Goal: Communication & Community: Answer question/provide support

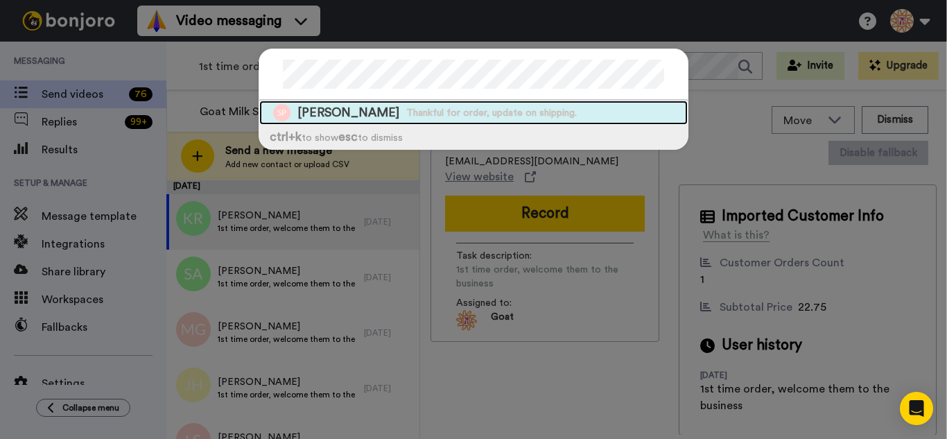
click at [377, 116] on div "[PERSON_NAME] Thankful for order, update on shipping." at bounding box center [473, 112] width 428 height 24
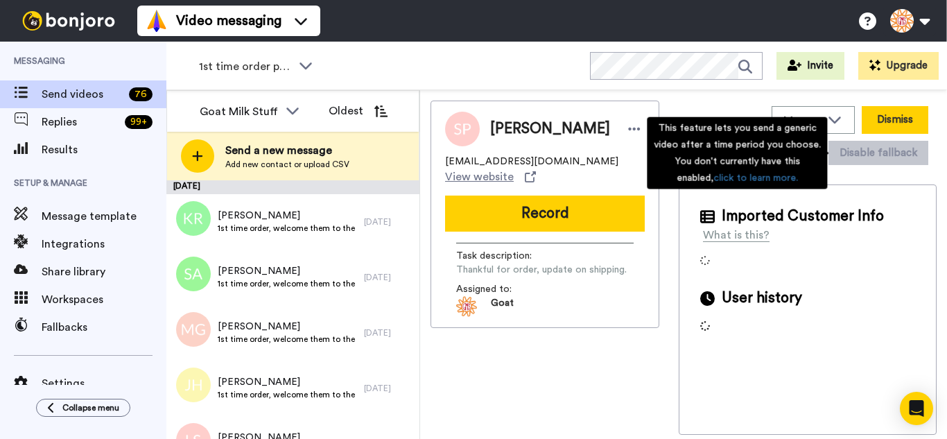
click at [906, 114] on button "Dismiss" at bounding box center [894, 120] width 67 height 28
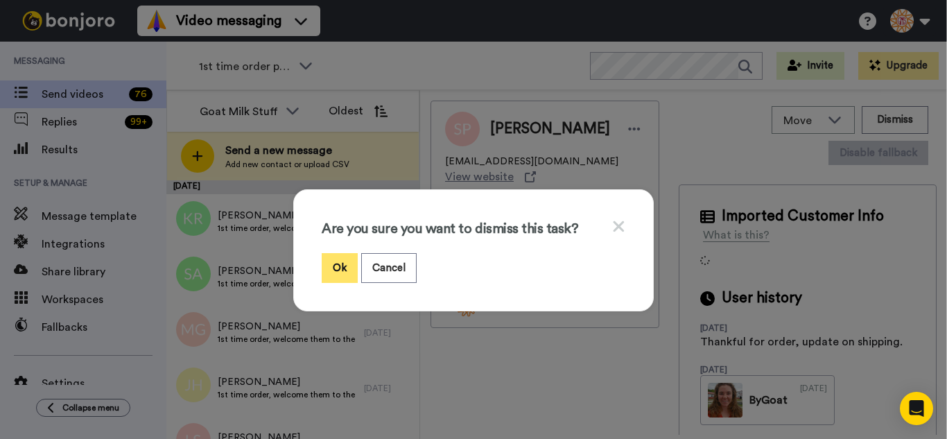
click at [331, 270] on button "Ok" at bounding box center [340, 268] width 36 height 30
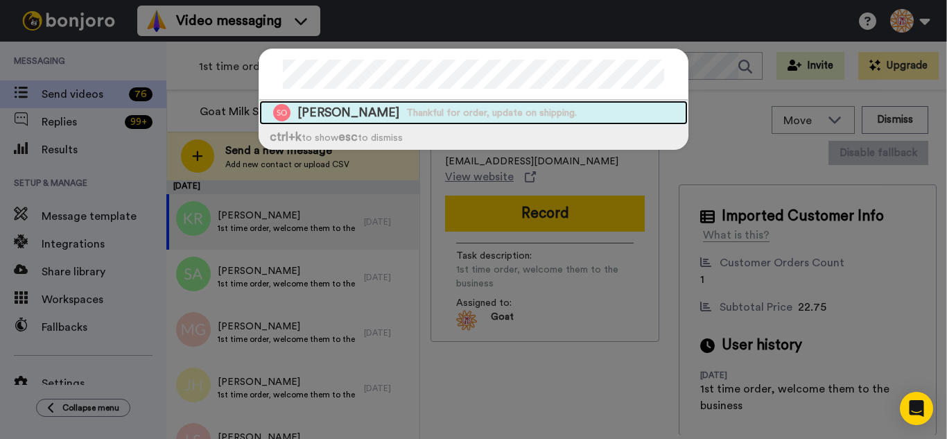
click at [414, 114] on span "Thankful for order, update on shipping." at bounding box center [491, 113] width 170 height 14
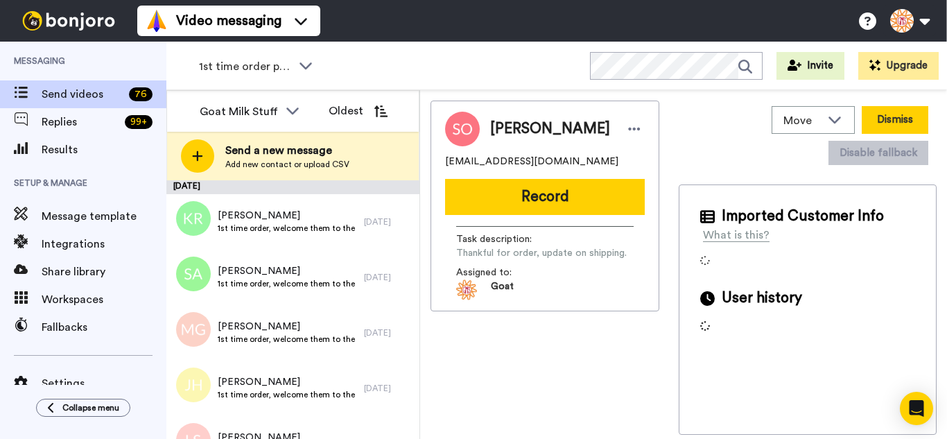
click at [900, 124] on button "Dismiss" at bounding box center [894, 120] width 67 height 28
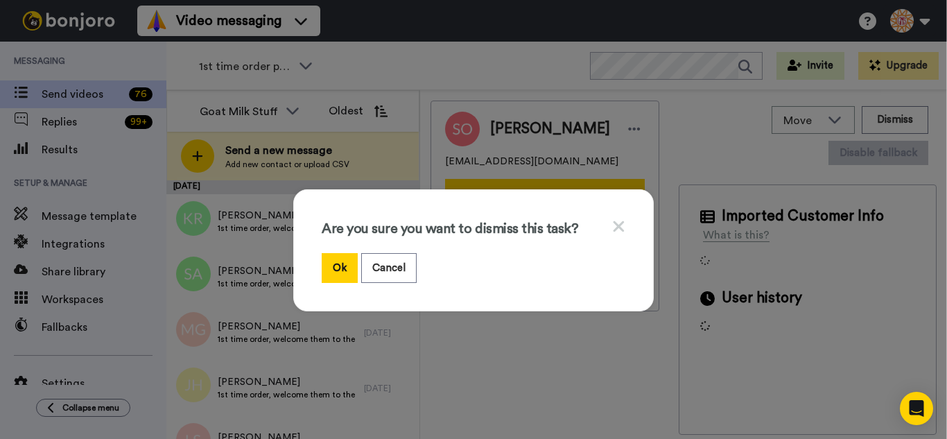
drag, startPoint x: 325, startPoint y: 262, endPoint x: 311, endPoint y: 216, distance: 48.5
click at [325, 263] on button "Ok" at bounding box center [340, 268] width 36 height 30
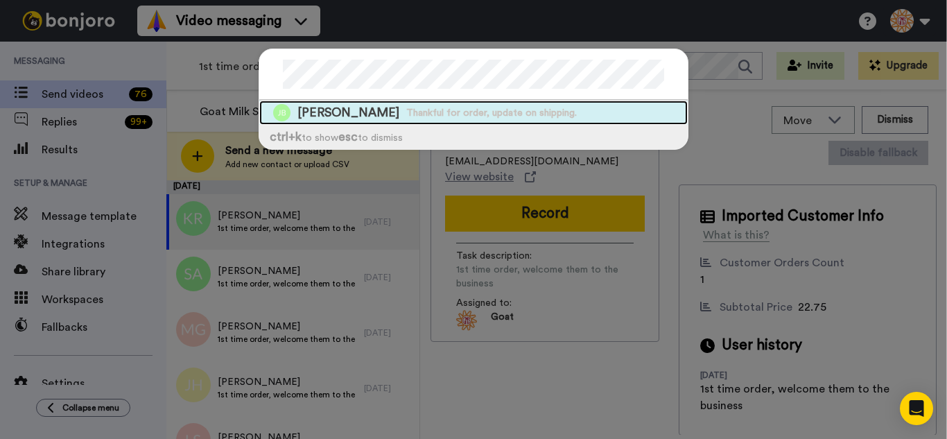
click at [432, 112] on span "Thankful for order, update on shipping." at bounding box center [491, 113] width 170 height 14
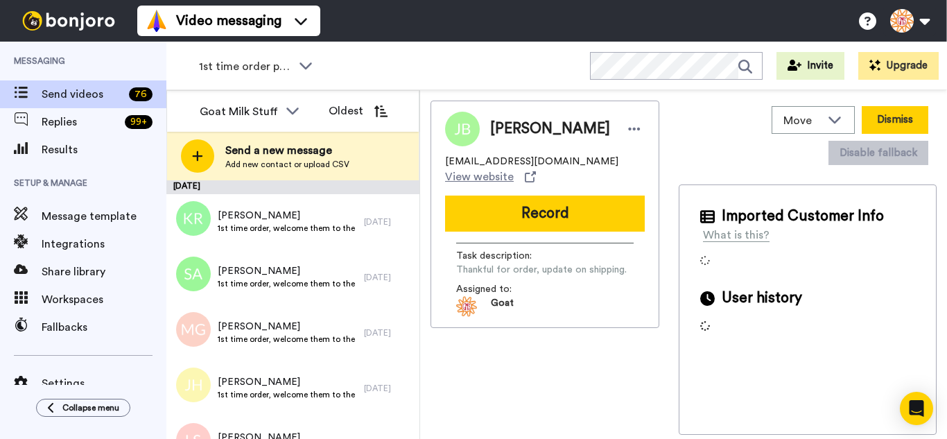
click at [904, 126] on button "Dismiss" at bounding box center [894, 120] width 67 height 28
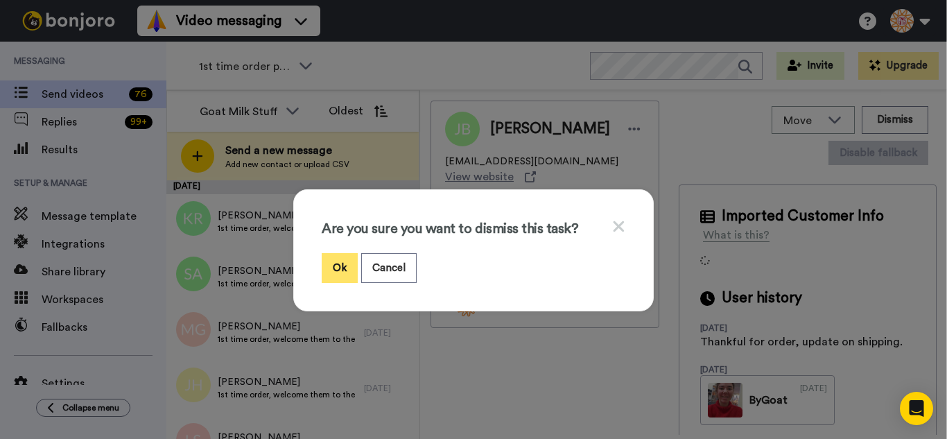
click at [344, 263] on button "Ok" at bounding box center [340, 268] width 36 height 30
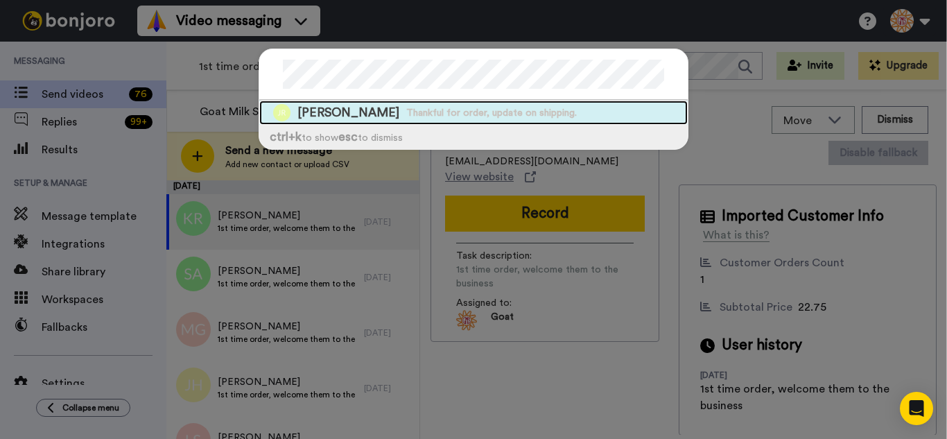
click at [331, 103] on div "Joan Russell Thankful for order, update on shipping." at bounding box center [473, 112] width 428 height 24
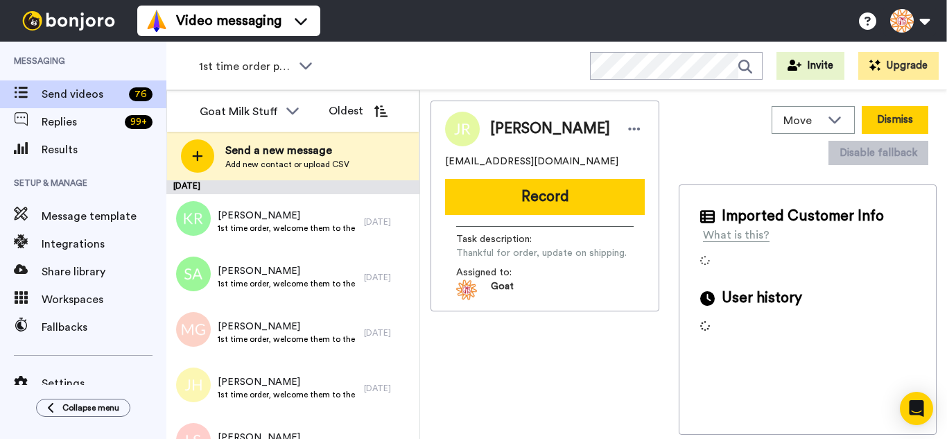
click at [895, 118] on button "Dismiss" at bounding box center [894, 120] width 67 height 28
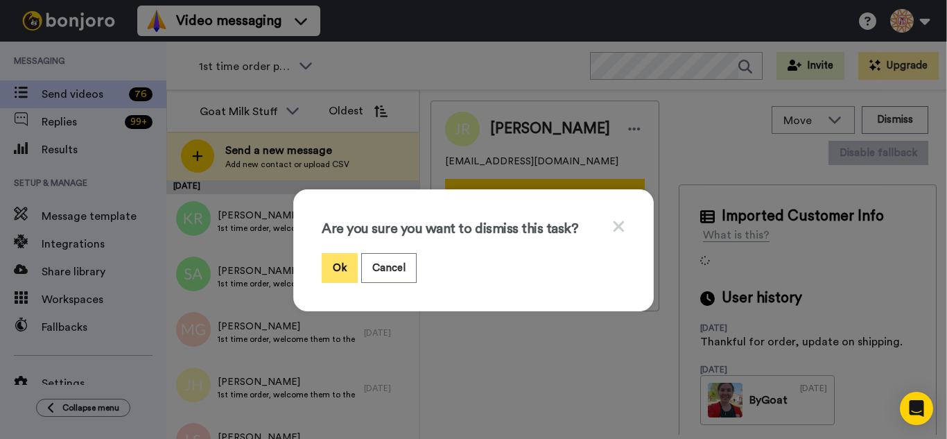
click at [342, 264] on button "Ok" at bounding box center [340, 268] width 36 height 30
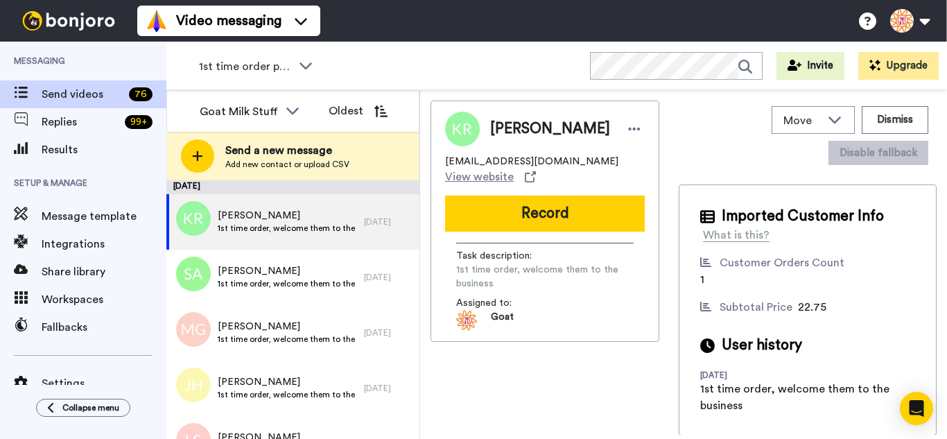
click at [631, 85] on div "1st time order people WORKSPACES View all All Thanking Thankful for Orders Othe…" at bounding box center [556, 66] width 780 height 49
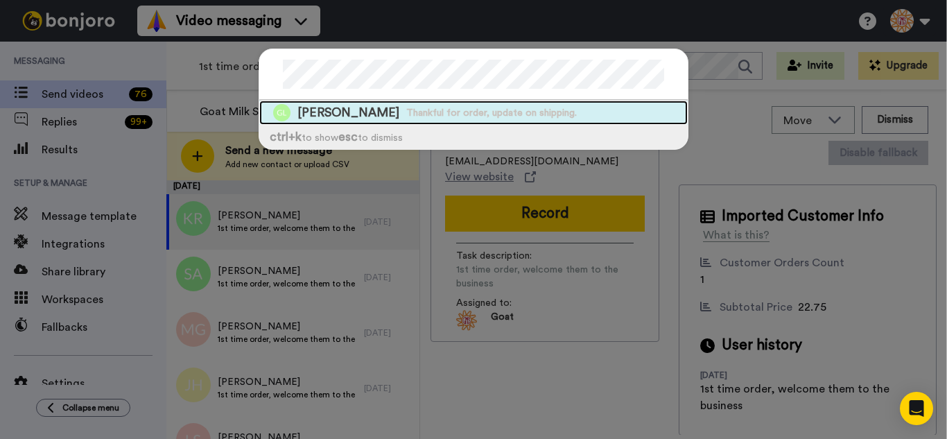
click at [352, 106] on span "Gail Leturno" at bounding box center [348, 112] width 102 height 17
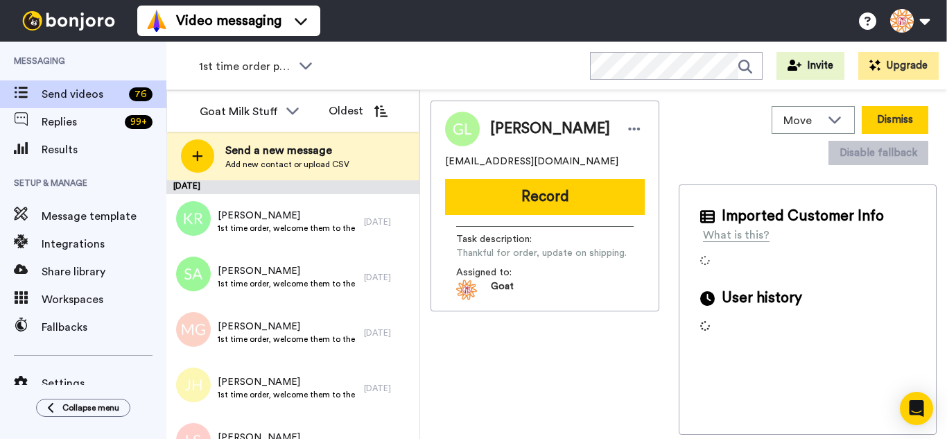
click at [906, 118] on button "Dismiss" at bounding box center [894, 120] width 67 height 28
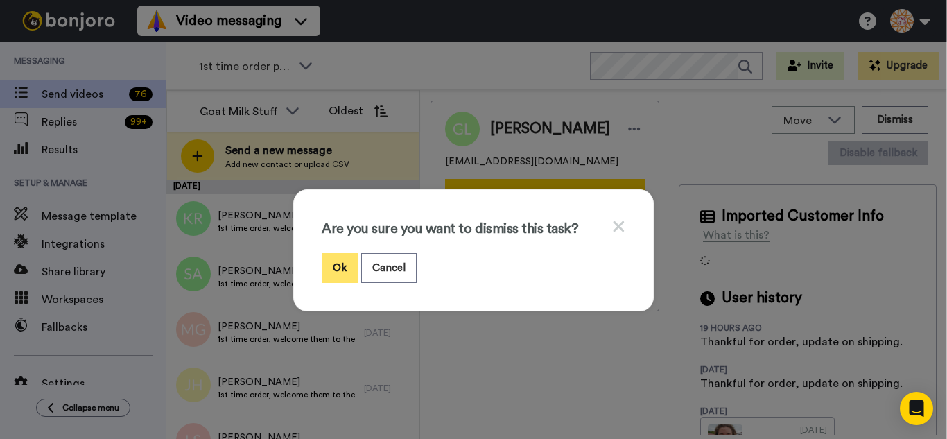
drag, startPoint x: 346, startPoint y: 259, endPoint x: 254, endPoint y: 24, distance: 252.3
click at [346, 259] on button "Ok" at bounding box center [340, 268] width 36 height 30
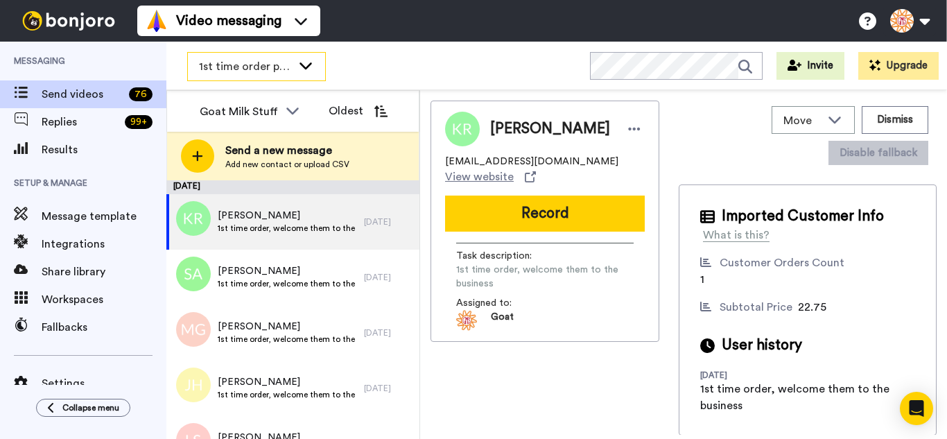
click at [227, 64] on span "1st time order people" at bounding box center [245, 66] width 93 height 17
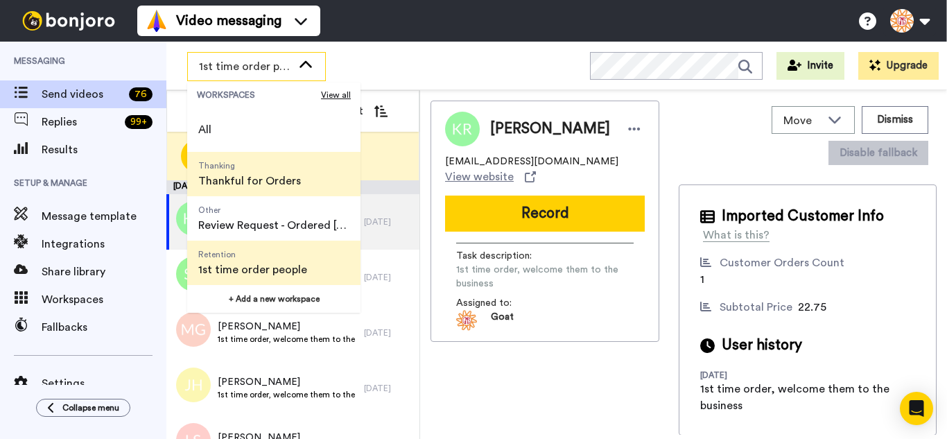
click at [236, 169] on span "Thanking" at bounding box center [249, 165] width 103 height 11
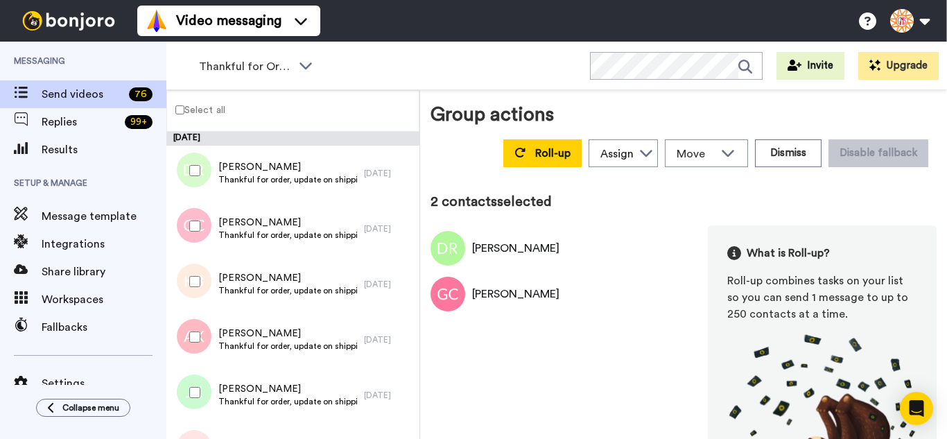
click at [200, 285] on div at bounding box center [192, 281] width 50 height 49
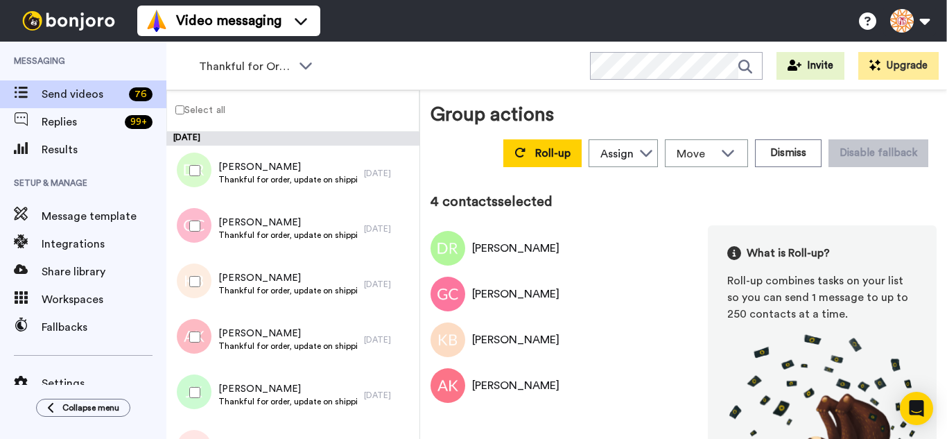
click at [203, 380] on div at bounding box center [192, 392] width 50 height 49
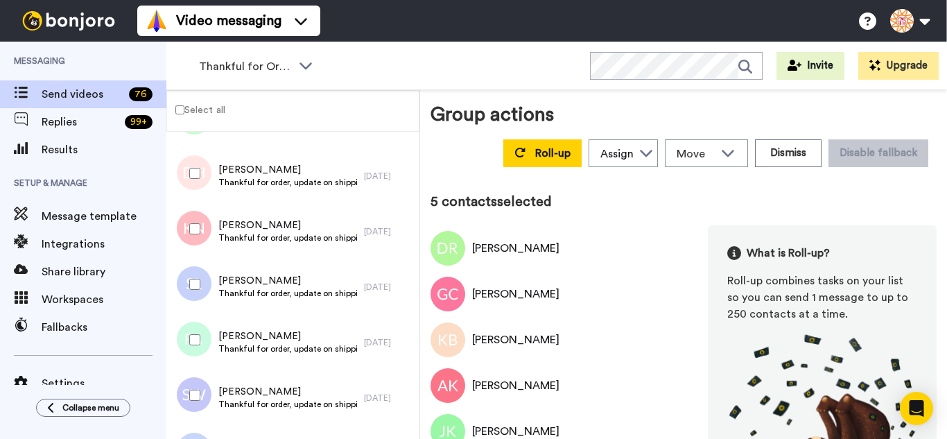
scroll to position [277, 0]
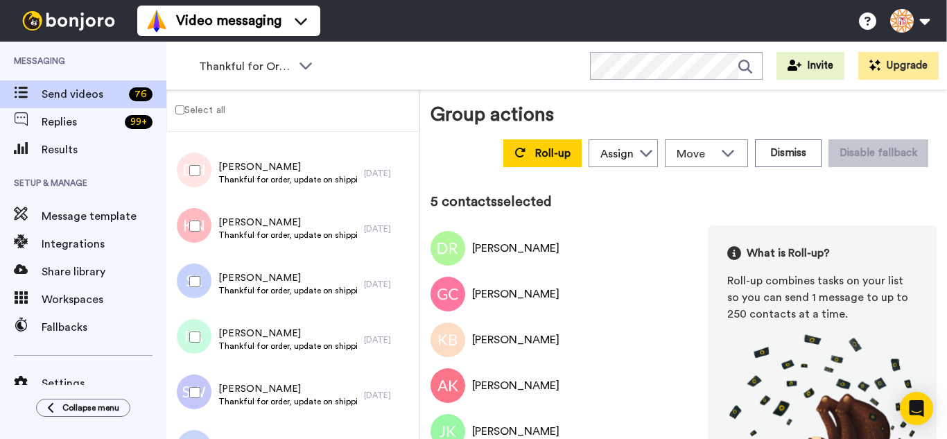
click at [188, 173] on div at bounding box center [192, 170] width 50 height 49
click at [188, 224] on div at bounding box center [192, 226] width 50 height 49
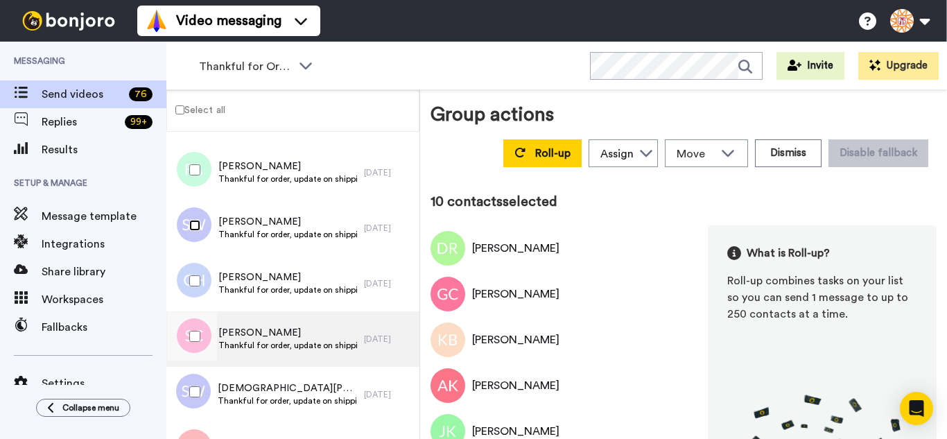
scroll to position [485, 0]
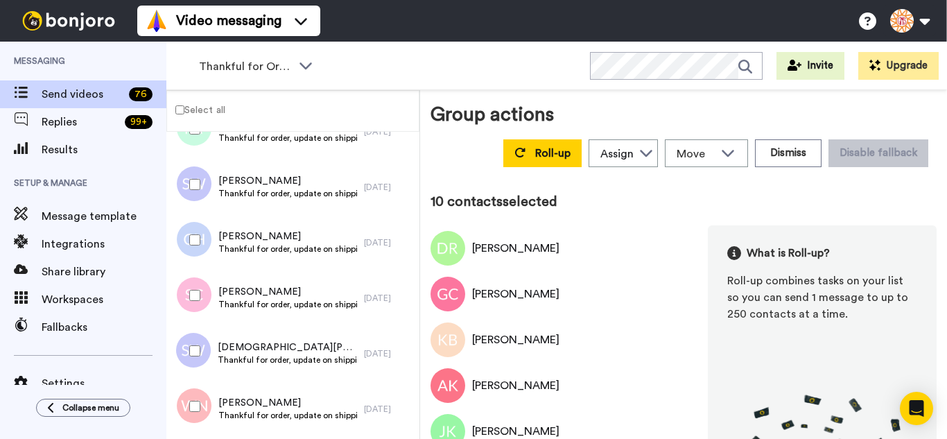
click at [202, 249] on div at bounding box center [192, 240] width 50 height 49
click at [207, 403] on div at bounding box center [192, 406] width 50 height 49
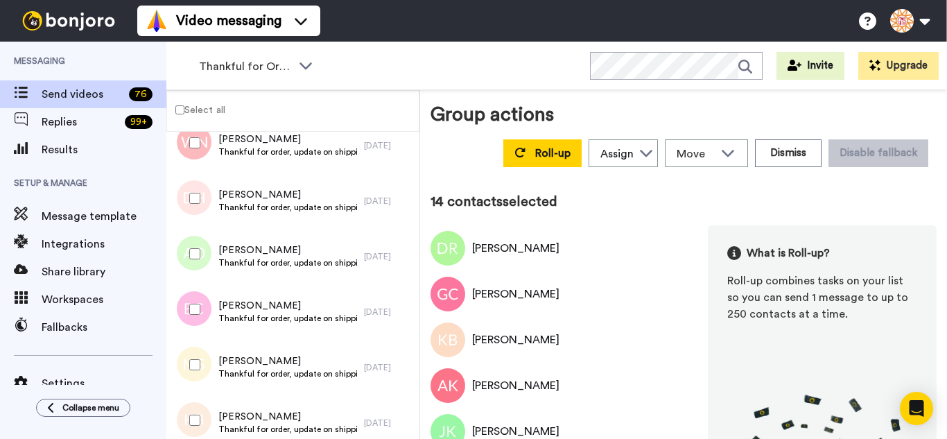
scroll to position [762, 0]
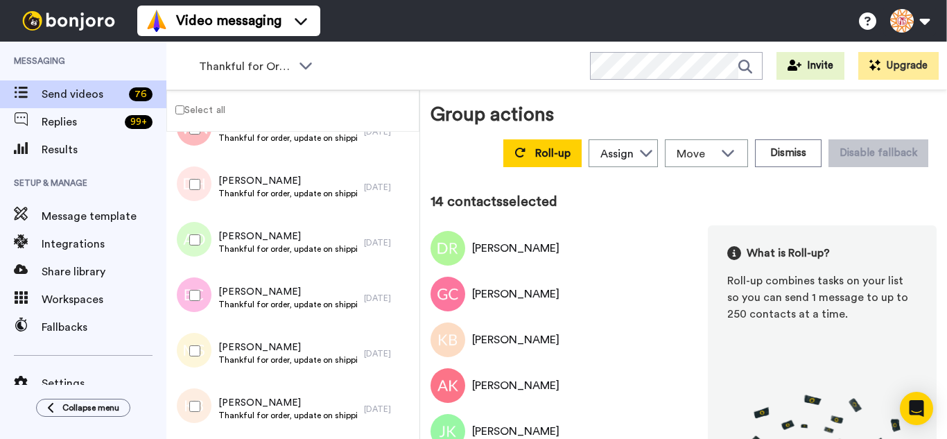
drag, startPoint x: 193, startPoint y: 195, endPoint x: 188, endPoint y: 250, distance: 55.6
click at [189, 204] on div at bounding box center [192, 184] width 50 height 49
drag, startPoint x: 188, startPoint y: 250, endPoint x: 194, endPoint y: 280, distance: 30.3
click at [188, 254] on div at bounding box center [192, 240] width 50 height 49
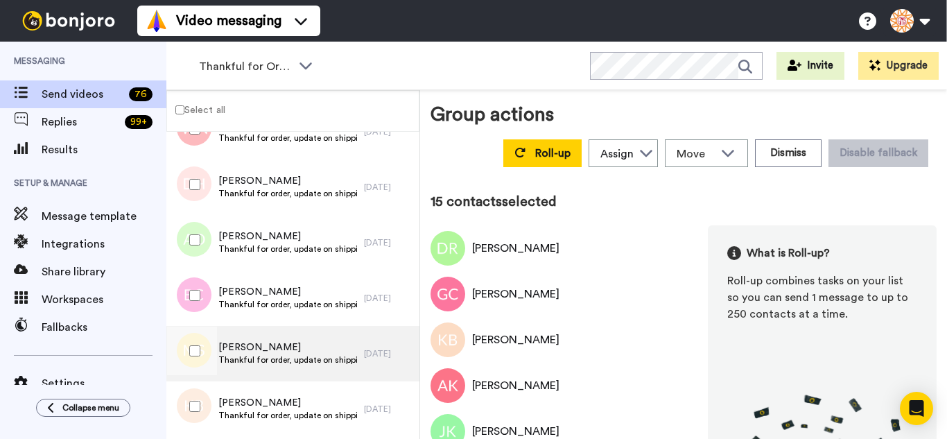
drag, startPoint x: 201, startPoint y: 313, endPoint x: 200, endPoint y: 326, distance: 12.5
click at [200, 313] on div at bounding box center [192, 295] width 50 height 49
click at [202, 362] on div at bounding box center [192, 350] width 50 height 49
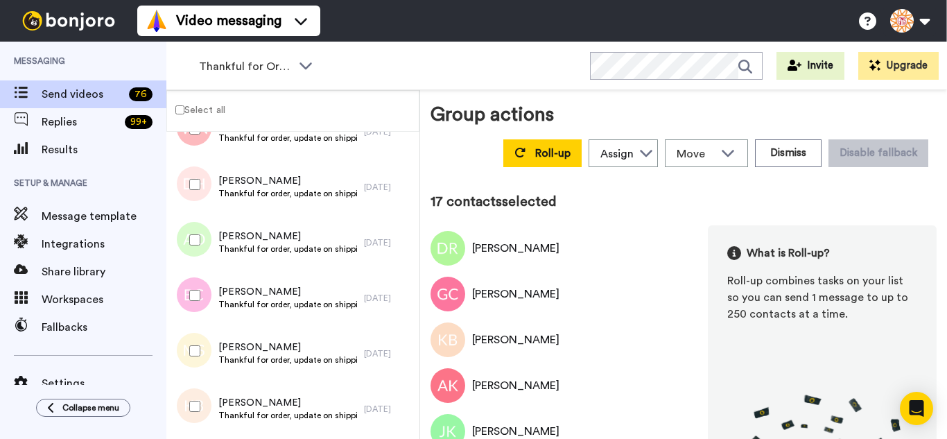
click at [207, 389] on div at bounding box center [192, 406] width 50 height 49
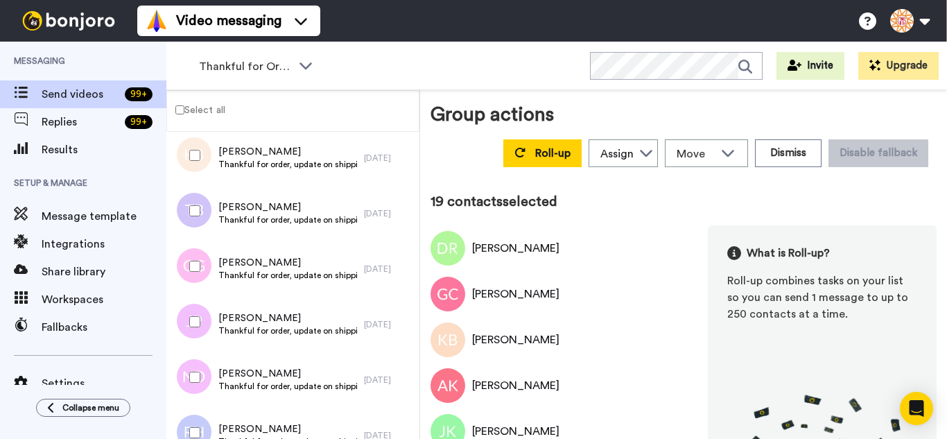
scroll to position [1039, 0]
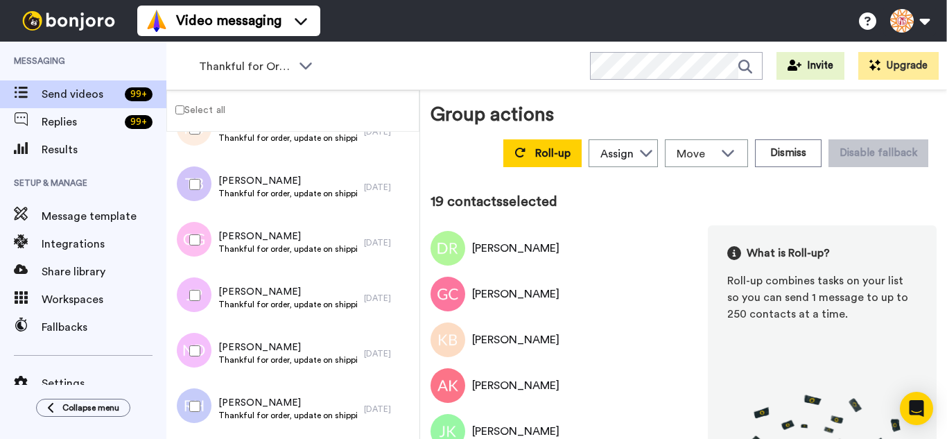
click at [197, 182] on div at bounding box center [192, 184] width 50 height 49
click at [193, 245] on div at bounding box center [192, 240] width 50 height 49
drag, startPoint x: 191, startPoint y: 276, endPoint x: 196, endPoint y: 335, distance: 58.4
click at [191, 283] on div at bounding box center [192, 295] width 50 height 49
click at [197, 345] on div at bounding box center [192, 350] width 50 height 49
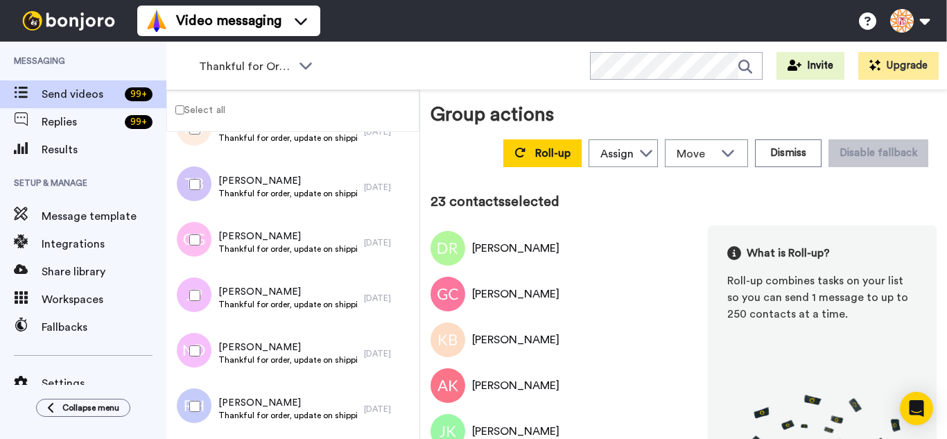
click at [202, 393] on div at bounding box center [192, 406] width 50 height 49
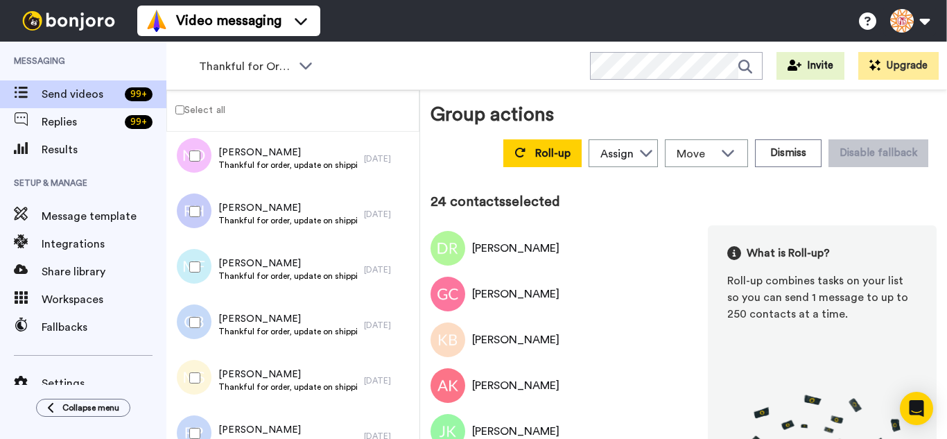
scroll to position [1247, 0]
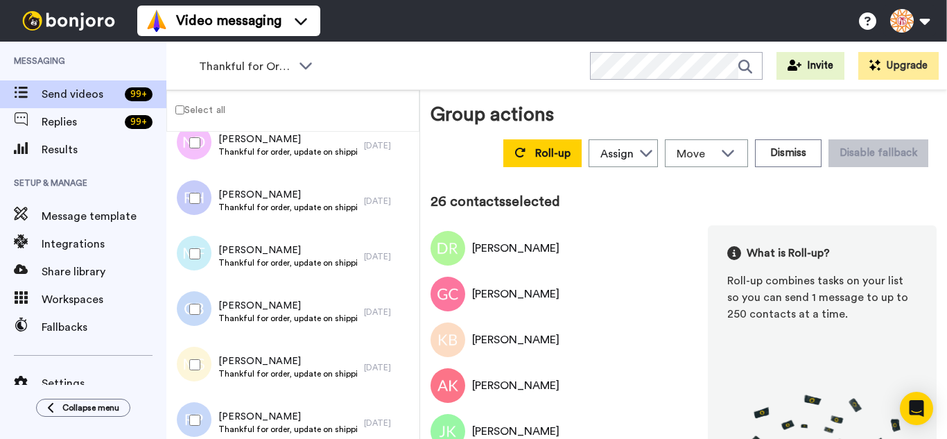
drag, startPoint x: 207, startPoint y: 376, endPoint x: 213, endPoint y: 411, distance: 35.1
click at [207, 385] on div at bounding box center [192, 364] width 50 height 49
click at [213, 416] on div at bounding box center [192, 420] width 50 height 49
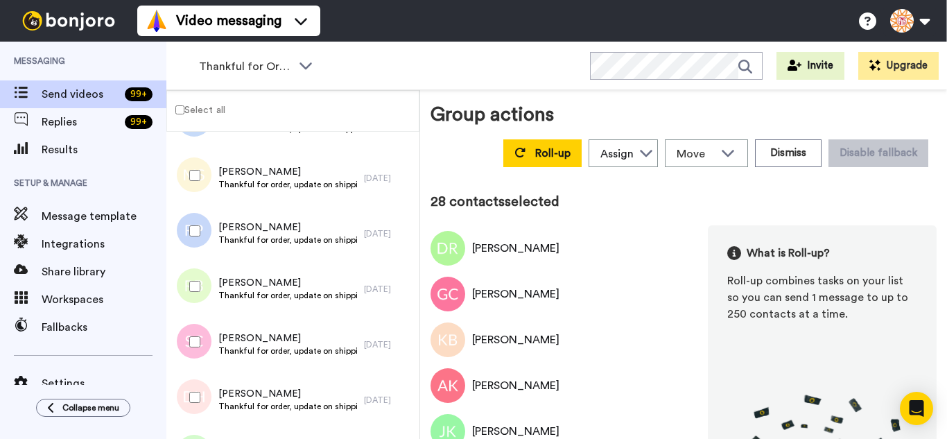
scroll to position [1455, 0]
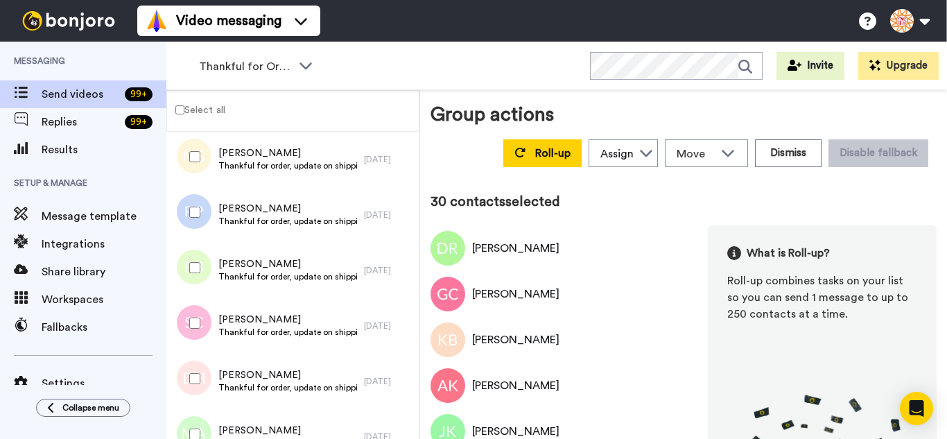
drag, startPoint x: 202, startPoint y: 379, endPoint x: 205, endPoint y: 411, distance: 32.0
click at [202, 382] on div at bounding box center [192, 378] width 50 height 49
click at [205, 412] on div at bounding box center [192, 434] width 50 height 49
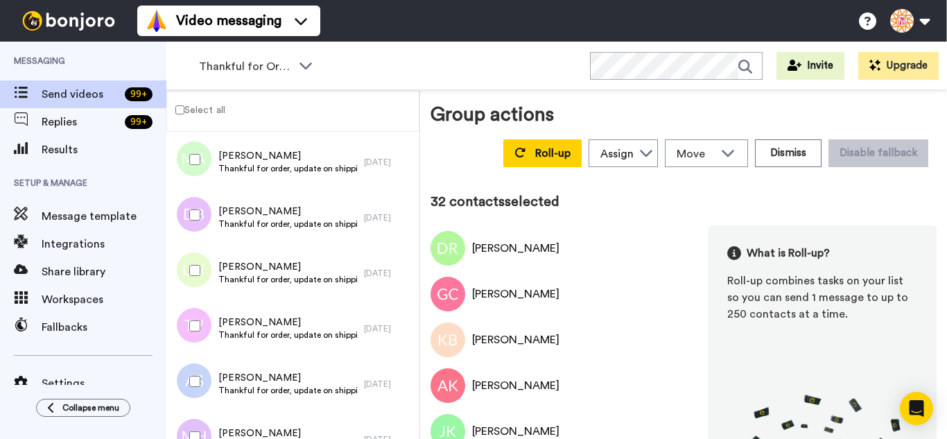
scroll to position [1732, 0]
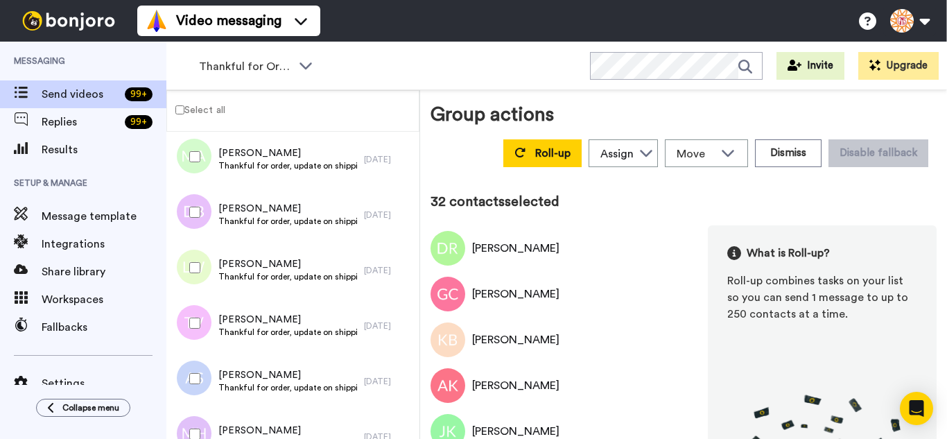
click at [195, 258] on div at bounding box center [192, 267] width 50 height 49
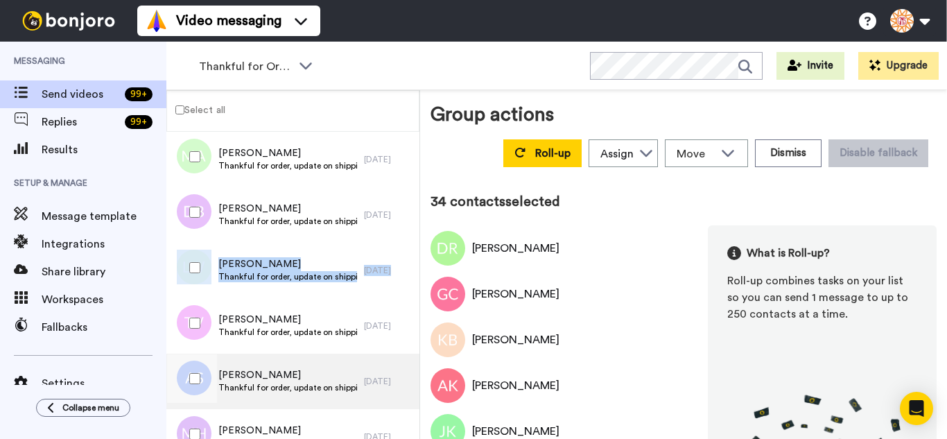
drag, startPoint x: 192, startPoint y: 294, endPoint x: 201, endPoint y: 353, distance: 60.3
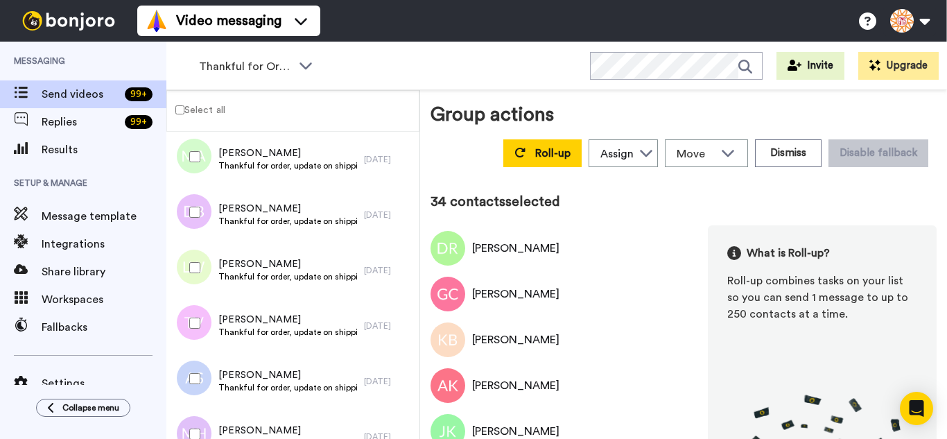
click at [200, 313] on div at bounding box center [192, 323] width 50 height 49
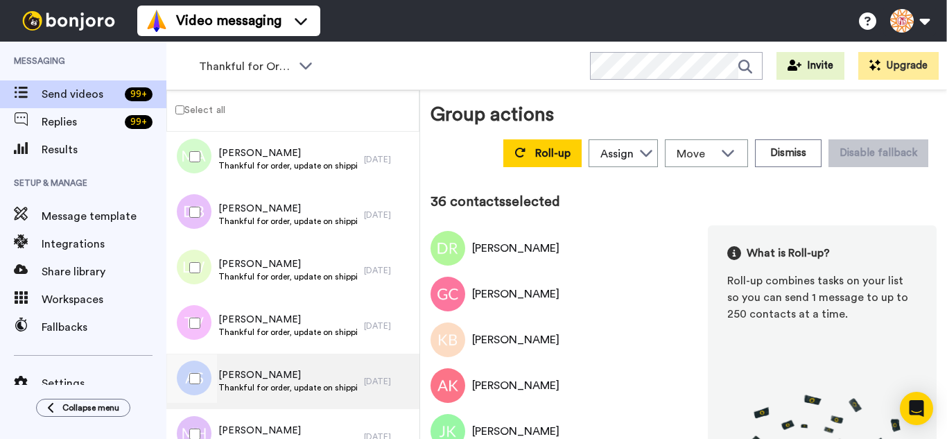
drag, startPoint x: 207, startPoint y: 428, endPoint x: 220, endPoint y: 390, distance: 39.7
click at [208, 428] on div at bounding box center [192, 434] width 50 height 49
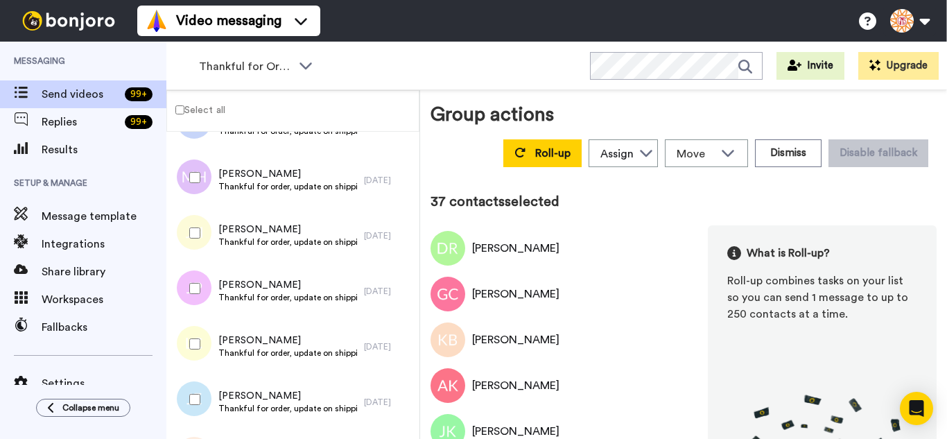
scroll to position [2010, 0]
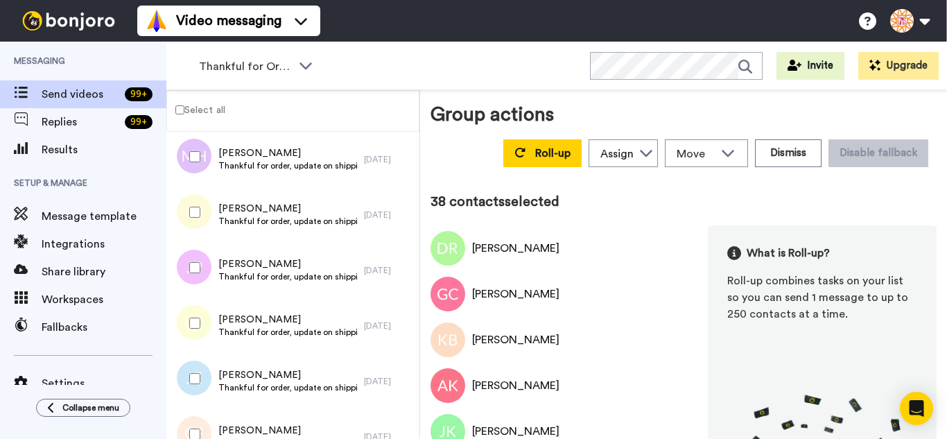
click at [185, 263] on div at bounding box center [192, 267] width 50 height 49
click at [194, 368] on div at bounding box center [192, 378] width 50 height 49
click at [199, 412] on div at bounding box center [192, 434] width 50 height 49
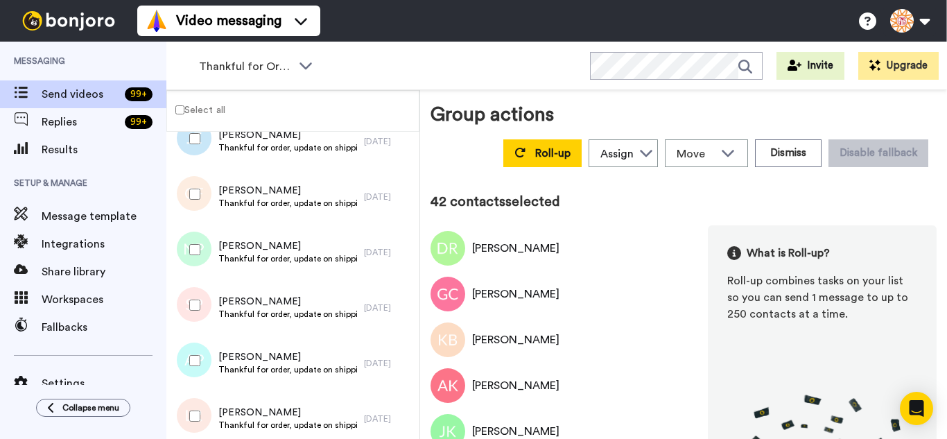
scroll to position [2287, 0]
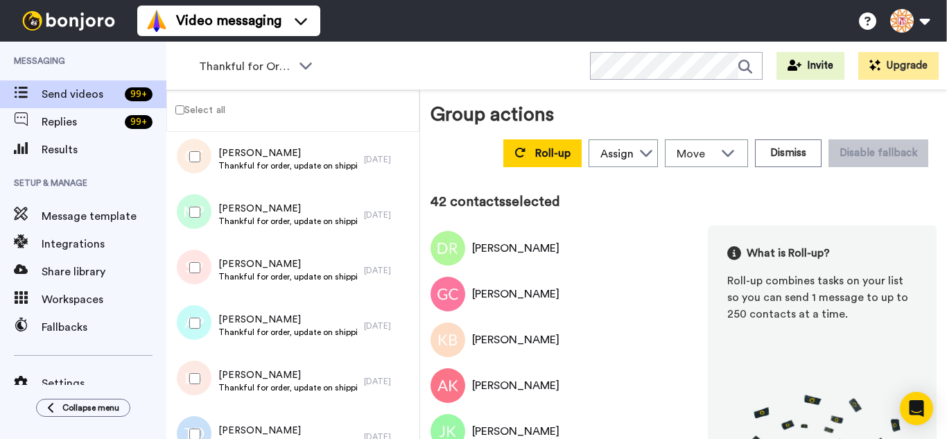
drag, startPoint x: 202, startPoint y: 211, endPoint x: 199, endPoint y: 243, distance: 32.1
click at [202, 214] on div at bounding box center [192, 212] width 50 height 49
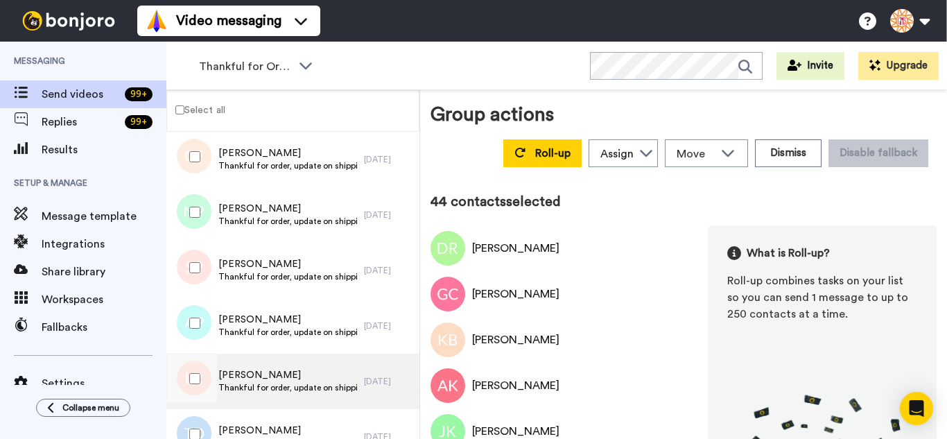
drag, startPoint x: 209, startPoint y: 333, endPoint x: 217, endPoint y: 360, distance: 28.3
click at [209, 335] on div at bounding box center [192, 323] width 50 height 49
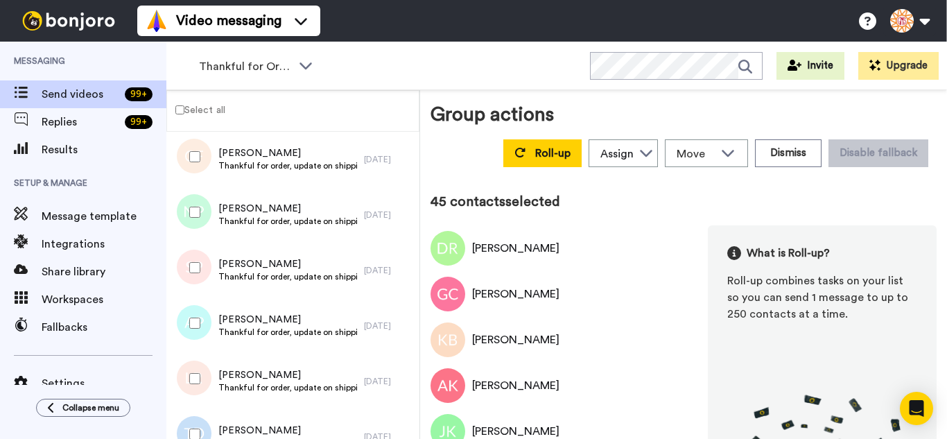
drag, startPoint x: 217, startPoint y: 370, endPoint x: 210, endPoint y: 412, distance: 42.8
click at [216, 375] on div "Lisa Ray Thankful for order, update on shipping. 3 days ago" at bounding box center [292, 380] width 253 height 55
click at [206, 416] on div at bounding box center [192, 434] width 50 height 49
click at [202, 375] on div at bounding box center [192, 378] width 50 height 49
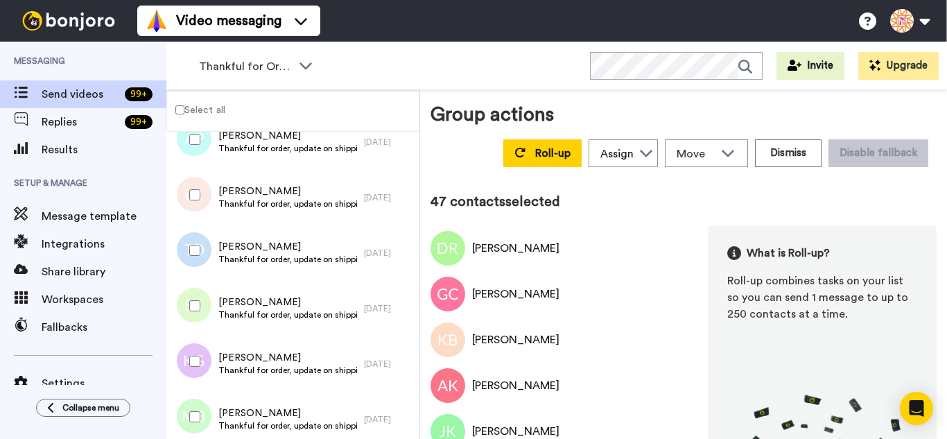
scroll to position [2479, 0]
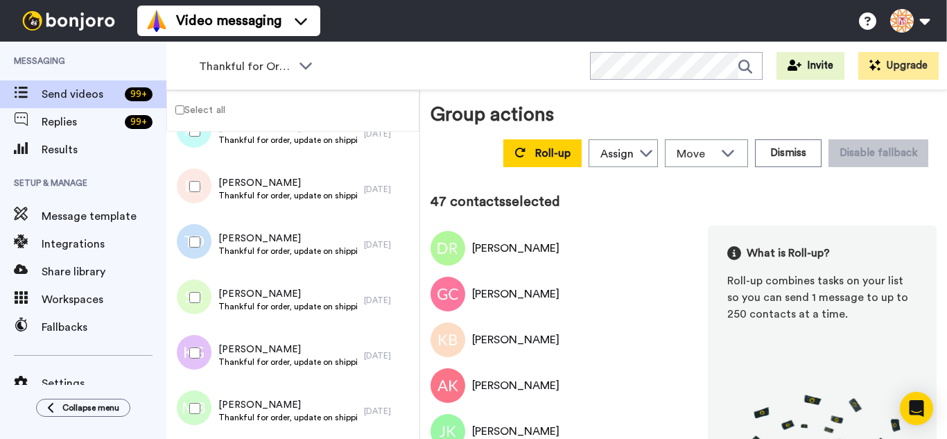
drag, startPoint x: 195, startPoint y: 278, endPoint x: 200, endPoint y: 304, distance: 26.1
click at [196, 285] on div at bounding box center [192, 297] width 50 height 49
click at [197, 351] on div at bounding box center [192, 352] width 50 height 49
click at [202, 399] on div at bounding box center [192, 408] width 50 height 49
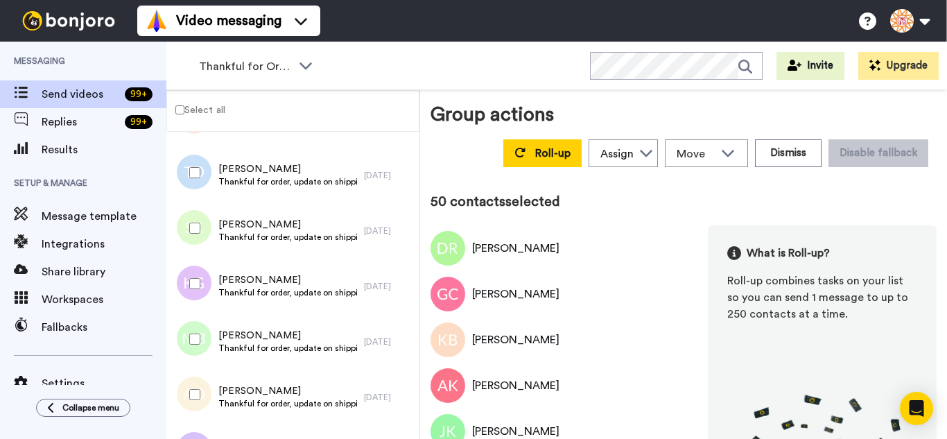
scroll to position [2617, 0]
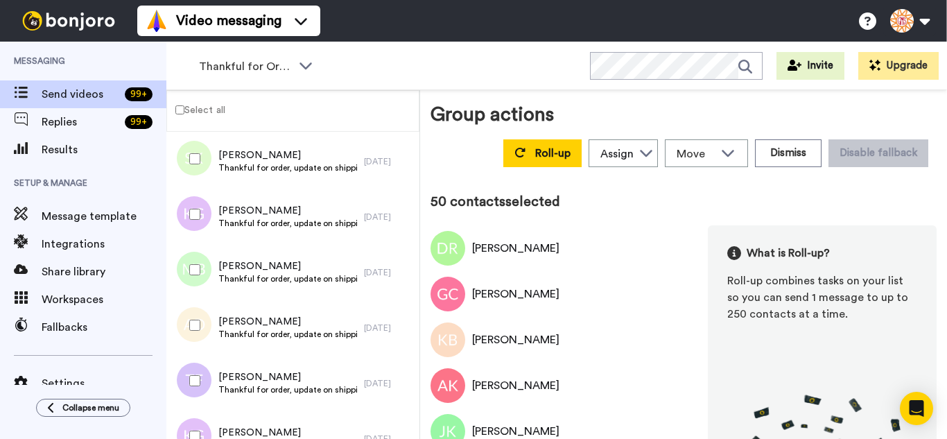
click at [197, 342] on div at bounding box center [192, 325] width 50 height 49
drag, startPoint x: 202, startPoint y: 396, endPoint x: 202, endPoint y: 405, distance: 9.0
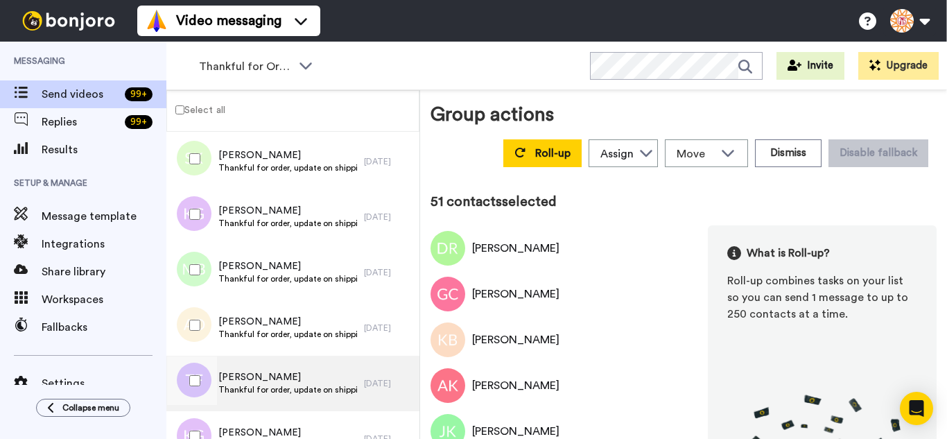
click at [202, 396] on div at bounding box center [192, 380] width 50 height 49
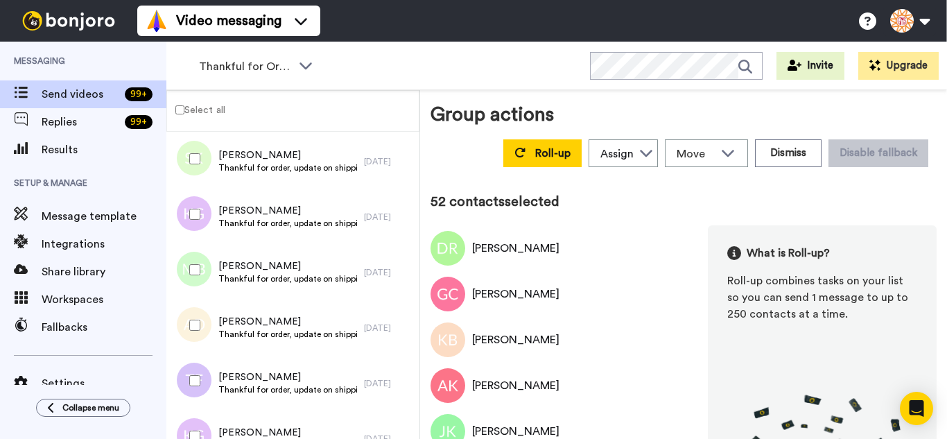
click at [205, 426] on div at bounding box center [192, 436] width 50 height 49
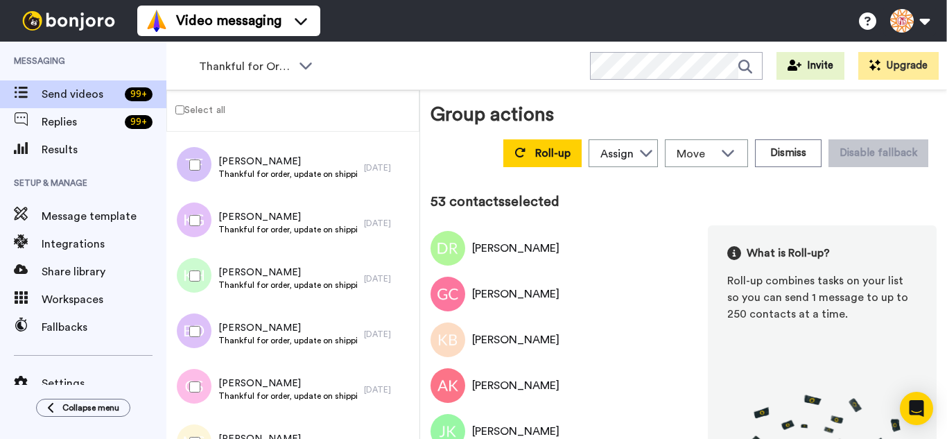
scroll to position [2894, 0]
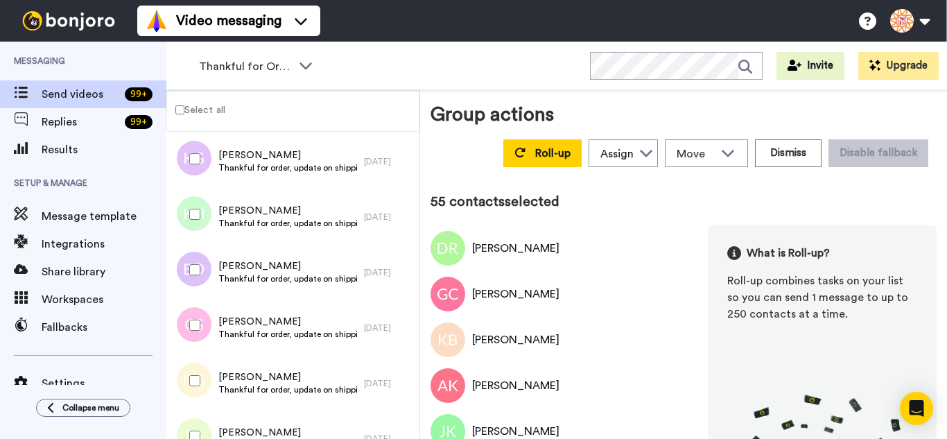
drag, startPoint x: 188, startPoint y: 310, endPoint x: 195, endPoint y: 369, distance: 60.0
click at [188, 316] on div at bounding box center [192, 325] width 50 height 49
click at [196, 374] on div at bounding box center [192, 380] width 50 height 49
click at [202, 425] on div at bounding box center [192, 436] width 50 height 49
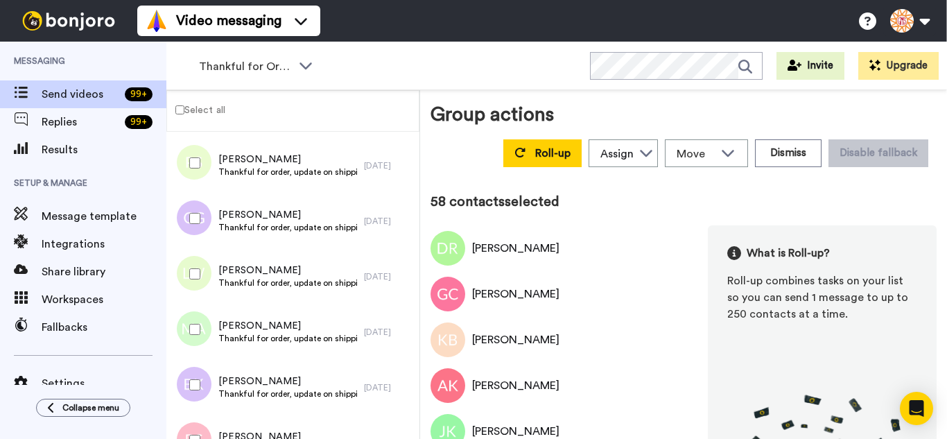
scroll to position [3172, 0]
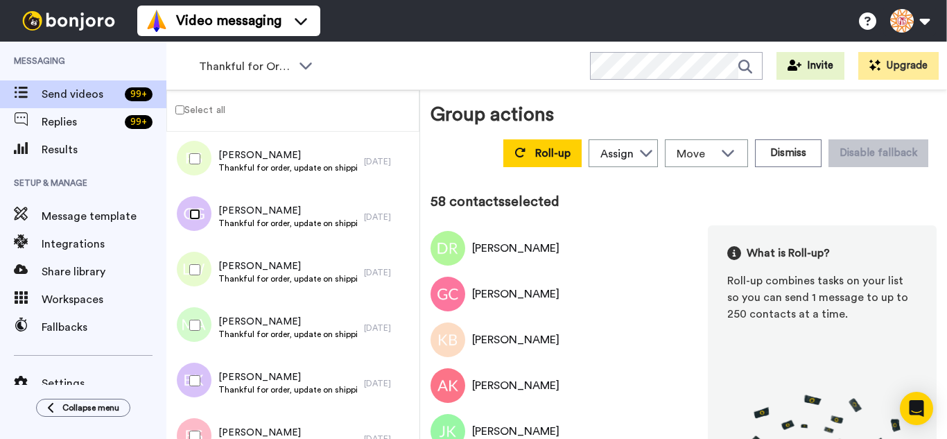
click at [190, 222] on div at bounding box center [192, 214] width 50 height 49
drag, startPoint x: 188, startPoint y: 264, endPoint x: 194, endPoint y: 311, distance: 47.5
click at [188, 265] on div at bounding box center [192, 269] width 50 height 49
click at [196, 340] on div at bounding box center [192, 325] width 50 height 49
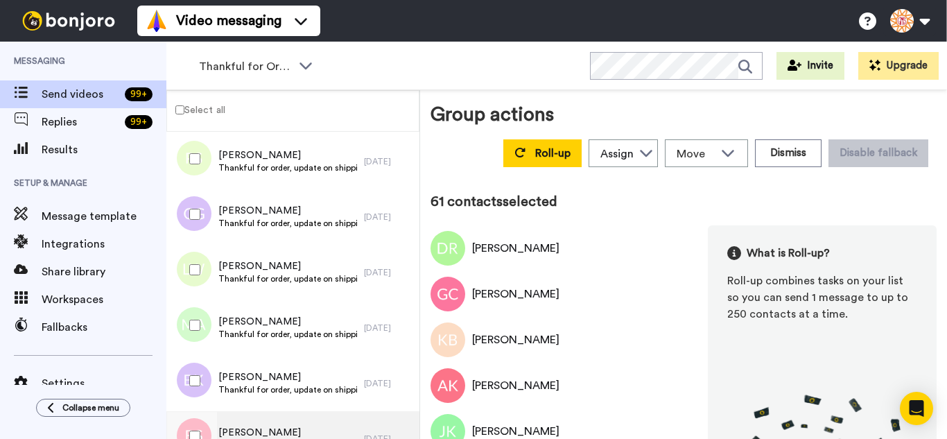
drag, startPoint x: 196, startPoint y: 361, endPoint x: 197, endPoint y: 411, distance: 49.9
click at [196, 366] on div at bounding box center [192, 380] width 50 height 49
click at [197, 422] on div at bounding box center [192, 436] width 50 height 49
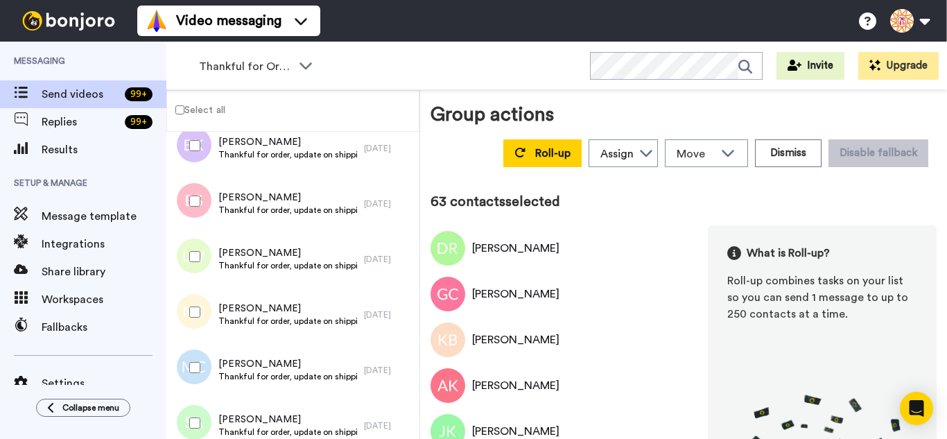
scroll to position [3449, 0]
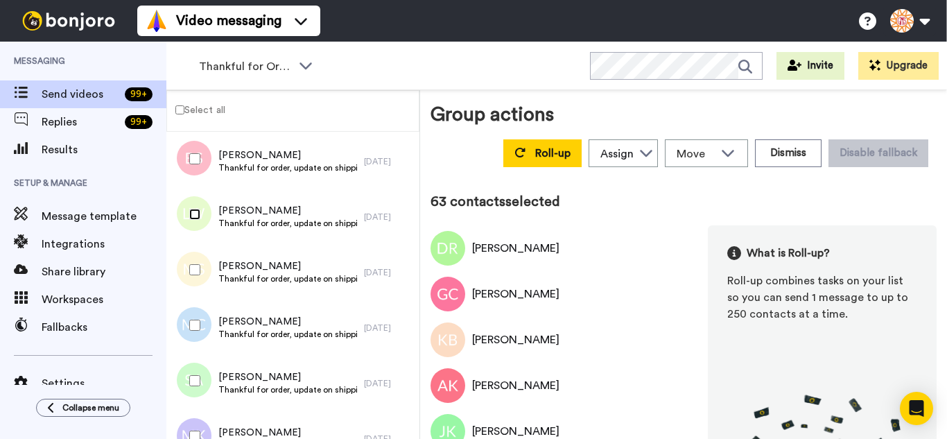
click at [190, 220] on div at bounding box center [192, 214] width 50 height 49
click at [196, 276] on div at bounding box center [192, 269] width 50 height 49
click at [202, 319] on div at bounding box center [192, 325] width 50 height 49
click at [212, 382] on div at bounding box center [192, 380] width 50 height 49
click at [211, 421] on div at bounding box center [192, 436] width 50 height 49
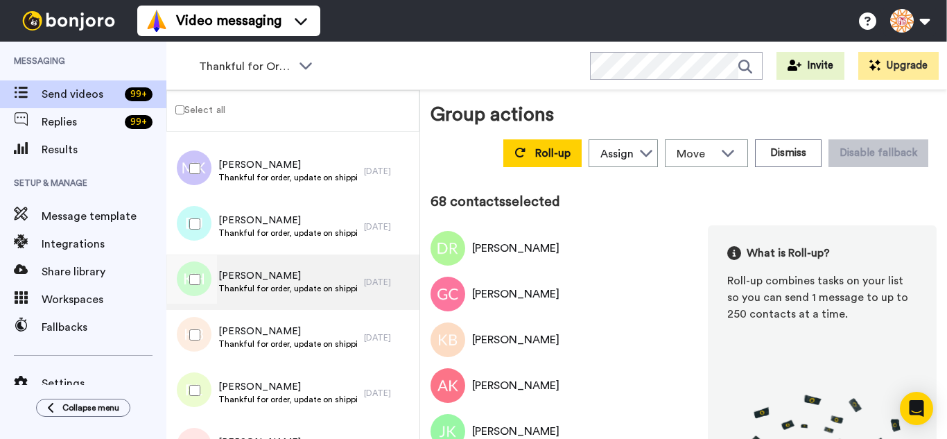
scroll to position [3726, 0]
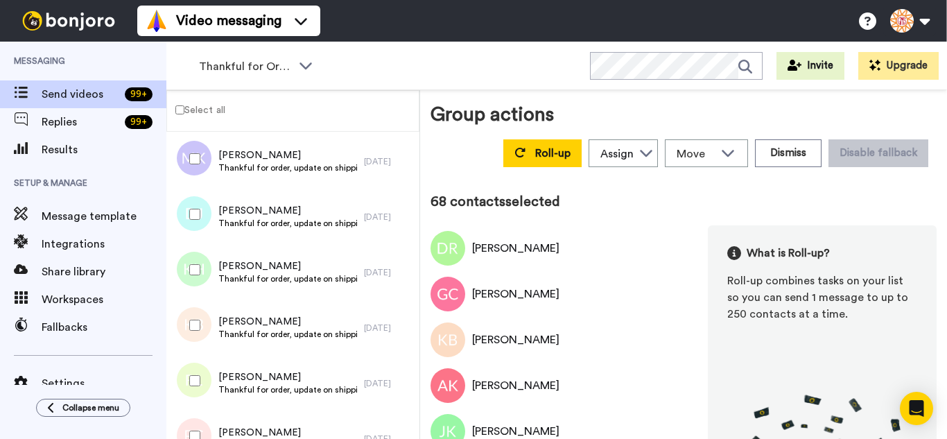
drag, startPoint x: 196, startPoint y: 223, endPoint x: 193, endPoint y: 263, distance: 39.7
click at [195, 225] on div at bounding box center [192, 214] width 50 height 49
click at [199, 312] on div at bounding box center [192, 325] width 50 height 49
click at [200, 394] on div at bounding box center [192, 380] width 50 height 49
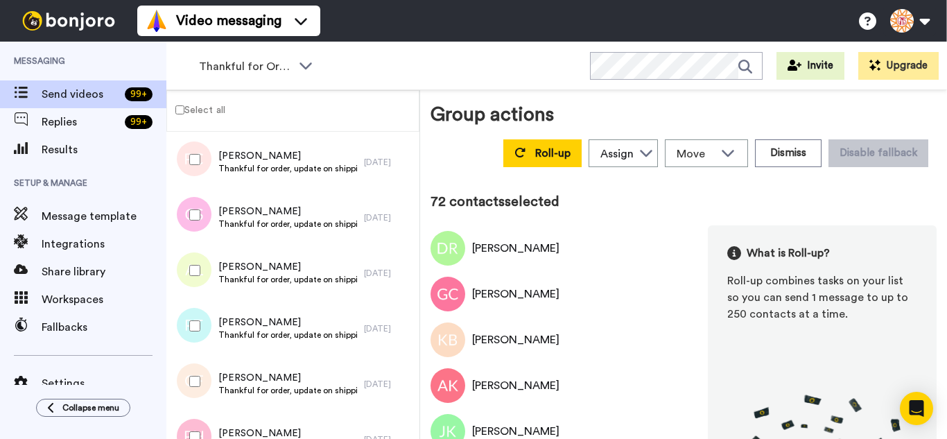
scroll to position [4003, 0]
click at [197, 228] on div at bounding box center [192, 214] width 50 height 49
click at [198, 289] on div at bounding box center [192, 269] width 50 height 49
drag, startPoint x: 200, startPoint y: 389, endPoint x: 200, endPoint y: 400, distance: 11.1
click at [200, 391] on div at bounding box center [192, 380] width 50 height 49
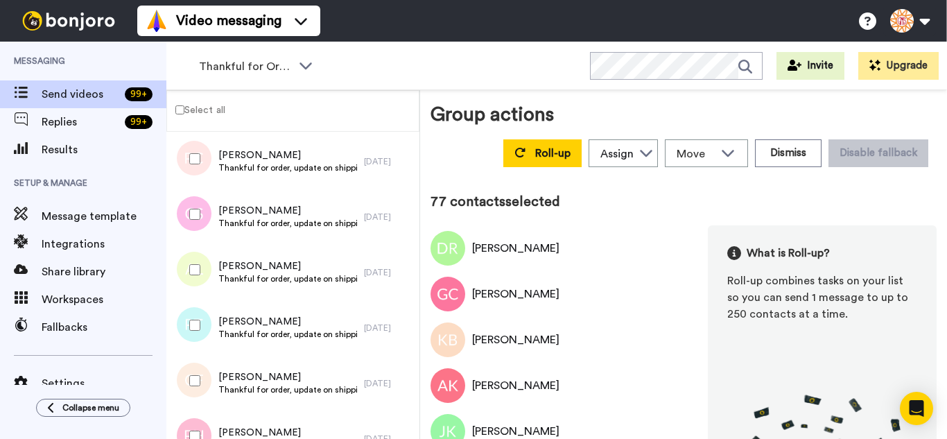
click at [200, 425] on div at bounding box center [192, 436] width 50 height 49
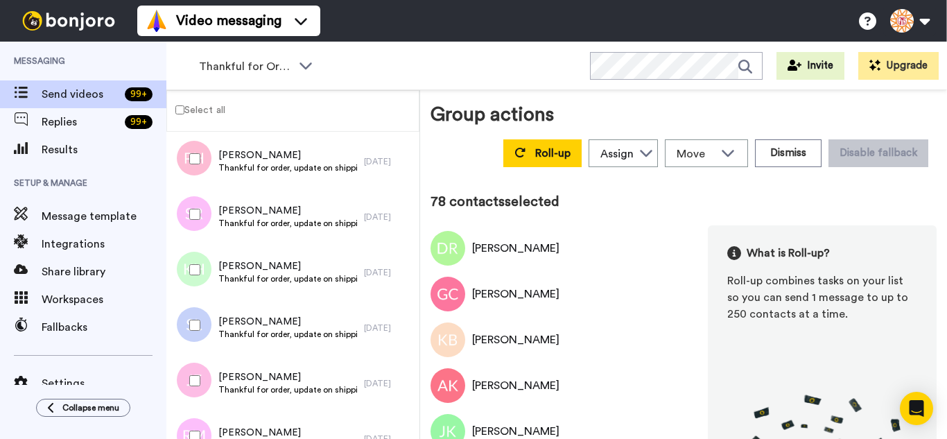
click at [202, 214] on div at bounding box center [192, 214] width 50 height 49
click at [205, 260] on div at bounding box center [192, 269] width 50 height 49
click at [204, 327] on div at bounding box center [192, 325] width 50 height 49
click at [202, 375] on div at bounding box center [192, 380] width 50 height 49
click at [198, 418] on div at bounding box center [192, 436] width 50 height 49
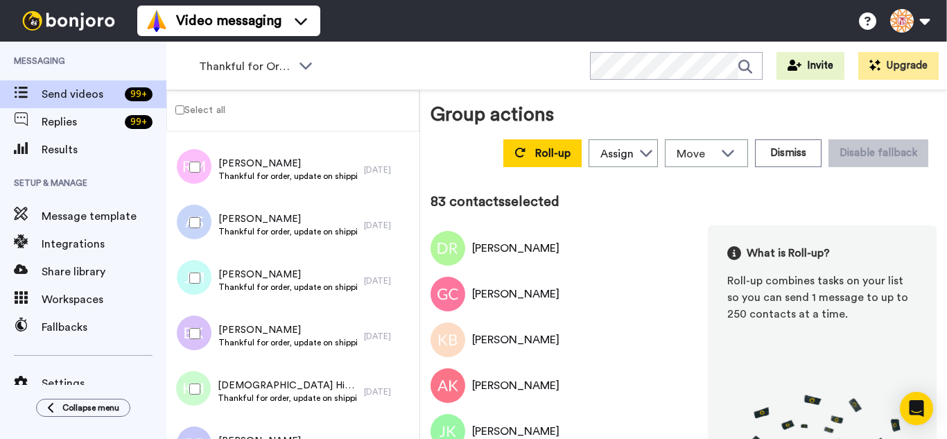
scroll to position [4558, 0]
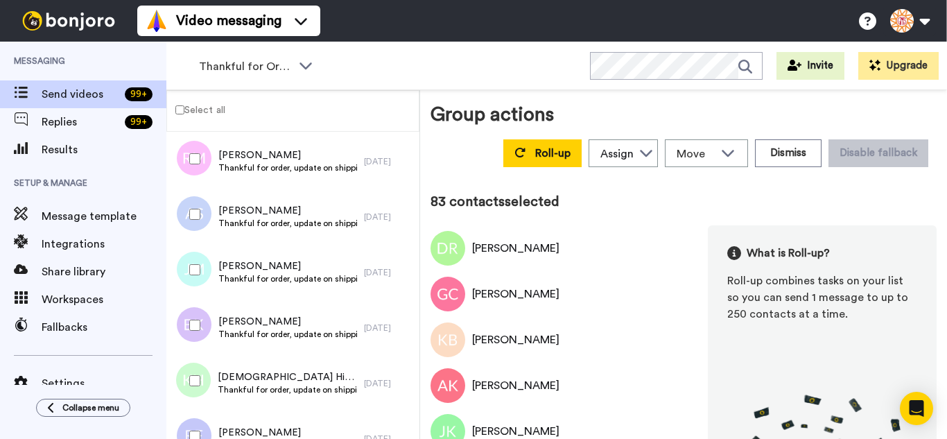
drag, startPoint x: 193, startPoint y: 227, endPoint x: 188, endPoint y: 267, distance: 40.5
click at [193, 230] on div at bounding box center [192, 214] width 50 height 49
click at [188, 270] on div at bounding box center [192, 269] width 50 height 49
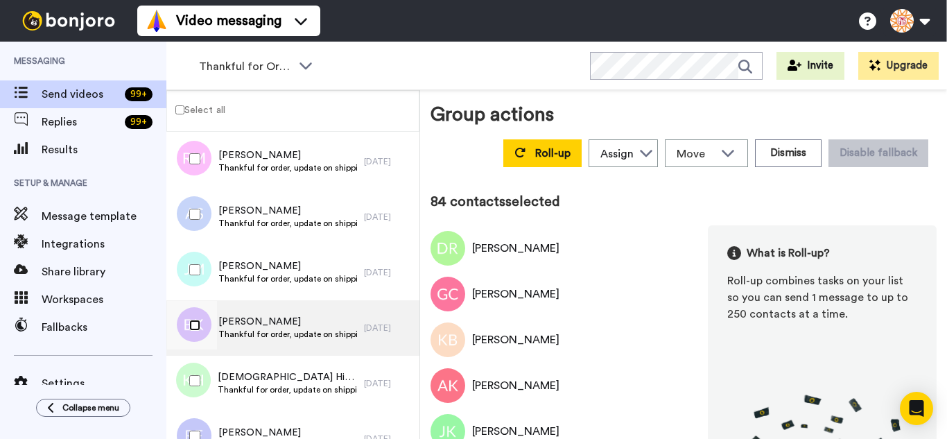
click at [200, 331] on div at bounding box center [192, 325] width 50 height 49
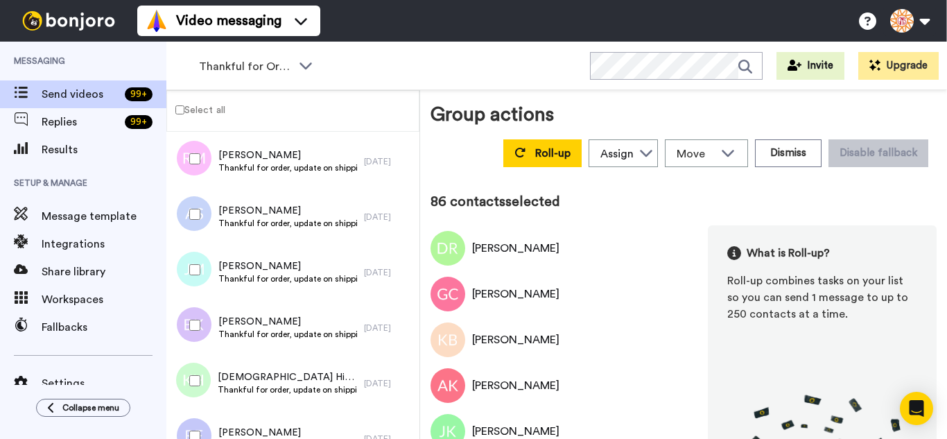
click at [199, 421] on div at bounding box center [192, 436] width 50 height 49
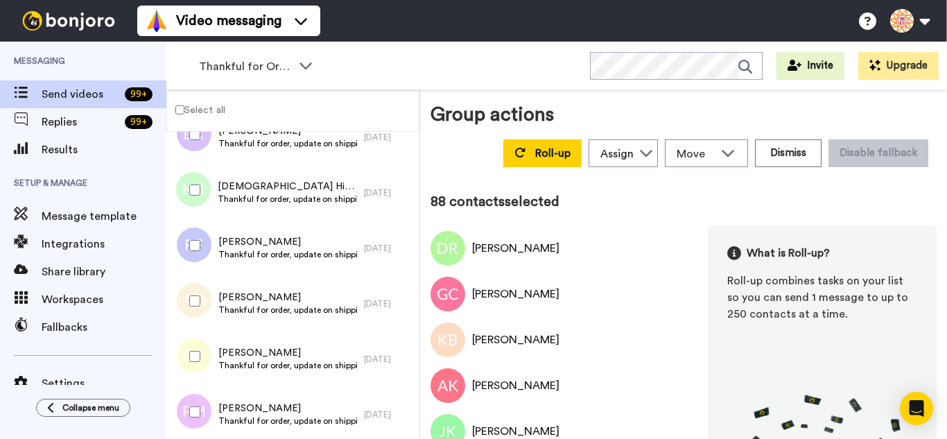
scroll to position [4765, 0]
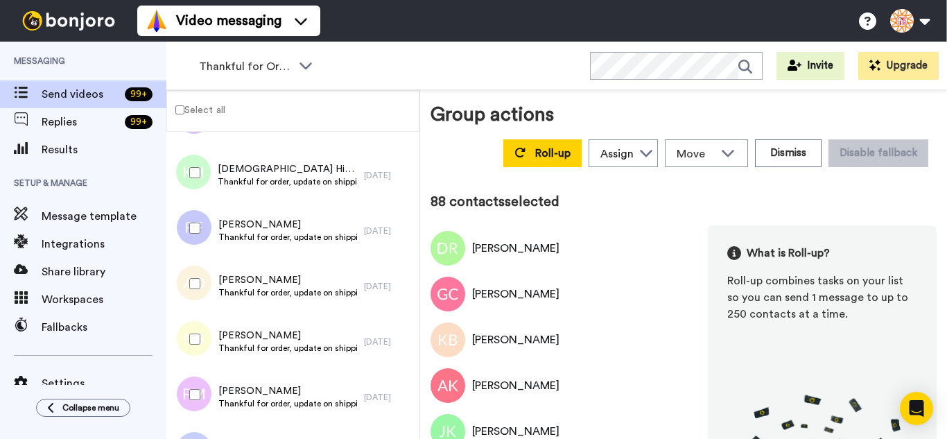
drag, startPoint x: 205, startPoint y: 292, endPoint x: 201, endPoint y: 338, distance: 46.6
click at [204, 292] on div at bounding box center [192, 283] width 50 height 49
click at [201, 338] on div at bounding box center [192, 339] width 50 height 49
drag, startPoint x: 195, startPoint y: 380, endPoint x: 195, endPoint y: 388, distance: 7.6
click at [195, 388] on div at bounding box center [192, 394] width 50 height 49
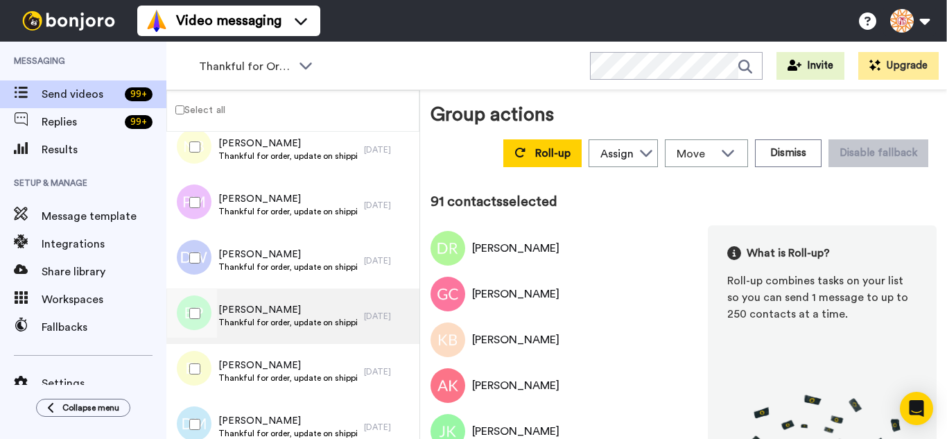
scroll to position [4973, 0]
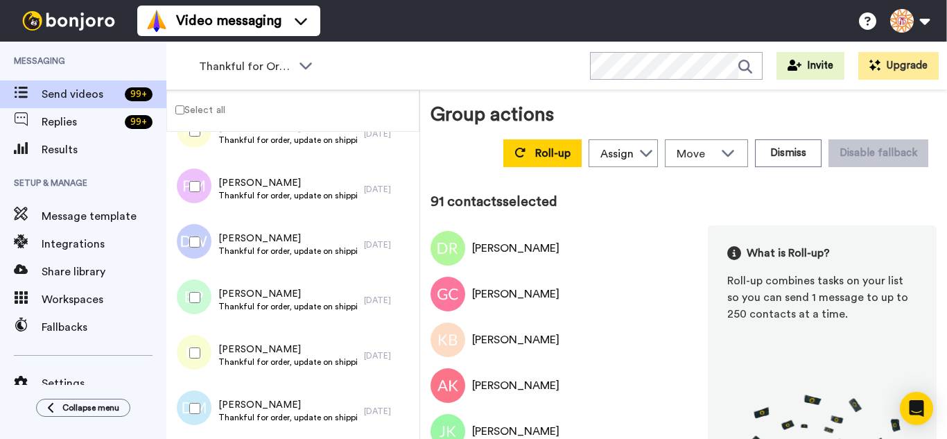
click at [202, 246] on div at bounding box center [192, 242] width 50 height 49
drag, startPoint x: 201, startPoint y: 286, endPoint x: 203, endPoint y: 335, distance: 48.6
click at [201, 287] on div at bounding box center [192, 297] width 50 height 49
drag, startPoint x: 203, startPoint y: 335, endPoint x: 202, endPoint y: 384, distance: 49.2
click at [203, 336] on div at bounding box center [192, 352] width 50 height 49
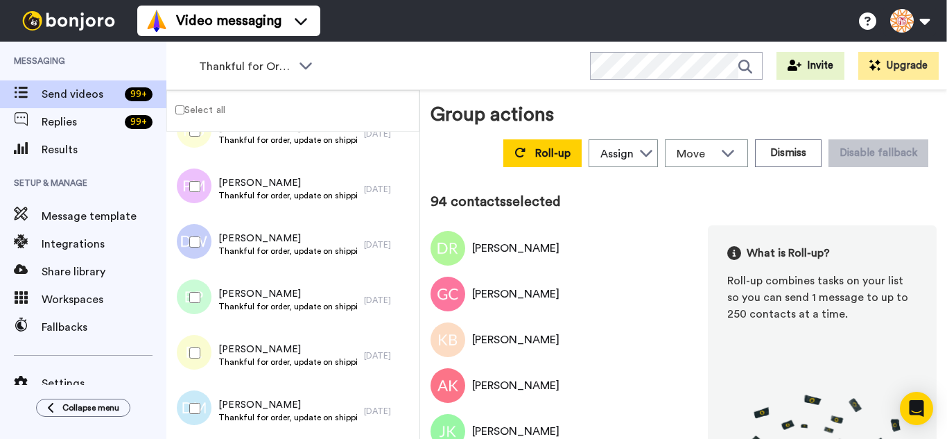
click at [201, 393] on div at bounding box center [192, 408] width 50 height 49
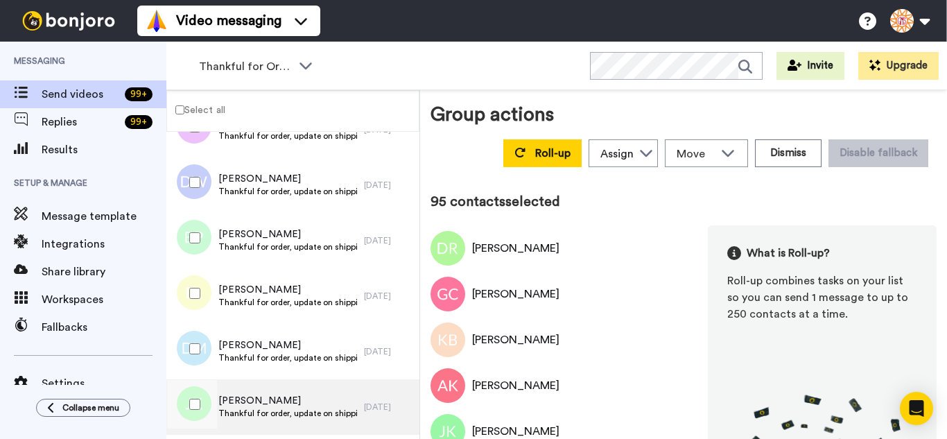
scroll to position [5181, 0]
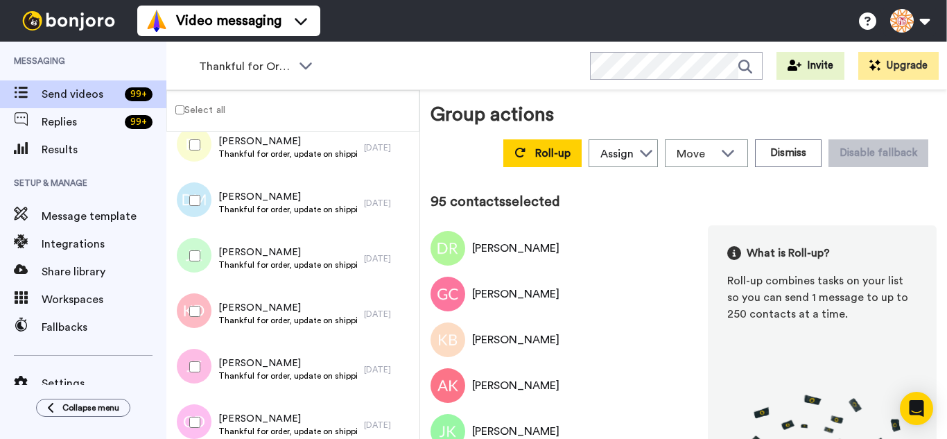
drag, startPoint x: 201, startPoint y: 261, endPoint x: 199, endPoint y: 276, distance: 14.7
click at [201, 262] on div at bounding box center [192, 255] width 50 height 49
click at [194, 304] on div at bounding box center [192, 311] width 50 height 49
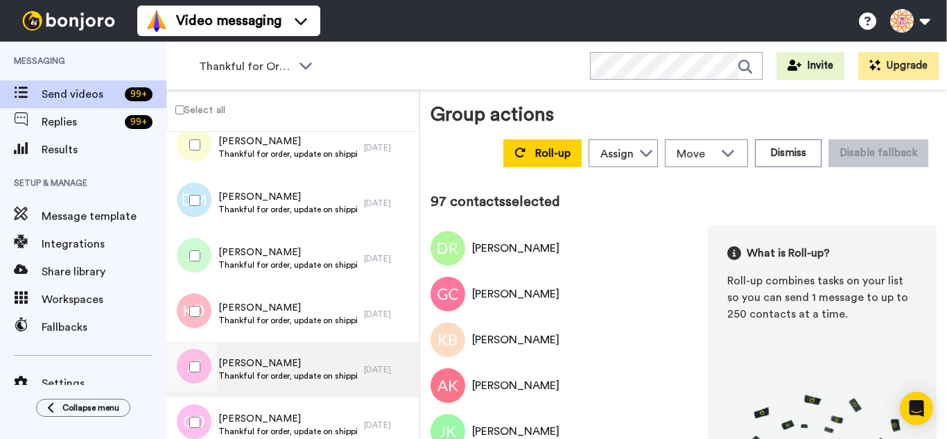
drag, startPoint x: 193, startPoint y: 357, endPoint x: 195, endPoint y: 396, distance: 39.5
click at [193, 359] on div at bounding box center [192, 366] width 50 height 49
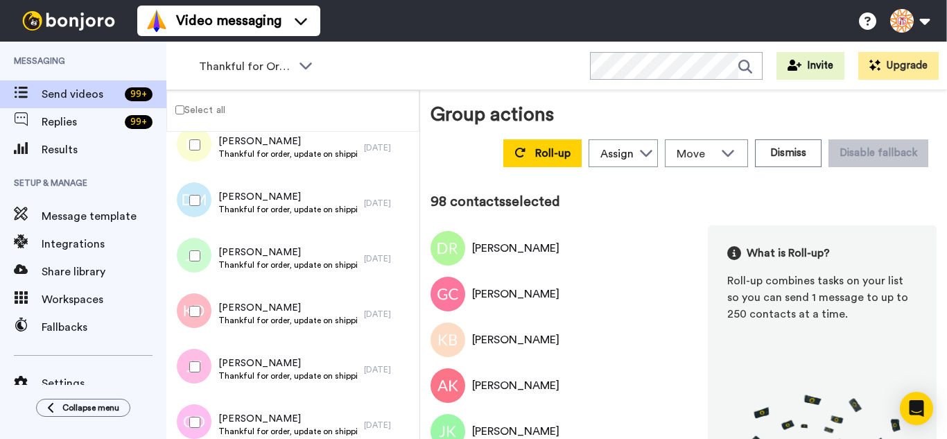
click at [195, 407] on div at bounding box center [192, 422] width 50 height 49
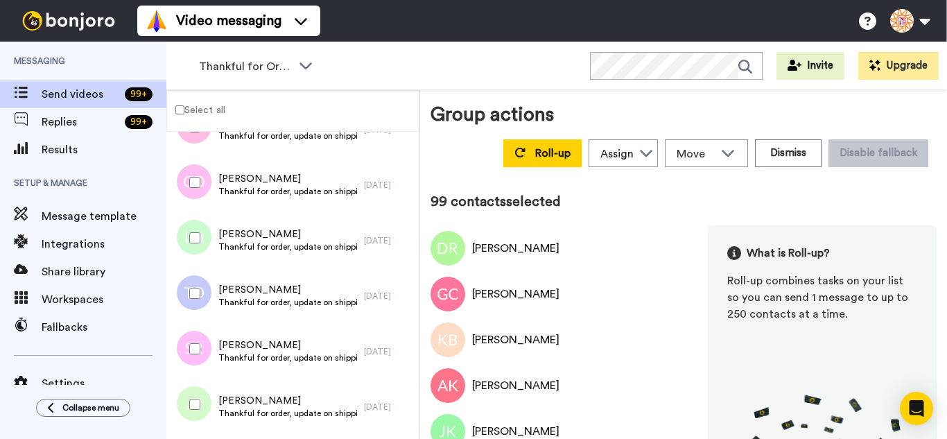
scroll to position [5458, 0]
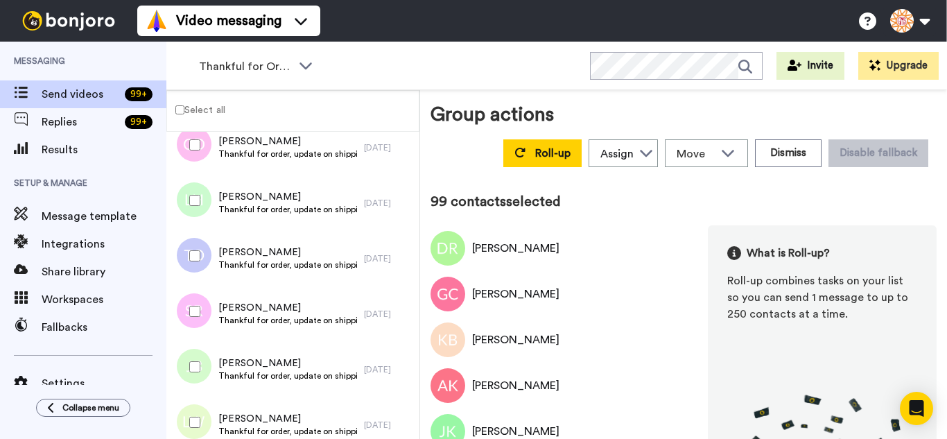
click at [191, 193] on div at bounding box center [192, 200] width 50 height 49
click at [193, 252] on div at bounding box center [192, 255] width 50 height 49
drag, startPoint x: 192, startPoint y: 297, endPoint x: 195, endPoint y: 346, distance: 49.3
click at [192, 300] on div at bounding box center [192, 311] width 50 height 49
click at [196, 359] on div at bounding box center [192, 366] width 50 height 49
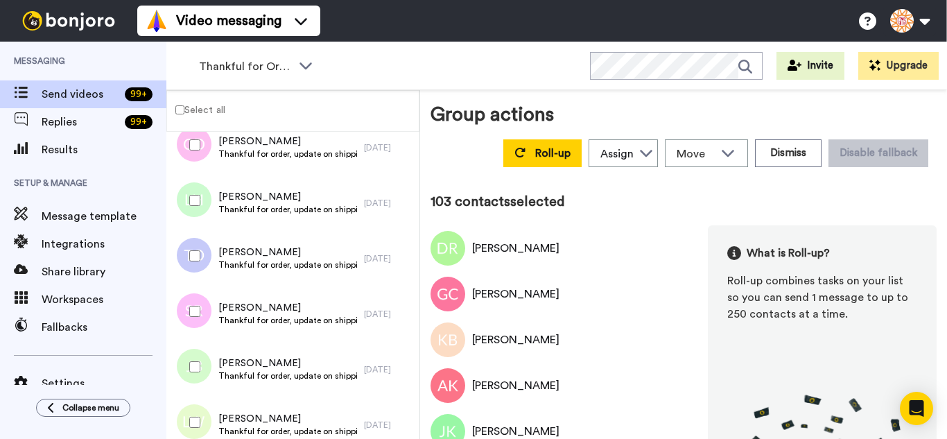
click at [197, 414] on div at bounding box center [192, 422] width 50 height 49
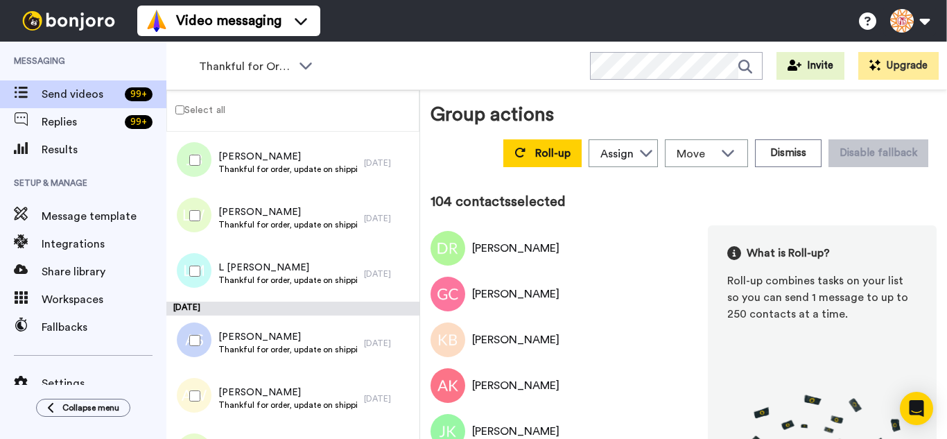
scroll to position [5666, 0]
click at [193, 345] on div at bounding box center [192, 339] width 50 height 49
click at [202, 396] on div at bounding box center [192, 394] width 50 height 49
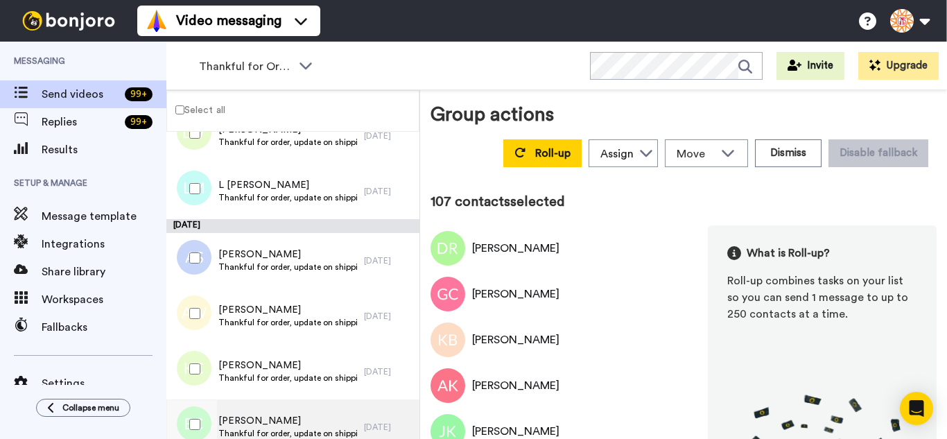
scroll to position [5874, 0]
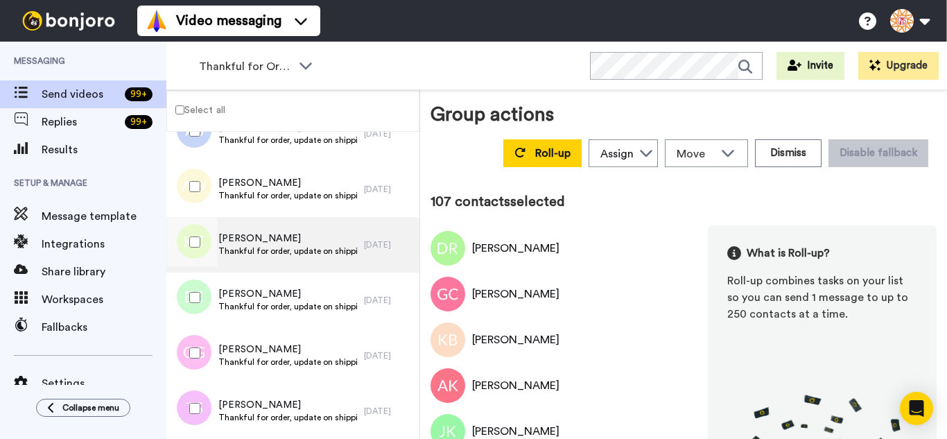
click at [199, 252] on div at bounding box center [192, 242] width 50 height 49
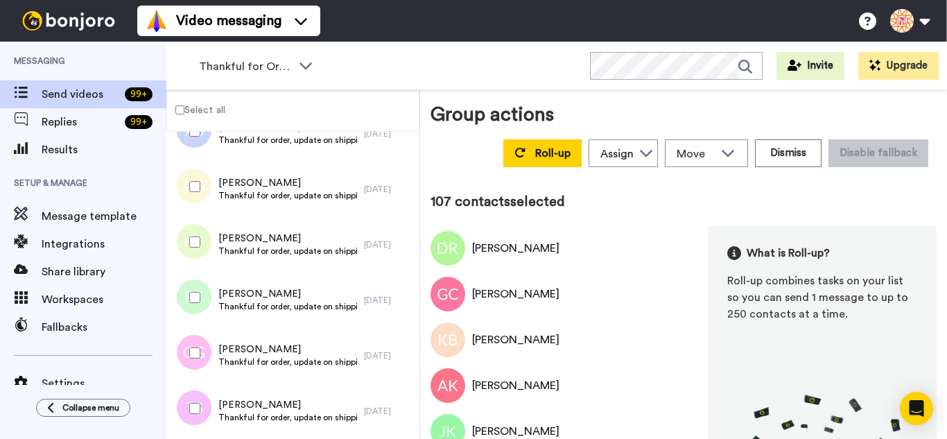
click at [195, 292] on div at bounding box center [192, 297] width 50 height 49
click at [198, 337] on div at bounding box center [192, 352] width 50 height 49
click at [200, 398] on div at bounding box center [192, 408] width 50 height 49
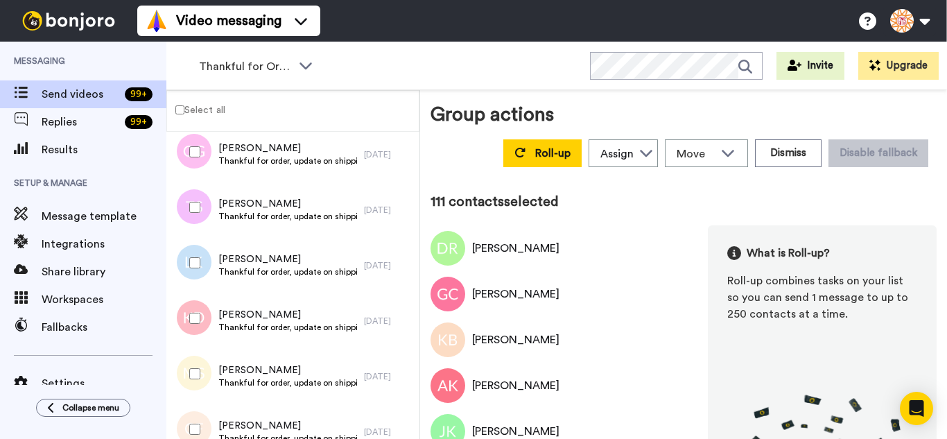
scroll to position [6082, 0]
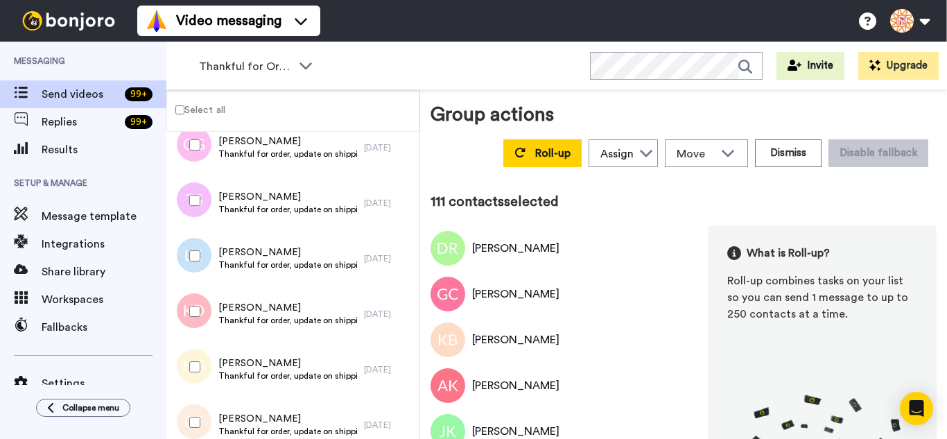
drag, startPoint x: 203, startPoint y: 256, endPoint x: 195, endPoint y: 304, distance: 49.1
click at [202, 259] on div at bounding box center [192, 255] width 50 height 49
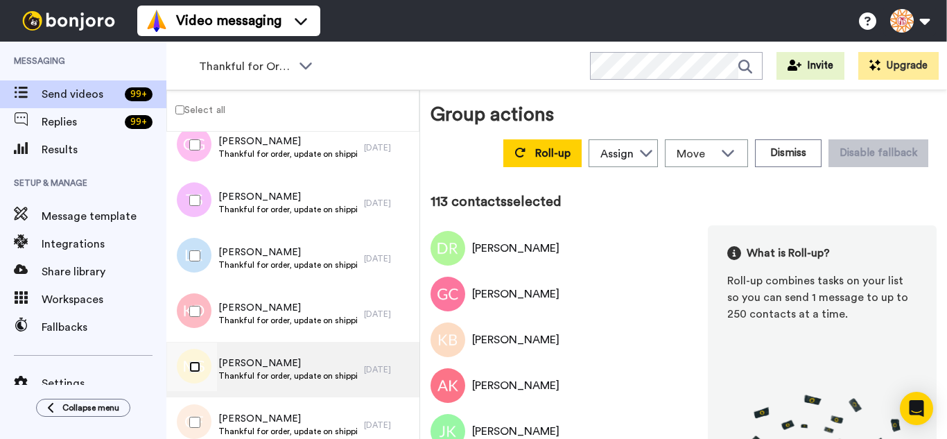
click at [200, 374] on div at bounding box center [192, 366] width 50 height 49
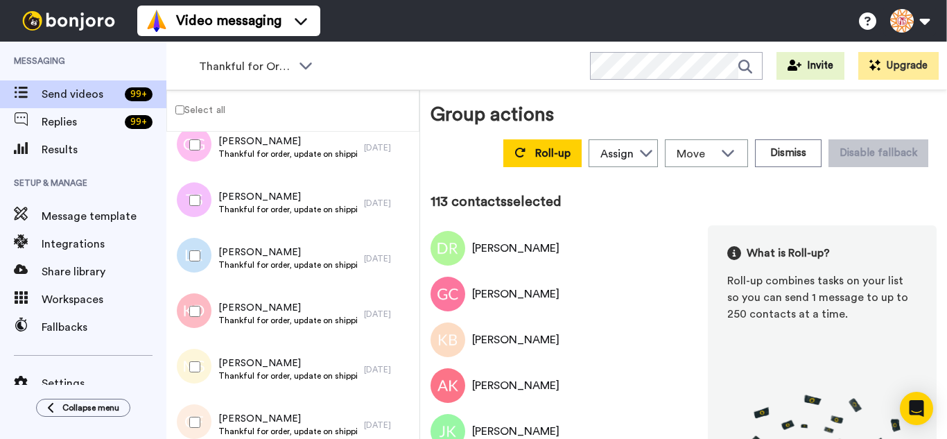
click at [199, 416] on div at bounding box center [192, 422] width 50 height 49
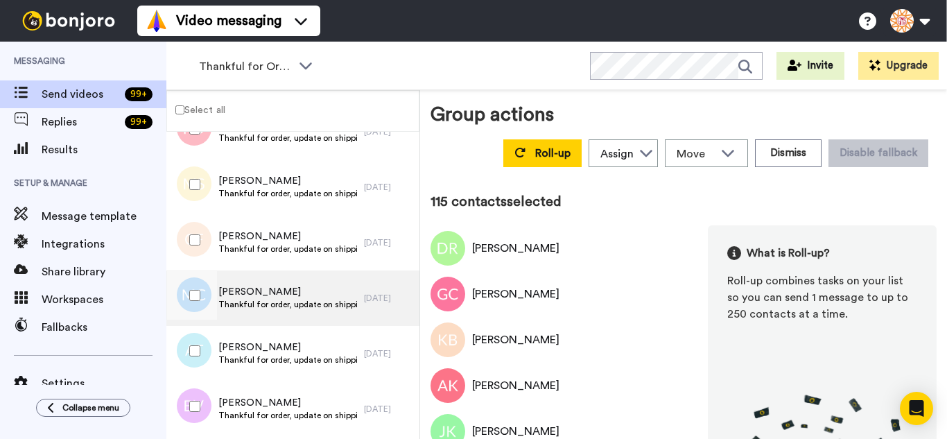
scroll to position [6290, 0]
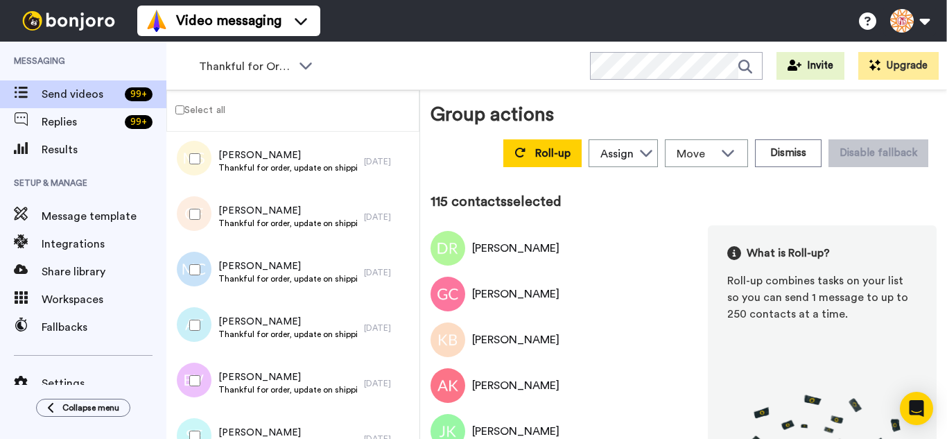
drag, startPoint x: 211, startPoint y: 267, endPoint x: 203, endPoint y: 304, distance: 37.5
click at [210, 268] on div at bounding box center [192, 269] width 50 height 49
click at [202, 310] on div at bounding box center [192, 325] width 50 height 49
drag, startPoint x: 200, startPoint y: 374, endPoint x: 201, endPoint y: 397, distance: 22.9
click at [200, 375] on div at bounding box center [192, 380] width 50 height 49
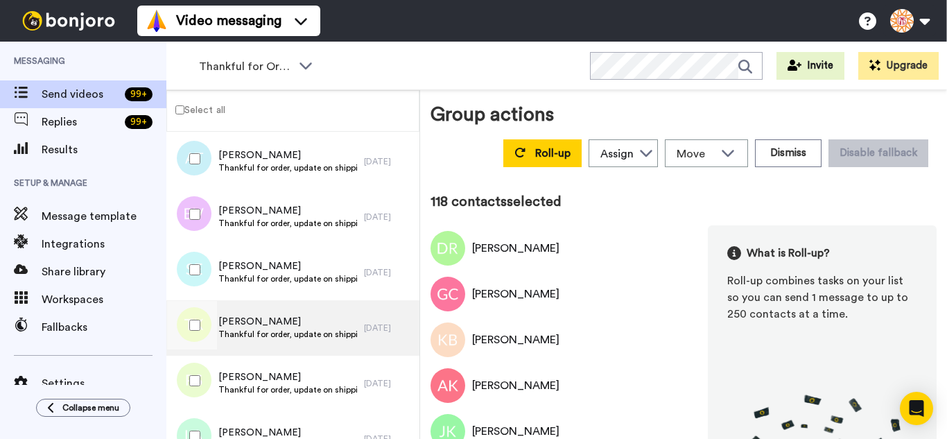
scroll to position [6498, 0]
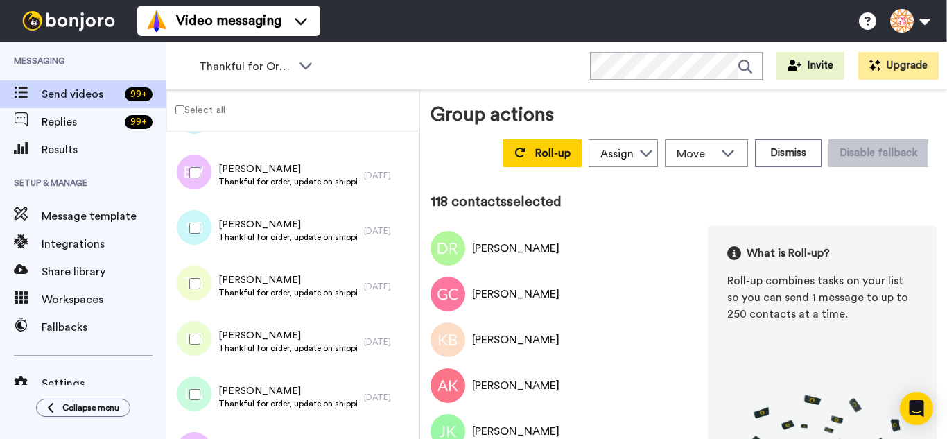
click at [197, 243] on div at bounding box center [192, 228] width 50 height 49
click at [193, 295] on div at bounding box center [192, 283] width 50 height 49
drag, startPoint x: 197, startPoint y: 355, endPoint x: 194, endPoint y: 415, distance: 59.7
click at [195, 362] on div at bounding box center [192, 339] width 50 height 49
click at [203, 394] on div at bounding box center [192, 394] width 50 height 49
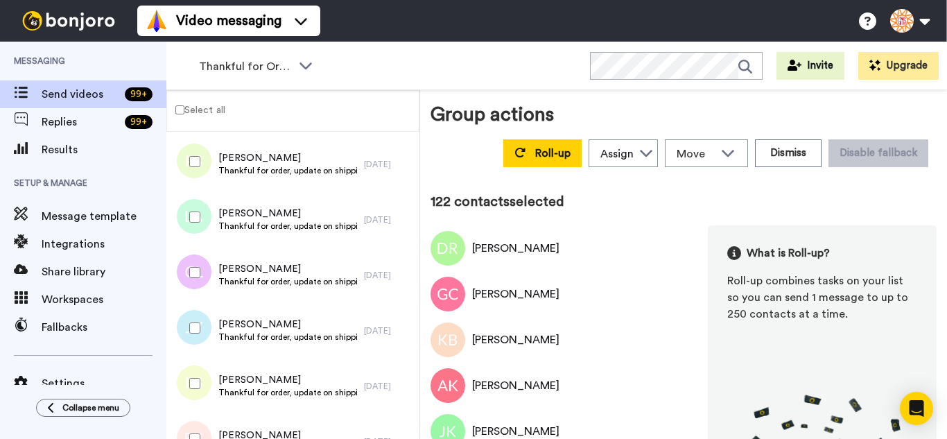
scroll to position [6706, 0]
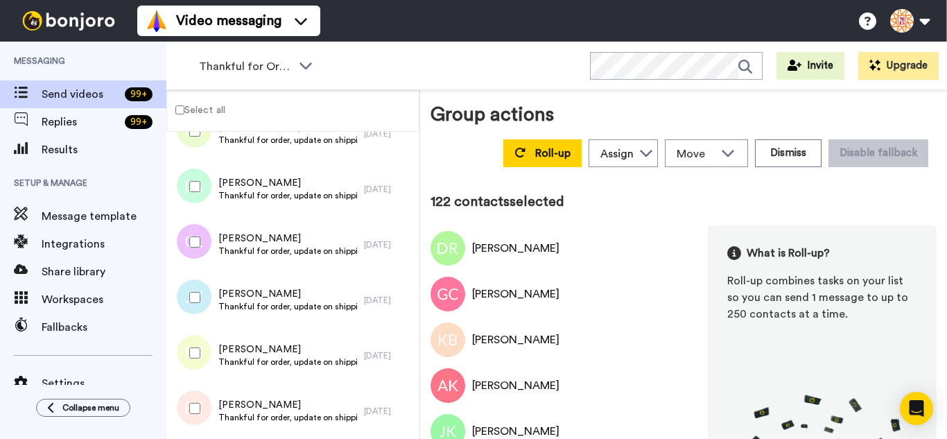
drag
click at [200, 254] on div at bounding box center [192, 242] width 50 height 49
click at [202, 301] on div at bounding box center [192, 297] width 50 height 49
click at [204, 349] on div at bounding box center [192, 352] width 50 height 49
click at [204, 418] on div at bounding box center [192, 408] width 50 height 49
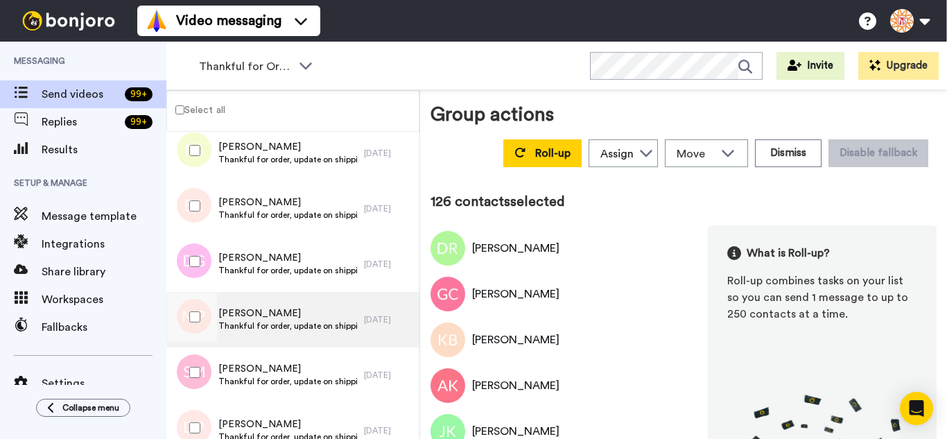
scroll to position [6914, 0]
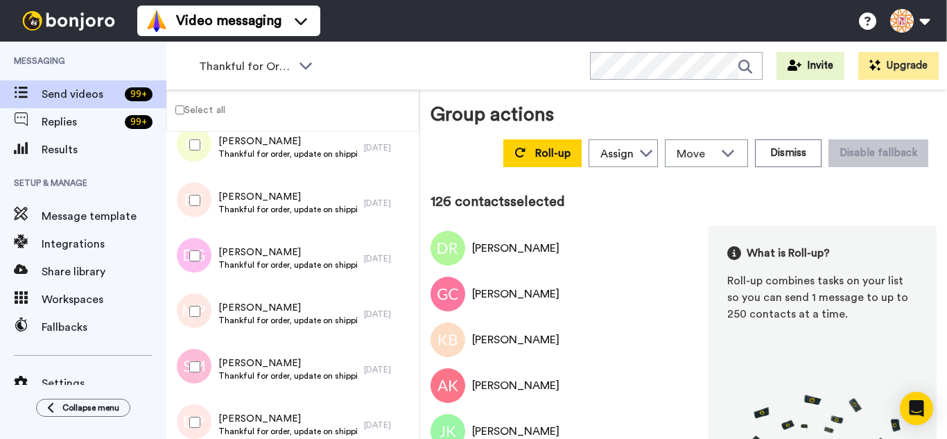
click at [200, 267] on div at bounding box center [192, 255] width 50 height 49
click at [201, 314] on div at bounding box center [192, 311] width 50 height 49
click at [200, 412] on div at bounding box center [192, 422] width 50 height 49
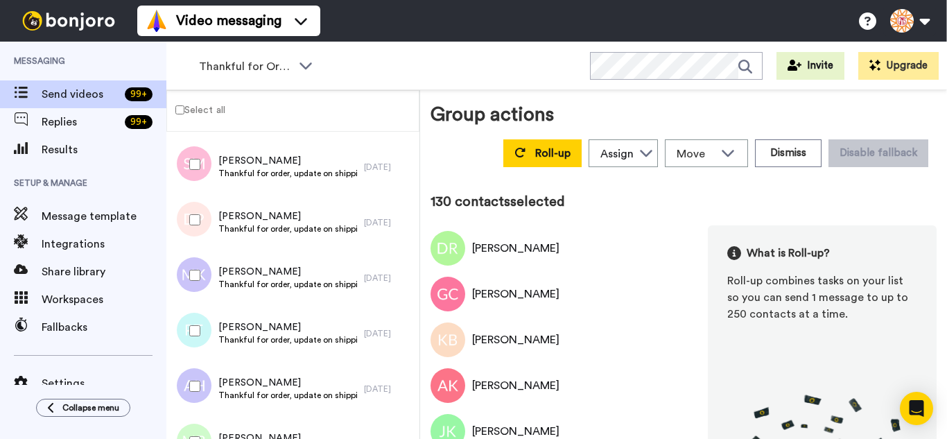
scroll to position [7122, 0]
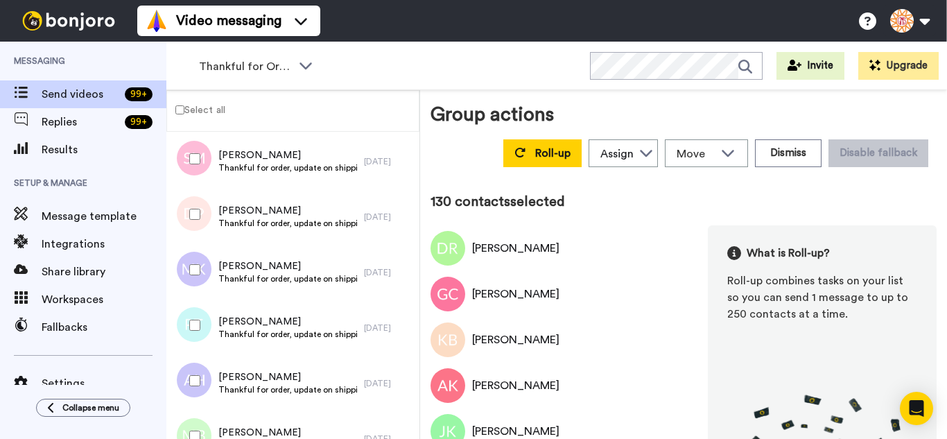
click at [202, 276] on div at bounding box center [192, 269] width 50 height 49
click at [188, 336] on div at bounding box center [192, 325] width 50 height 49
click at [195, 395] on div at bounding box center [192, 380] width 50 height 49
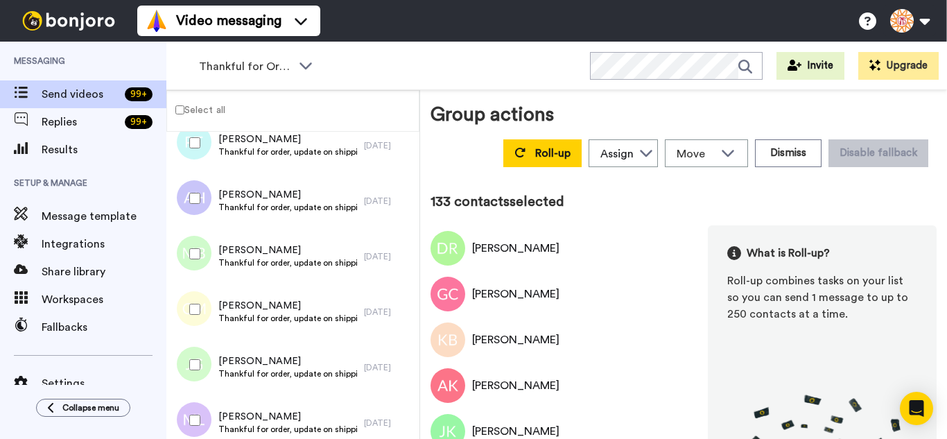
scroll to position [7329, 0]
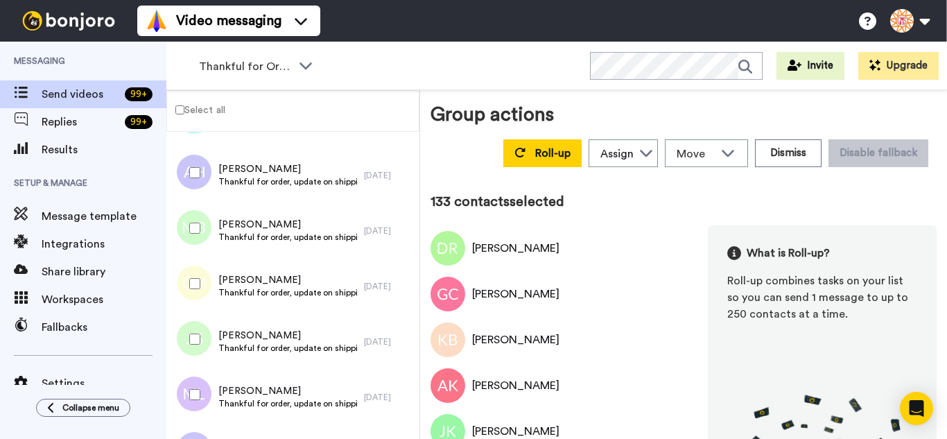
click at [201, 228] on div at bounding box center [192, 228] width 50 height 49
click at [193, 346] on div at bounding box center [192, 339] width 50 height 49
click at [193, 381] on div at bounding box center [192, 394] width 50 height 49
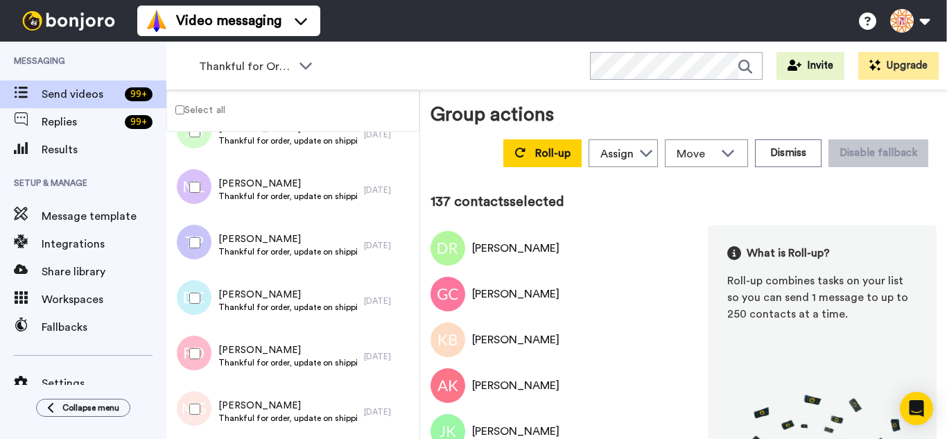
scroll to position [7537, 0]
click at [202, 250] on div at bounding box center [192, 242] width 50 height 49
click at [197, 346] on div at bounding box center [192, 352] width 50 height 49
click at [202, 398] on div at bounding box center [192, 408] width 50 height 49
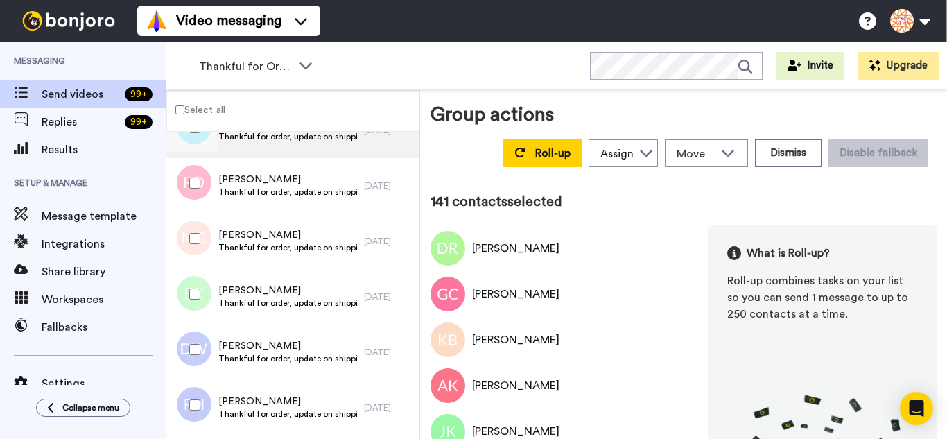
scroll to position [7745, 0]
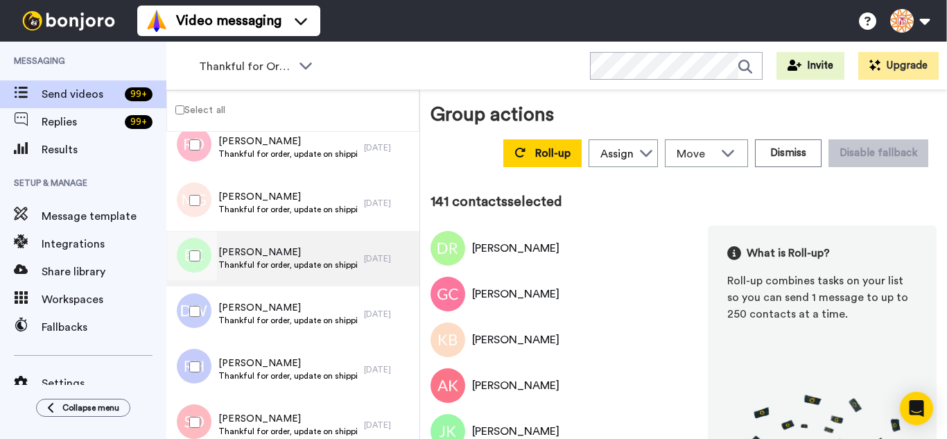
click at [209, 265] on div at bounding box center [192, 255] width 50 height 49
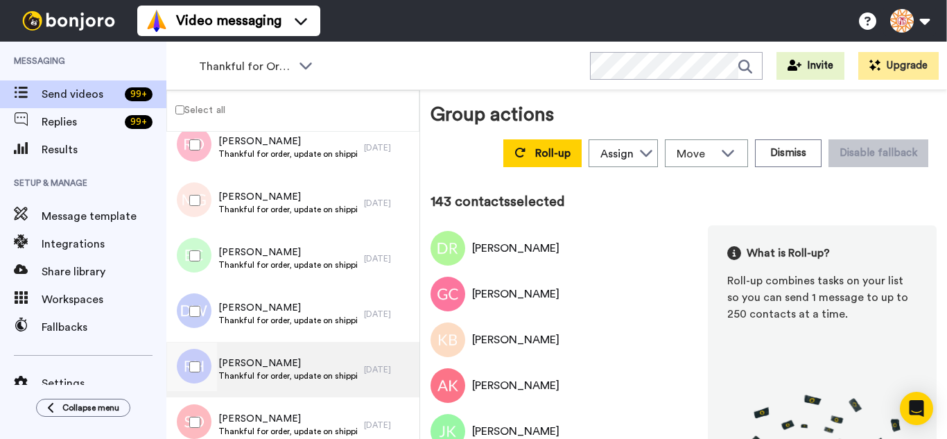
click at [200, 353] on div at bounding box center [192, 366] width 50 height 49
click at [203, 394] on div at bounding box center [191, 369] width 42 height 55
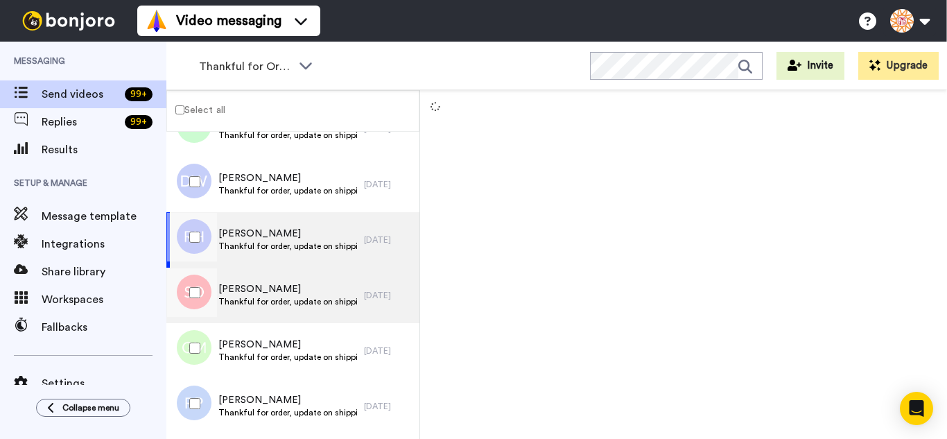
scroll to position [7884, 0]
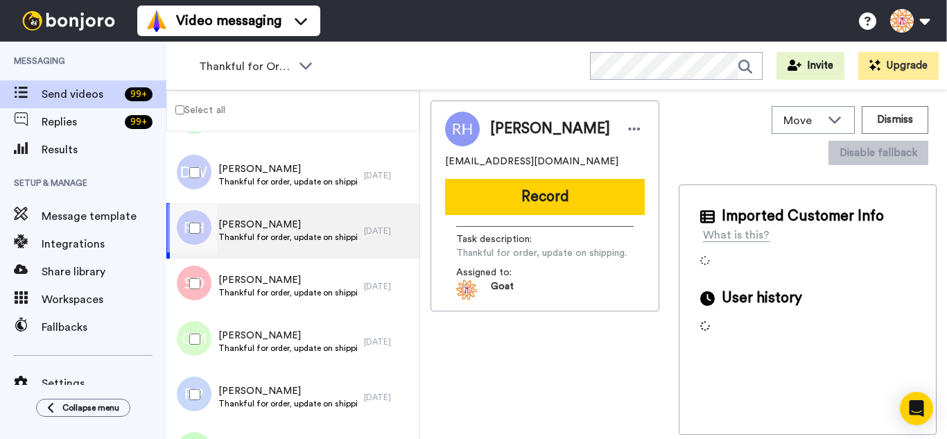
click at [202, 289] on div at bounding box center [192, 283] width 50 height 49
click at [200, 328] on div at bounding box center [192, 339] width 50 height 49
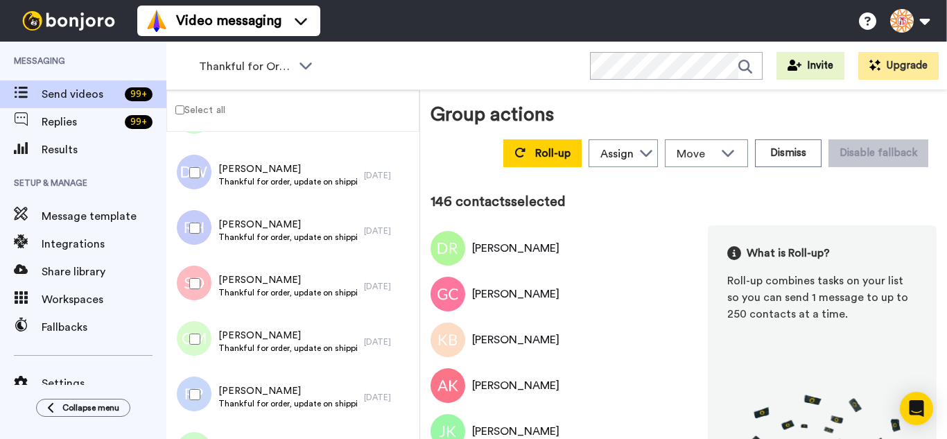
click at [205, 379] on div at bounding box center [192, 394] width 50 height 49
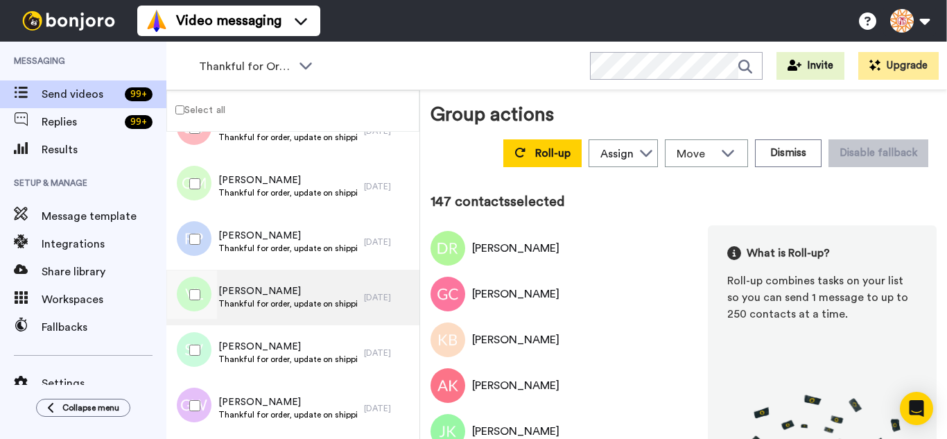
scroll to position [8092, 0]
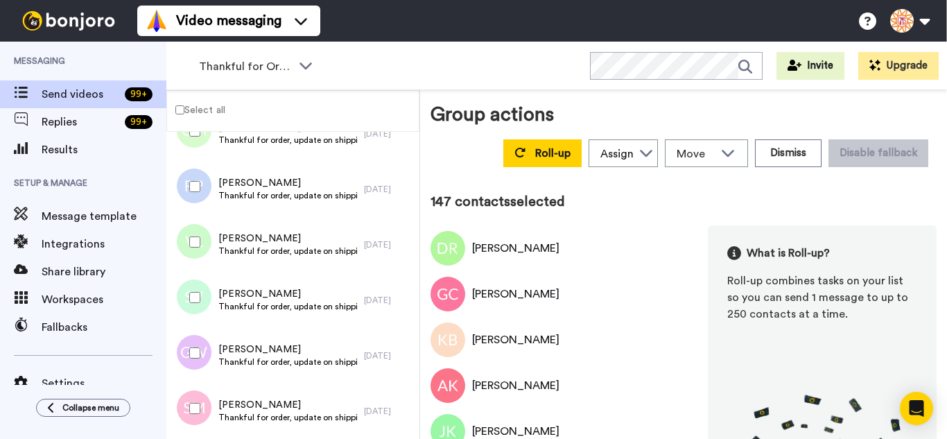
click at [202, 247] on div at bounding box center [192, 242] width 50 height 49
click at [195, 340] on div at bounding box center [192, 352] width 50 height 49
click at [199, 391] on div at bounding box center [192, 408] width 50 height 49
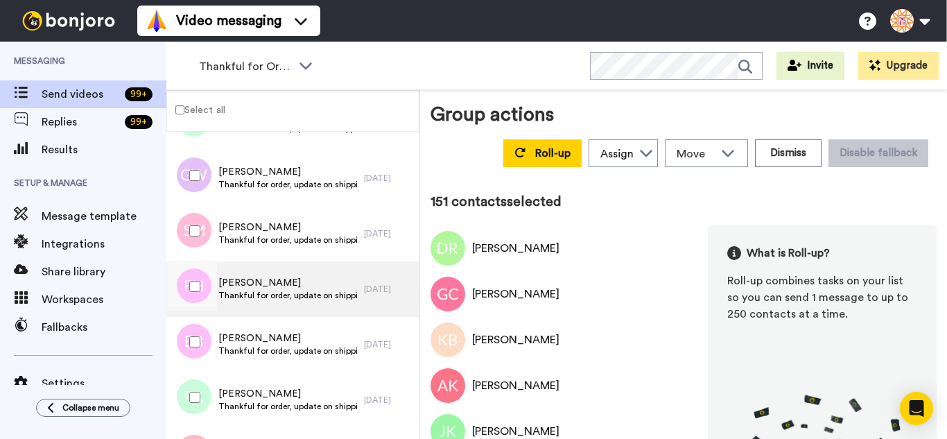
scroll to position [8300, 0]
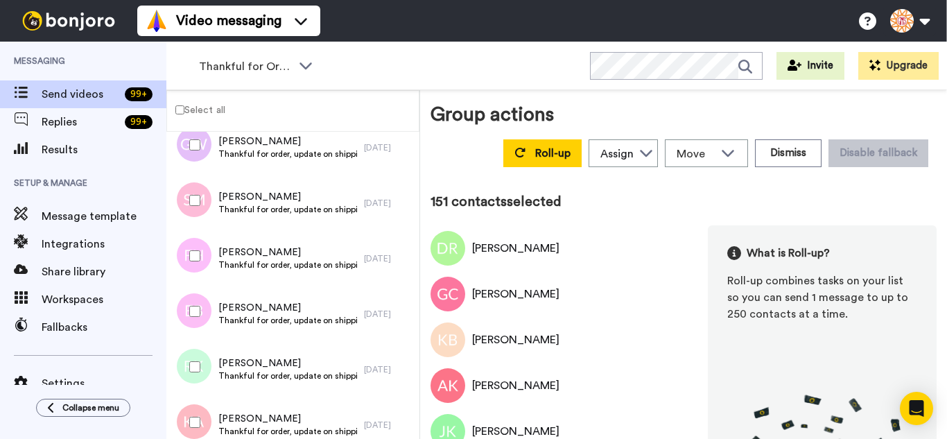
click at [204, 254] on div at bounding box center [192, 255] width 50 height 49
click at [213, 311] on div at bounding box center [192, 311] width 50 height 49
click at [205, 370] on div at bounding box center [192, 366] width 50 height 49
click at [206, 426] on div at bounding box center [192, 422] width 50 height 49
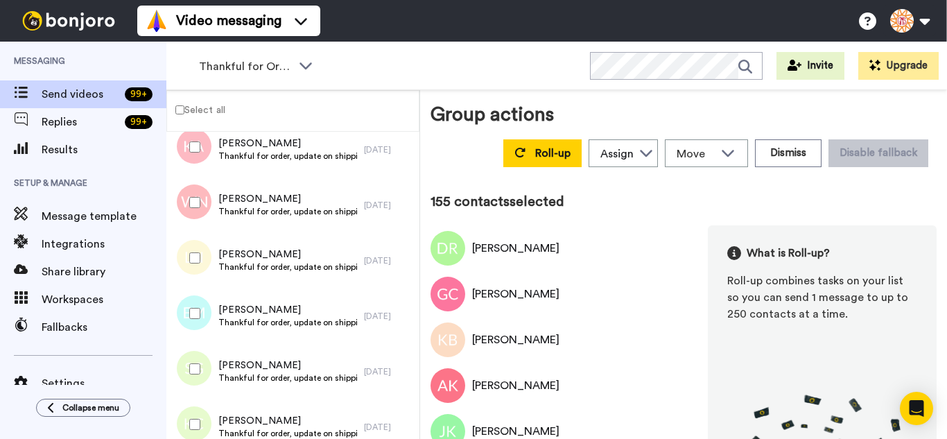
scroll to position [0, 0]
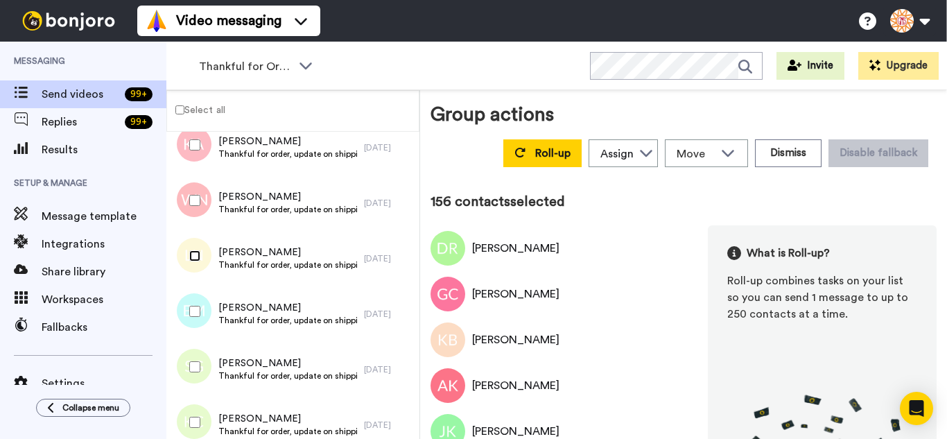
click at [190, 261] on div at bounding box center [192, 255] width 50 height 49
click at [190, 319] on div at bounding box center [192, 311] width 50 height 49
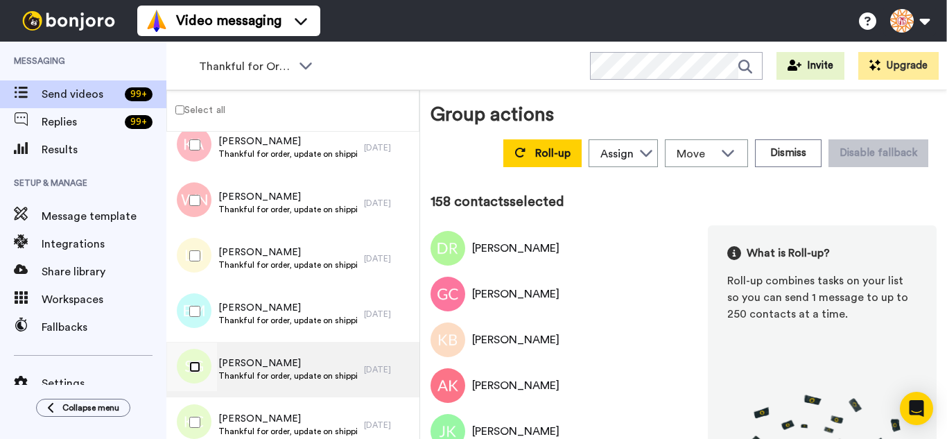
click at [190, 378] on div at bounding box center [192, 366] width 50 height 49
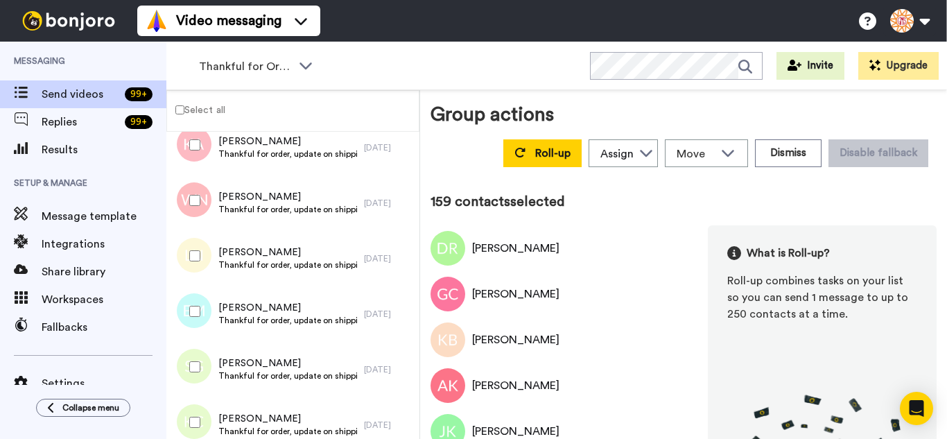
click at [191, 393] on div at bounding box center [191, 369] width 42 height 55
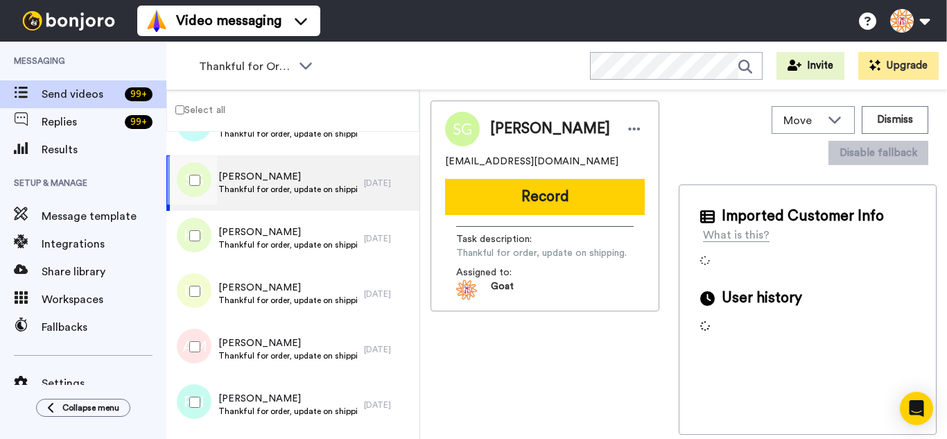
scroll to position [8785, 0]
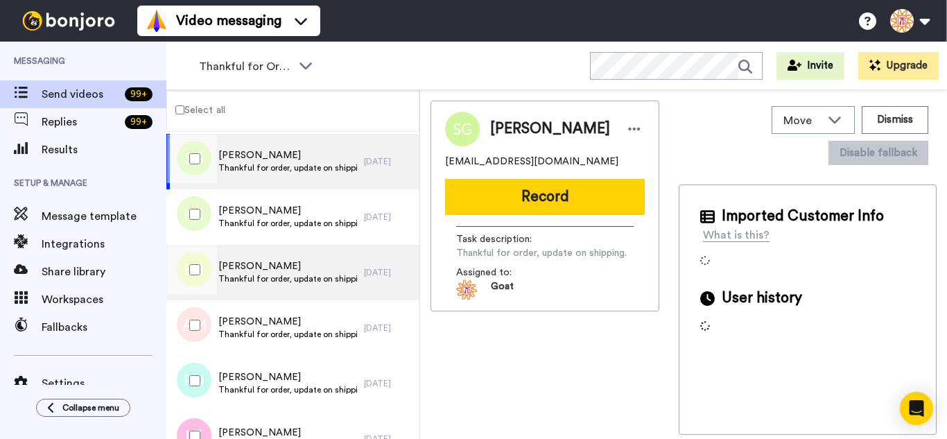
click at [193, 207] on div at bounding box center [192, 214] width 50 height 49
click at [189, 275] on div at bounding box center [192, 269] width 50 height 49
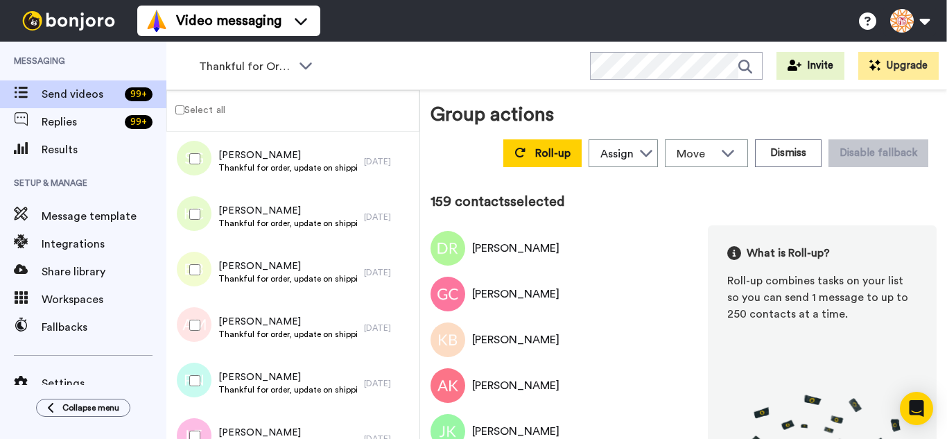
click at [200, 339] on div at bounding box center [192, 325] width 50 height 49
click at [204, 417] on div at bounding box center [192, 436] width 50 height 49
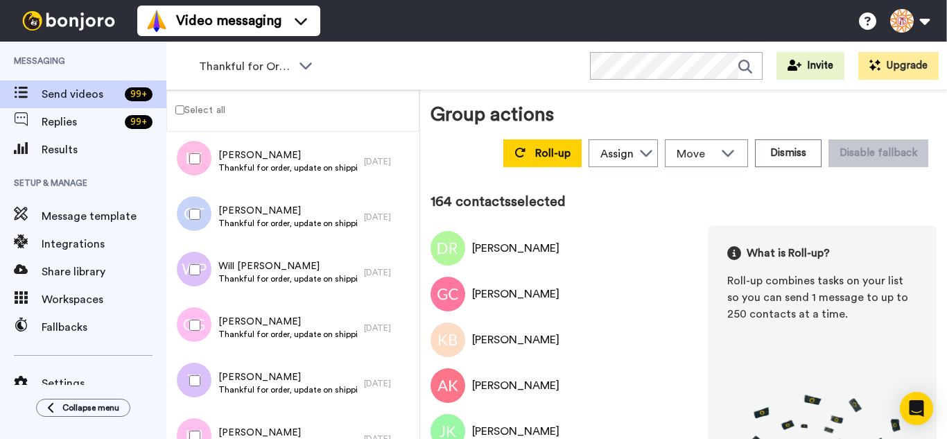
click at [188, 218] on div at bounding box center [192, 214] width 50 height 49
click at [199, 276] on div at bounding box center [192, 269] width 50 height 49
click at [202, 328] on div at bounding box center [192, 325] width 50 height 49
click at [197, 374] on div at bounding box center [192, 380] width 50 height 49
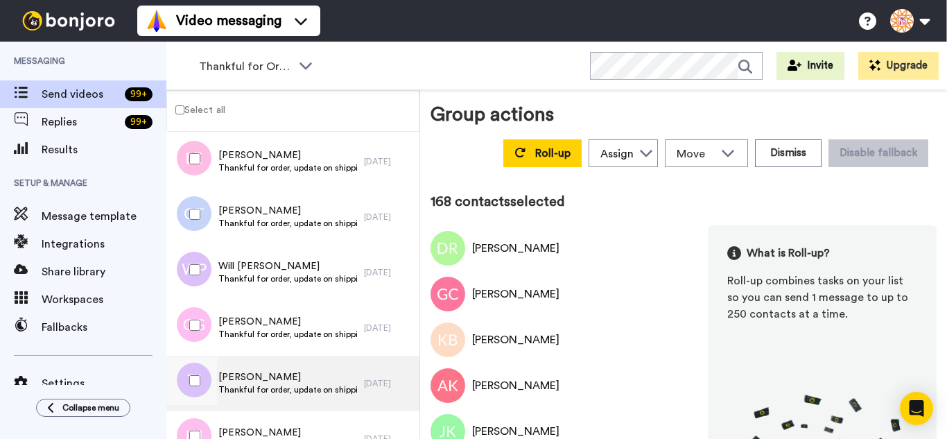
click at [204, 414] on div at bounding box center [192, 436] width 50 height 49
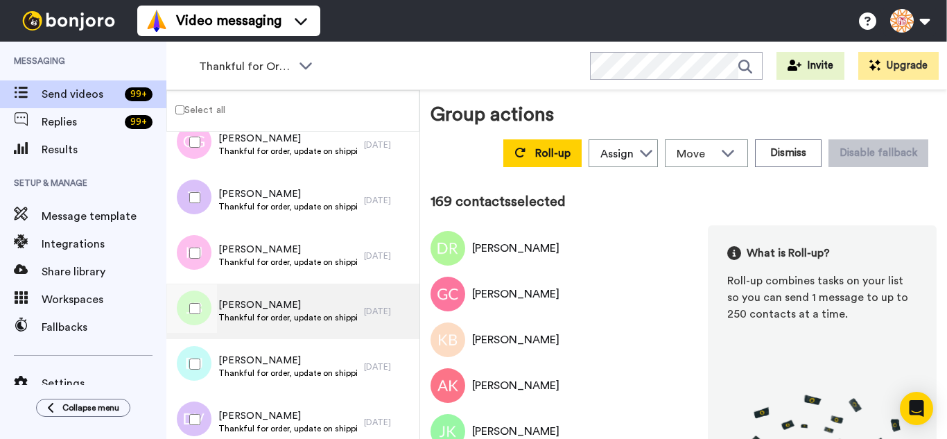
scroll to position [9270, 0]
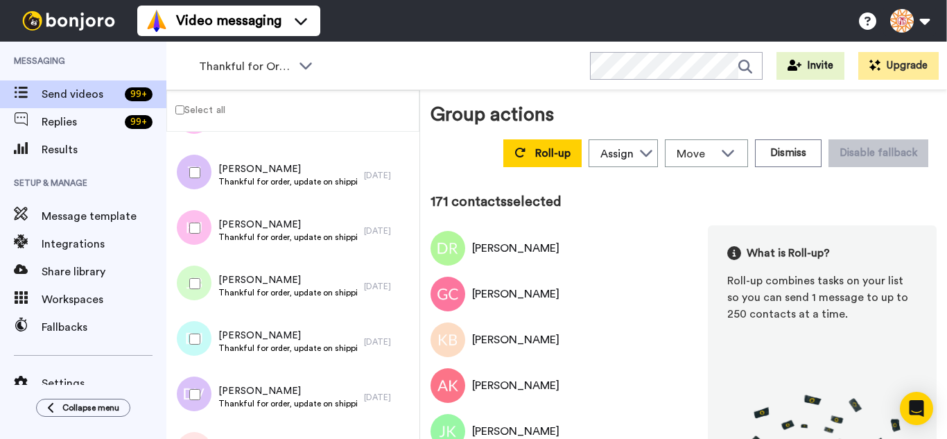
click at [205, 394] on div at bounding box center [192, 394] width 50 height 49
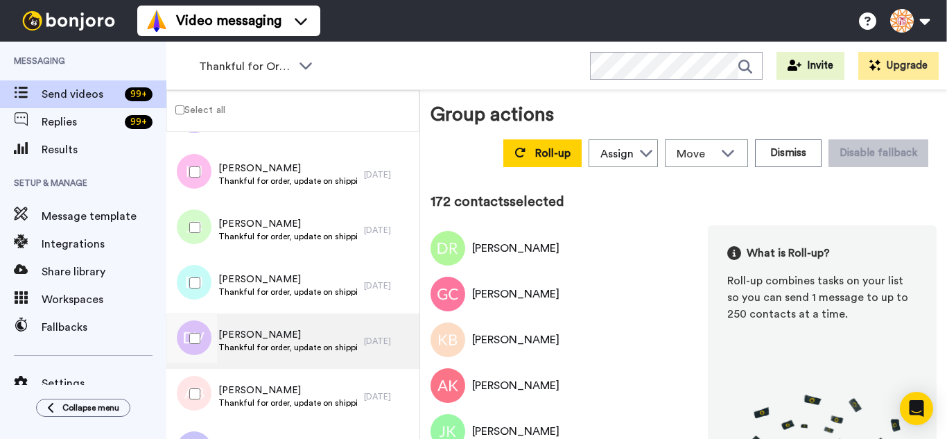
scroll to position [9478, 0]
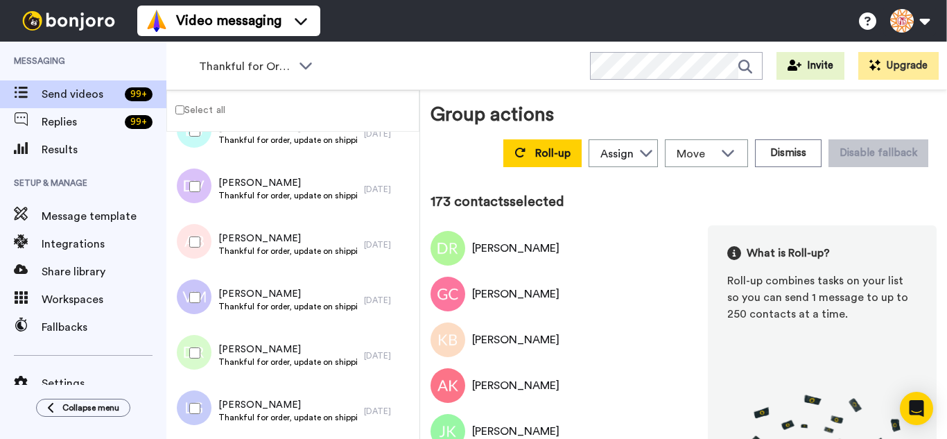
click at [188, 299] on div at bounding box center [192, 297] width 50 height 49
click at [196, 358] on div at bounding box center [192, 352] width 50 height 49
click at [204, 421] on div at bounding box center [192, 408] width 50 height 49
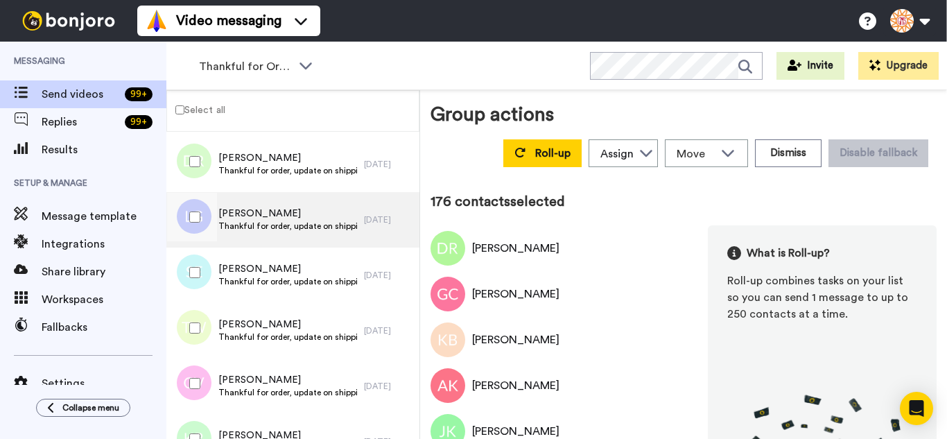
scroll to position [9685, 0]
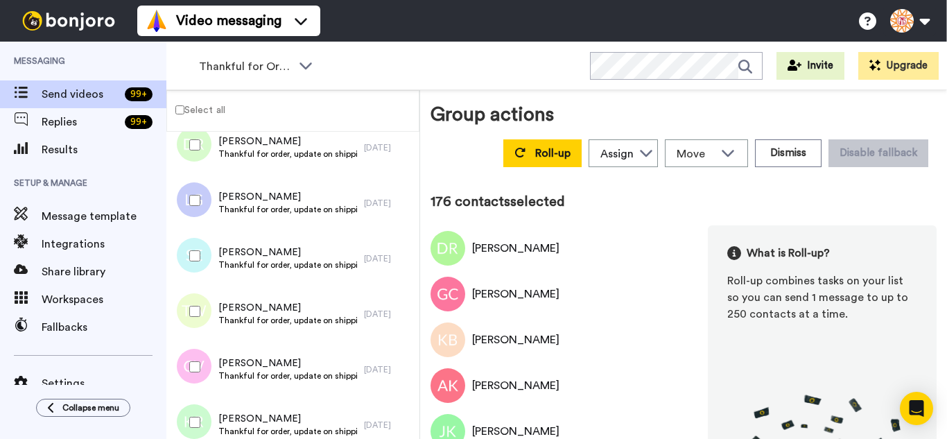
click at [202, 254] on div at bounding box center [192, 255] width 50 height 49
click at [198, 300] on div at bounding box center [192, 311] width 50 height 49
click at [201, 311] on div at bounding box center [192, 311] width 50 height 49
click at [201, 310] on div at bounding box center [192, 311] width 50 height 49
click at [186, 380] on div at bounding box center [192, 366] width 50 height 49
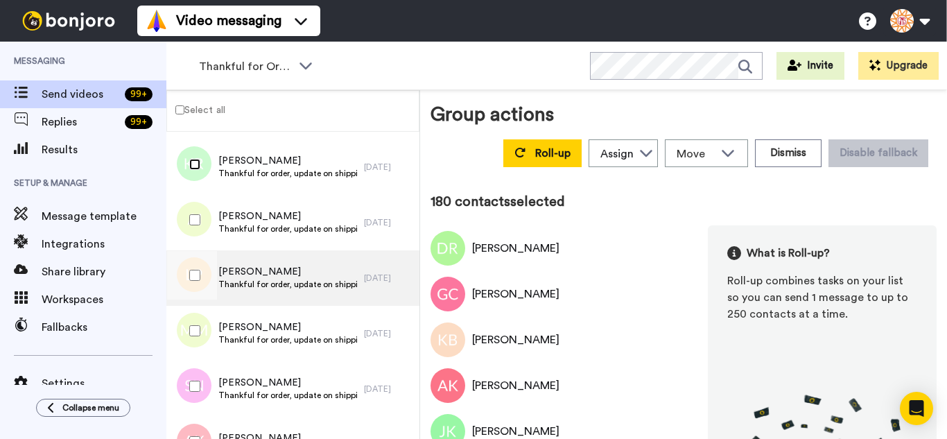
scroll to position [9963, 0]
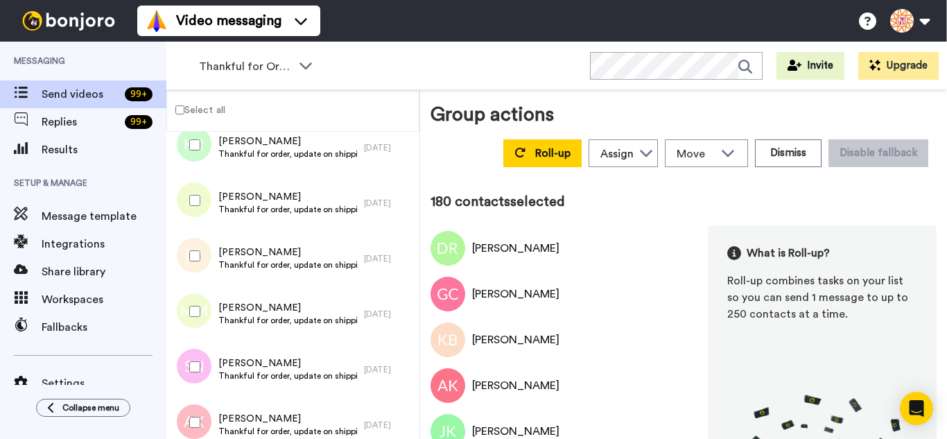
click at [184, 197] on div at bounding box center [192, 200] width 50 height 49
click at [188, 236] on div at bounding box center [192, 255] width 50 height 49
click at [202, 311] on div at bounding box center [192, 311] width 50 height 49
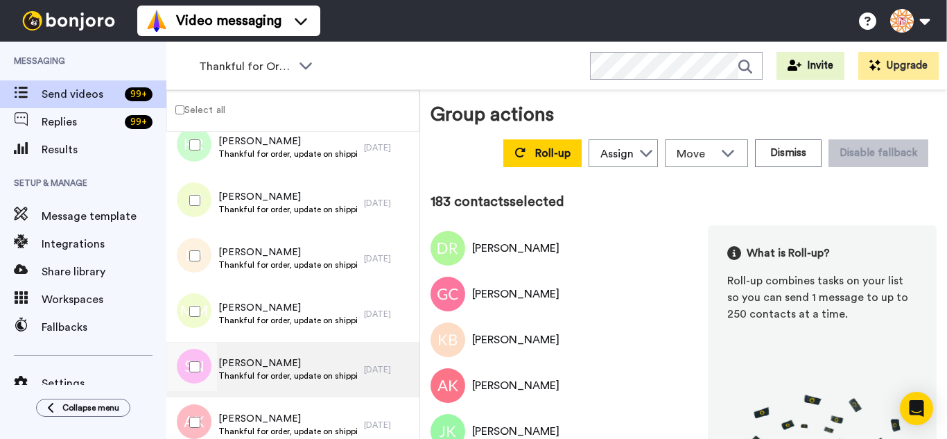
click at [210, 362] on div at bounding box center [192, 366] width 50 height 49
click at [222, 413] on span "Amanda Knutson" at bounding box center [287, 419] width 139 height 14
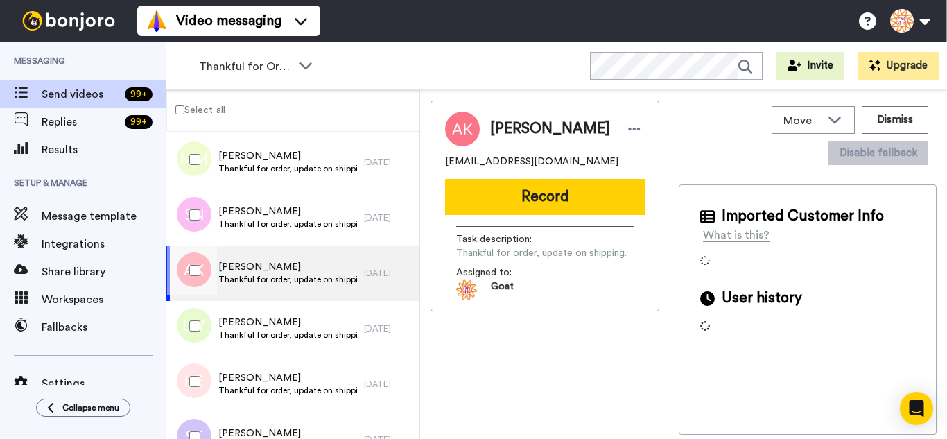
scroll to position [10171, 0]
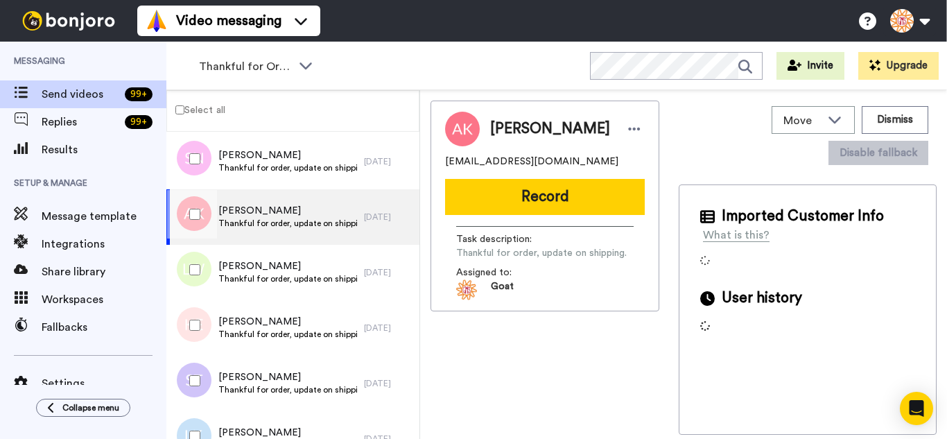
click at [194, 222] on div at bounding box center [192, 214] width 50 height 49
click at [197, 281] on div at bounding box center [192, 269] width 50 height 49
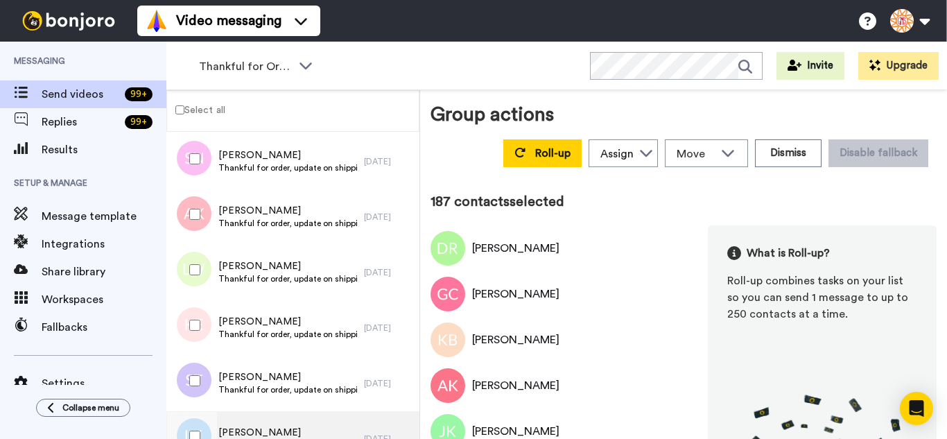
click at [202, 385] on div at bounding box center [192, 380] width 50 height 49
click at [204, 423] on div at bounding box center [192, 436] width 50 height 49
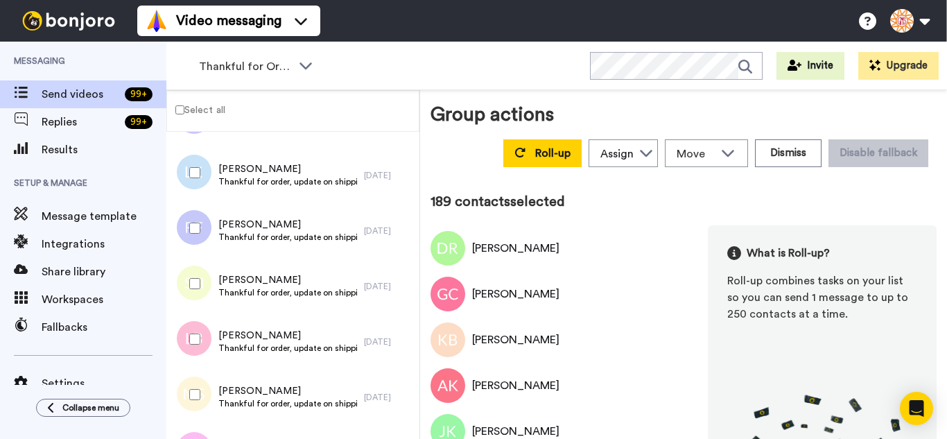
scroll to position [10448, 0]
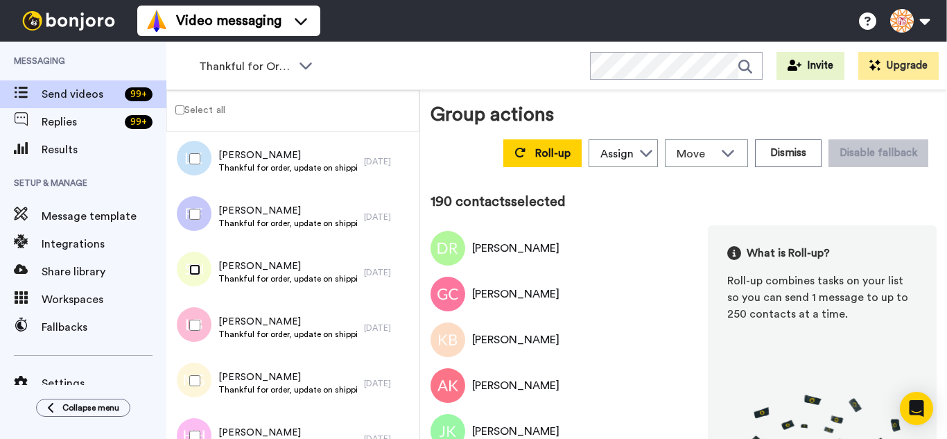
click at [189, 276] on div at bounding box center [192, 269] width 50 height 49
click at [194, 339] on div at bounding box center [192, 325] width 50 height 49
click at [196, 387] on div at bounding box center [192, 380] width 50 height 49
click at [203, 430] on div at bounding box center [192, 436] width 50 height 49
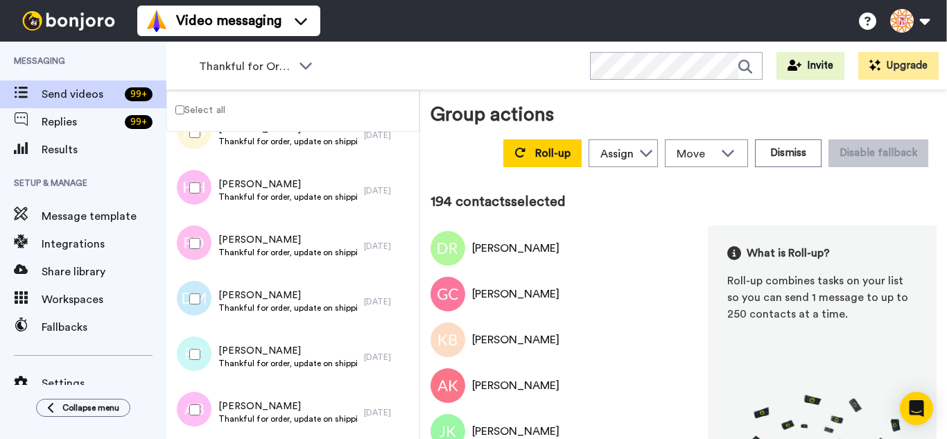
scroll to position [10725, 0]
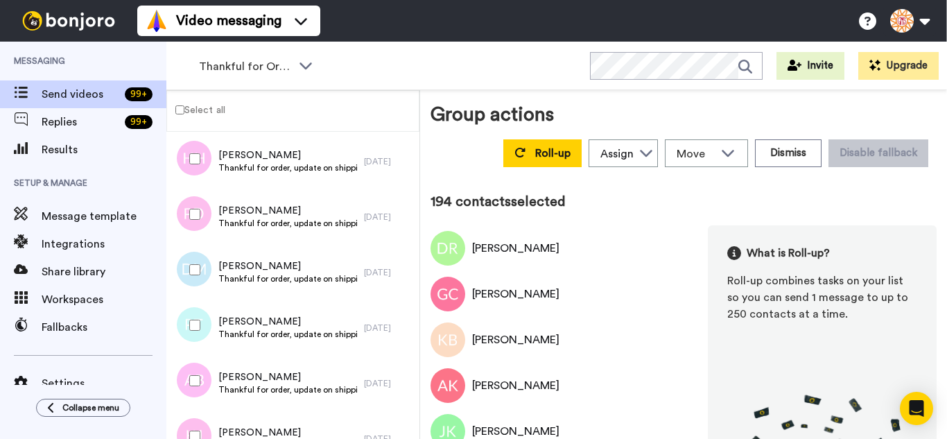
click at [190, 201] on div at bounding box center [192, 214] width 50 height 49
click at [189, 278] on div at bounding box center [192, 269] width 50 height 49
click at [193, 313] on div at bounding box center [192, 325] width 50 height 49
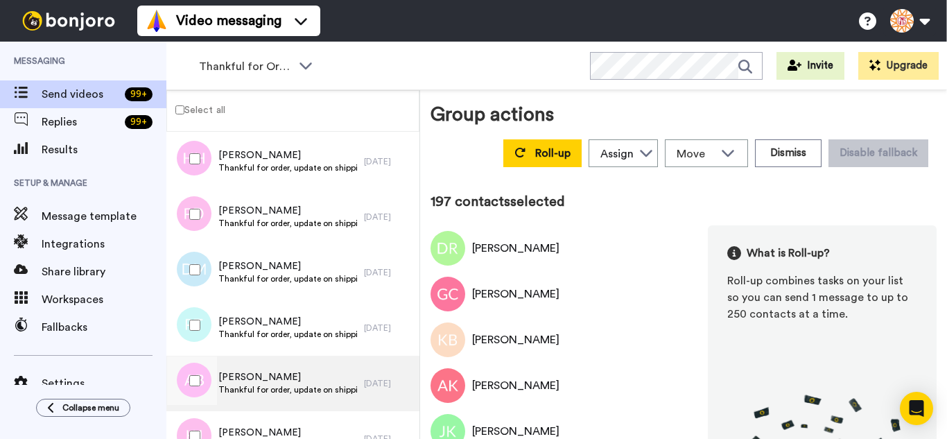
click at [204, 367] on div at bounding box center [192, 380] width 50 height 49
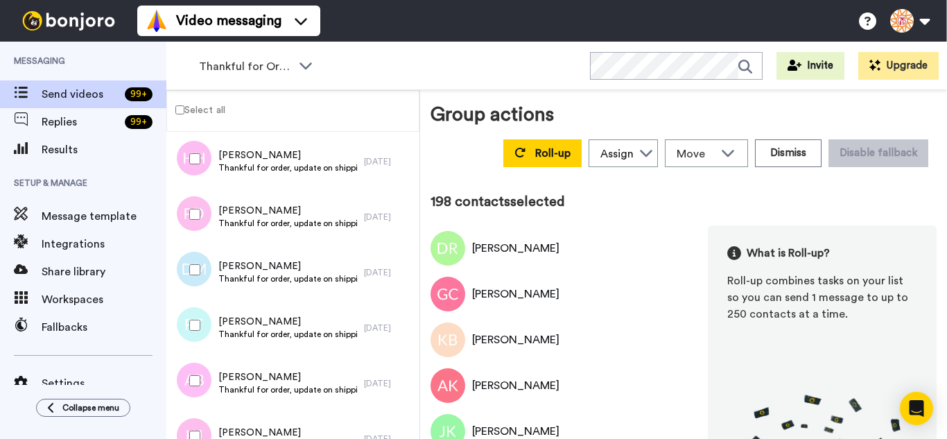
click at [204, 421] on div at bounding box center [192, 436] width 50 height 49
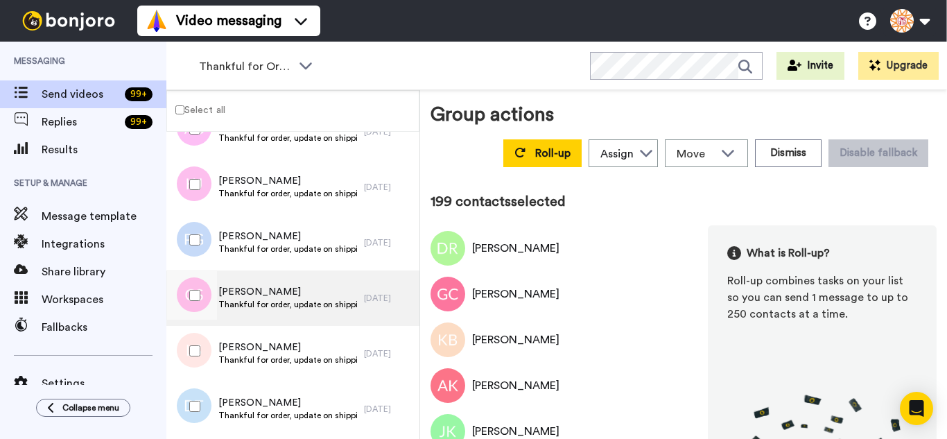
scroll to position [11002, 0]
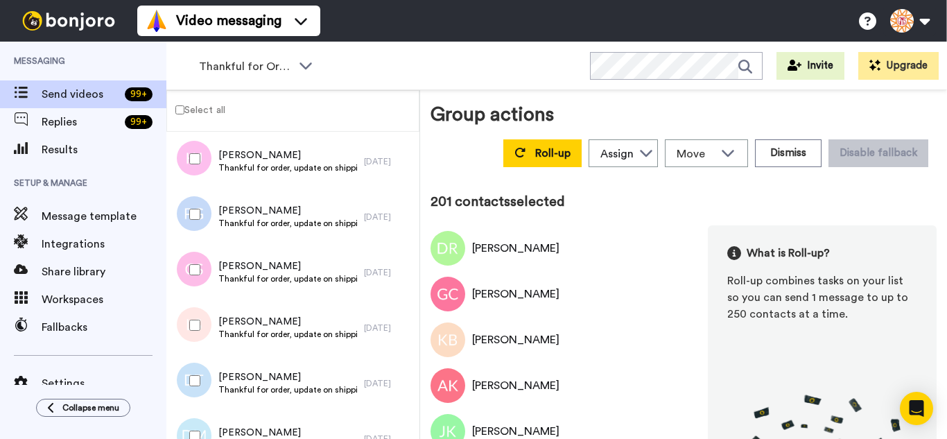
click at [190, 345] on div at bounding box center [192, 325] width 50 height 49
click at [199, 418] on div at bounding box center [192, 436] width 50 height 49
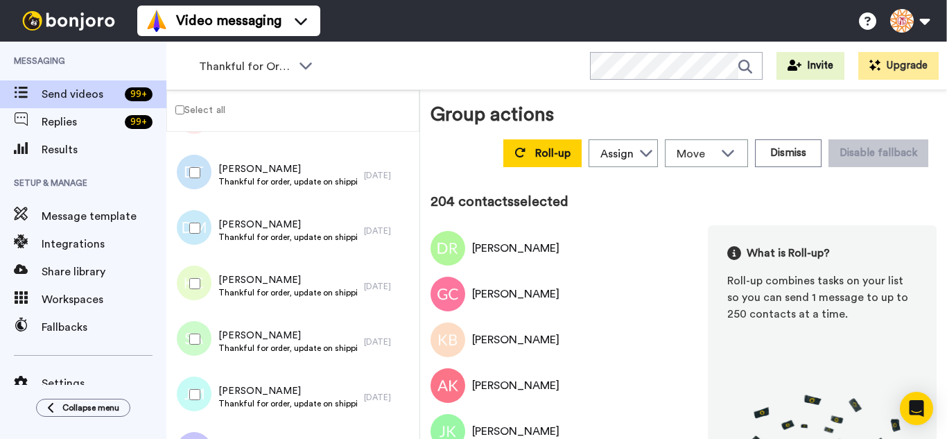
click at [202, 277] on div at bounding box center [192, 283] width 50 height 49
click at [203, 324] on div at bounding box center [192, 339] width 50 height 49
click at [203, 378] on div at bounding box center [192, 394] width 50 height 49
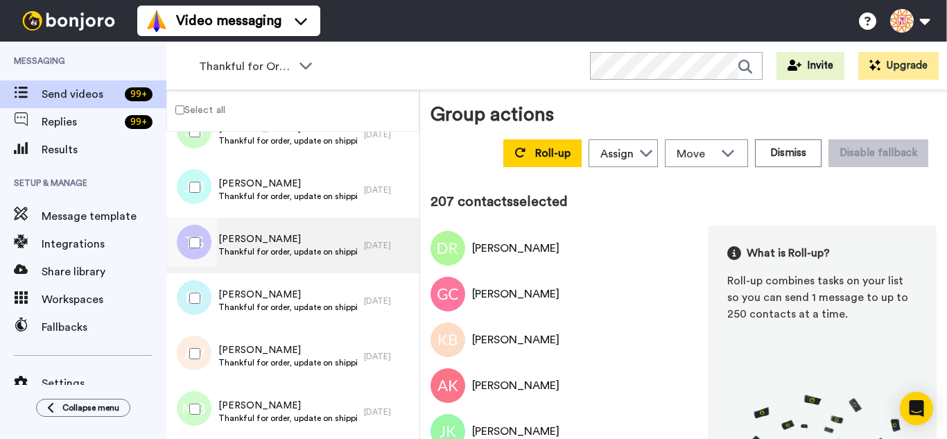
scroll to position [11418, 0]
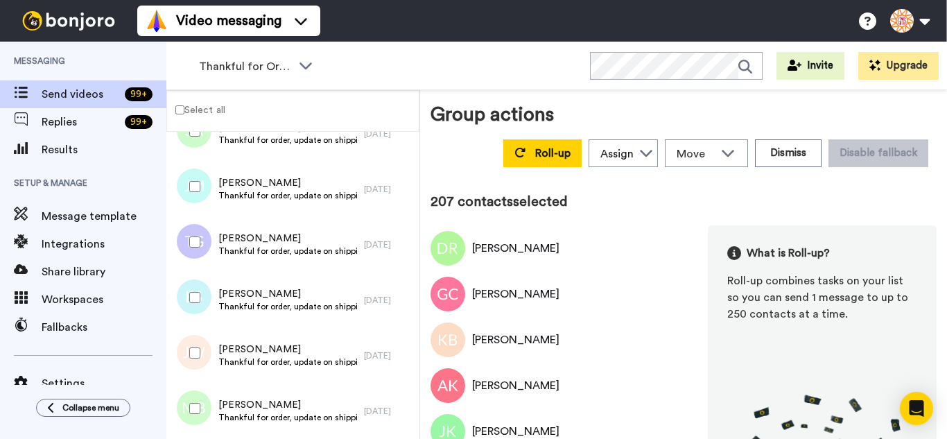
click at [197, 234] on div at bounding box center [192, 242] width 50 height 49
click at [200, 304] on div at bounding box center [192, 297] width 50 height 49
click at [193, 371] on div at bounding box center [192, 352] width 50 height 49
click at [195, 399] on div at bounding box center [192, 408] width 50 height 49
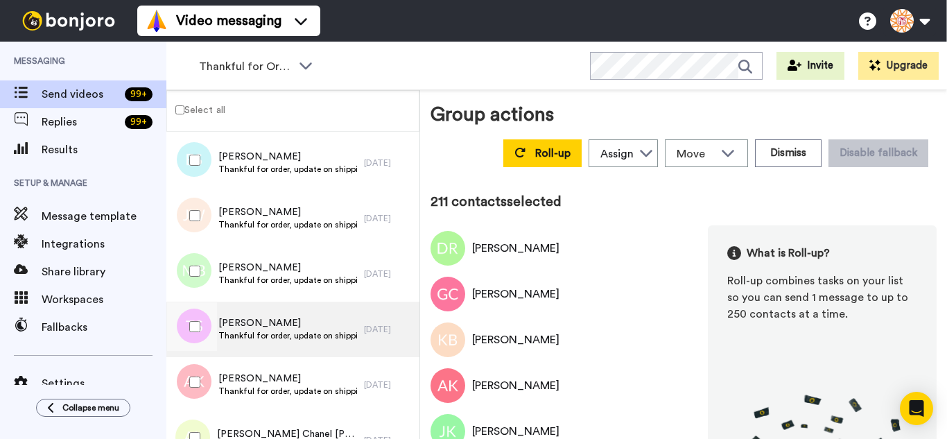
scroll to position [11556, 0]
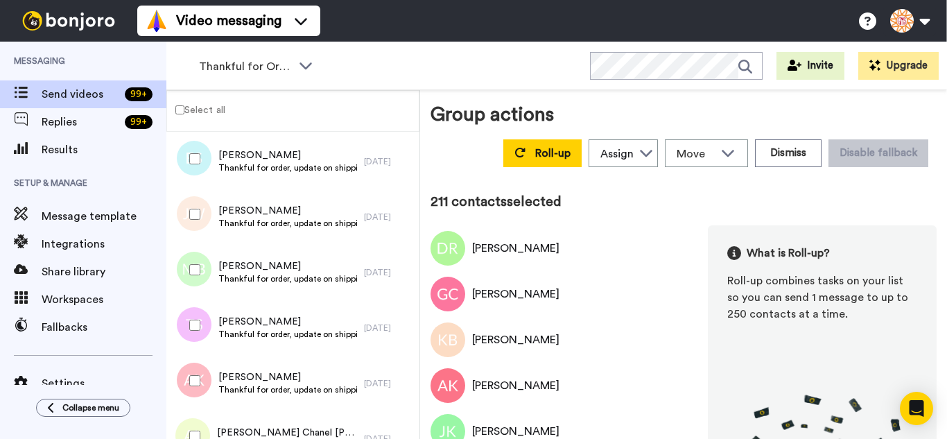
click at [204, 323] on div at bounding box center [192, 325] width 50 height 49
click at [201, 373] on div at bounding box center [192, 380] width 50 height 49
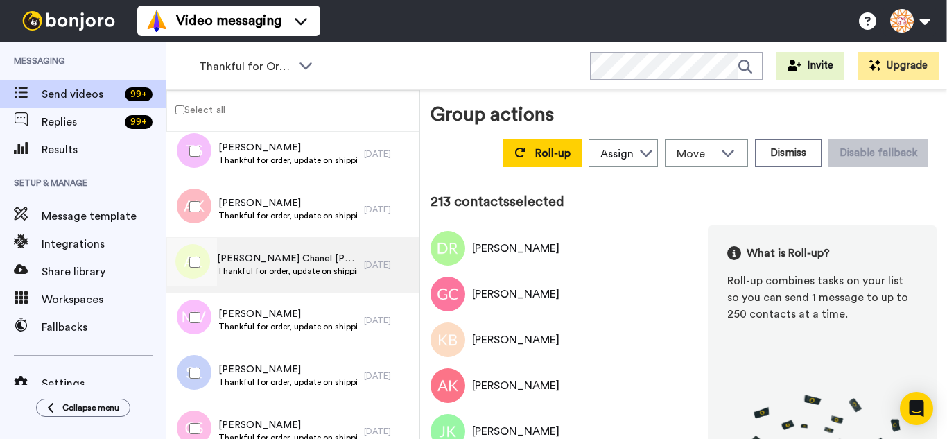
scroll to position [11764, 0]
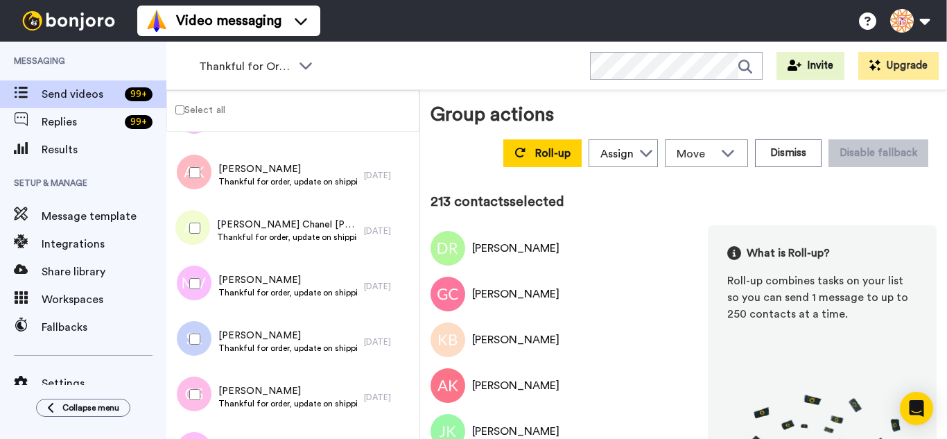
click at [202, 240] on div at bounding box center [192, 228] width 50 height 49
click at [198, 290] on div at bounding box center [192, 283] width 50 height 49
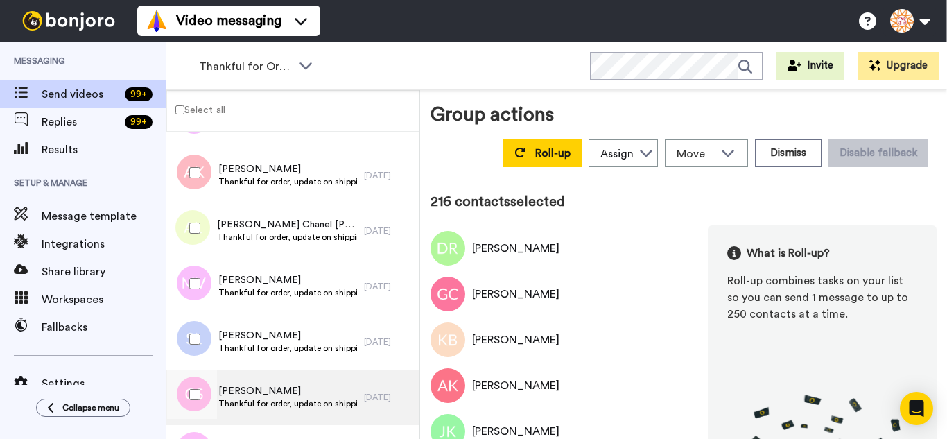
click at [194, 393] on div at bounding box center [192, 394] width 50 height 49
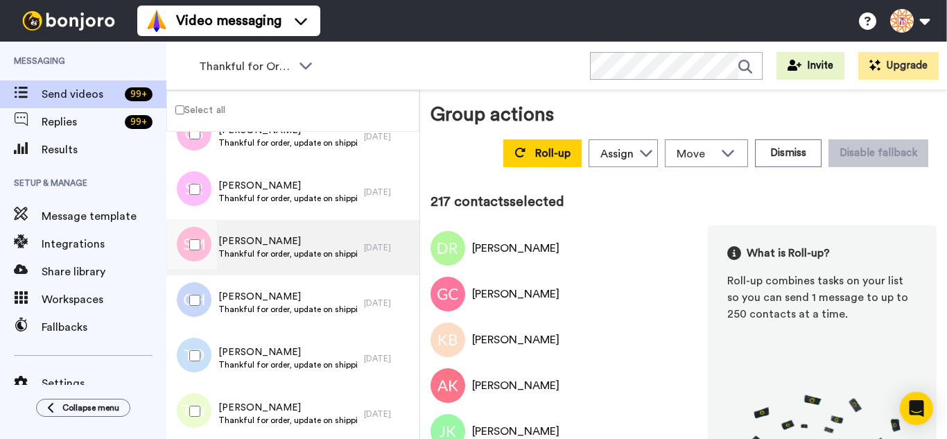
scroll to position [12041, 0]
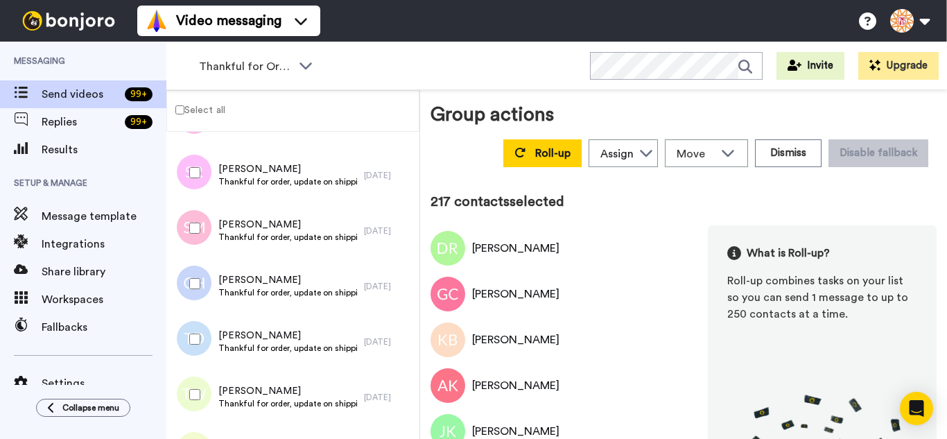
click at [193, 179] on div at bounding box center [192, 172] width 50 height 49
click at [198, 244] on div at bounding box center [192, 228] width 50 height 49
click at [196, 298] on div at bounding box center [192, 283] width 50 height 49
click at [199, 352] on div at bounding box center [192, 339] width 50 height 49
click at [204, 398] on div at bounding box center [192, 394] width 50 height 49
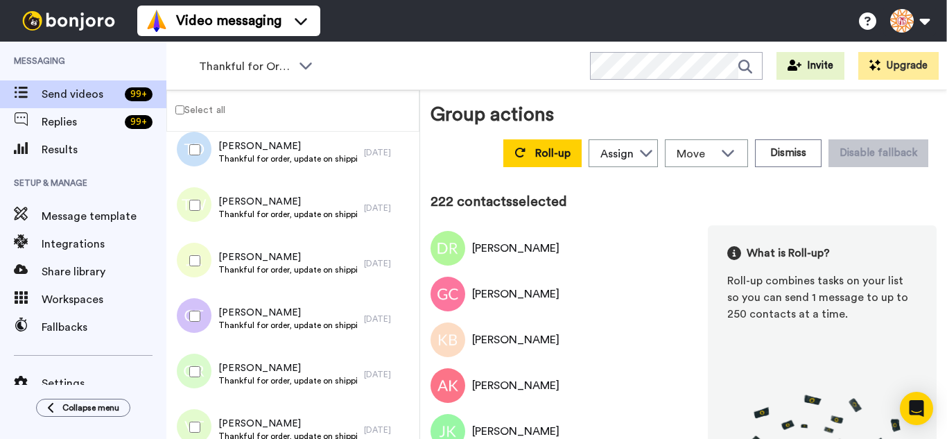
scroll to position [12249, 0]
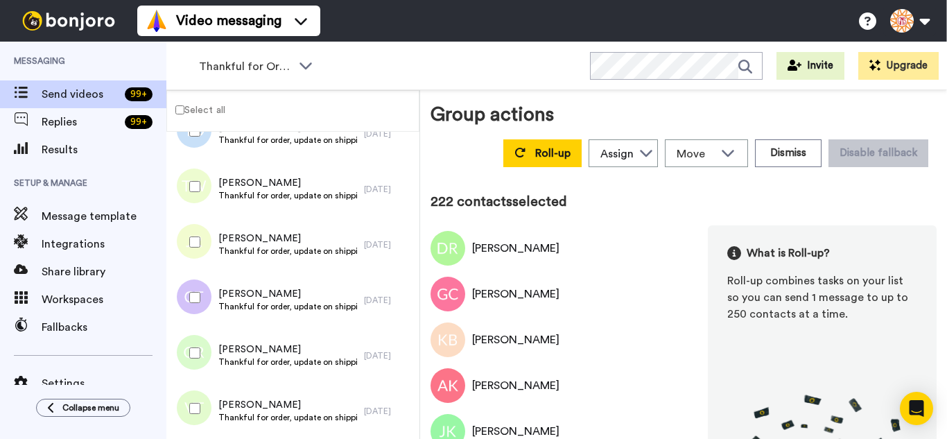
click at [196, 255] on div at bounding box center [192, 242] width 50 height 49
click at [200, 301] on div at bounding box center [192, 297] width 50 height 49
click at [193, 345] on div at bounding box center [192, 352] width 50 height 49
click at [194, 387] on div at bounding box center [192, 408] width 50 height 49
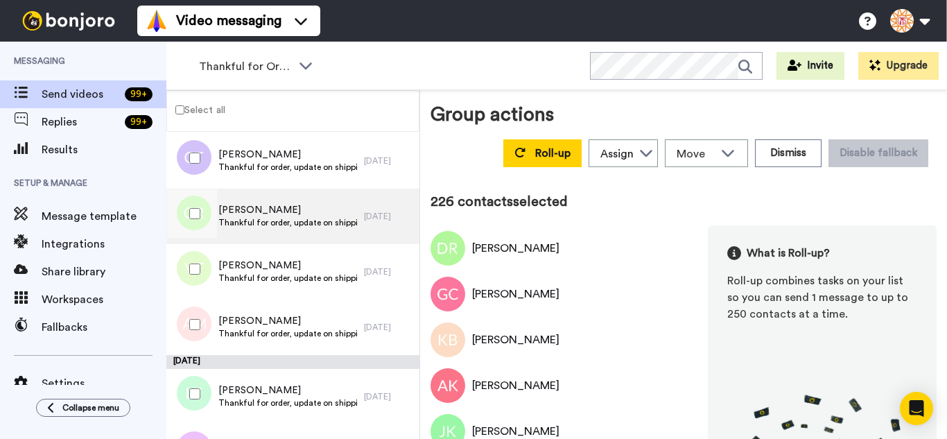
scroll to position [12457, 0]
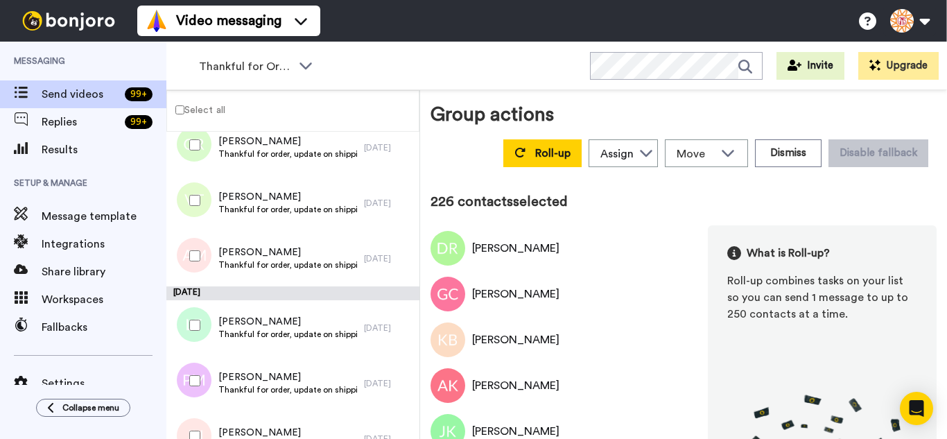
click at [208, 249] on div at bounding box center [192, 255] width 50 height 49
click at [205, 326] on div at bounding box center [192, 325] width 50 height 49
click at [200, 384] on div at bounding box center [192, 380] width 50 height 49
click at [201, 428] on div at bounding box center [192, 436] width 50 height 49
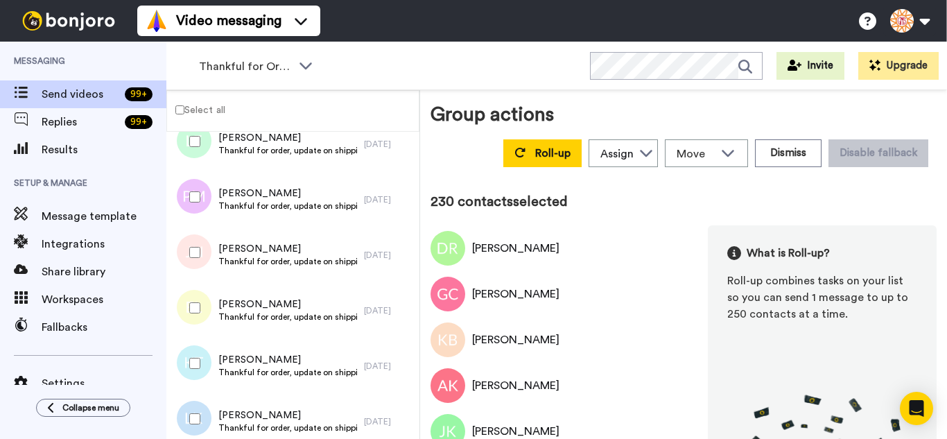
scroll to position [12665, 0]
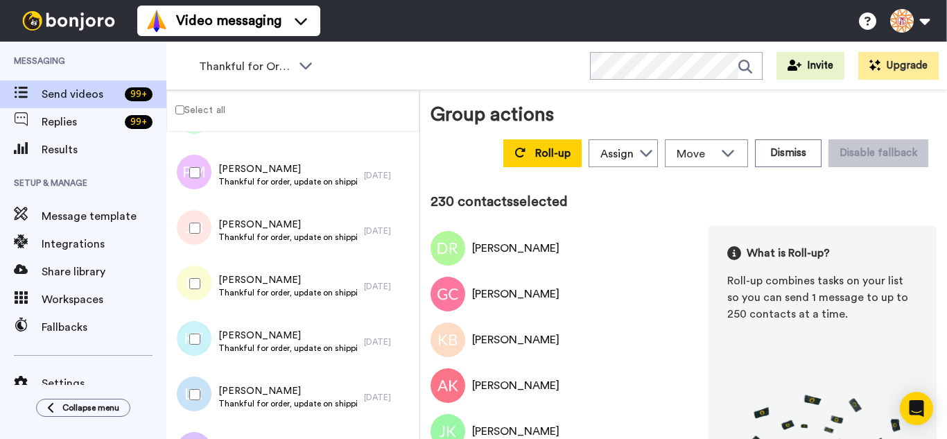
click at [207, 276] on div at bounding box center [192, 283] width 50 height 49
click at [209, 337] on div at bounding box center [192, 339] width 50 height 49
click at [202, 384] on div at bounding box center [192, 394] width 50 height 49
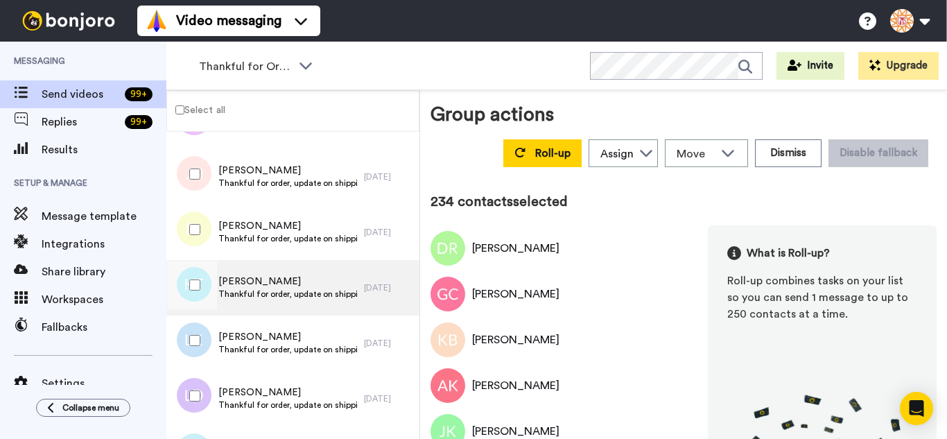
scroll to position [12873, 0]
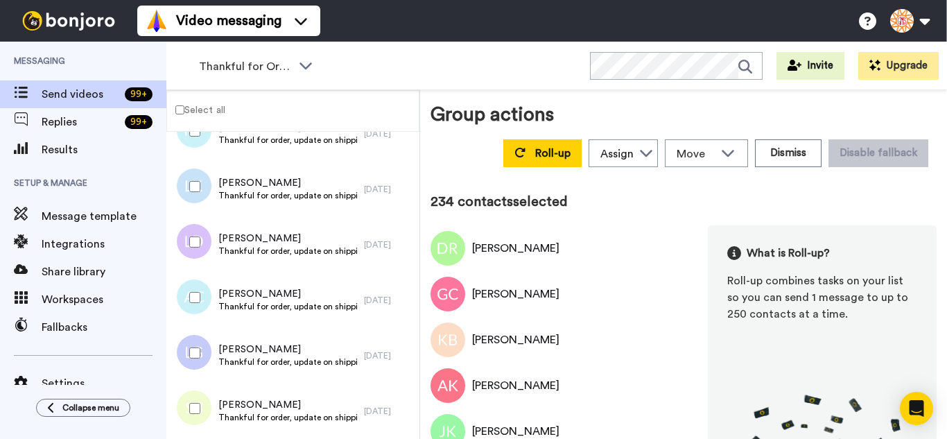
click at [201, 304] on div at bounding box center [192, 297] width 50 height 49
click at [203, 403] on div at bounding box center [192, 408] width 50 height 49
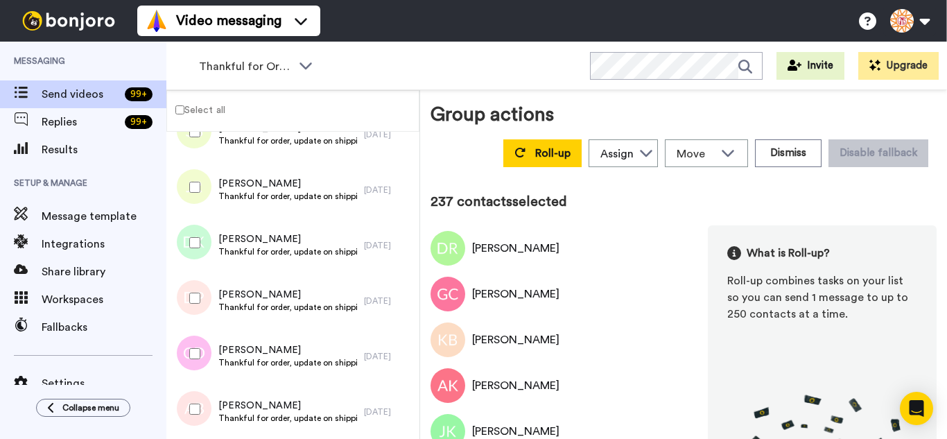
scroll to position [13150, 0]
click at [197, 249] on div at bounding box center [192, 242] width 50 height 49
click at [200, 306] on div at bounding box center [192, 297] width 50 height 49
click at [196, 374] on div at bounding box center [192, 352] width 50 height 49
click at [202, 404] on div at bounding box center [192, 408] width 50 height 49
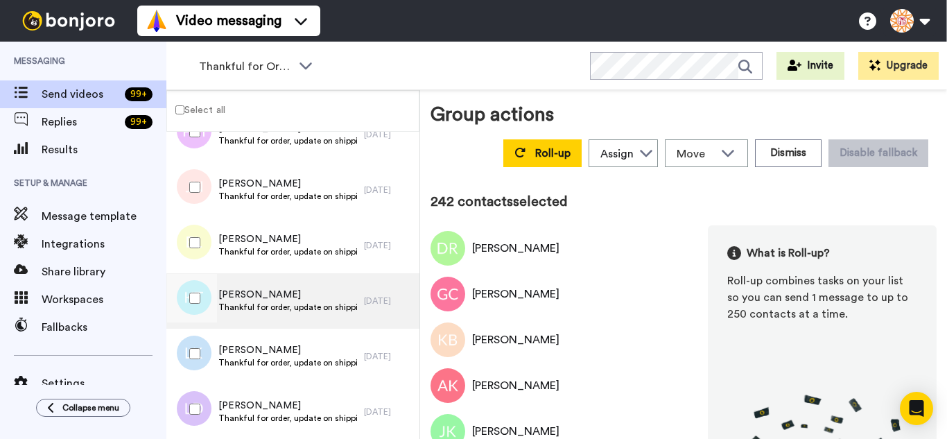
scroll to position [12665, 0]
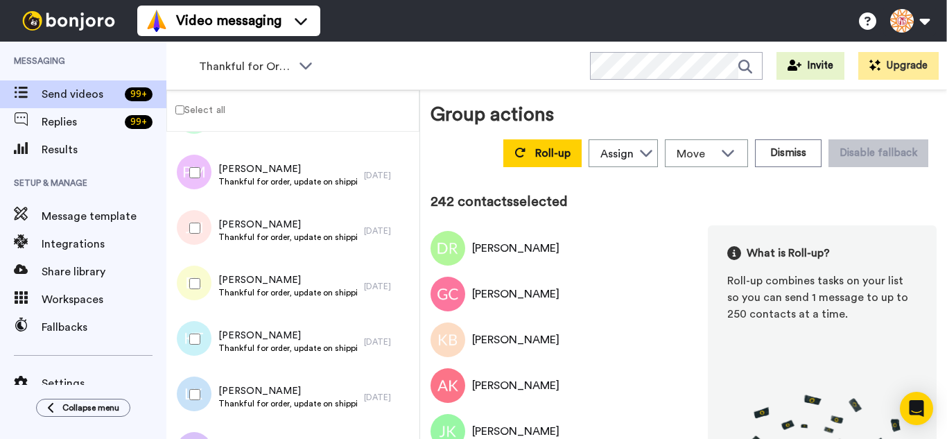
click at [539, 64] on div "Thankful for Orders WORKSPACES View all All Thanking Thankful for Orders Other …" at bounding box center [556, 66] width 780 height 49
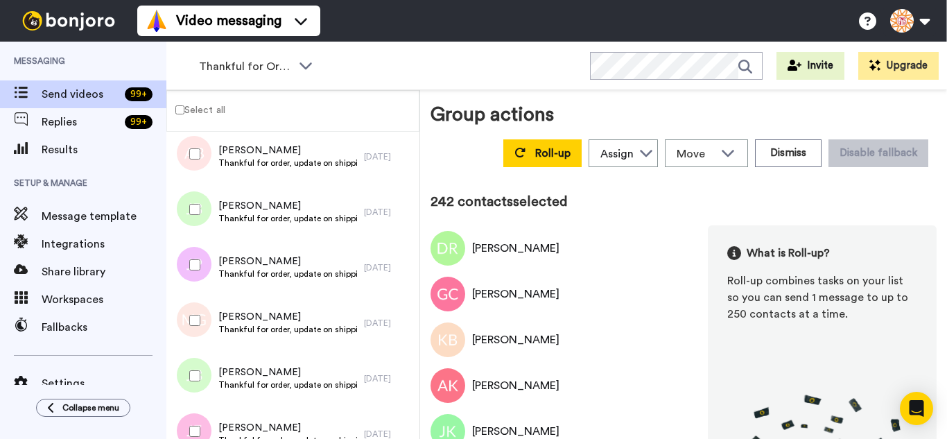
scroll to position [13427, 0]
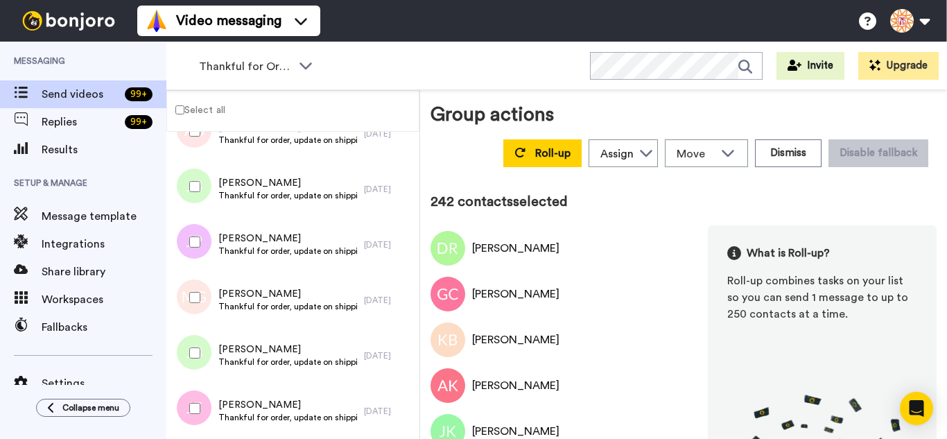
click at [196, 234] on div at bounding box center [192, 242] width 50 height 49
click at [199, 349] on div at bounding box center [192, 352] width 50 height 49
click at [203, 410] on div at bounding box center [192, 408] width 50 height 49
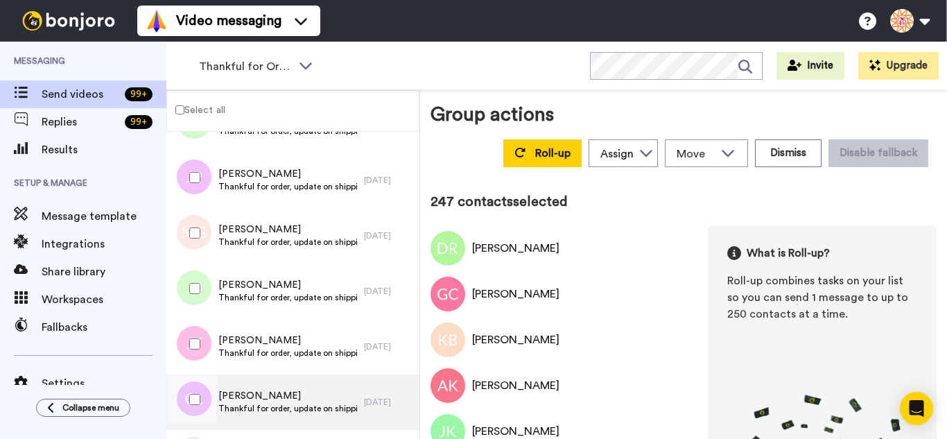
scroll to position [13635, 0]
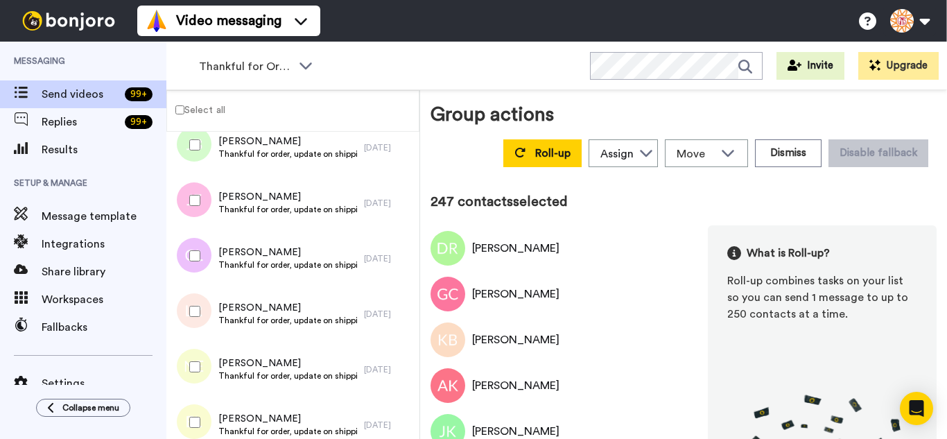
click at [205, 258] on div at bounding box center [192, 255] width 50 height 49
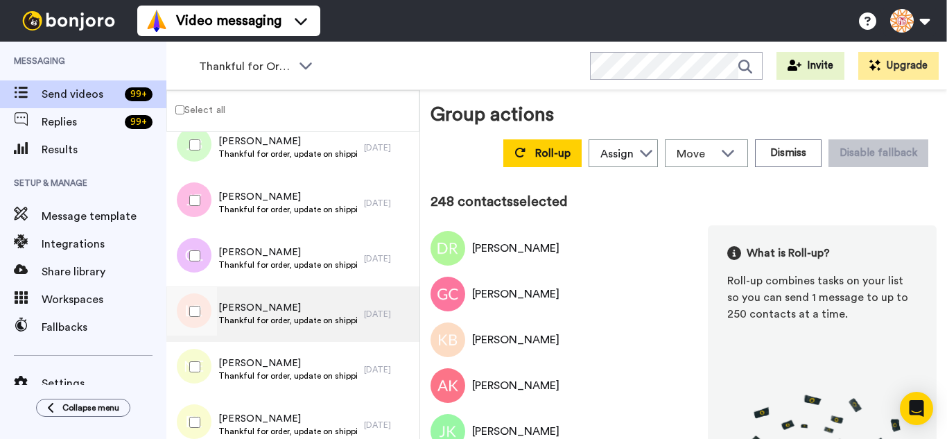
click at [198, 319] on div at bounding box center [192, 311] width 50 height 49
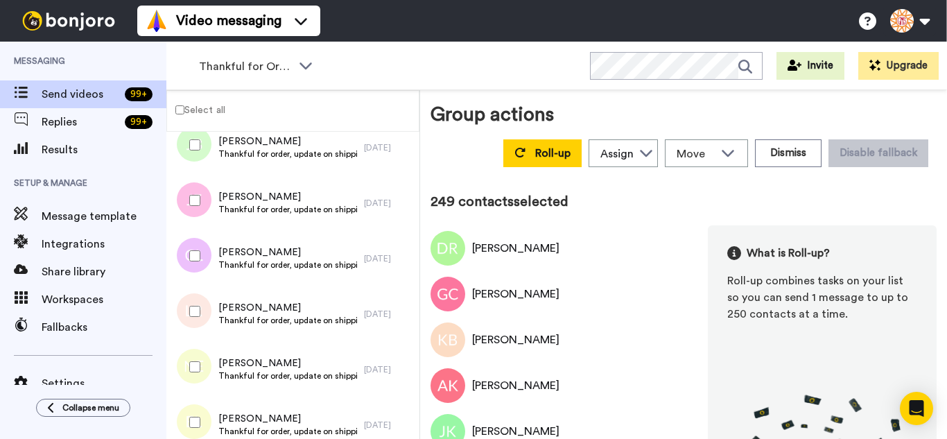
click at [198, 375] on div at bounding box center [192, 366] width 50 height 49
click at [207, 406] on div at bounding box center [192, 422] width 50 height 49
click at [201, 423] on div at bounding box center [192, 422] width 50 height 49
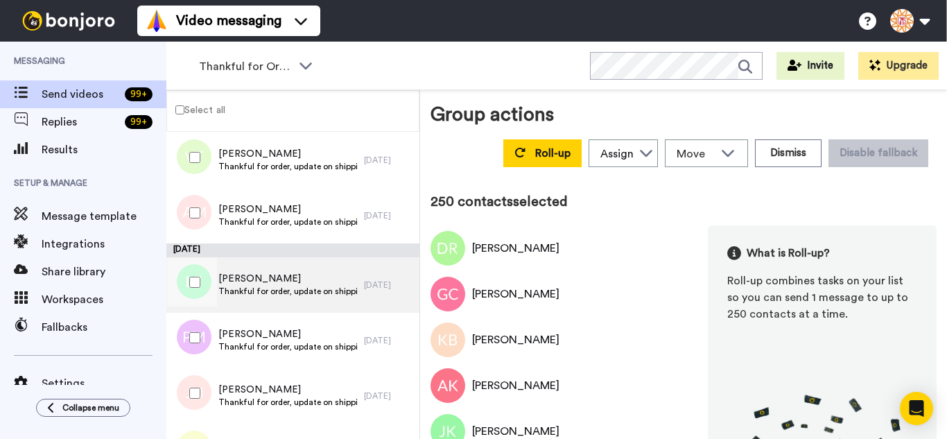
scroll to position [12457, 0]
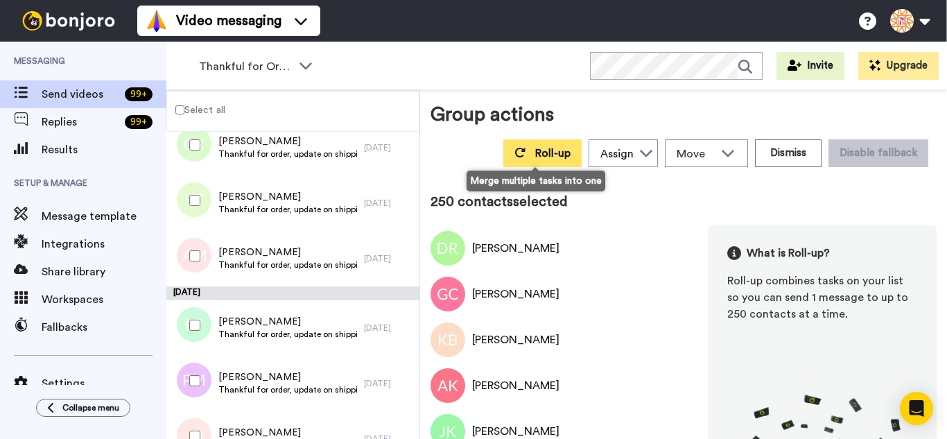
click at [545, 154] on span "Roll-up" at bounding box center [552, 153] width 35 height 11
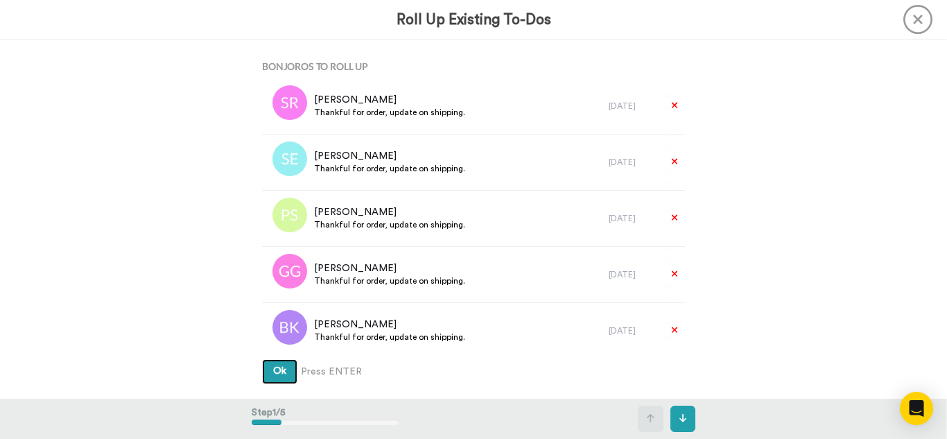
click at [262, 359] on button "Ok" at bounding box center [279, 371] width 35 height 25
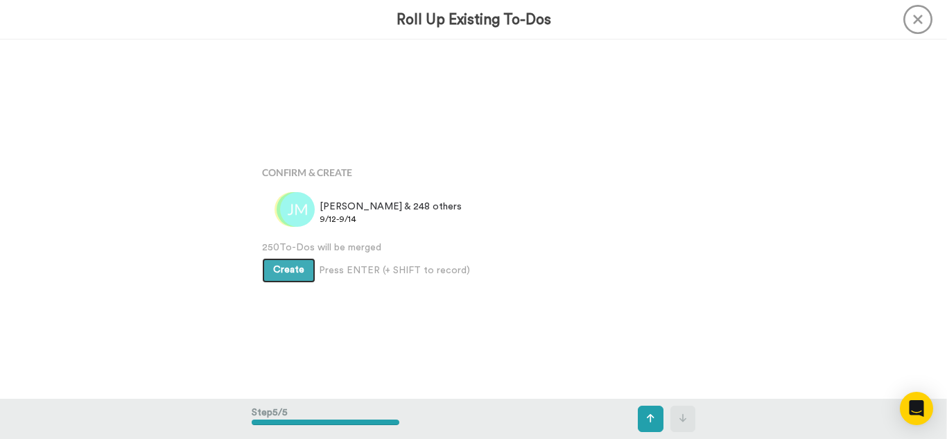
scroll to position [1434, 0]
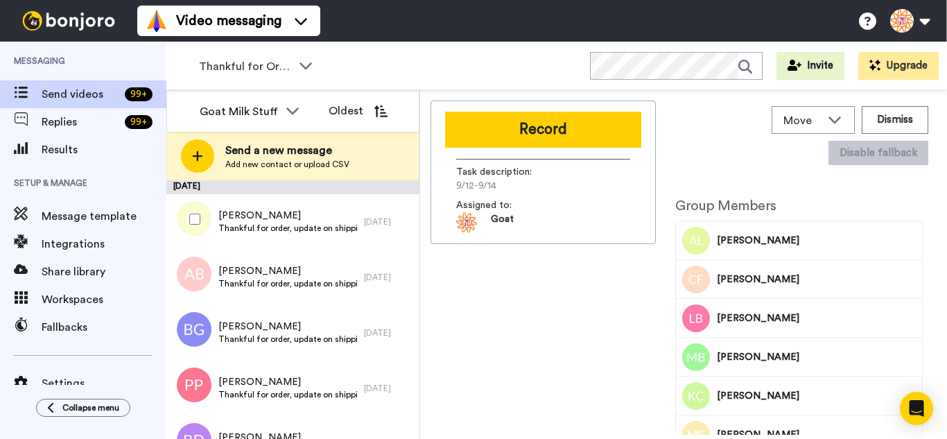
click at [200, 217] on div at bounding box center [192, 219] width 50 height 49
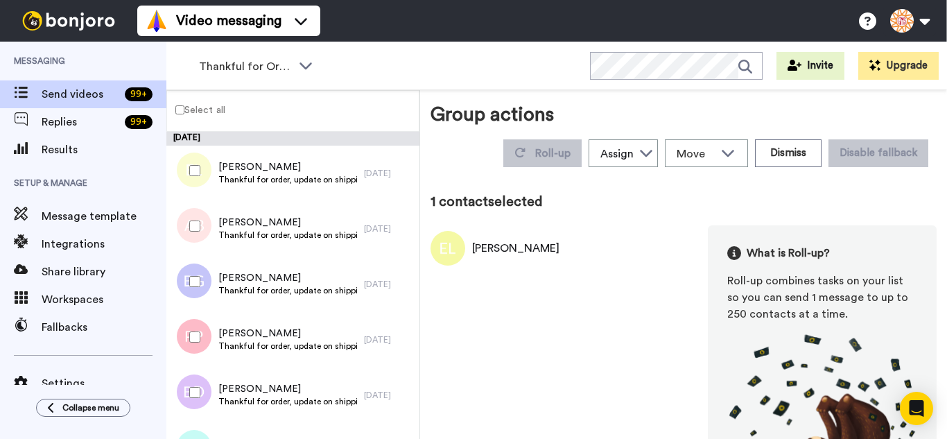
click at [200, 219] on div at bounding box center [192, 226] width 50 height 49
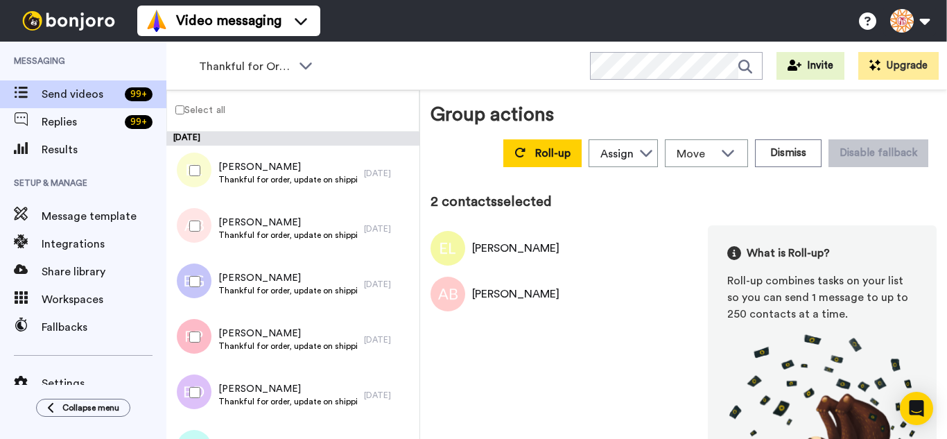
drag, startPoint x: 210, startPoint y: 285, endPoint x: 209, endPoint y: 335, distance: 49.9
click at [210, 285] on div at bounding box center [192, 281] width 50 height 49
click at [209, 340] on div at bounding box center [192, 337] width 50 height 49
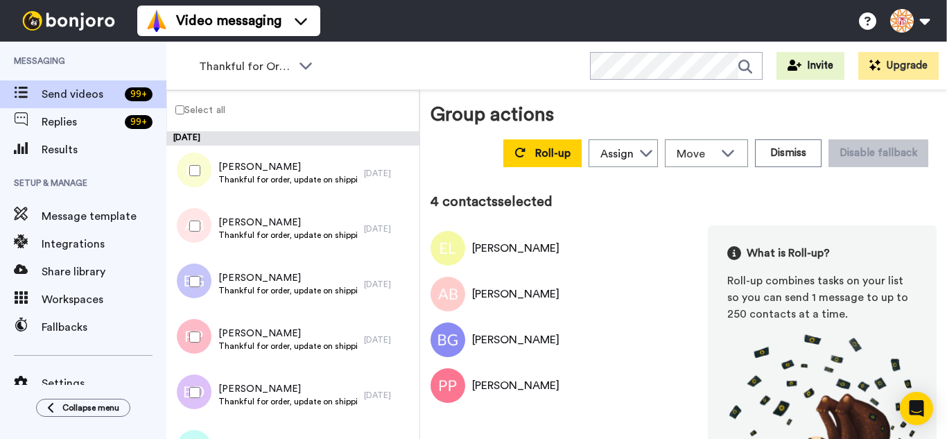
click at [200, 398] on div at bounding box center [192, 392] width 50 height 49
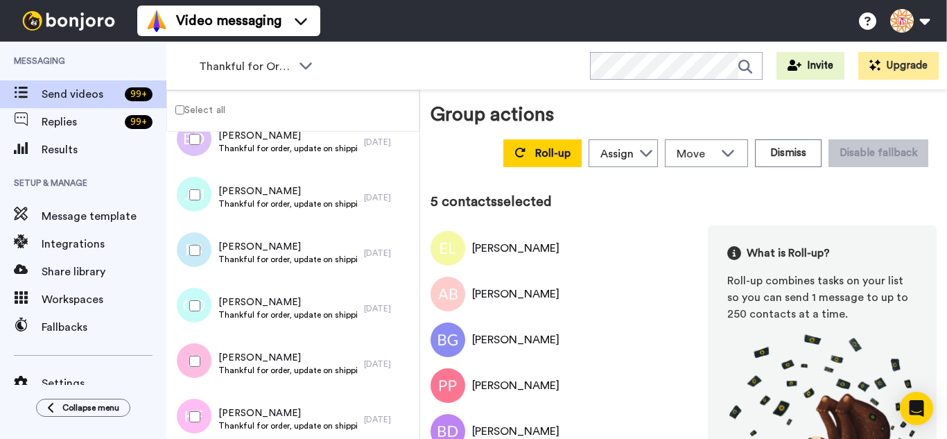
scroll to position [277, 0]
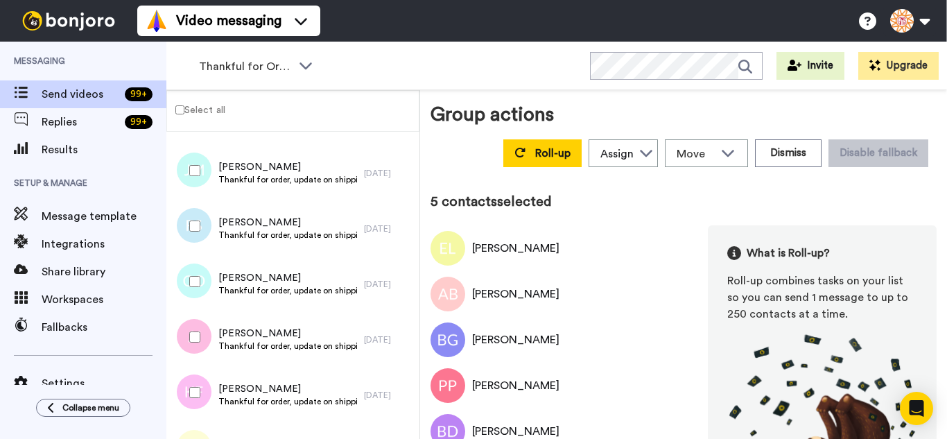
click at [206, 176] on div at bounding box center [192, 170] width 50 height 49
click at [202, 244] on div at bounding box center [192, 226] width 50 height 49
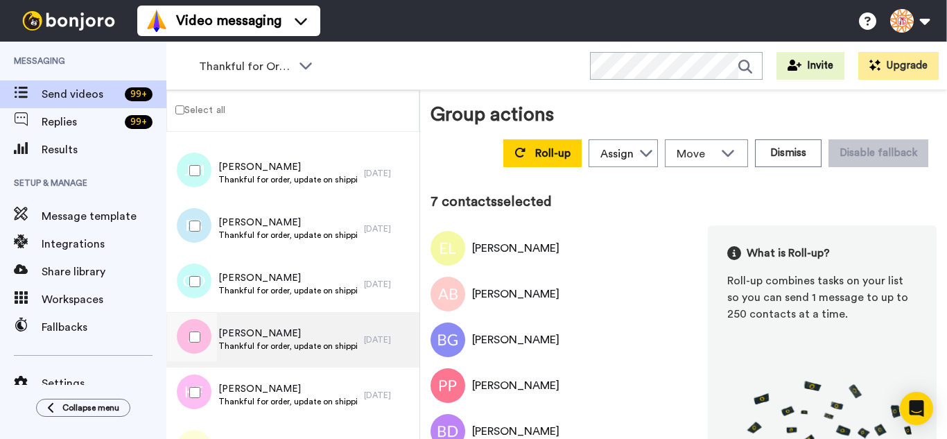
drag, startPoint x: 204, startPoint y: 299, endPoint x: 202, endPoint y: 312, distance: 12.6
click at [202, 299] on div at bounding box center [192, 281] width 50 height 49
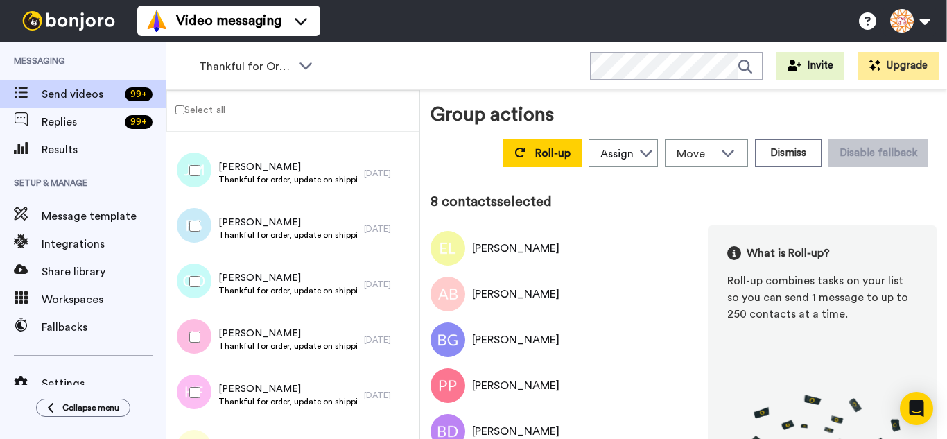
click at [200, 347] on div at bounding box center [192, 337] width 50 height 49
drag, startPoint x: 195, startPoint y: 401, endPoint x: 206, endPoint y: 381, distance: 22.3
click at [194, 400] on div at bounding box center [192, 392] width 50 height 49
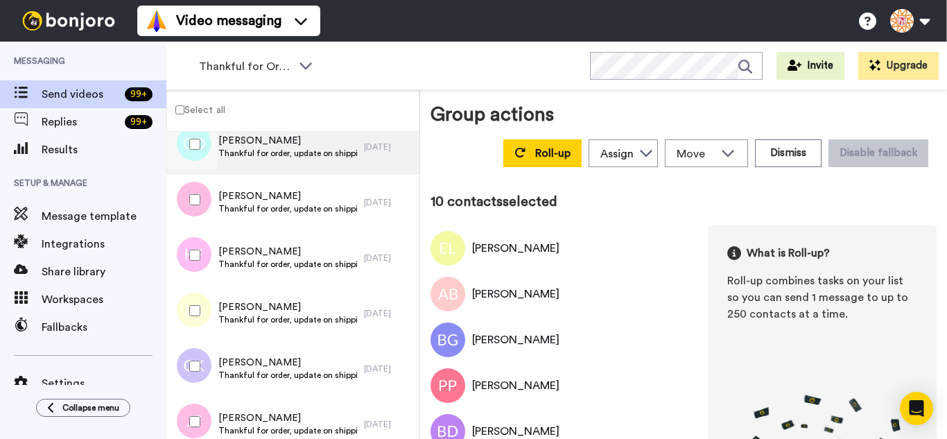
scroll to position [416, 0]
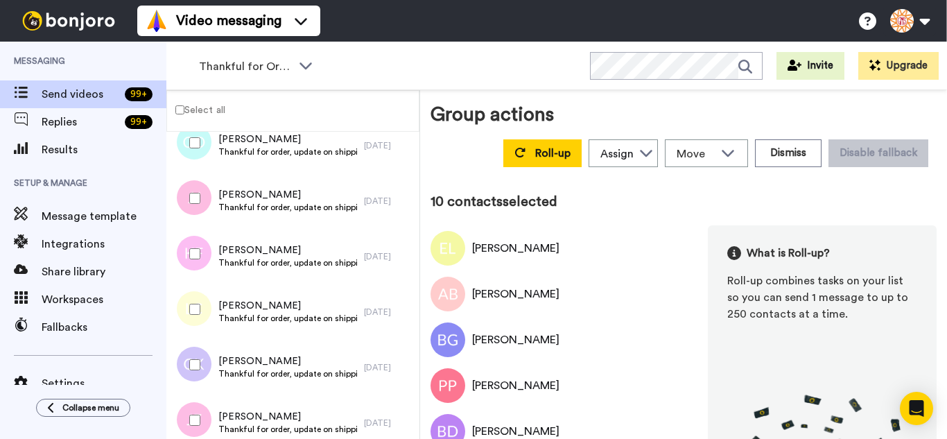
click at [203, 312] on div at bounding box center [192, 309] width 50 height 49
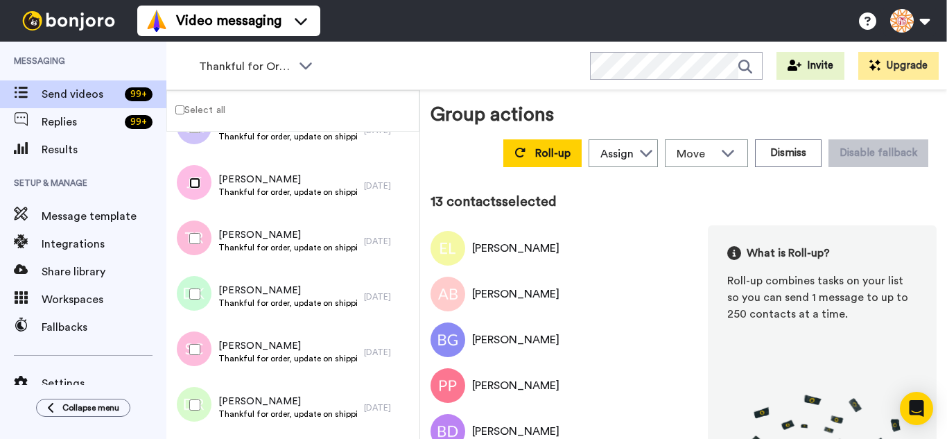
scroll to position [693, 0]
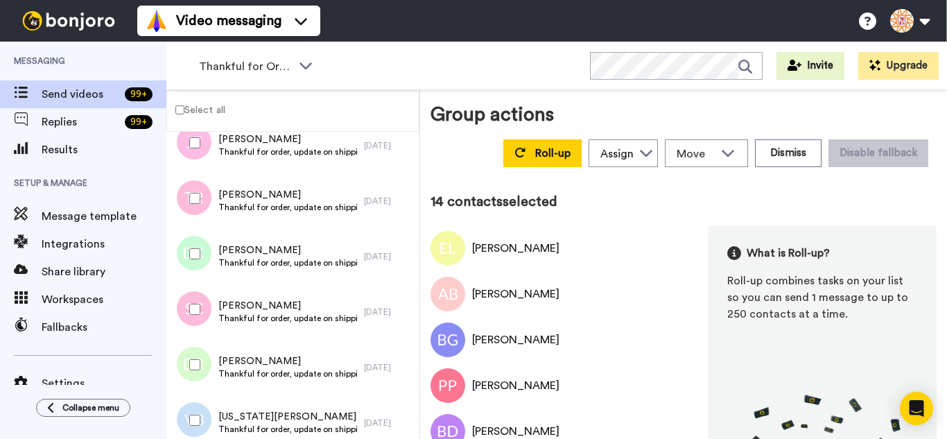
click at [201, 254] on div at bounding box center [192, 253] width 50 height 49
drag, startPoint x: 202, startPoint y: 321, endPoint x: 202, endPoint y: 330, distance: 9.0
click at [202, 322] on div at bounding box center [192, 309] width 50 height 49
click at [201, 382] on div at bounding box center [192, 364] width 50 height 49
click at [203, 415] on div at bounding box center [192, 420] width 50 height 49
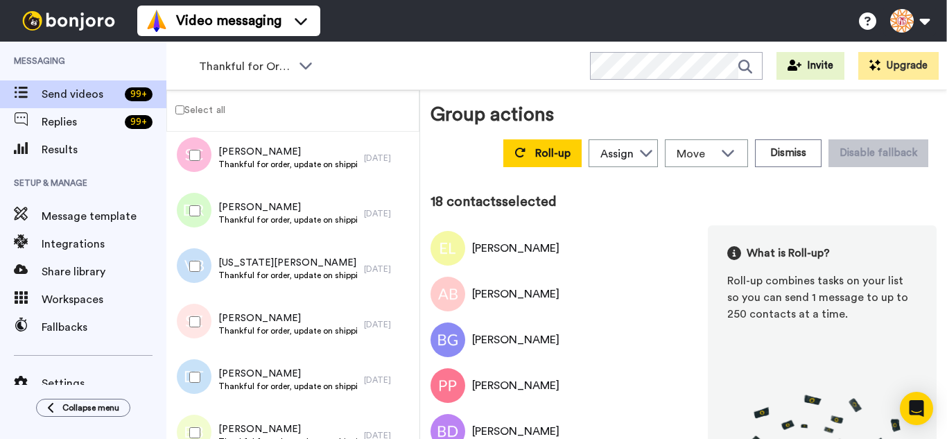
scroll to position [901, 0]
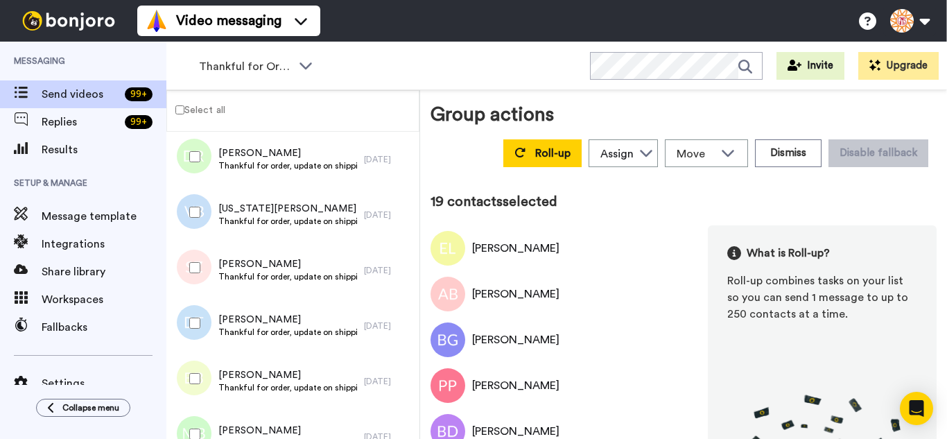
click at [200, 316] on div at bounding box center [192, 323] width 50 height 49
click at [199, 374] on div at bounding box center [192, 378] width 50 height 49
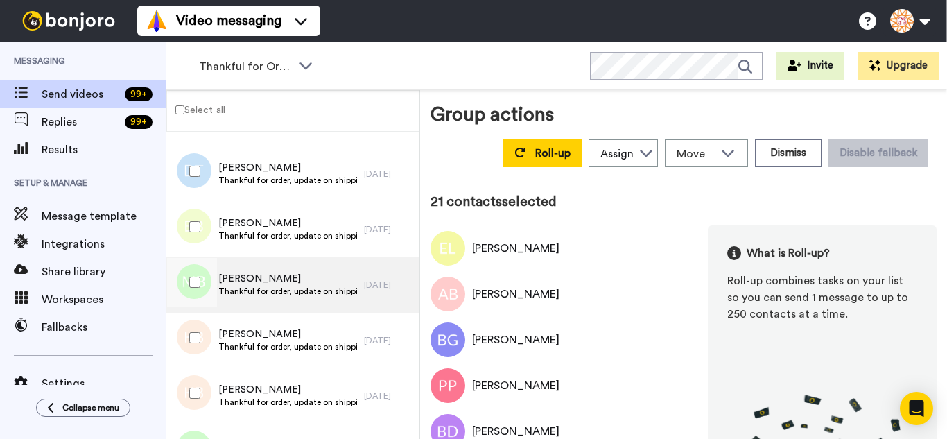
scroll to position [1093, 0]
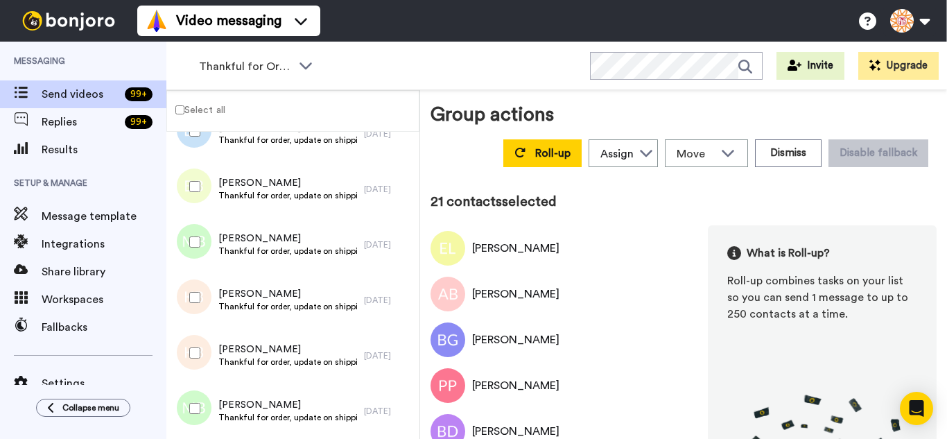
click at [201, 305] on div at bounding box center [192, 297] width 50 height 49
click at [206, 358] on div at bounding box center [192, 352] width 50 height 49
drag, startPoint x: 204, startPoint y: 396, endPoint x: 202, endPoint y: 417, distance: 20.8
click at [202, 401] on div at bounding box center [192, 408] width 50 height 49
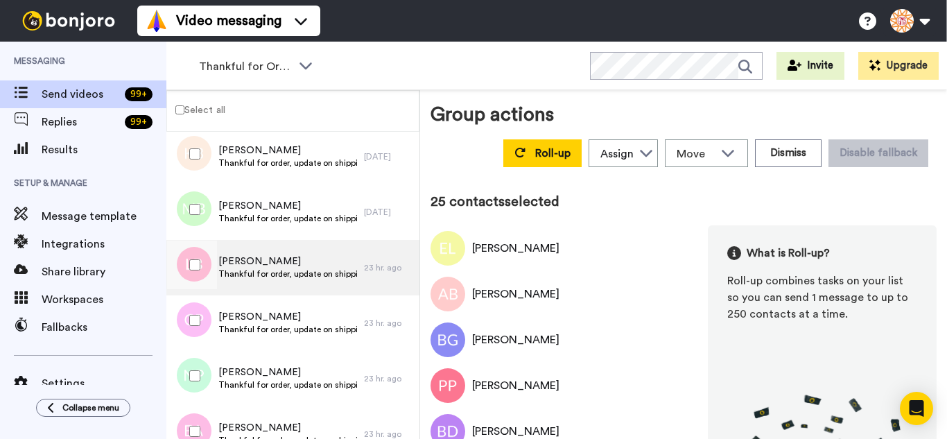
scroll to position [1301, 0]
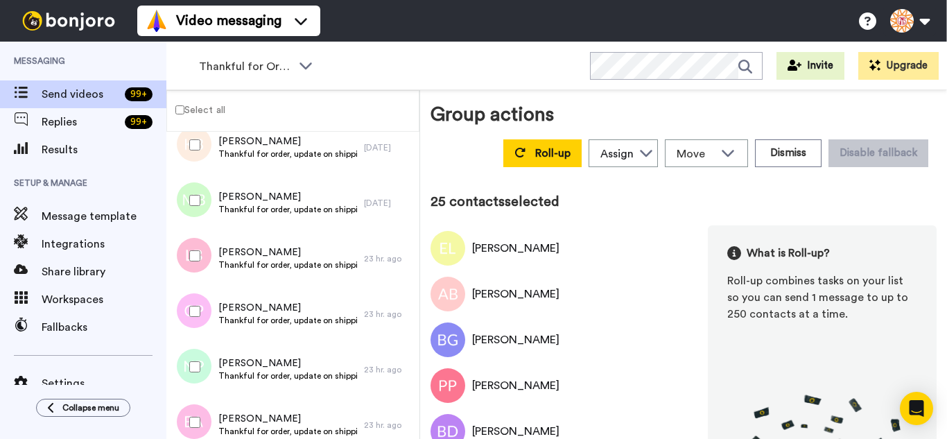
click at [188, 240] on div at bounding box center [192, 255] width 50 height 49
click at [196, 303] on div at bounding box center [192, 311] width 50 height 49
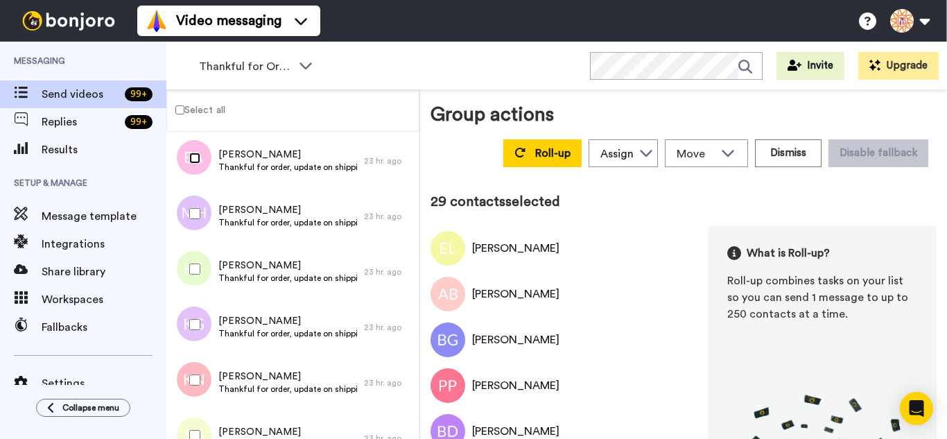
scroll to position [1578, 0]
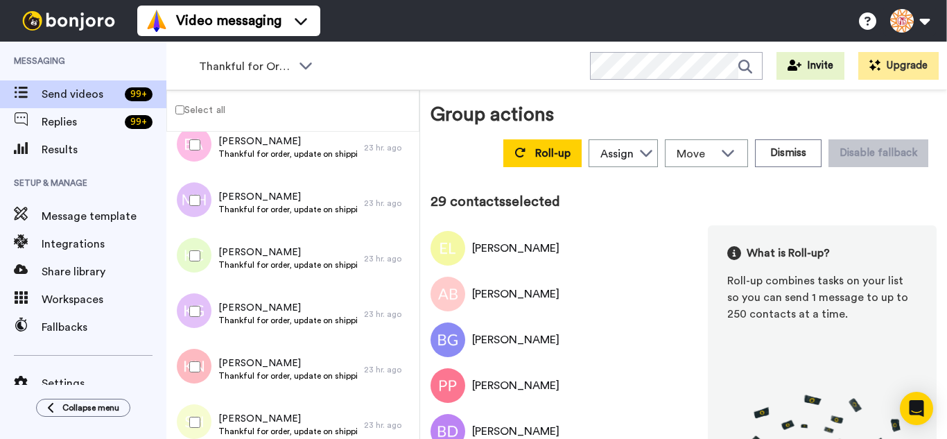
click at [188, 200] on div at bounding box center [192, 200] width 50 height 49
drag, startPoint x: 202, startPoint y: 303, endPoint x: 202, endPoint y: 321, distance: 18.0
click at [202, 306] on div at bounding box center [192, 311] width 50 height 49
click at [196, 414] on div at bounding box center [192, 422] width 50 height 49
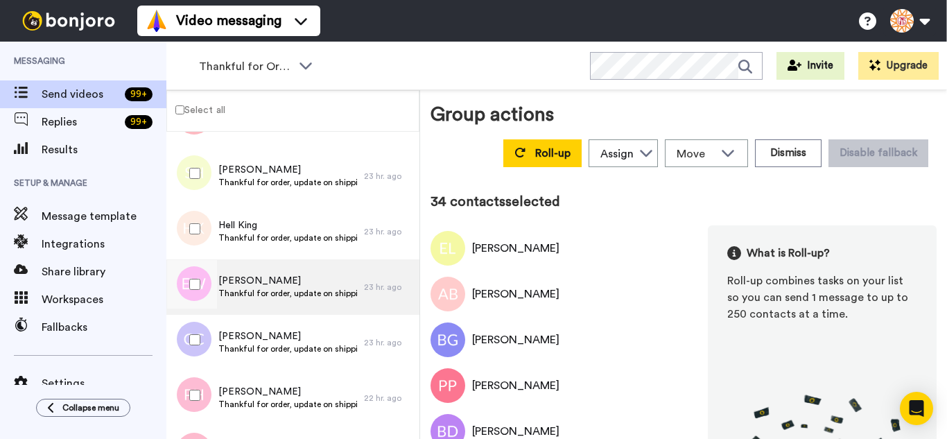
scroll to position [1855, 0]
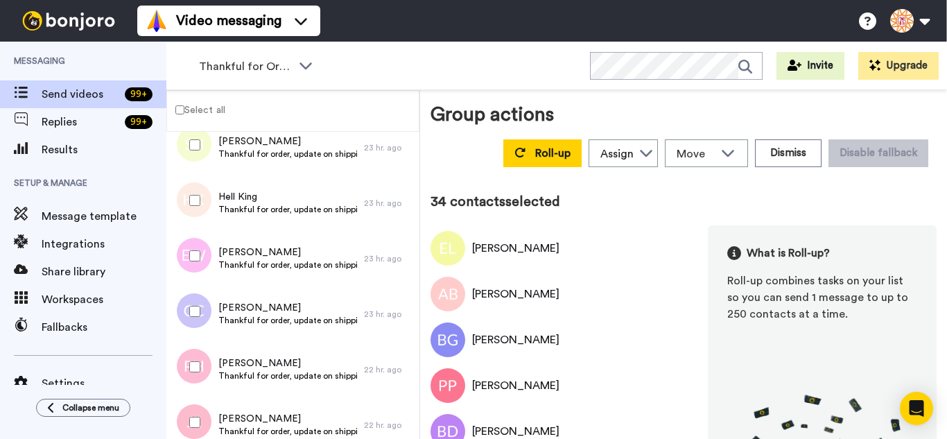
click at [193, 206] on div at bounding box center [192, 200] width 50 height 49
click at [202, 315] on div at bounding box center [192, 311] width 50 height 49
click at [199, 370] on div at bounding box center [192, 366] width 50 height 49
click at [194, 415] on div at bounding box center [192, 422] width 50 height 49
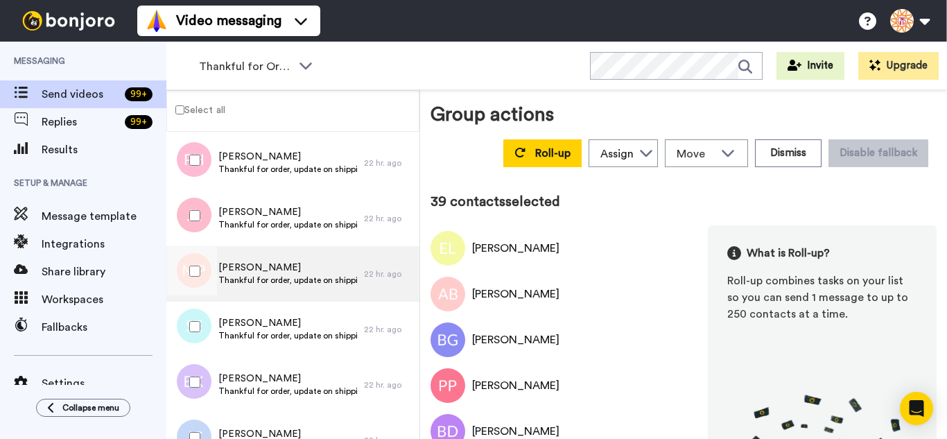
scroll to position [2132, 0]
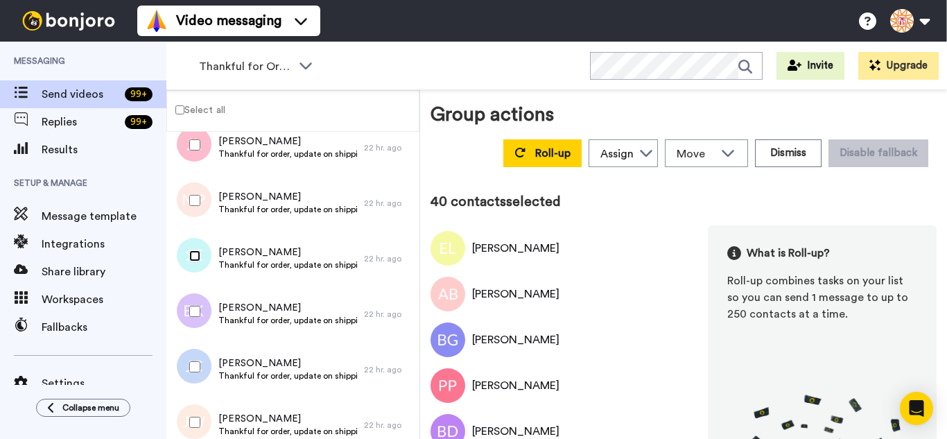
click at [197, 262] on div at bounding box center [192, 255] width 50 height 49
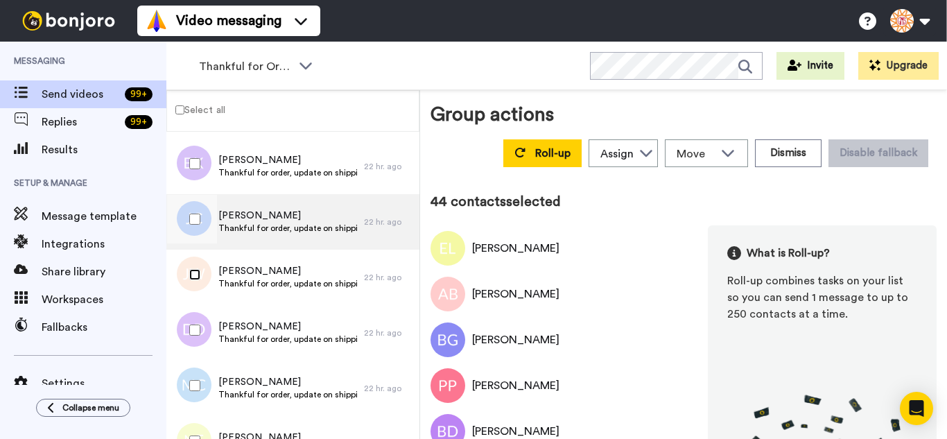
scroll to position [2409, 0]
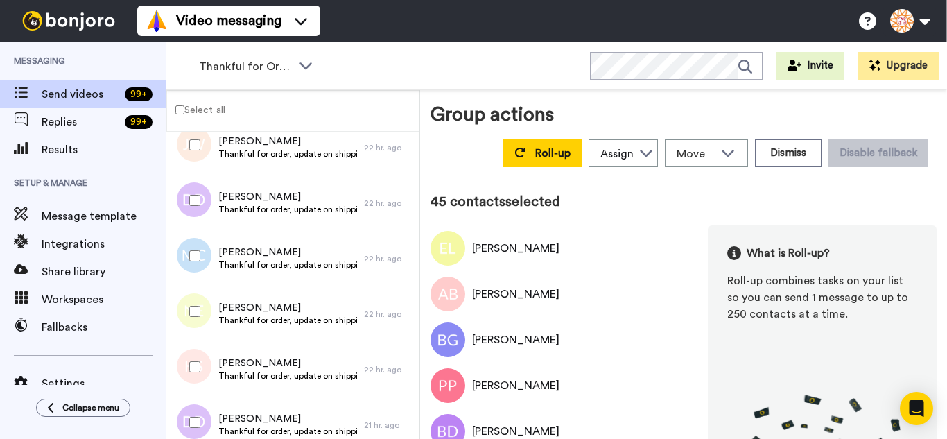
click at [202, 251] on div at bounding box center [192, 255] width 50 height 49
click at [193, 376] on div at bounding box center [192, 366] width 50 height 49
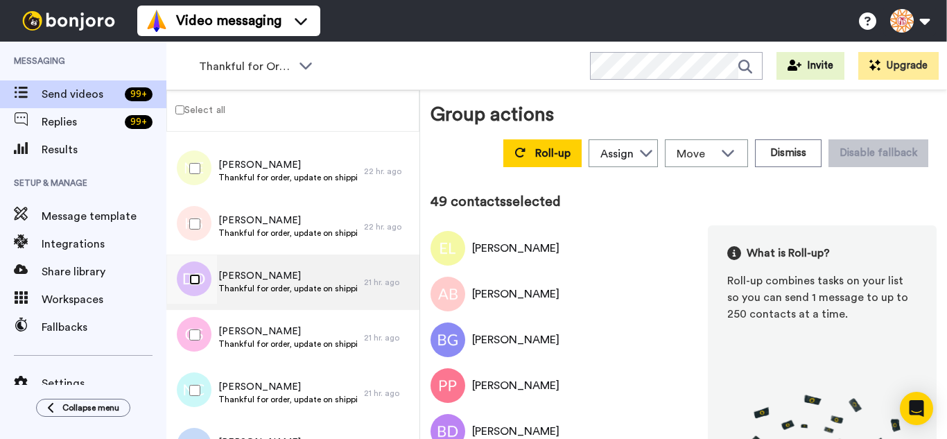
scroll to position [2617, 0]
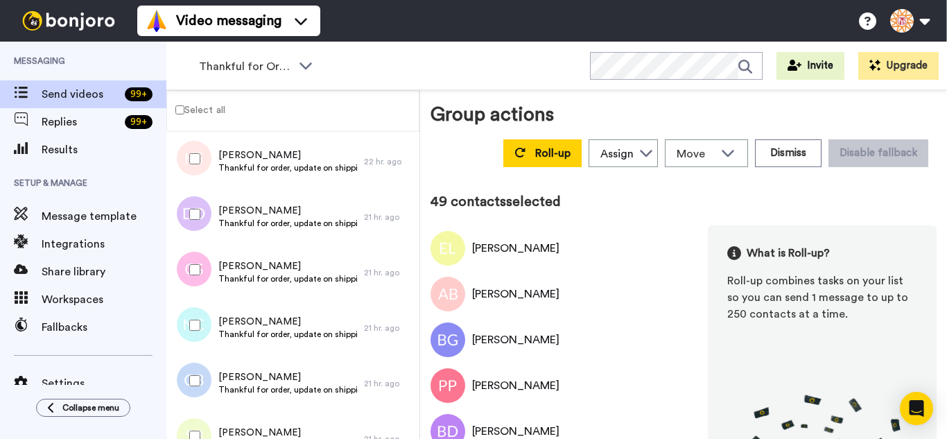
click at [200, 287] on div at bounding box center [192, 269] width 50 height 49
click at [193, 391] on div at bounding box center [192, 380] width 50 height 49
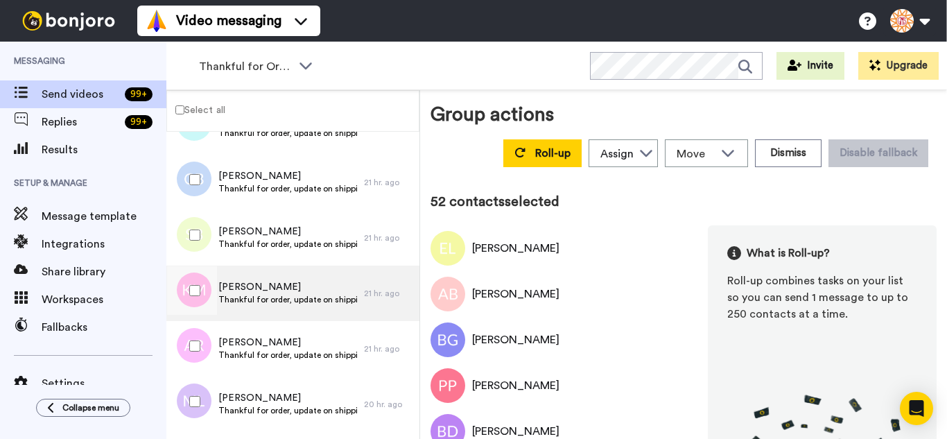
scroll to position [2825, 0]
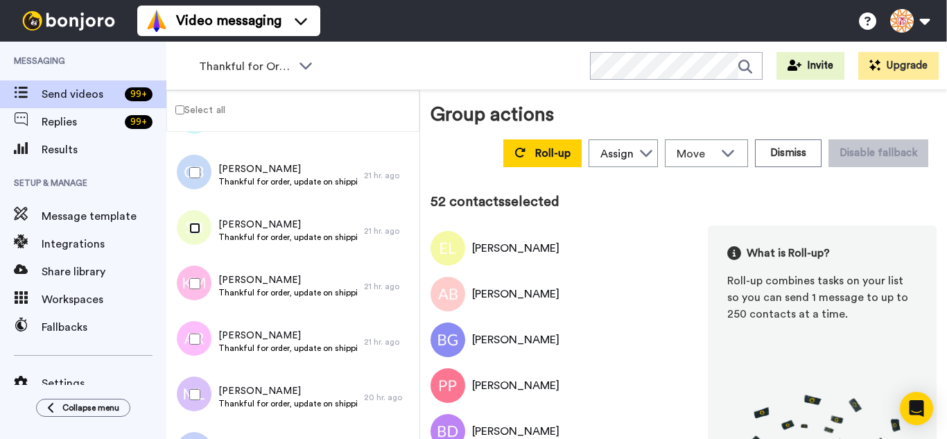
click at [196, 235] on div at bounding box center [192, 228] width 50 height 49
click at [194, 274] on div at bounding box center [192, 283] width 50 height 49
click at [187, 349] on div at bounding box center [192, 339] width 50 height 49
click at [195, 408] on div at bounding box center [192, 394] width 50 height 49
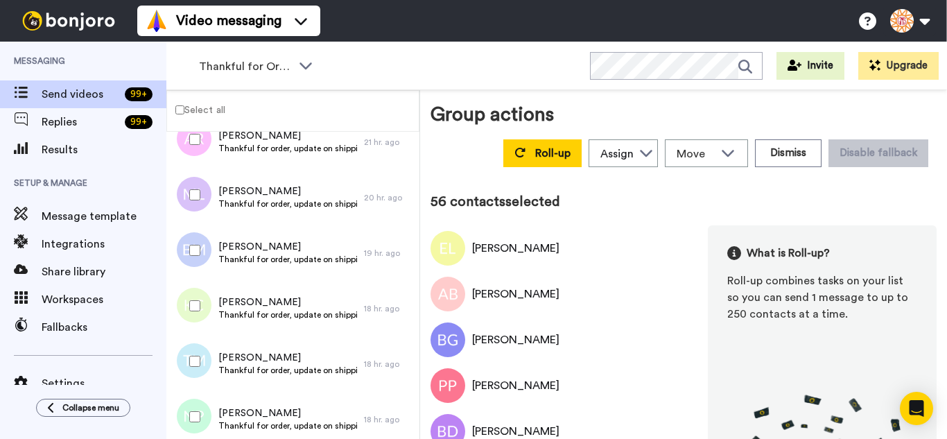
scroll to position [3033, 0]
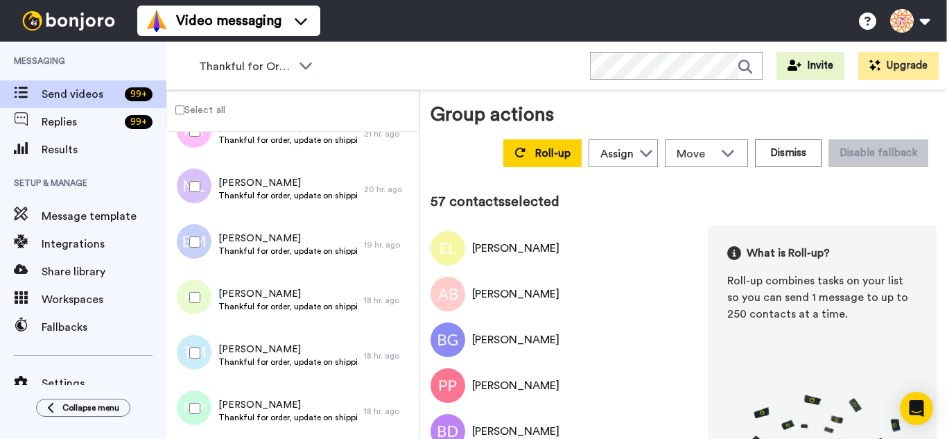
click at [191, 289] on div at bounding box center [192, 297] width 50 height 49
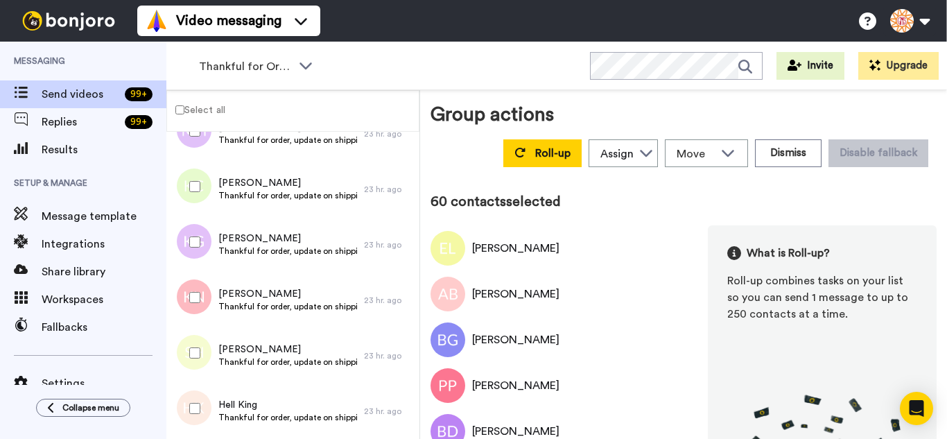
click at [206, 401] on div at bounding box center [192, 408] width 50 height 49
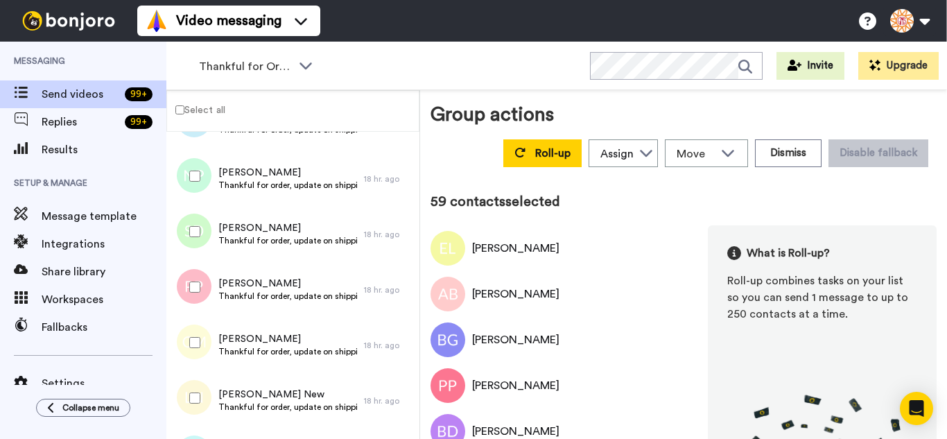
scroll to position [3241, 0]
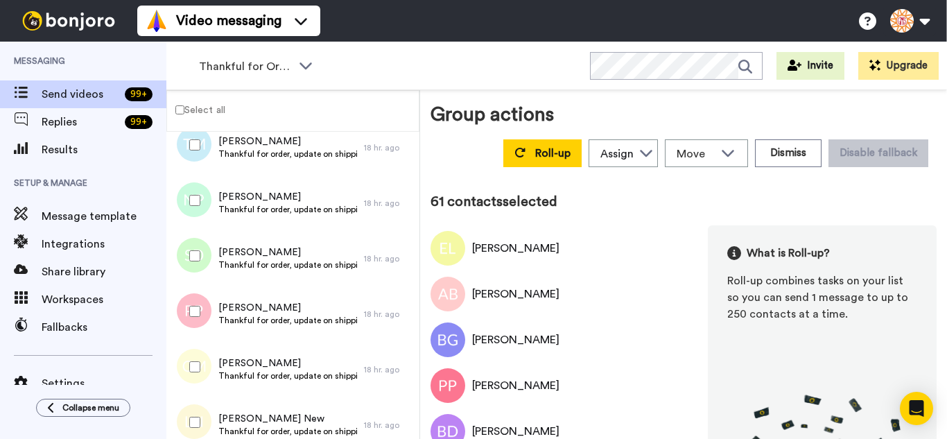
click at [187, 363] on div at bounding box center [192, 366] width 50 height 49
click at [188, 405] on div at bounding box center [192, 422] width 50 height 49
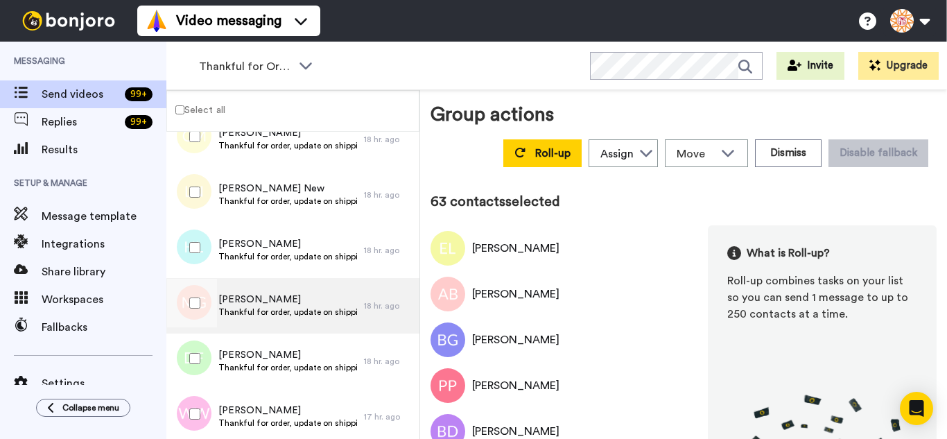
scroll to position [3518, 0]
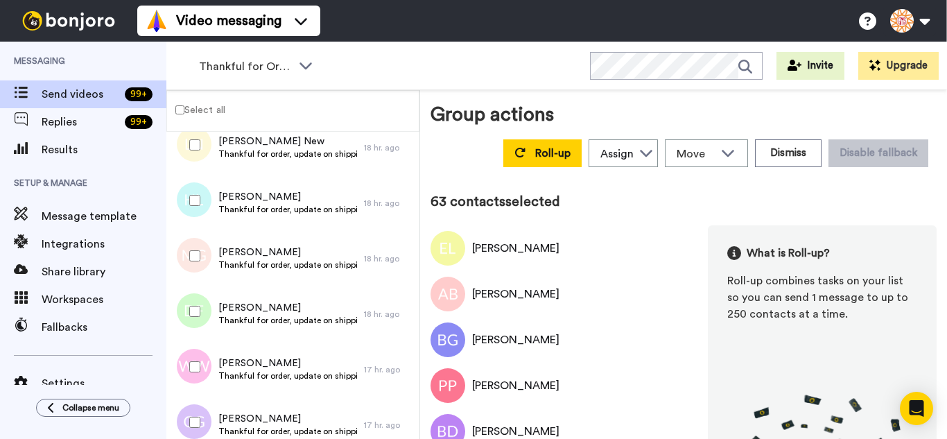
click at [206, 268] on div at bounding box center [192, 255] width 50 height 49
click at [196, 321] on div at bounding box center [192, 311] width 50 height 49
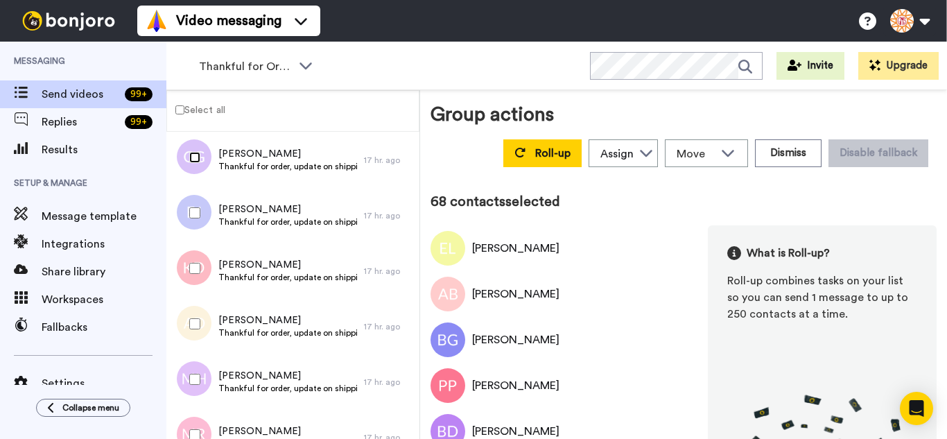
scroll to position [3795, 0]
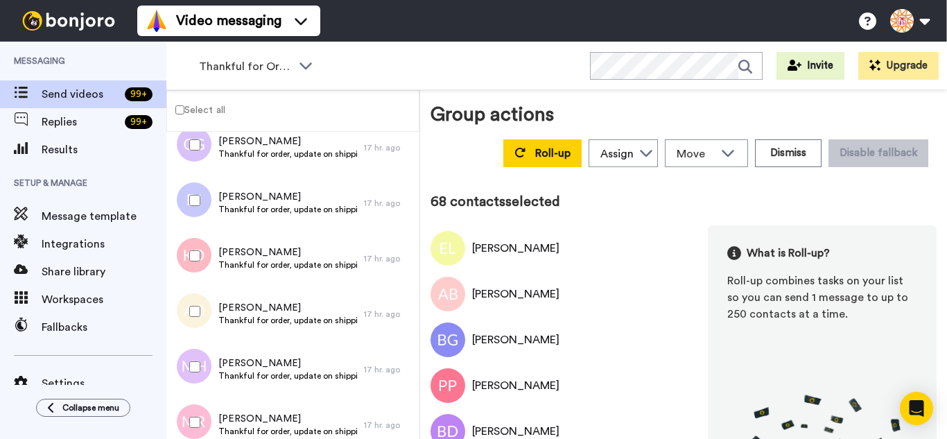
click at [189, 193] on div at bounding box center [192, 200] width 50 height 49
drag, startPoint x: 188, startPoint y: 251, endPoint x: 189, endPoint y: 265, distance: 13.9
click at [188, 252] on div at bounding box center [192, 255] width 50 height 49
click at [197, 327] on div at bounding box center [192, 311] width 50 height 49
click at [200, 367] on div at bounding box center [192, 366] width 50 height 49
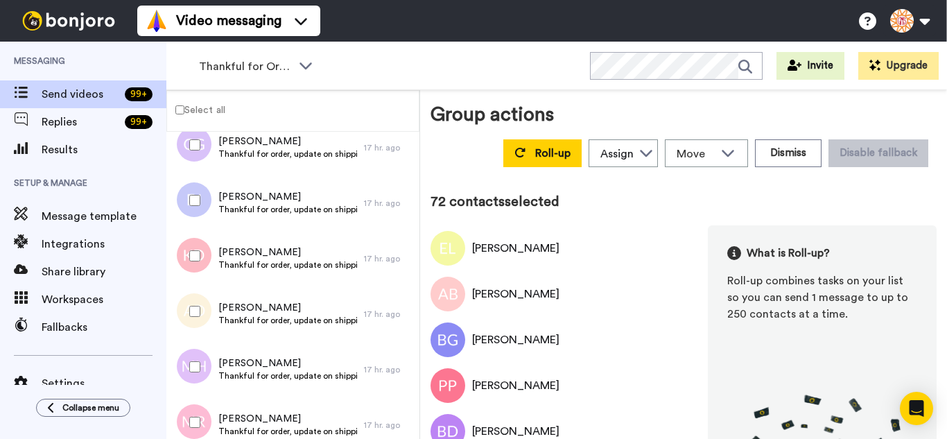
click at [195, 416] on div at bounding box center [192, 422] width 50 height 49
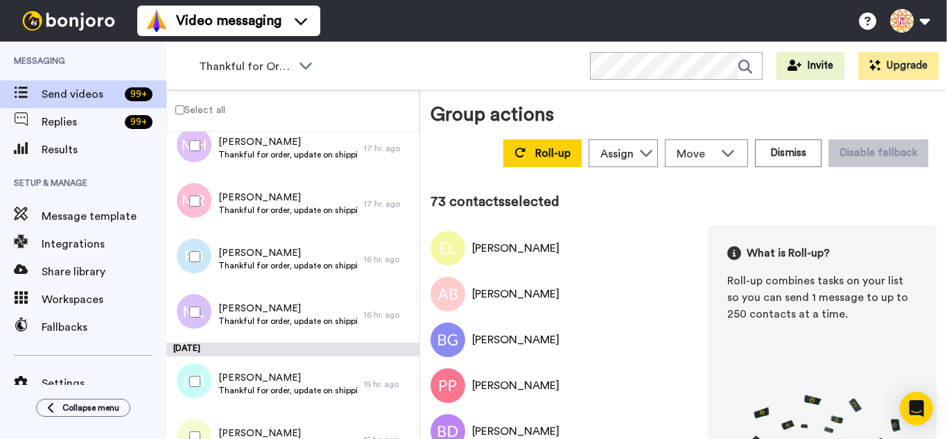
scroll to position [4073, 0]
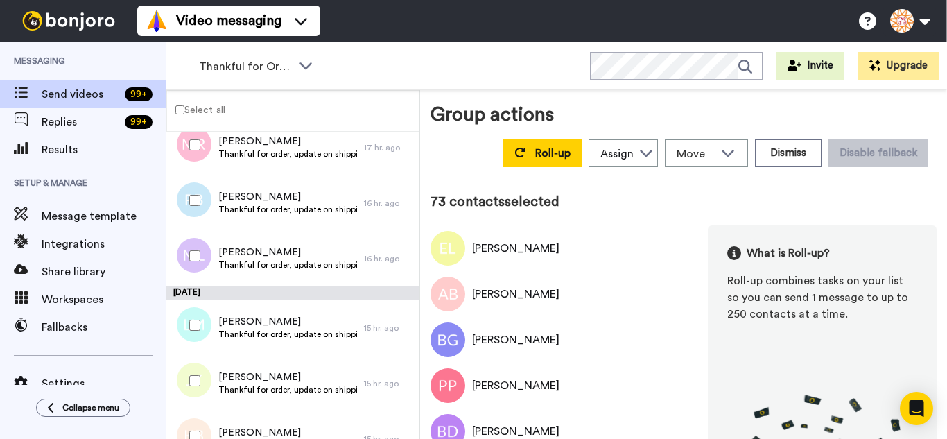
click at [184, 191] on div at bounding box center [192, 200] width 50 height 49
click at [187, 251] on div at bounding box center [192, 255] width 50 height 49
click at [201, 334] on div at bounding box center [192, 325] width 50 height 49
click at [204, 369] on div at bounding box center [192, 380] width 50 height 49
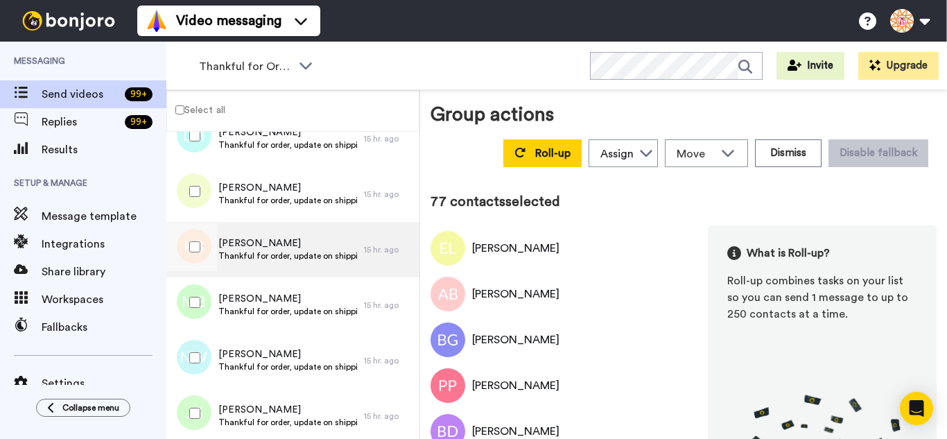
scroll to position [4280, 0]
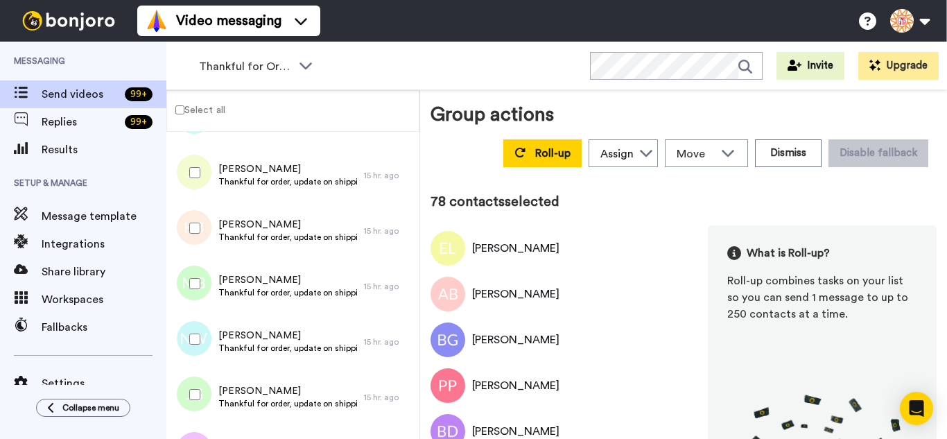
click at [200, 297] on div at bounding box center [192, 283] width 50 height 49
click at [199, 396] on div at bounding box center [192, 394] width 50 height 49
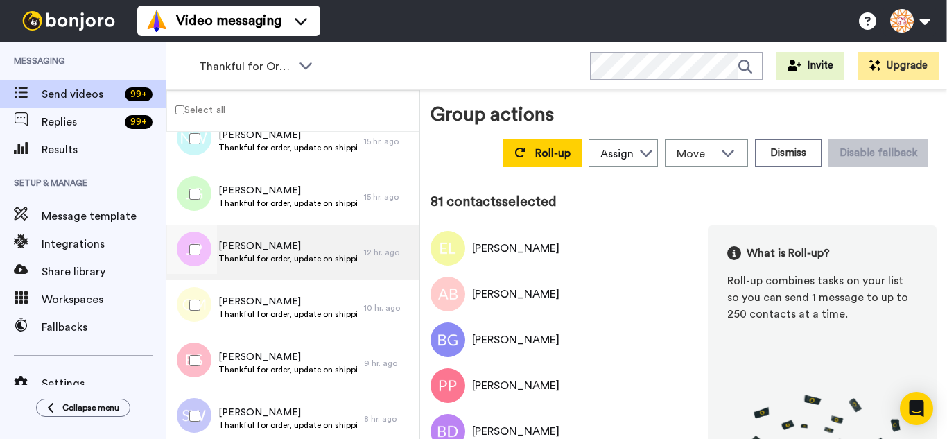
scroll to position [4488, 0]
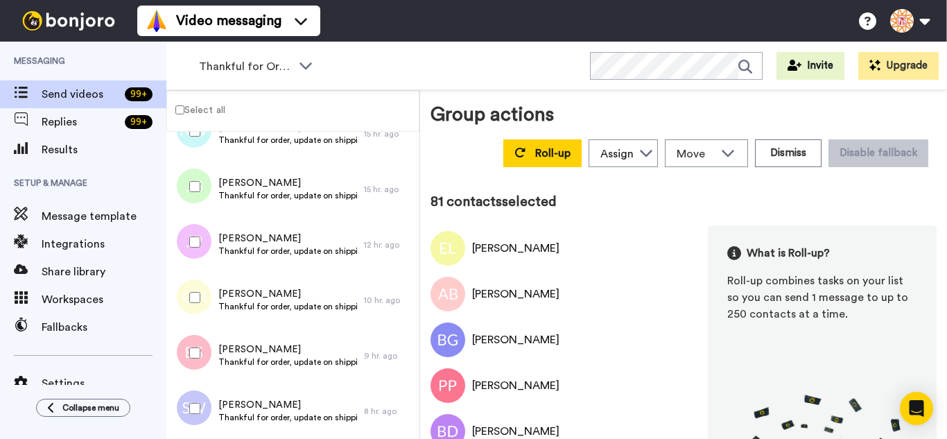
drag, startPoint x: 203, startPoint y: 245, endPoint x: 203, endPoint y: 273, distance: 27.7
click at [202, 245] on div at bounding box center [192, 242] width 50 height 49
click at [208, 312] on div at bounding box center [192, 297] width 50 height 49
click at [196, 406] on div at bounding box center [192, 408] width 50 height 49
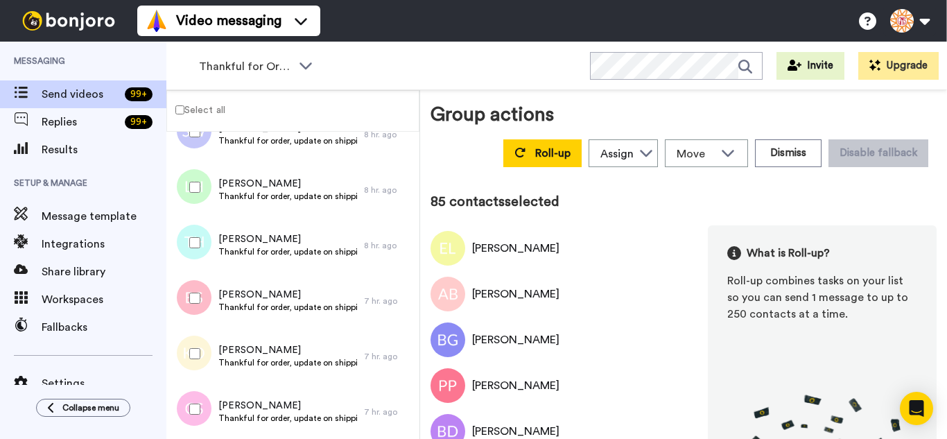
scroll to position [4765, 0]
drag, startPoint x: 188, startPoint y: 184, endPoint x: 188, endPoint y: 228, distance: 43.7
click at [188, 191] on div at bounding box center [192, 186] width 50 height 49
click at [190, 256] on div at bounding box center [192, 242] width 50 height 49
click at [197, 309] on div at bounding box center [192, 297] width 50 height 49
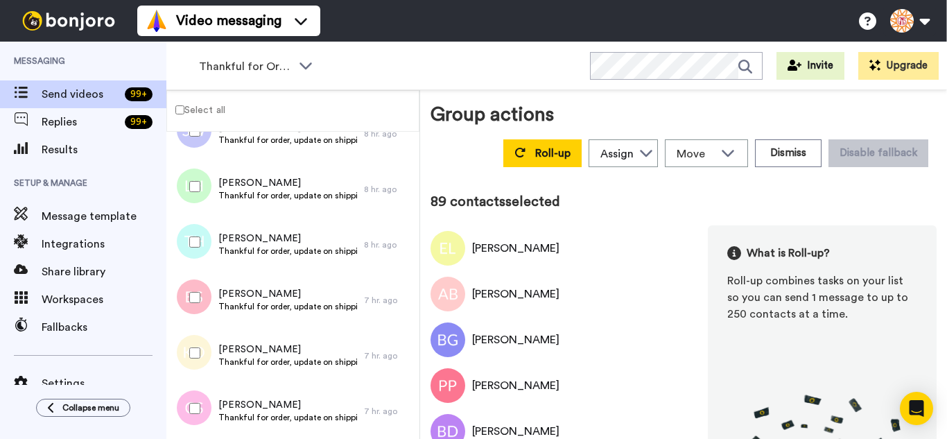
click at [199, 401] on div at bounding box center [192, 408] width 50 height 49
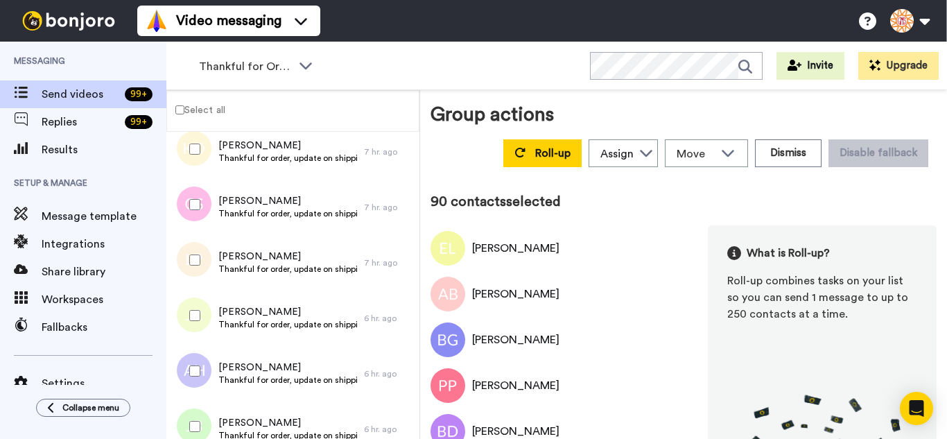
scroll to position [4973, 0]
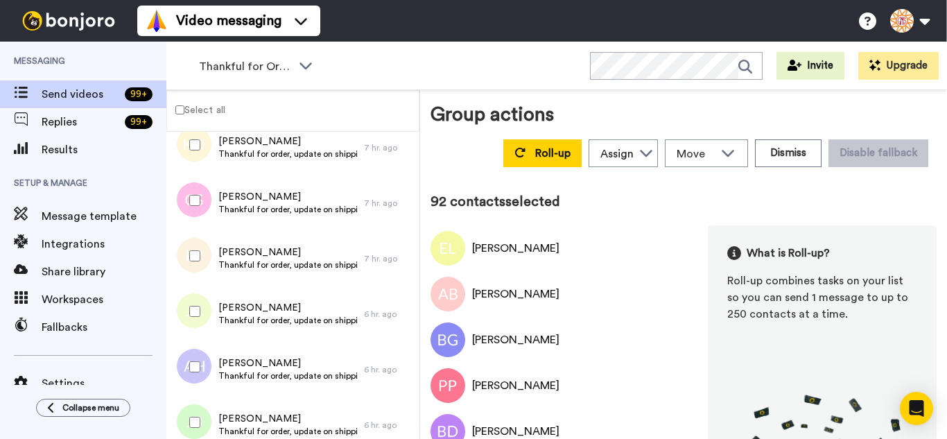
click at [196, 366] on div at bounding box center [192, 366] width 50 height 49
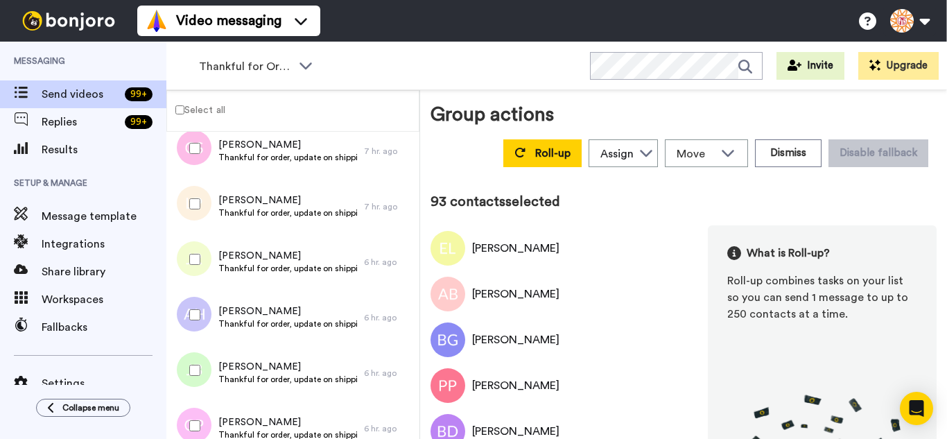
scroll to position [5112, 0]
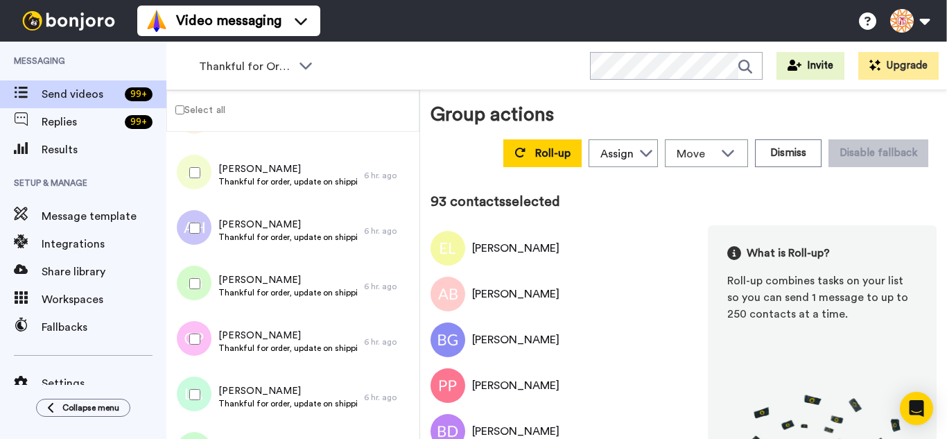
click at [186, 285] on div at bounding box center [192, 283] width 50 height 49
click at [199, 387] on div at bounding box center [192, 394] width 50 height 49
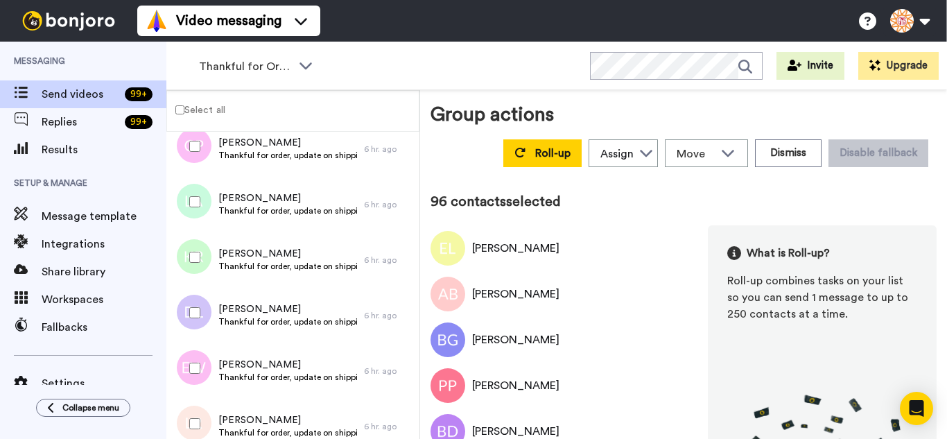
scroll to position [5320, 0]
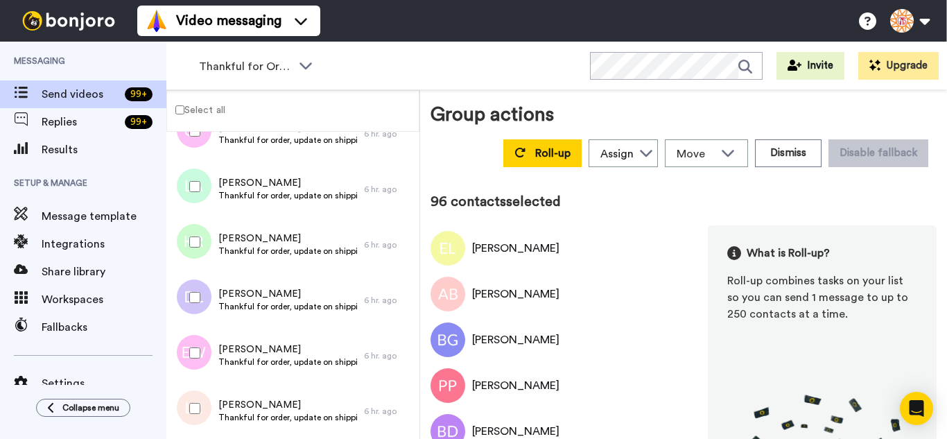
drag, startPoint x: 200, startPoint y: 251, endPoint x: 199, endPoint y: 275, distance: 24.3
click at [200, 252] on div at bounding box center [192, 242] width 50 height 49
click at [191, 347] on div at bounding box center [192, 352] width 50 height 49
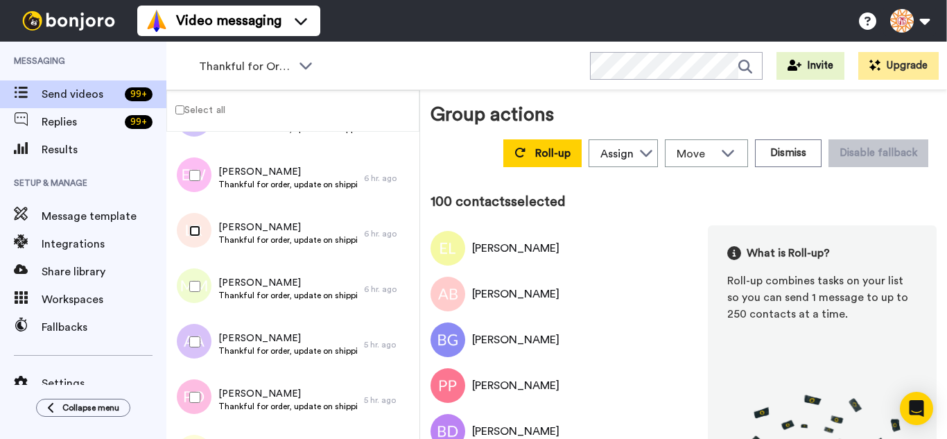
scroll to position [5528, 0]
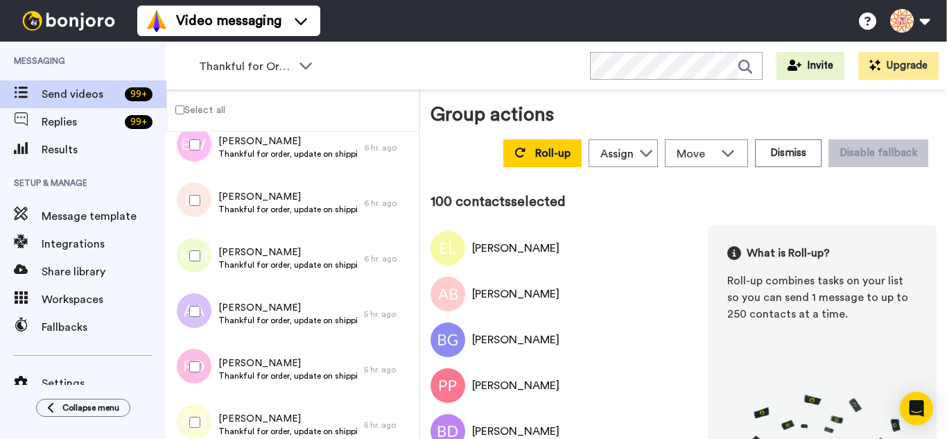
drag, startPoint x: 197, startPoint y: 263, endPoint x: 198, endPoint y: 279, distance: 16.0
click at [197, 263] on div at bounding box center [192, 255] width 50 height 49
click at [203, 318] on div at bounding box center [192, 311] width 50 height 49
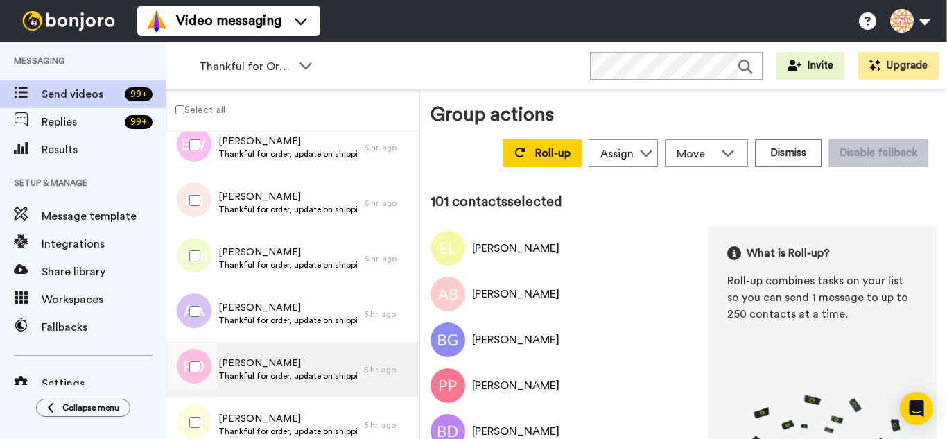
click at [199, 366] on div at bounding box center [192, 366] width 50 height 49
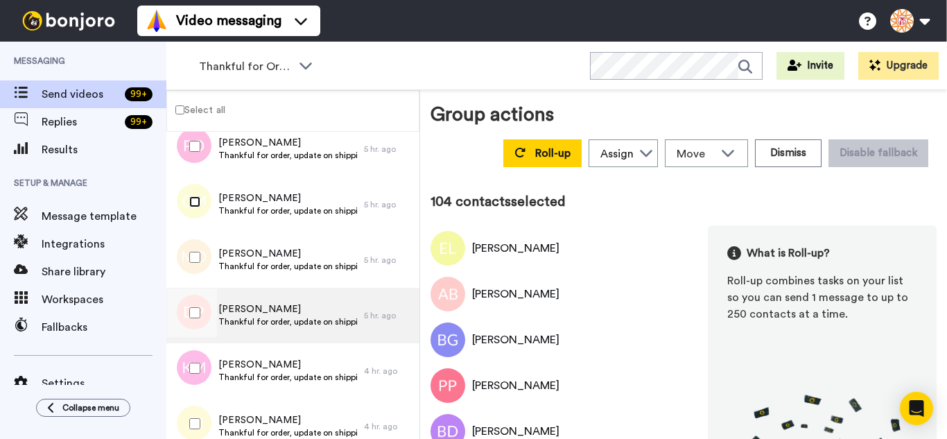
scroll to position [5805, 0]
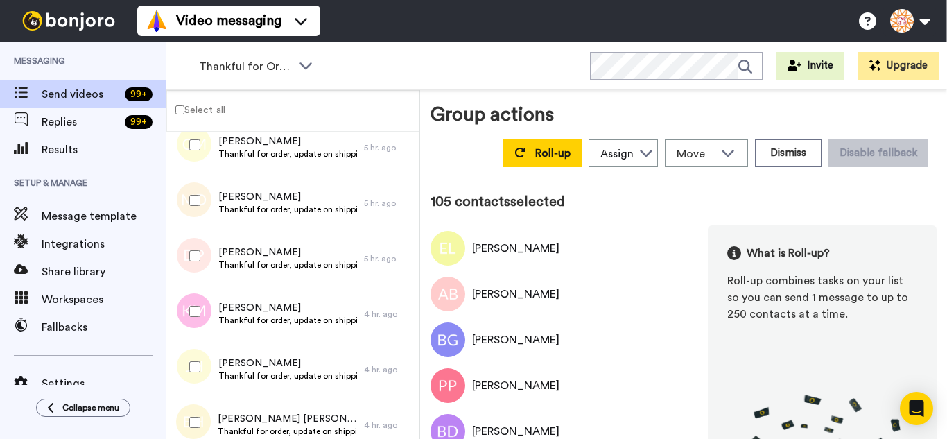
click at [185, 288] on div at bounding box center [192, 311] width 50 height 49
drag, startPoint x: 190, startPoint y: 264, endPoint x: 197, endPoint y: 350, distance: 86.2
click at [190, 265] on div at bounding box center [192, 255] width 50 height 49
click at [200, 372] on div at bounding box center [192, 366] width 50 height 49
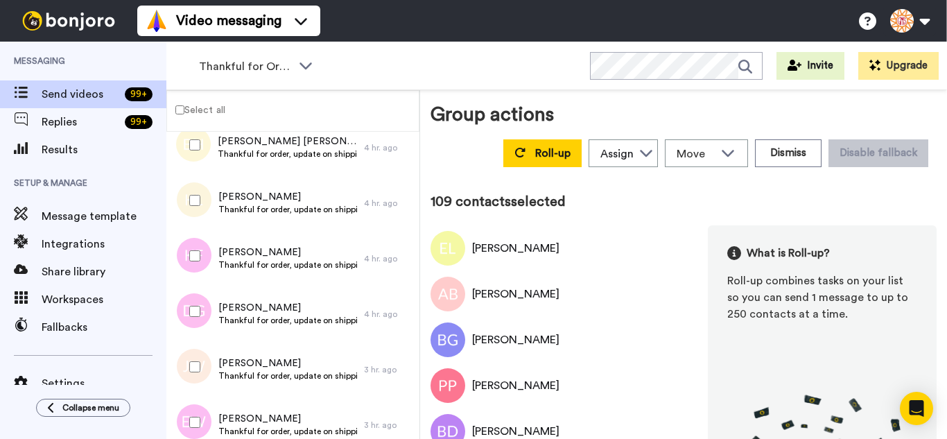
click at [201, 214] on div at bounding box center [192, 200] width 50 height 49
click at [202, 254] on div at bounding box center [192, 255] width 50 height 49
drag, startPoint x: 193, startPoint y: 373, endPoint x: 191, endPoint y: 388, distance: 15.3
click at [192, 374] on div at bounding box center [192, 366] width 50 height 49
click at [192, 413] on div at bounding box center [192, 422] width 50 height 49
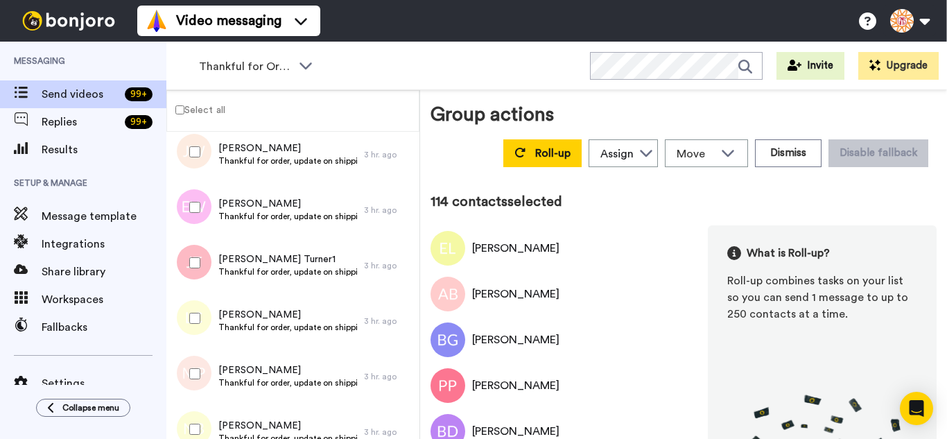
scroll to position [6359, 0]
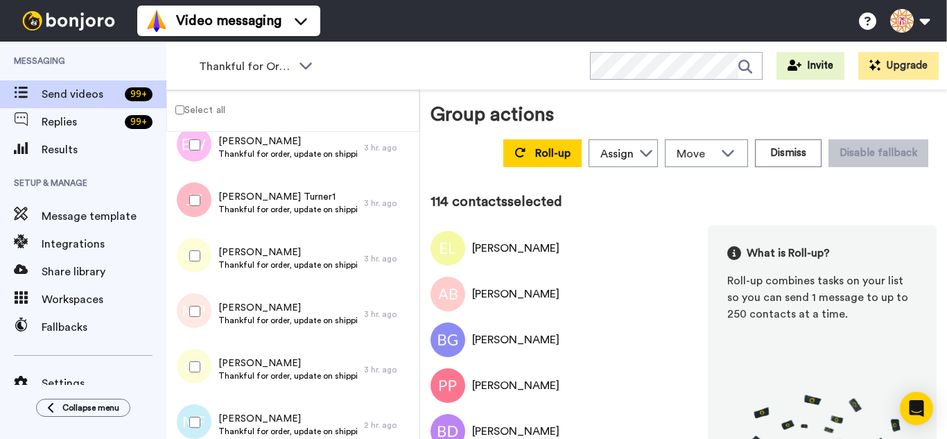
click at [190, 184] on div at bounding box center [192, 200] width 50 height 49
click at [186, 261] on div at bounding box center [192, 255] width 50 height 49
drag, startPoint x: 194, startPoint y: 323, endPoint x: 196, endPoint y: 349, distance: 25.7
click at [194, 324] on div at bounding box center [192, 311] width 50 height 49
click at [197, 410] on div at bounding box center [192, 422] width 50 height 49
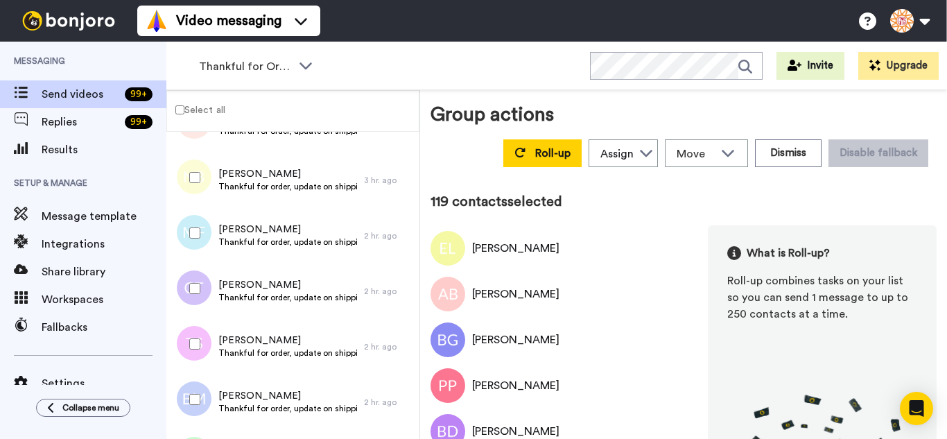
scroll to position [6567, 0]
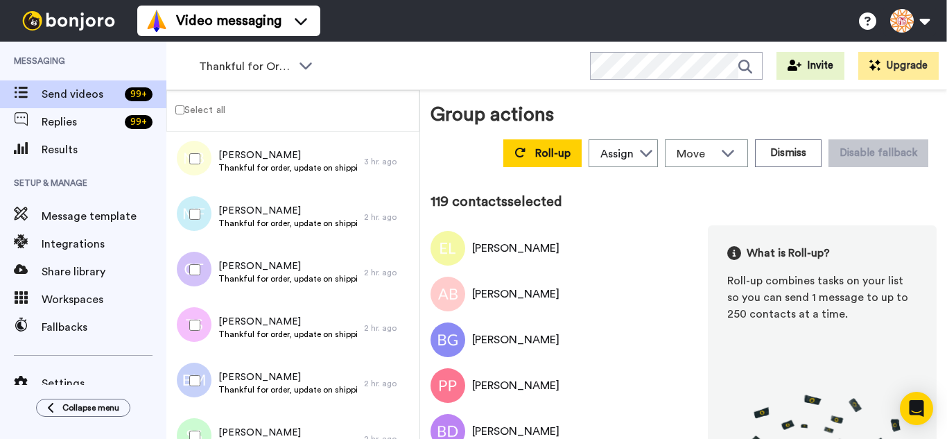
click at [206, 266] on div at bounding box center [192, 269] width 50 height 49
drag, startPoint x: 204, startPoint y: 326, endPoint x: 202, endPoint y: 342, distance: 15.4
click at [204, 327] on div at bounding box center [192, 325] width 50 height 49
click at [196, 332] on div at bounding box center [192, 325] width 50 height 49
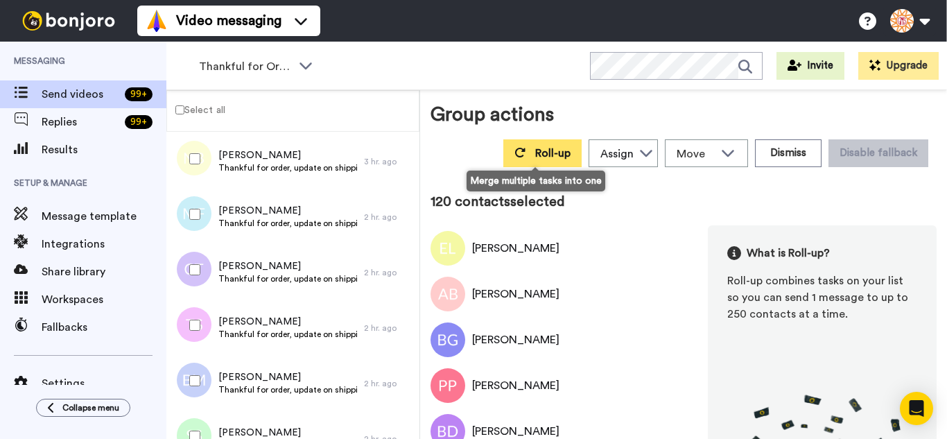
click at [507, 157] on button "Roll-up" at bounding box center [542, 153] width 78 height 28
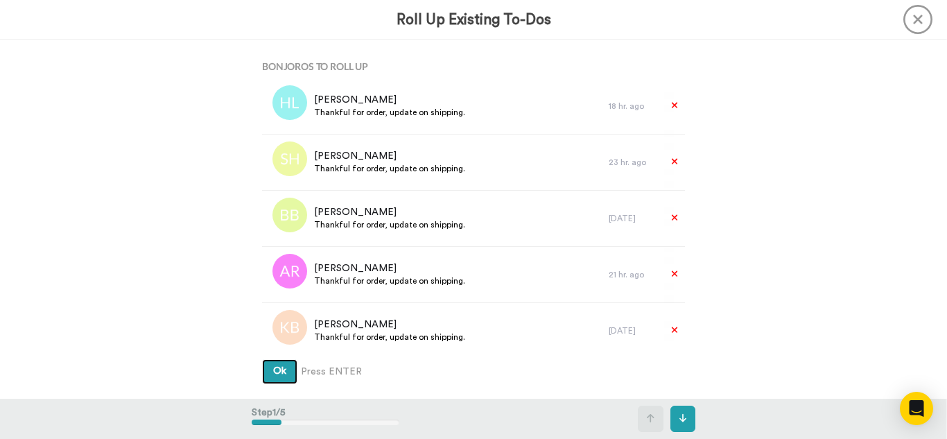
click at [262, 359] on button "Ok" at bounding box center [279, 371] width 35 height 25
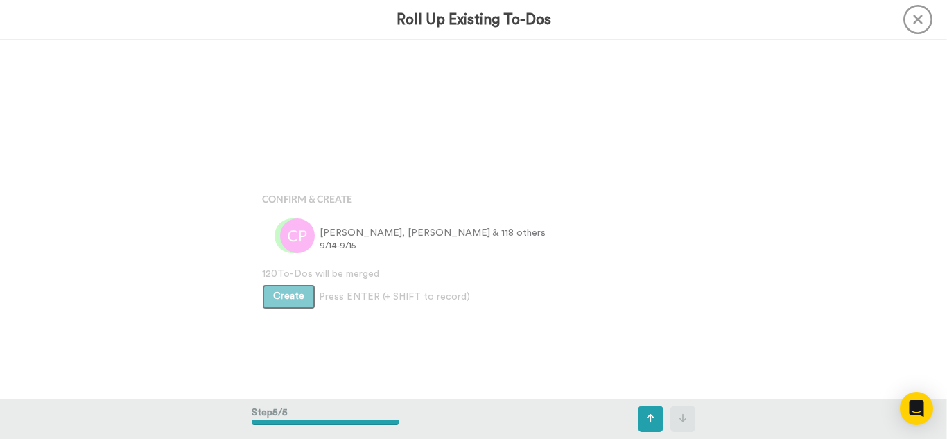
scroll to position [1434, 0]
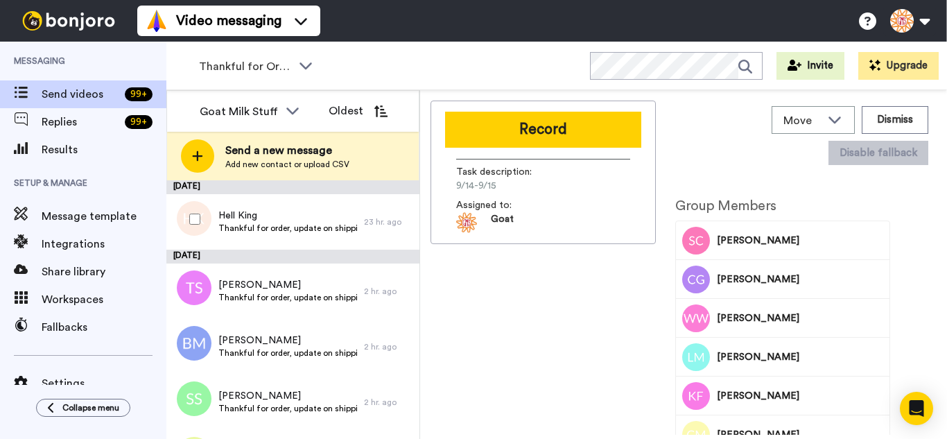
click at [192, 212] on div at bounding box center [192, 219] width 50 height 49
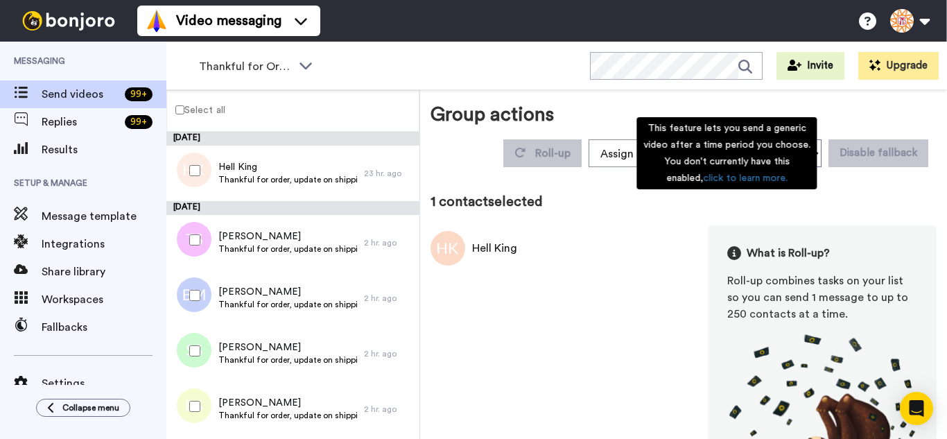
click at [795, 153] on div "This feature lets you send a generic video after a time period you choose. You …" at bounding box center [726, 153] width 180 height 72
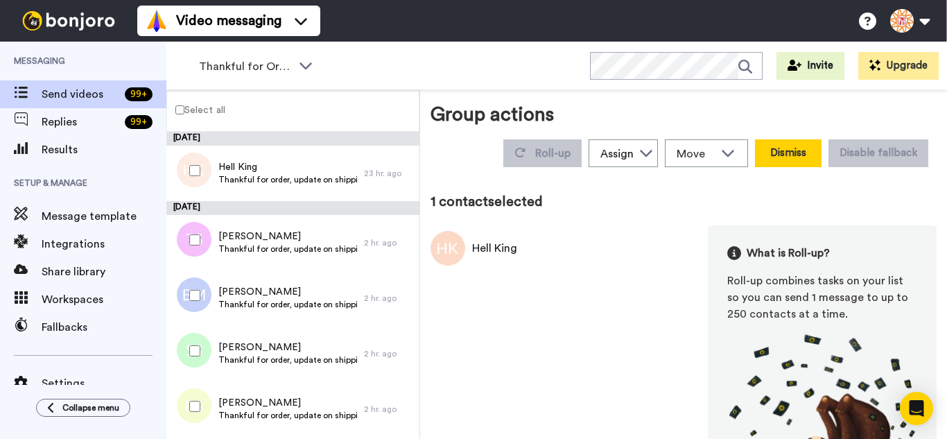
click at [786, 155] on button "Dismiss" at bounding box center [788, 153] width 67 height 28
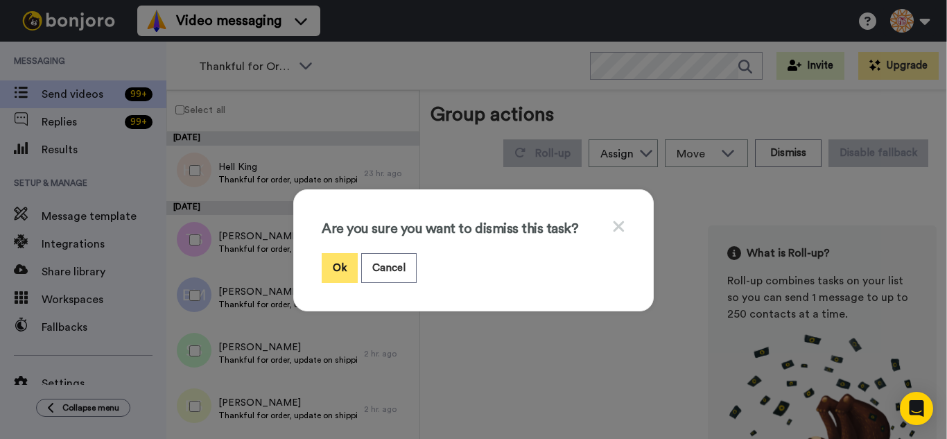
click at [337, 258] on button "Ok" at bounding box center [340, 268] width 36 height 30
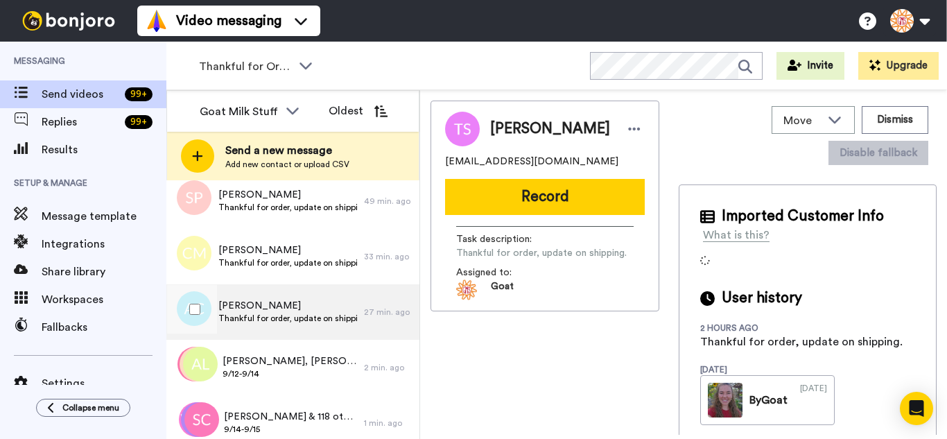
scroll to position [864, 0]
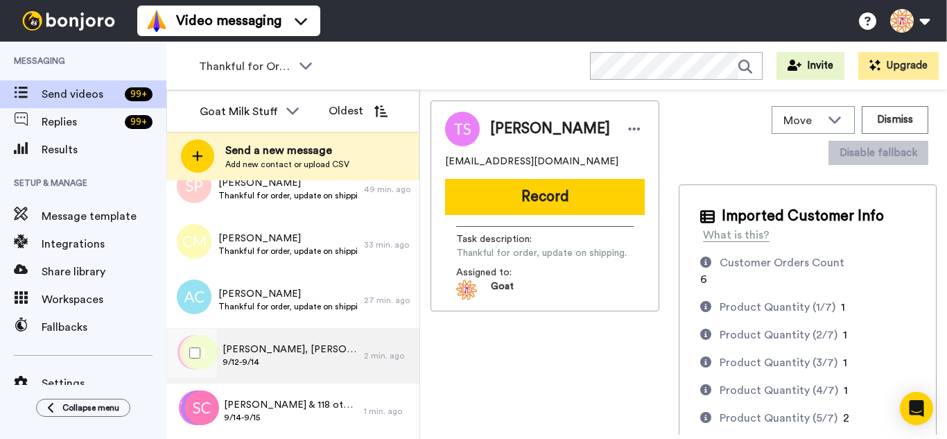
click at [351, 371] on div "Amanda, Caroline & 248 others 9/12-9/14" at bounding box center [264, 355] width 197 height 55
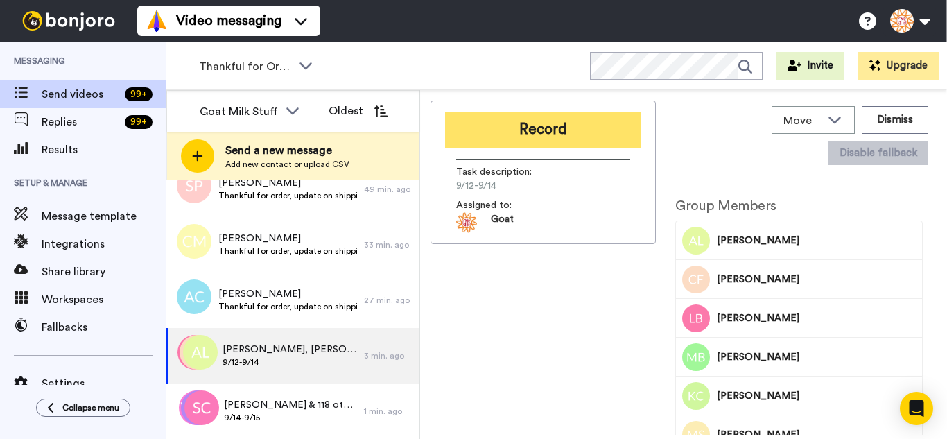
click at [577, 141] on button "Record" at bounding box center [543, 130] width 196 height 36
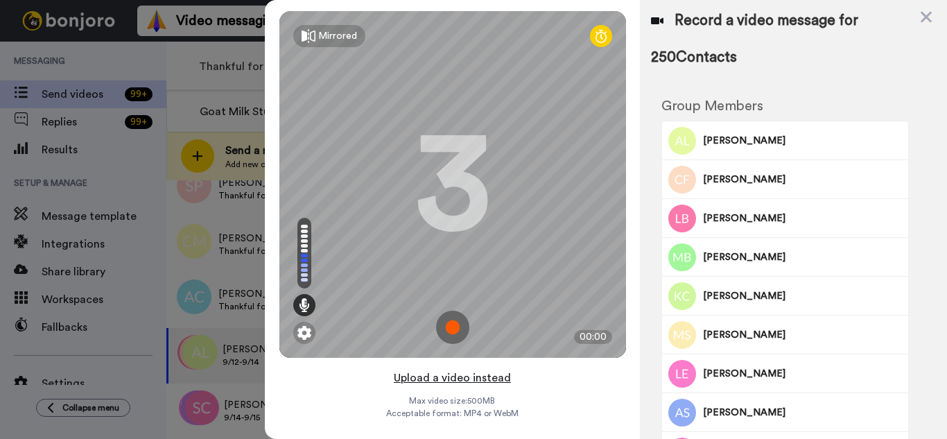
click at [504, 376] on button "Upload a video instead" at bounding box center [451, 378] width 125 height 18
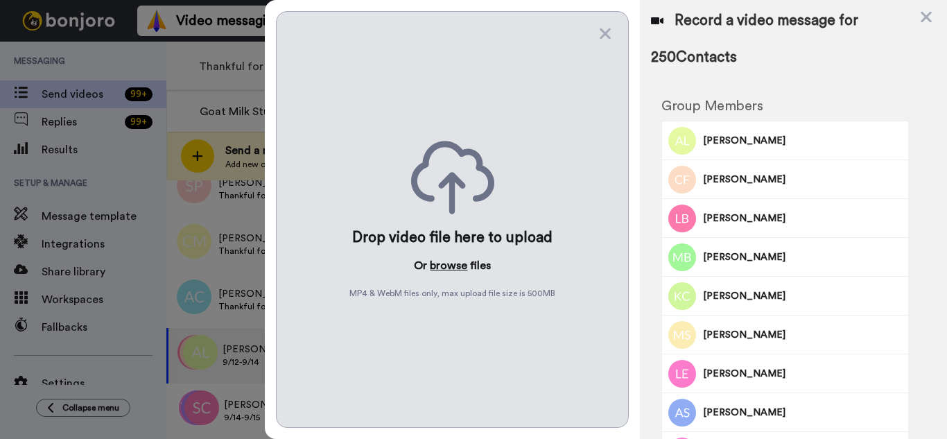
click at [459, 268] on button "browse" at bounding box center [448, 265] width 37 height 17
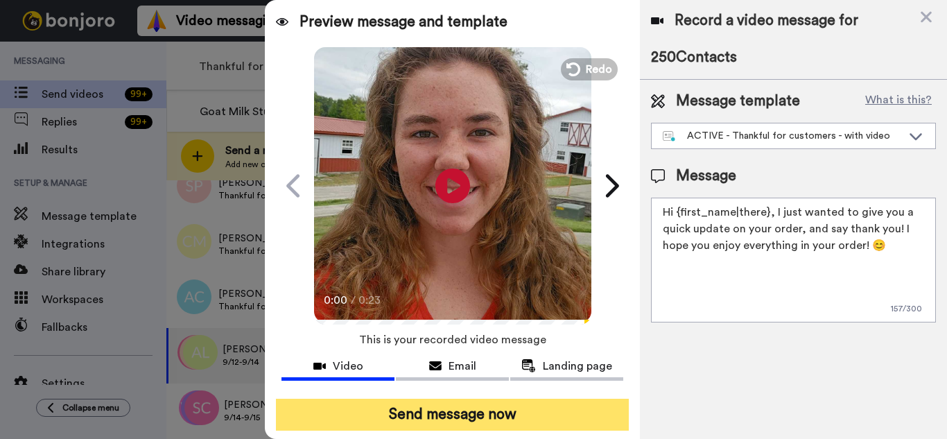
click at [598, 428] on button "Send message now" at bounding box center [452, 414] width 353 height 32
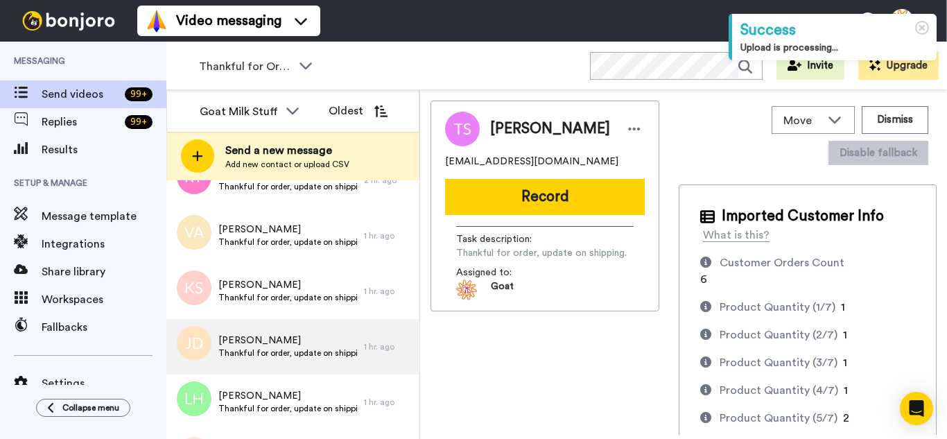
scroll to position [809, 0]
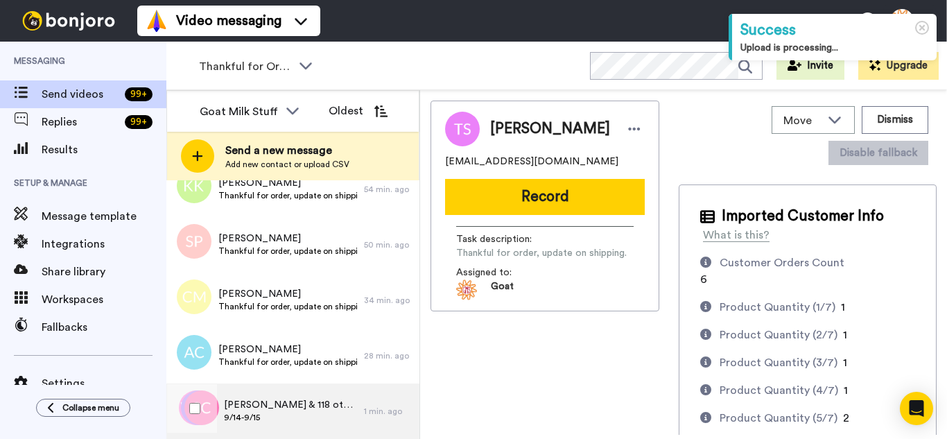
click at [329, 399] on span "[PERSON_NAME] & 118 others" at bounding box center [290, 405] width 133 height 14
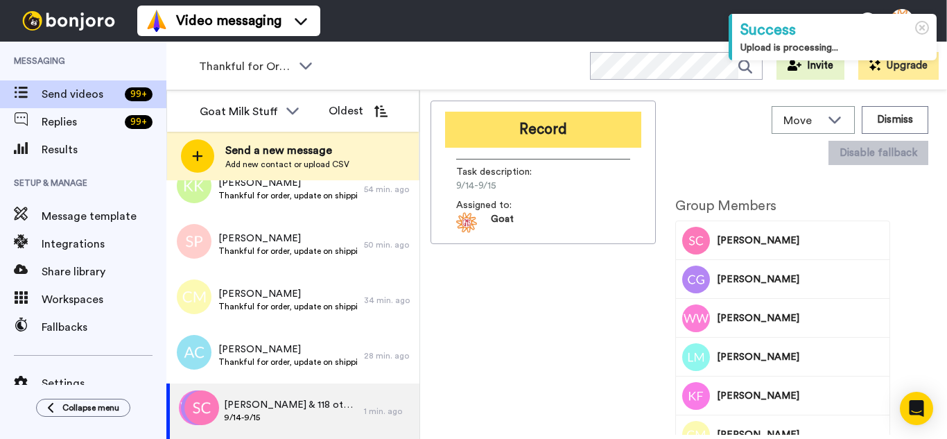
click at [543, 131] on button "Record" at bounding box center [543, 130] width 196 height 36
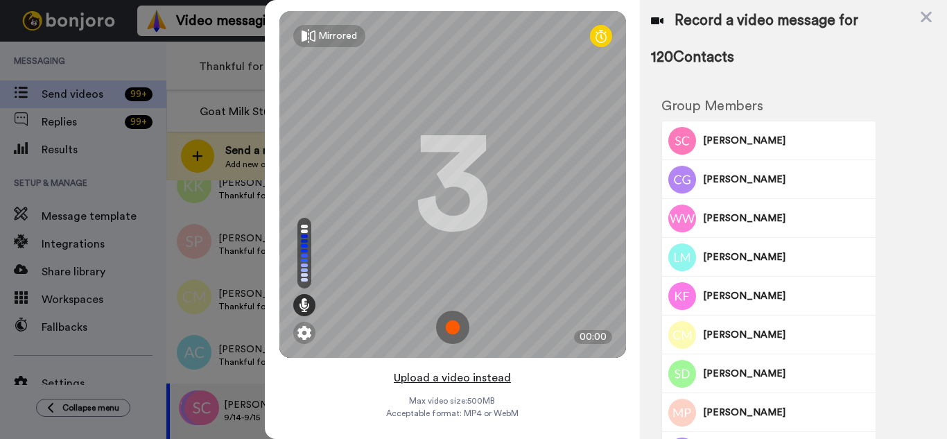
click at [504, 379] on button "Upload a video instead" at bounding box center [451, 378] width 125 height 18
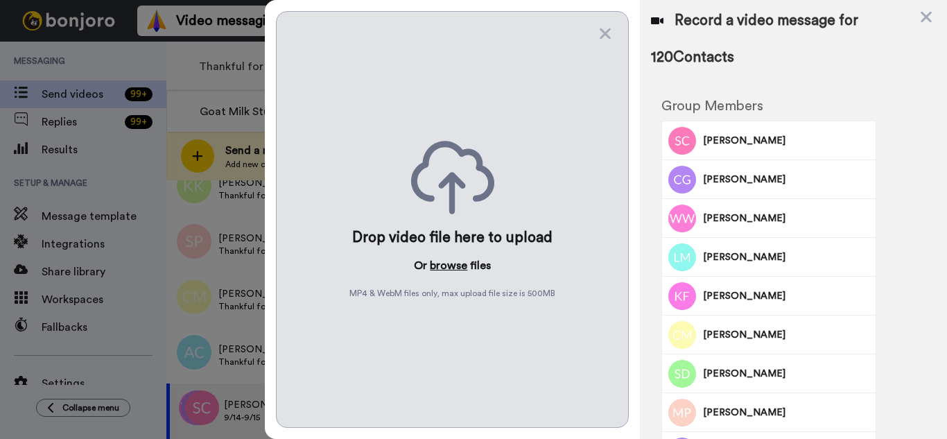
click at [446, 259] on button "browse" at bounding box center [448, 265] width 37 height 17
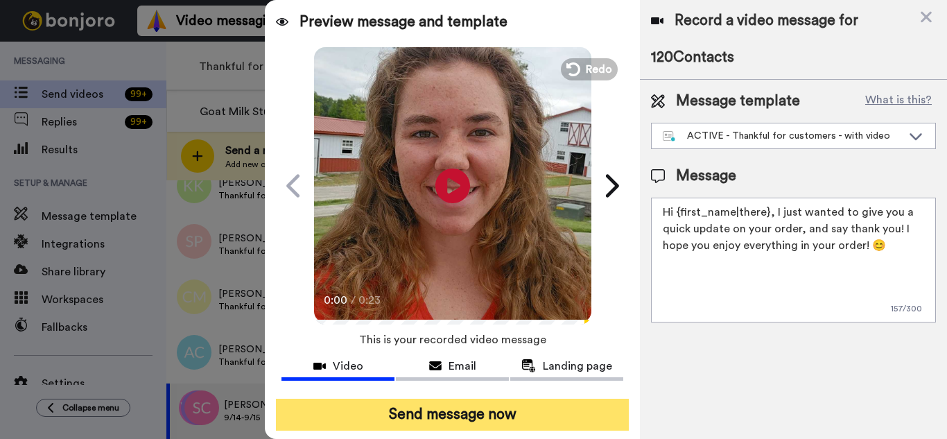
click at [517, 409] on button "Send message now" at bounding box center [452, 414] width 353 height 32
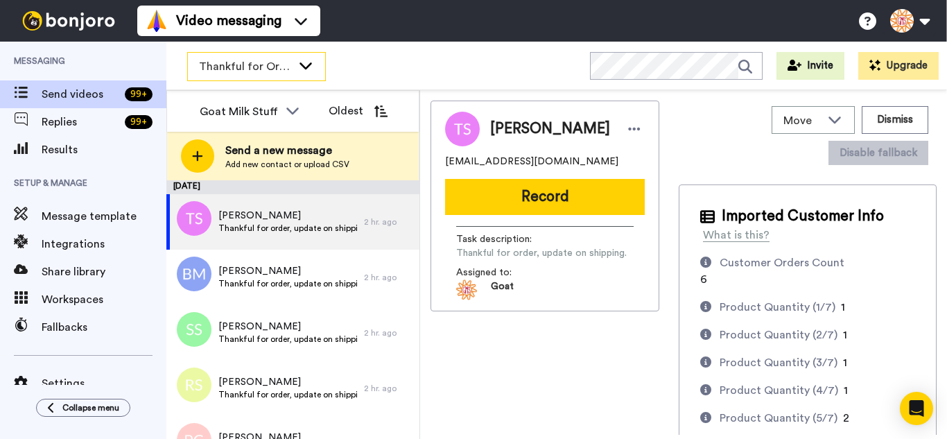
click at [274, 78] on div "Thankful for Orders" at bounding box center [256, 67] width 137 height 28
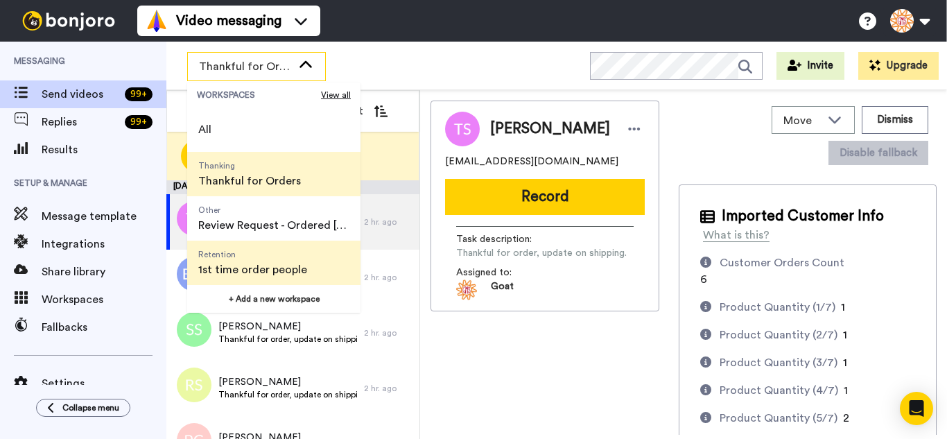
click at [264, 247] on span "Retention 1st time order people" at bounding box center [252, 262] width 131 height 44
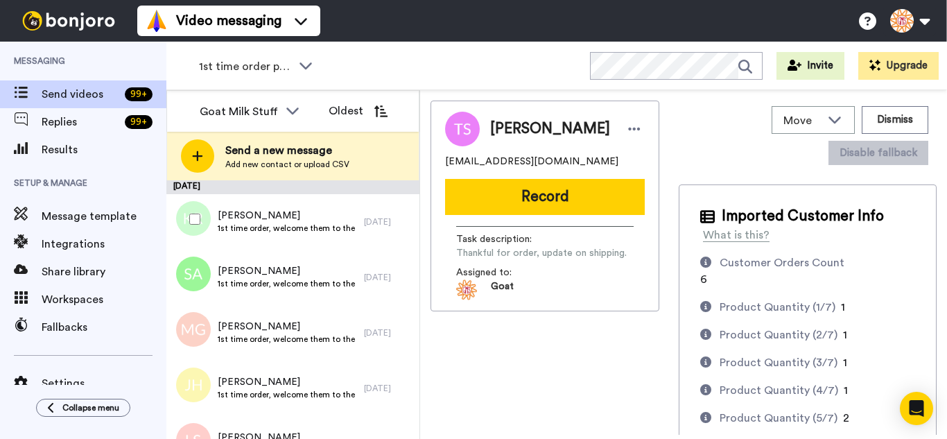
click at [203, 219] on div at bounding box center [192, 219] width 50 height 49
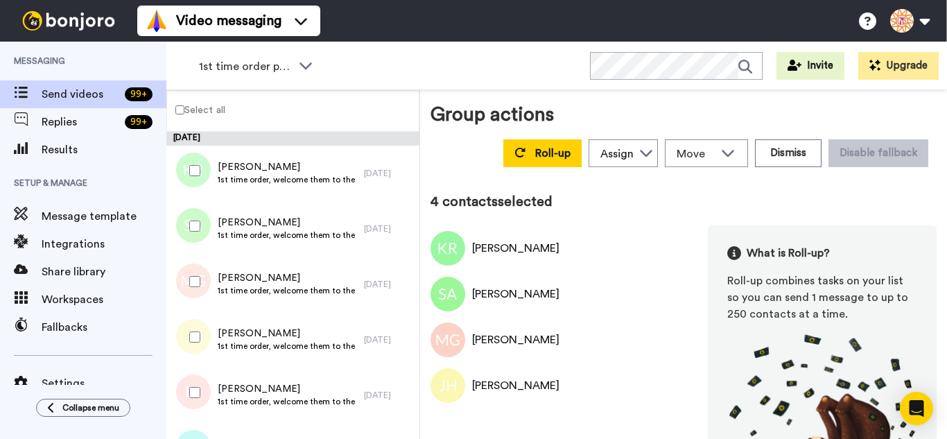
drag, startPoint x: 202, startPoint y: 378, endPoint x: 209, endPoint y: 360, distance: 18.9
click at [202, 380] on div at bounding box center [192, 392] width 50 height 49
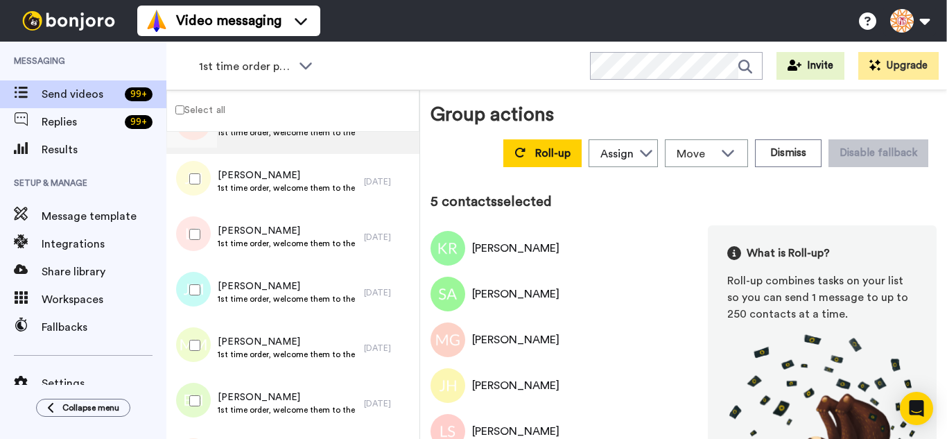
scroll to position [277, 0]
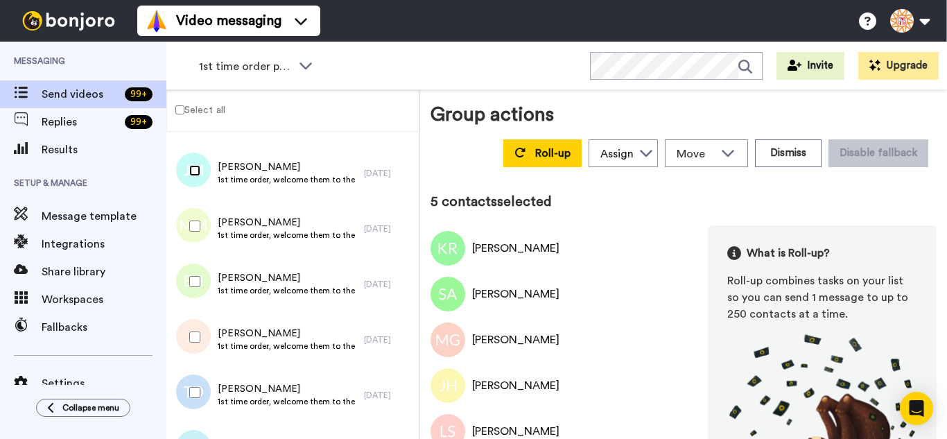
click at [199, 182] on div at bounding box center [192, 170] width 50 height 49
click at [204, 246] on div at bounding box center [192, 226] width 50 height 49
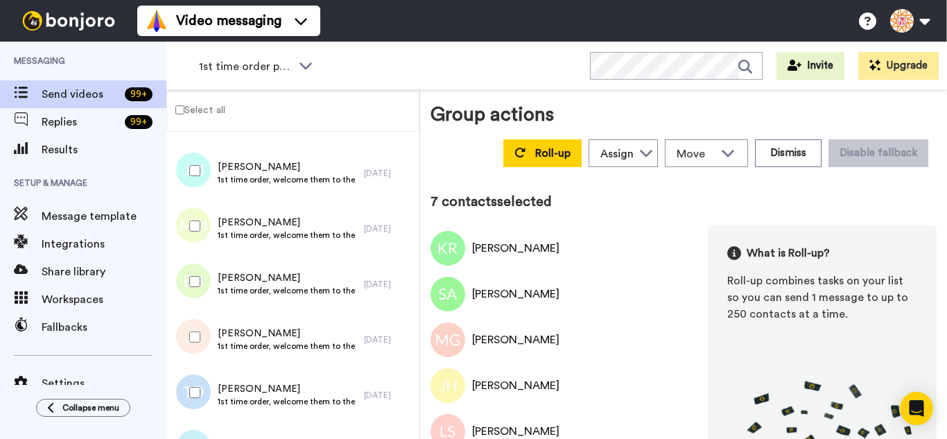
click at [204, 292] on div at bounding box center [192, 281] width 50 height 49
drag, startPoint x: 202, startPoint y: 343, endPoint x: 203, endPoint y: 358, distance: 15.3
click at [202, 344] on div at bounding box center [192, 337] width 50 height 49
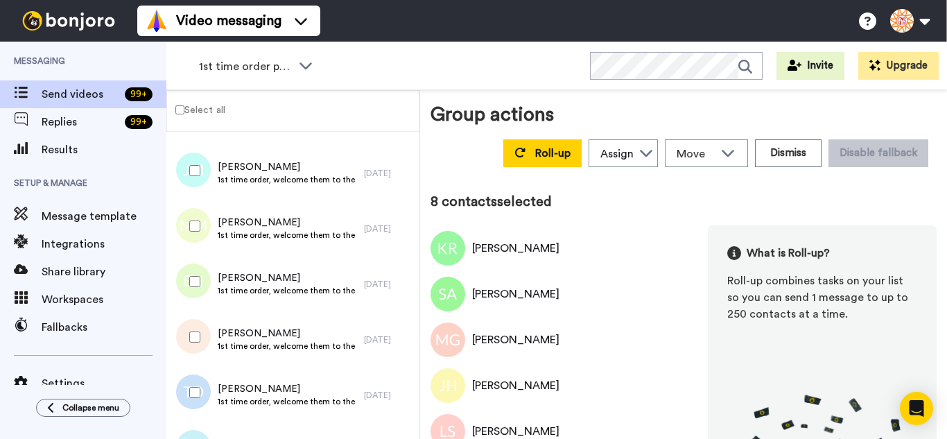
click at [209, 394] on div at bounding box center [192, 392] width 50 height 49
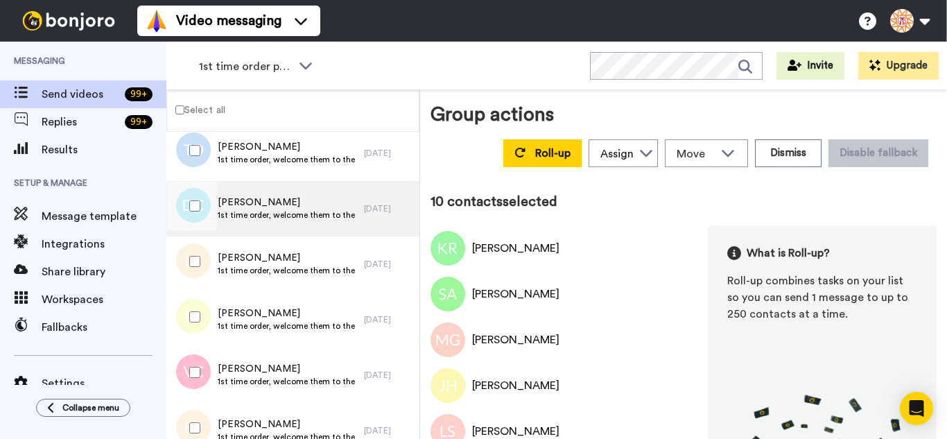
scroll to position [554, 0]
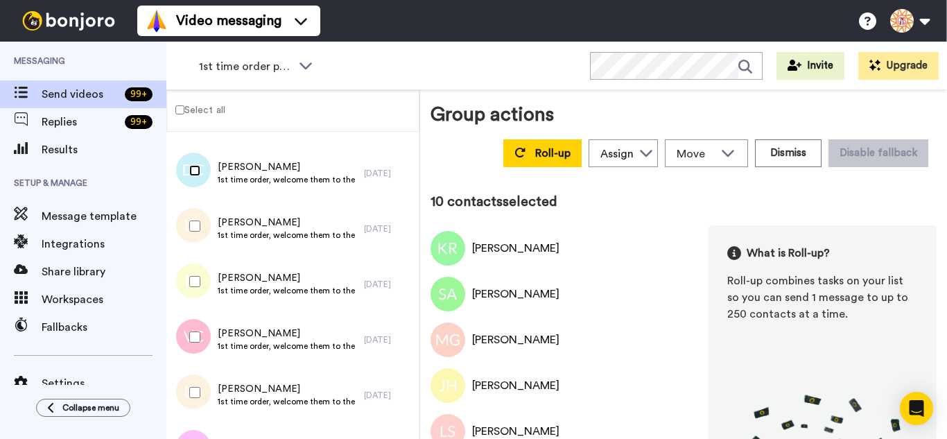
click at [198, 182] on div at bounding box center [192, 170] width 50 height 49
click at [195, 270] on div at bounding box center [192, 281] width 50 height 49
drag, startPoint x: 204, startPoint y: 335, endPoint x: 204, endPoint y: 359, distance: 23.6
click at [203, 340] on div at bounding box center [192, 337] width 50 height 49
click at [204, 369] on div at bounding box center [192, 392] width 50 height 49
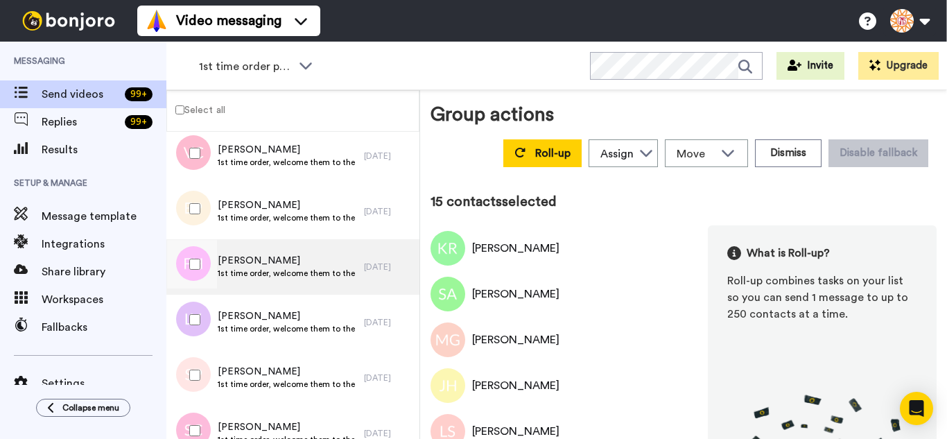
scroll to position [762, 0]
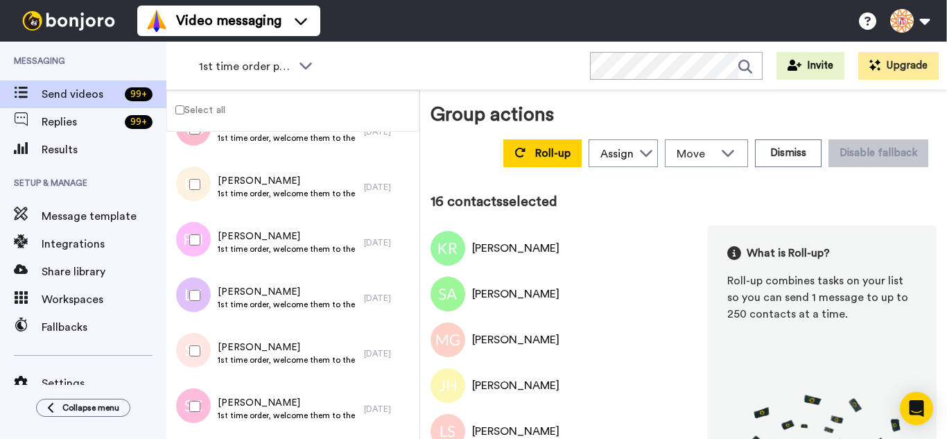
click at [204, 297] on div at bounding box center [192, 295] width 50 height 49
drag, startPoint x: 205, startPoint y: 340, endPoint x: 216, endPoint y: 398, distance: 59.8
click at [205, 346] on div at bounding box center [192, 350] width 50 height 49
click at [216, 405] on div at bounding box center [192, 406] width 50 height 49
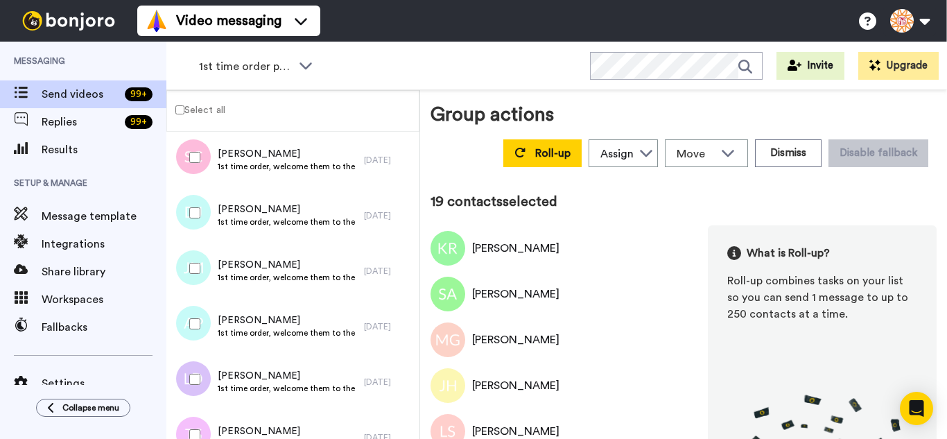
scroll to position [1039, 0]
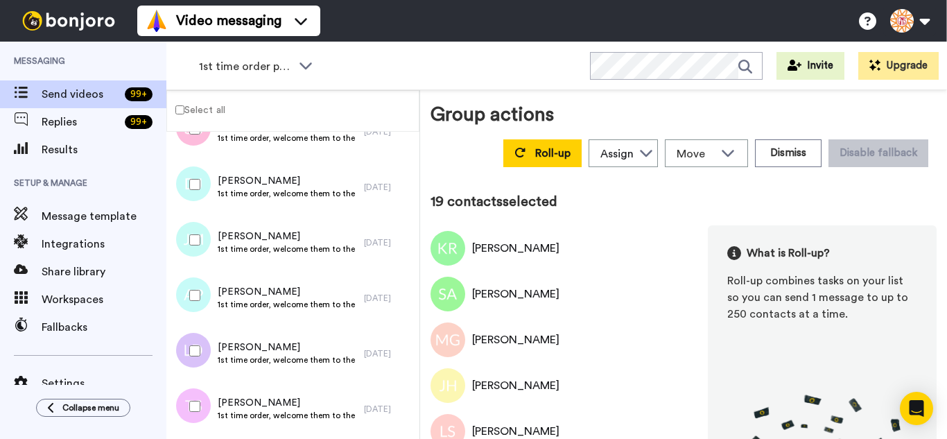
drag, startPoint x: 187, startPoint y: 186, endPoint x: 188, endPoint y: 218, distance: 32.6
click at [187, 187] on div at bounding box center [192, 184] width 50 height 49
drag, startPoint x: 202, startPoint y: 344, endPoint x: 205, endPoint y: 395, distance: 51.4
click at [201, 350] on div at bounding box center [192, 350] width 50 height 49
click at [203, 400] on div at bounding box center [192, 406] width 50 height 49
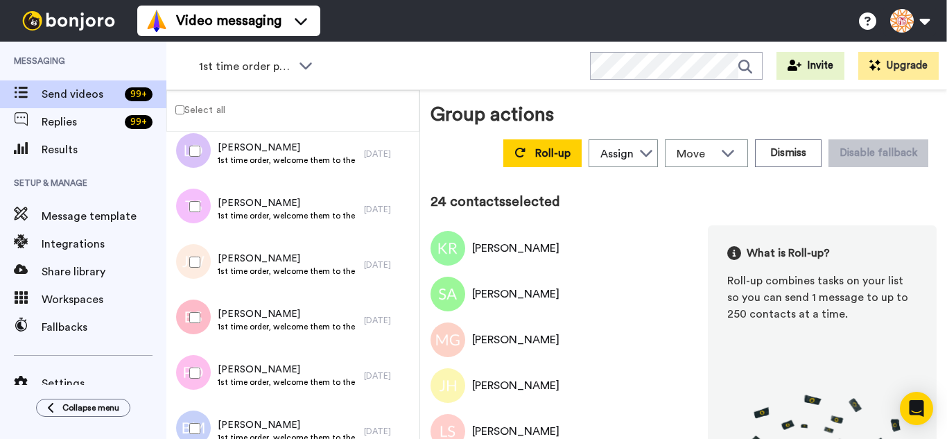
scroll to position [1317, 0]
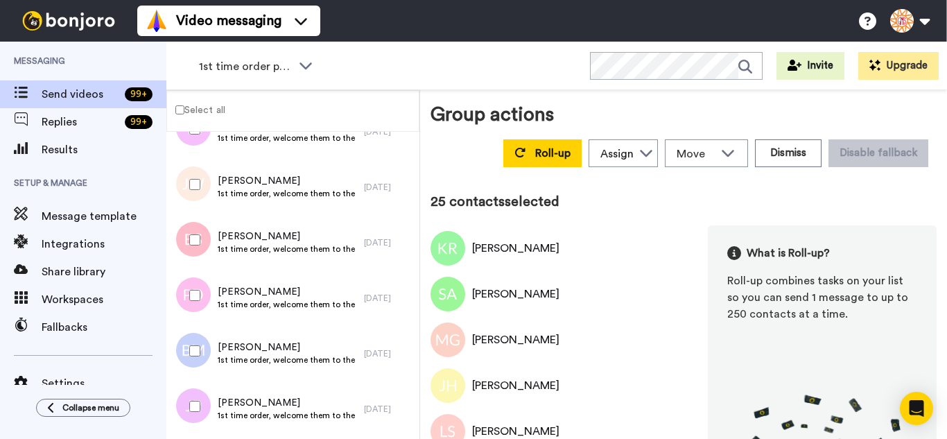
click at [199, 246] on div at bounding box center [192, 240] width 50 height 49
drag, startPoint x: 210, startPoint y: 306, endPoint x: 211, endPoint y: 340, distance: 34.0
click at [207, 317] on div at bounding box center [192, 295] width 50 height 49
drag, startPoint x: 211, startPoint y: 351, endPoint x: 209, endPoint y: 399, distance: 47.9
click at [211, 354] on div at bounding box center [192, 350] width 50 height 49
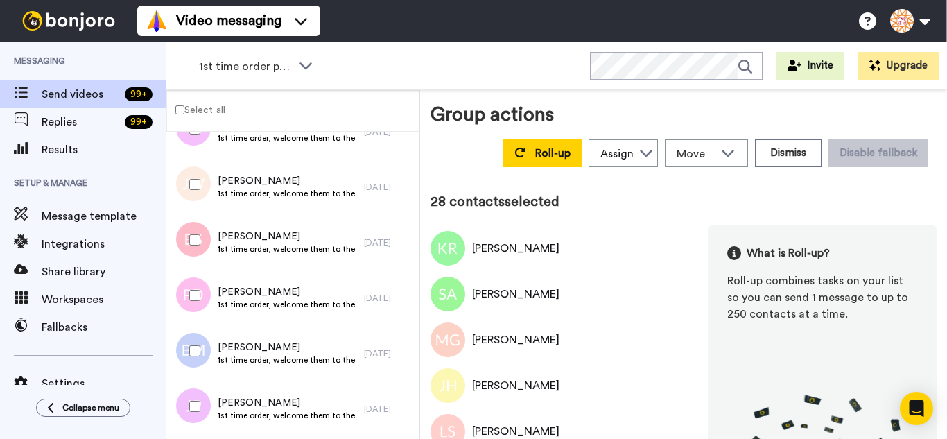
click at [209, 400] on div at bounding box center [192, 406] width 50 height 49
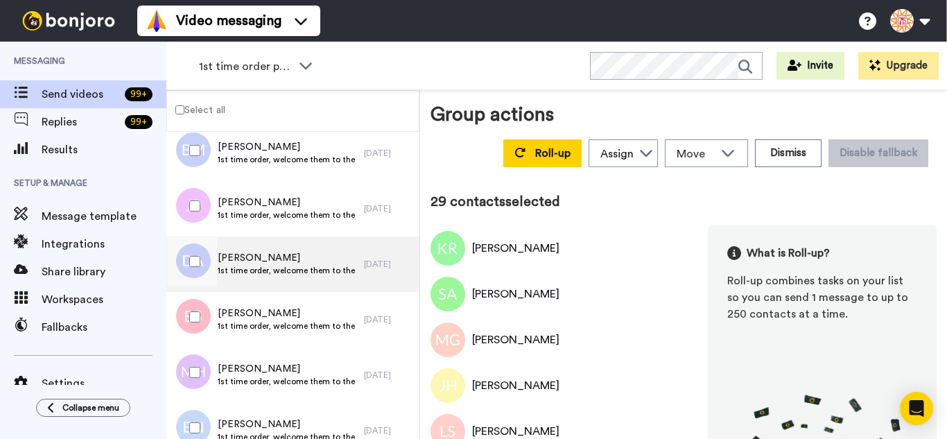
scroll to position [1525, 0]
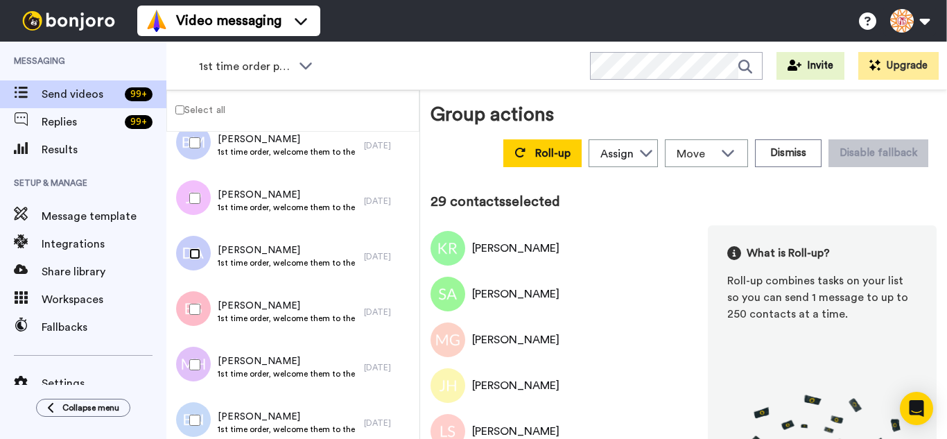
click at [193, 265] on div at bounding box center [192, 253] width 50 height 49
drag, startPoint x: 197, startPoint y: 412, endPoint x: 211, endPoint y: 384, distance: 31.0
click at [198, 412] on div at bounding box center [192, 420] width 50 height 49
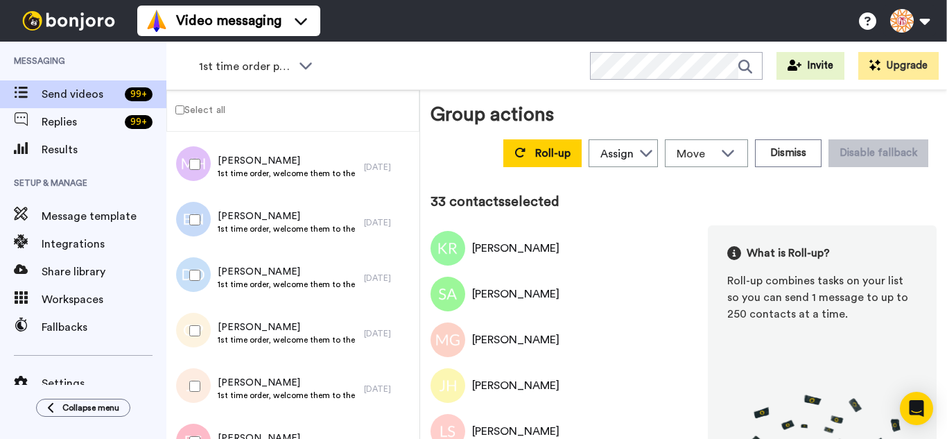
scroll to position [1732, 0]
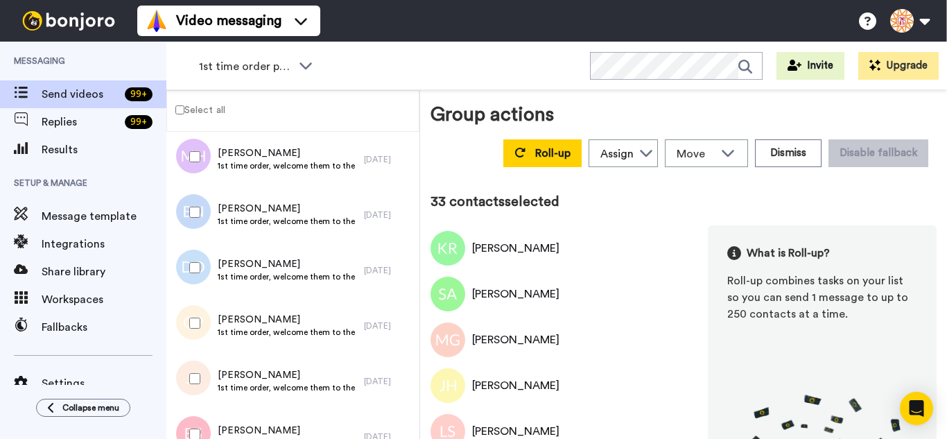
drag, startPoint x: 187, startPoint y: 254, endPoint x: 197, endPoint y: 309, distance: 56.3
click at [187, 258] on div at bounding box center [192, 267] width 50 height 49
click at [198, 320] on div at bounding box center [192, 323] width 50 height 49
drag, startPoint x: 203, startPoint y: 369, endPoint x: 207, endPoint y: 414, distance: 45.9
click at [202, 369] on div at bounding box center [192, 378] width 50 height 49
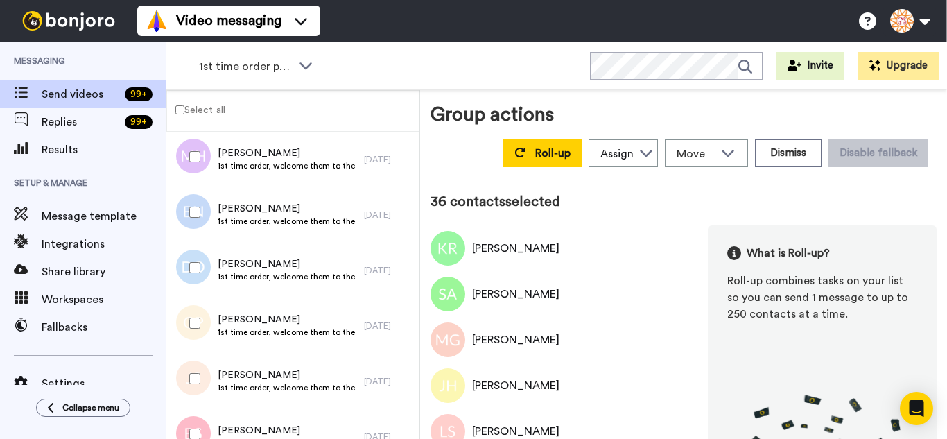
click at [207, 416] on div at bounding box center [192, 434] width 50 height 49
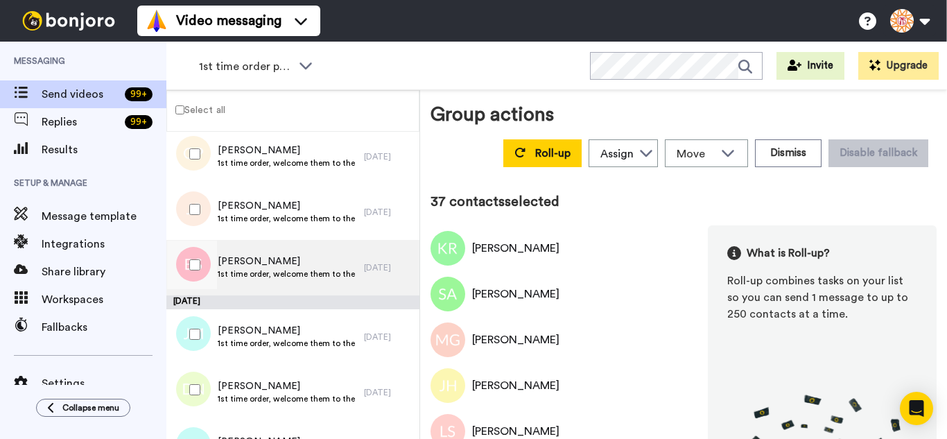
scroll to position [1940, 0]
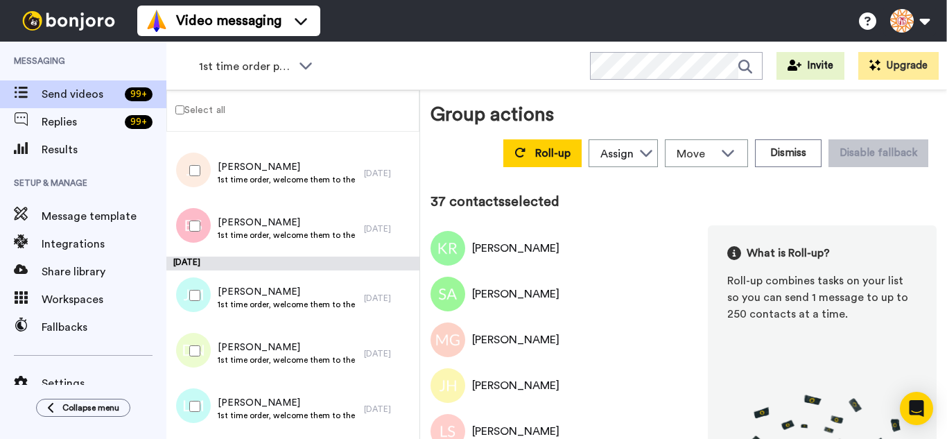
click at [202, 312] on div at bounding box center [192, 295] width 50 height 49
drag, startPoint x: 203, startPoint y: 363, endPoint x: 200, endPoint y: 383, distance: 20.3
click at [203, 364] on div at bounding box center [192, 350] width 50 height 49
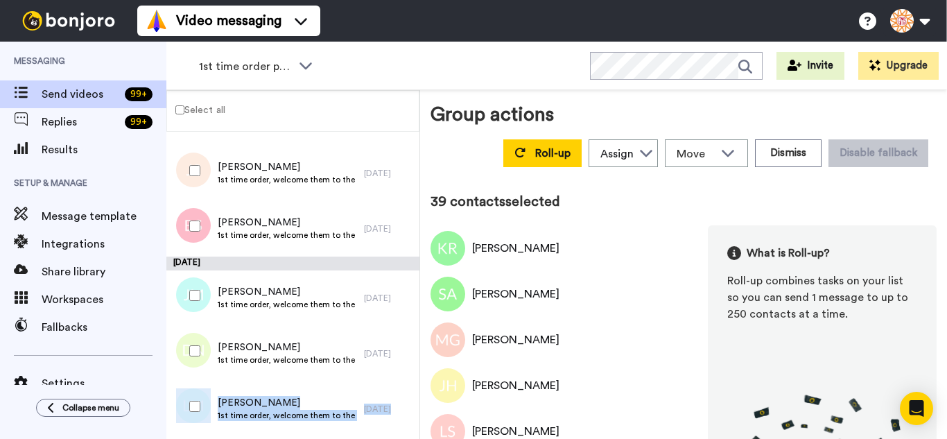
drag, startPoint x: 200, startPoint y: 383, endPoint x: 201, endPoint y: 399, distance: 16.0
click at [200, 384] on div "LaTonya McDowell 1st time order, welcome them to the business 2 days ago" at bounding box center [292, 408] width 253 height 55
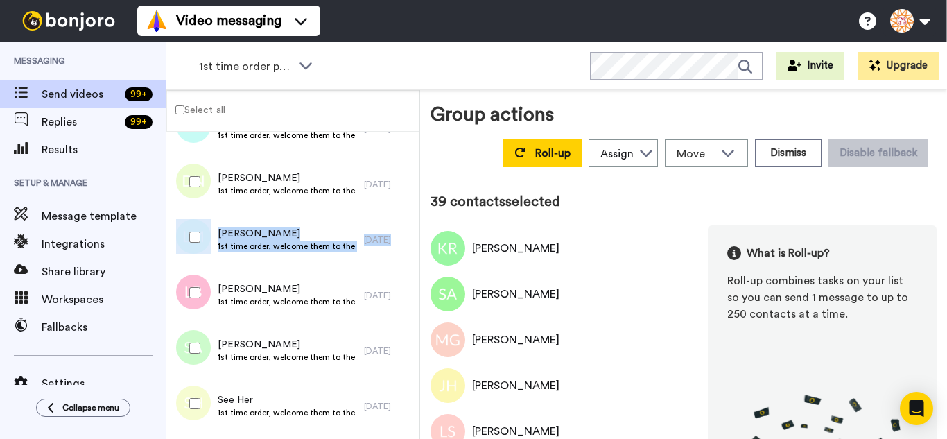
scroll to position [2148, 0]
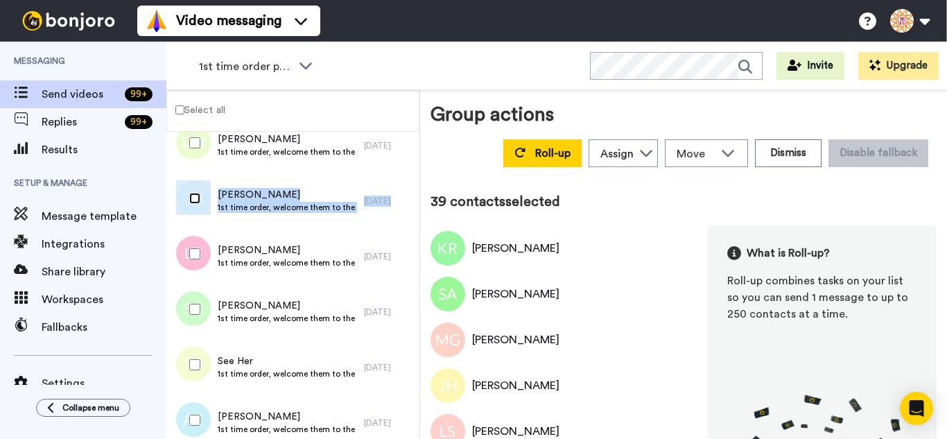
click at [196, 204] on div at bounding box center [192, 198] width 50 height 49
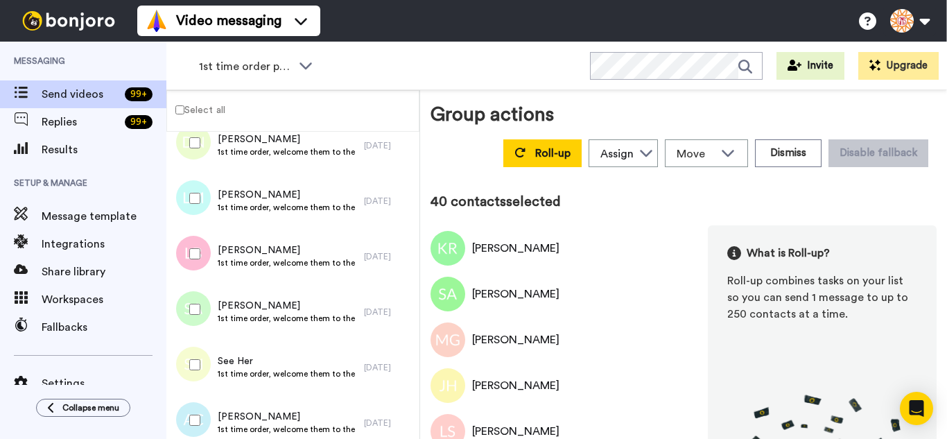
click at [201, 256] on div at bounding box center [192, 253] width 50 height 49
click at [194, 408] on div at bounding box center [192, 420] width 50 height 49
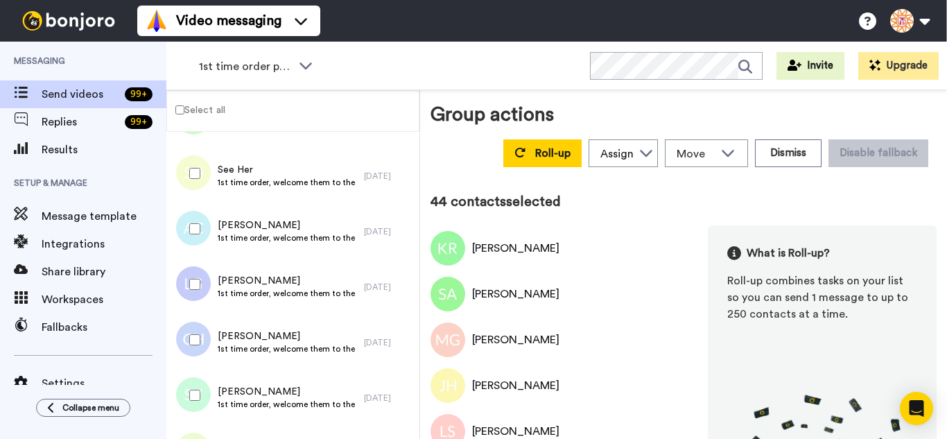
scroll to position [2356, 0]
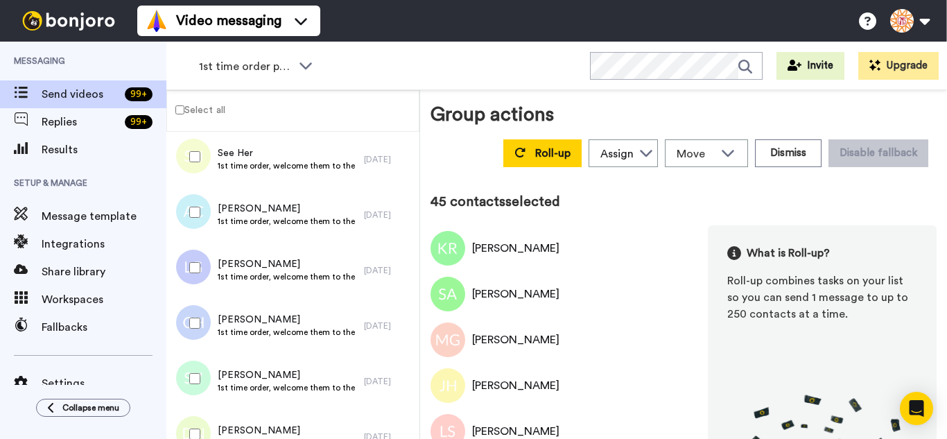
click at [199, 328] on div at bounding box center [192, 323] width 50 height 49
click at [203, 423] on div at bounding box center [192, 434] width 50 height 49
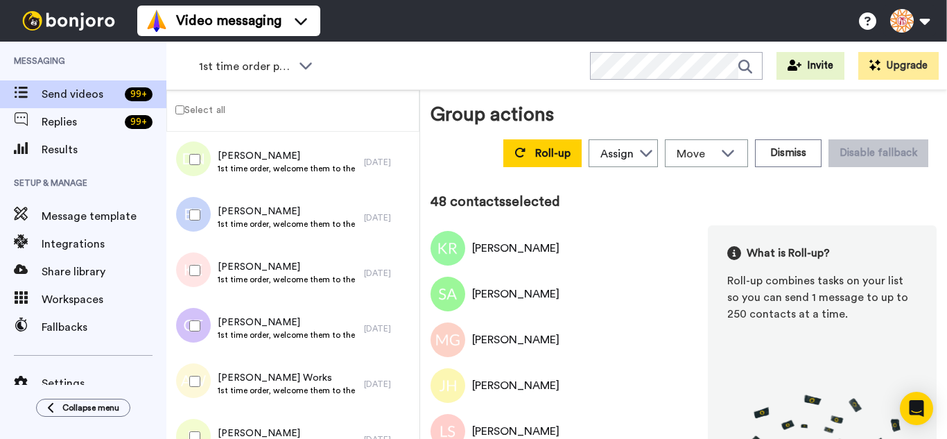
scroll to position [2633, 0]
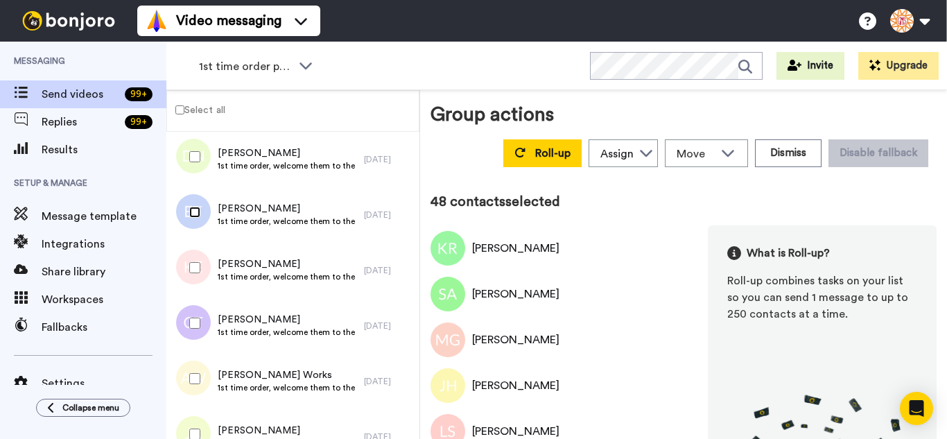
click at [195, 222] on div at bounding box center [192, 212] width 50 height 49
click at [200, 270] on div at bounding box center [192, 267] width 50 height 49
drag, startPoint x: 198, startPoint y: 310, endPoint x: 194, endPoint y: 368, distance: 58.4
click at [197, 317] on div at bounding box center [192, 323] width 50 height 49
drag, startPoint x: 194, startPoint y: 368, endPoint x: 195, endPoint y: 394, distance: 26.4
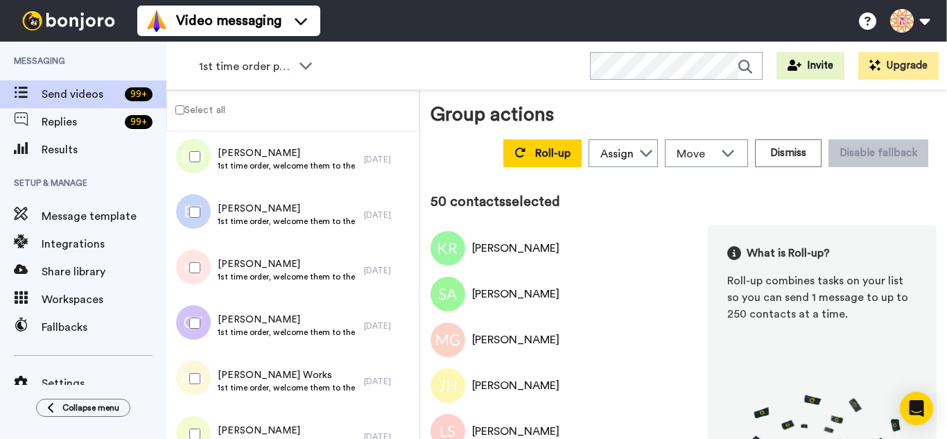
click at [194, 370] on div at bounding box center [192, 378] width 50 height 49
click at [196, 425] on div at bounding box center [192, 434] width 50 height 49
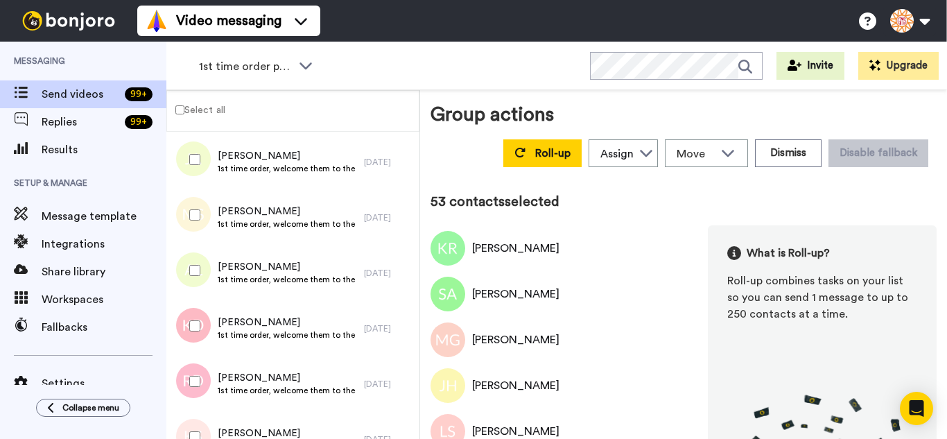
scroll to position [2910, 0]
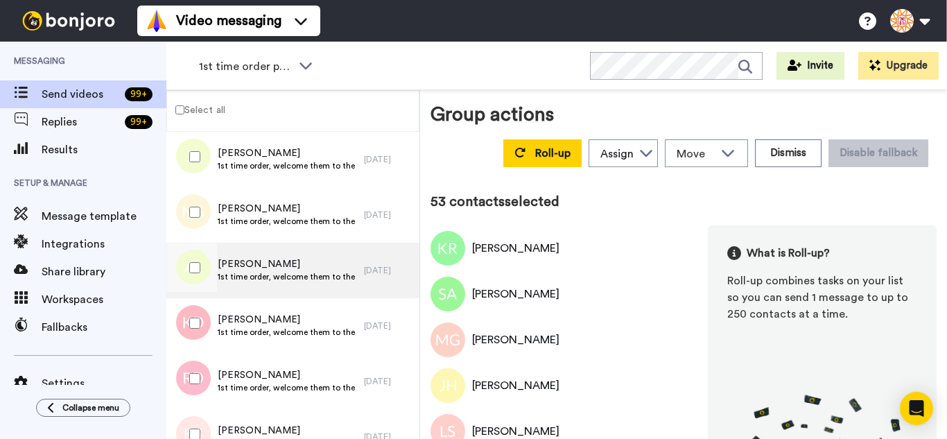
click at [200, 220] on div at bounding box center [192, 212] width 50 height 49
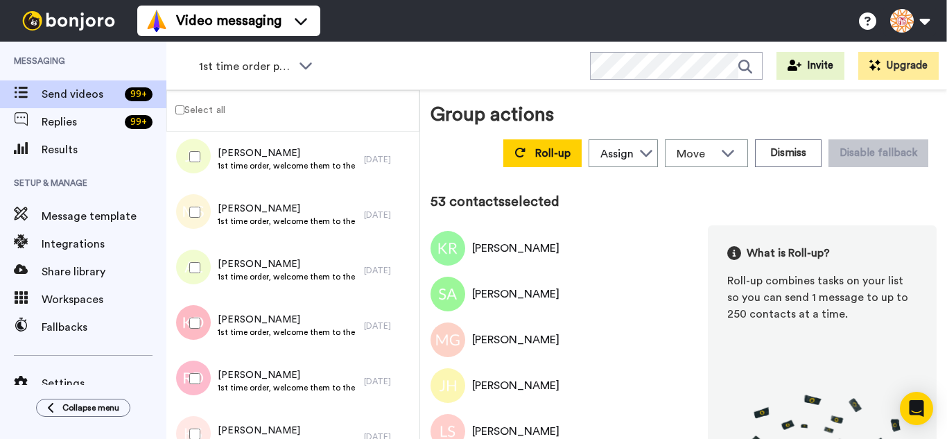
drag, startPoint x: 204, startPoint y: 274, endPoint x: 204, endPoint y: 283, distance: 9.0
click at [204, 274] on div at bounding box center [192, 267] width 50 height 49
click at [202, 321] on div at bounding box center [192, 323] width 50 height 49
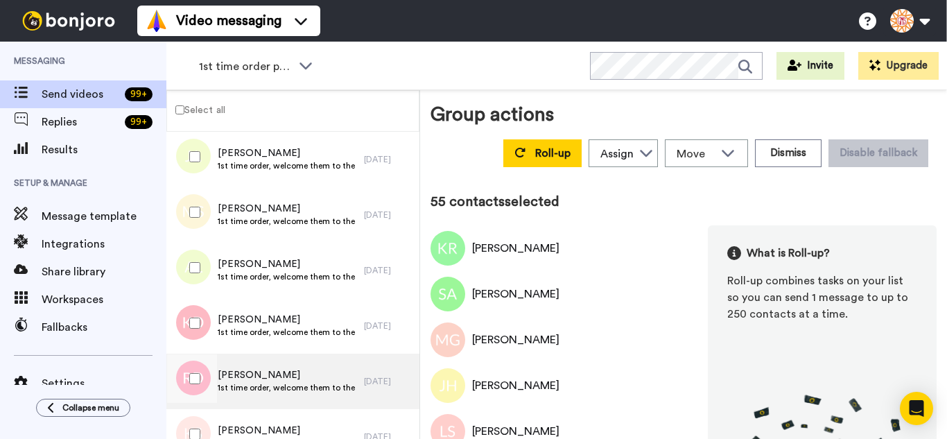
drag, startPoint x: 200, startPoint y: 372, endPoint x: 201, endPoint y: 407, distance: 34.7
click at [200, 372] on div at bounding box center [192, 378] width 50 height 49
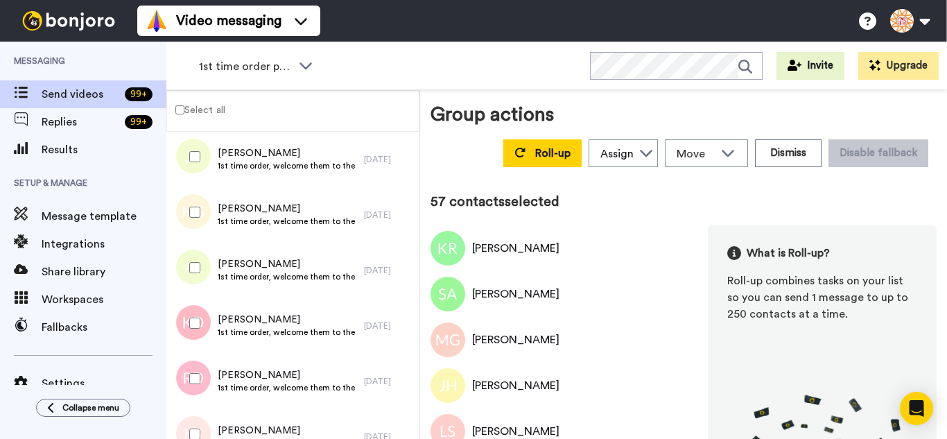
click at [202, 416] on div at bounding box center [192, 434] width 50 height 49
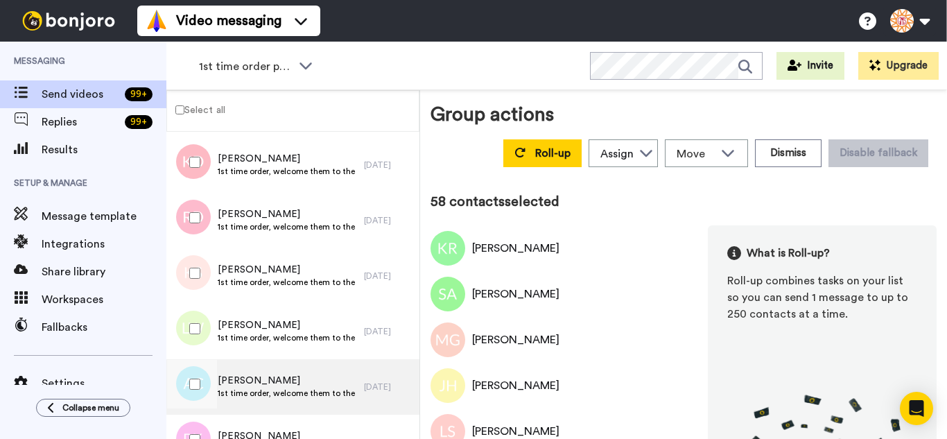
scroll to position [3188, 0]
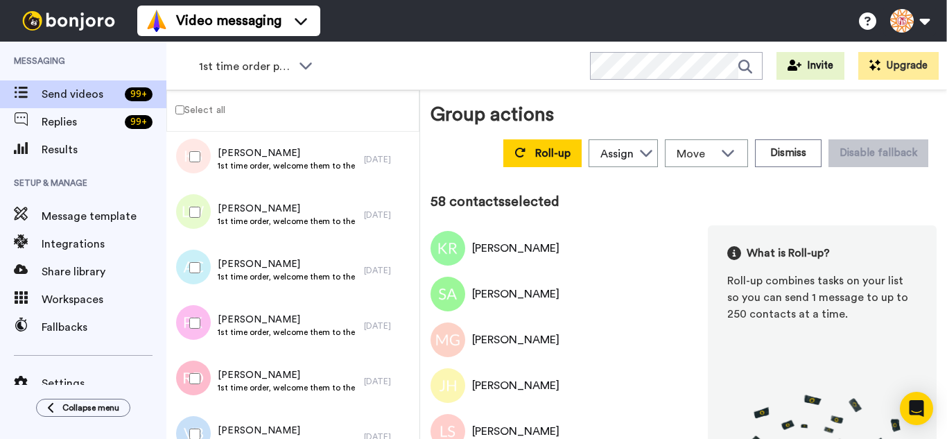
click at [193, 210] on div at bounding box center [192, 212] width 50 height 49
click at [202, 280] on div at bounding box center [192, 267] width 50 height 49
click at [195, 363] on div at bounding box center [192, 378] width 50 height 49
click at [197, 335] on div at bounding box center [192, 323] width 50 height 49
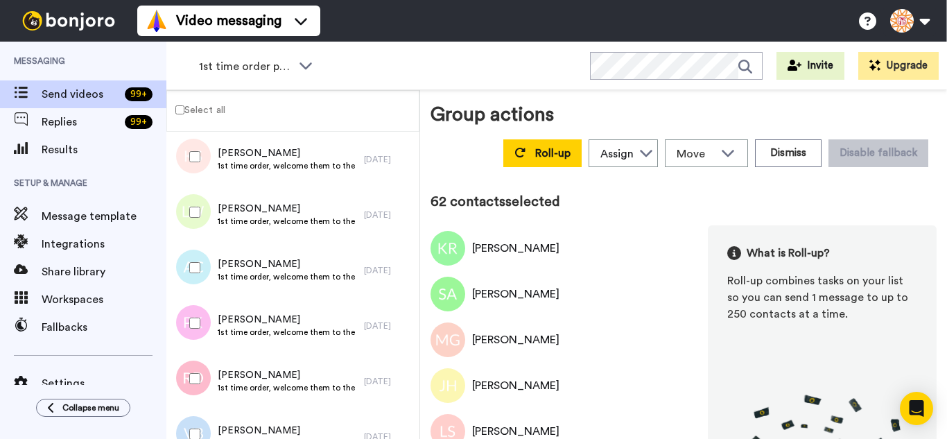
click at [195, 426] on div at bounding box center [192, 434] width 50 height 49
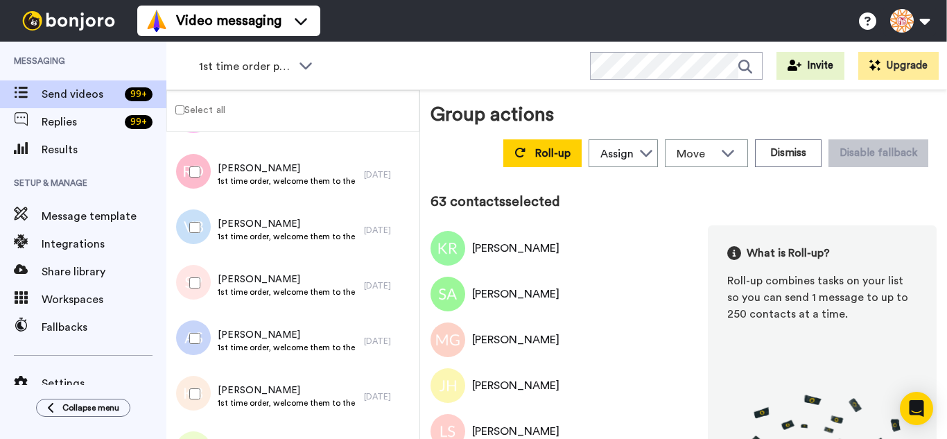
scroll to position [3395, 0]
click at [203, 277] on div at bounding box center [192, 281] width 50 height 49
click at [200, 334] on div at bounding box center [192, 337] width 50 height 49
click at [199, 383] on div at bounding box center [192, 392] width 50 height 49
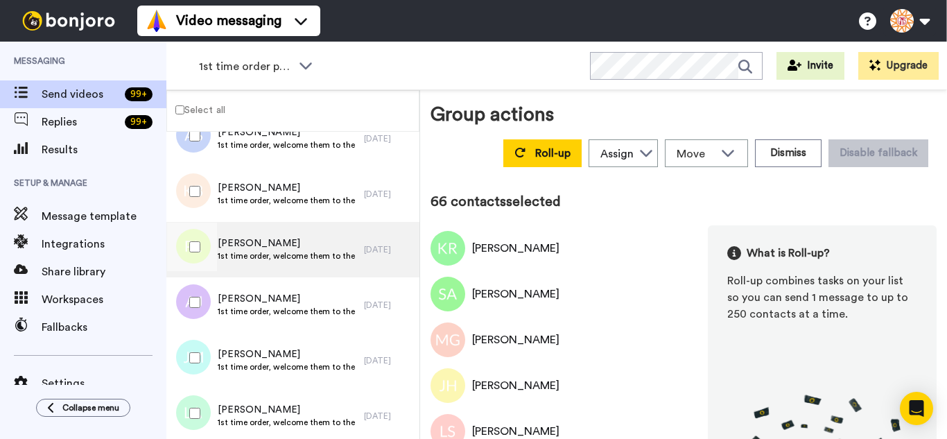
scroll to position [3603, 0]
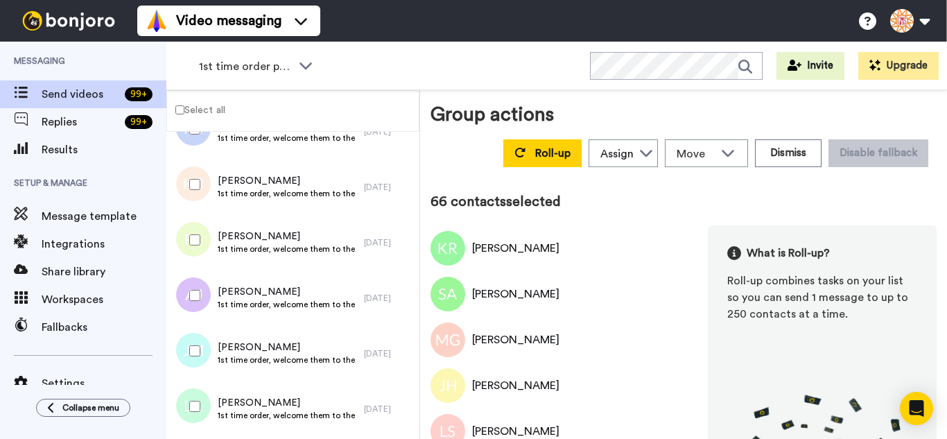
click at [195, 238] on div at bounding box center [192, 240] width 50 height 49
drag, startPoint x: 195, startPoint y: 338, endPoint x: 197, endPoint y: 391, distance: 52.7
click at [195, 340] on div at bounding box center [192, 350] width 50 height 49
click at [197, 392] on div at bounding box center [192, 406] width 50 height 49
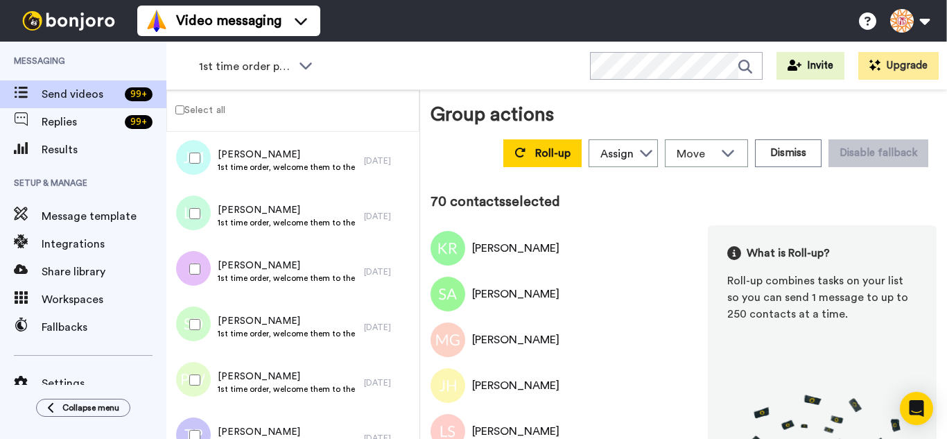
scroll to position [3811, 0]
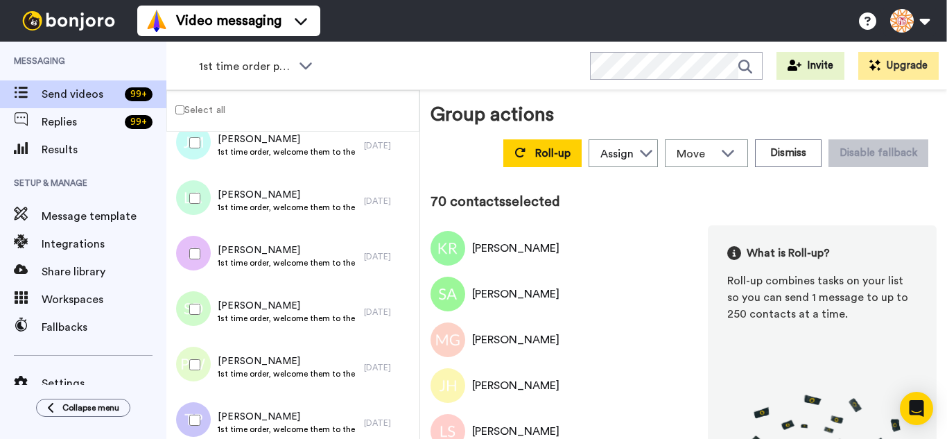
click at [202, 258] on div at bounding box center [192, 253] width 50 height 49
drag, startPoint x: 199, startPoint y: 358, endPoint x: 200, endPoint y: 406, distance: 47.8
click at [199, 370] on div at bounding box center [192, 364] width 50 height 49
drag, startPoint x: 199, startPoint y: 411, endPoint x: 208, endPoint y: 375, distance: 37.1
click at [199, 412] on div at bounding box center [192, 420] width 50 height 49
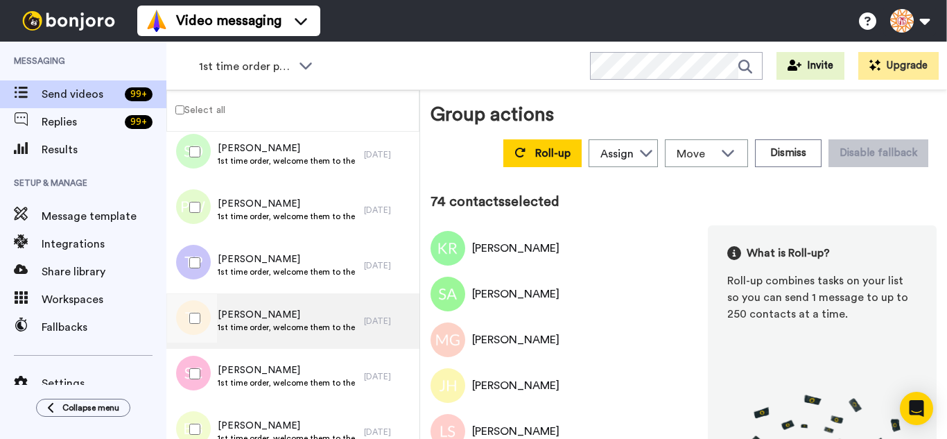
scroll to position [4088, 0]
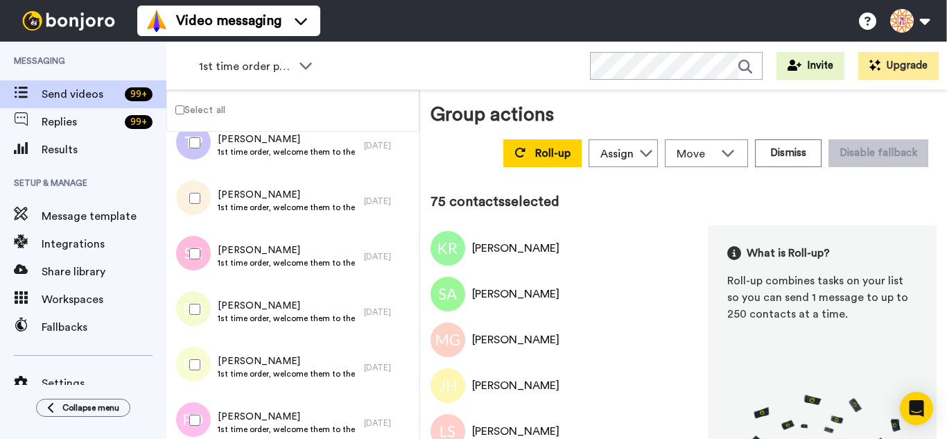
click at [207, 255] on div at bounding box center [192, 253] width 50 height 49
drag, startPoint x: 206, startPoint y: 293, endPoint x: 206, endPoint y: 329, distance: 36.0
click at [206, 294] on div at bounding box center [192, 309] width 50 height 49
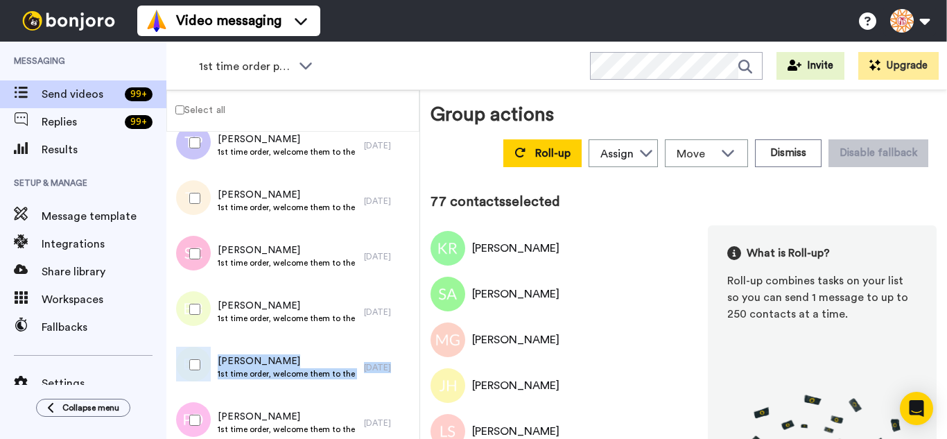
click at [204, 353] on div "Eric Dearing 1st time order, welcome them to the business 1 day ago" at bounding box center [292, 367] width 253 height 55
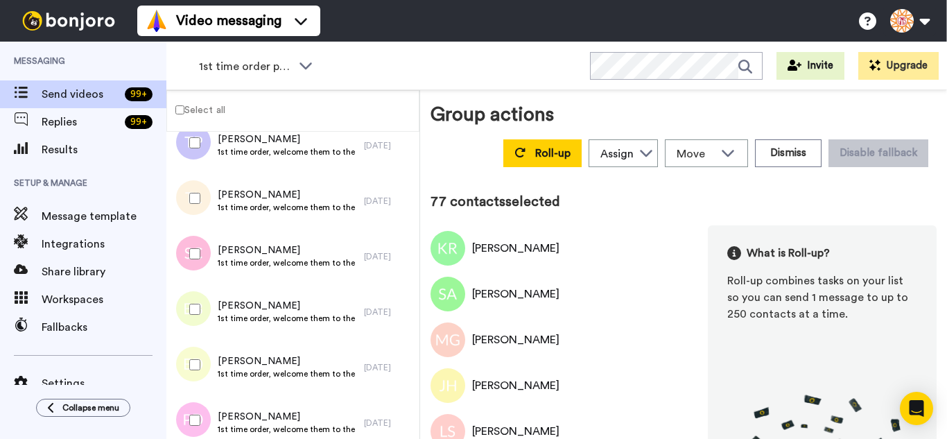
click at [195, 360] on div at bounding box center [192, 364] width 50 height 49
click at [196, 409] on div at bounding box center [192, 420] width 50 height 49
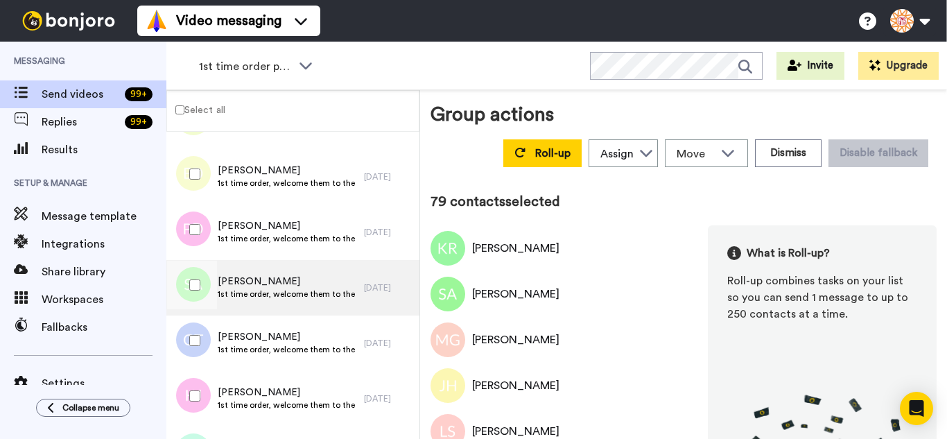
scroll to position [4296, 0]
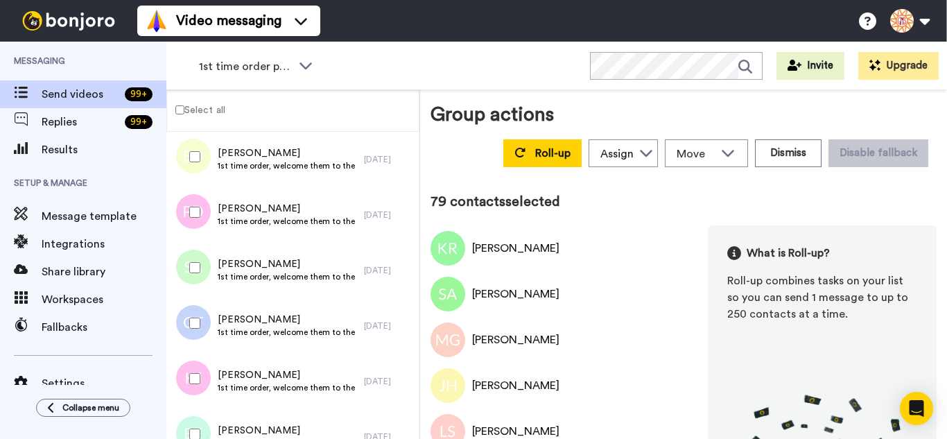
drag, startPoint x: 202, startPoint y: 265, endPoint x: 197, endPoint y: 311, distance: 46.8
click at [202, 268] on div at bounding box center [192, 267] width 50 height 49
click at [194, 328] on div at bounding box center [192, 323] width 50 height 49
drag, startPoint x: 197, startPoint y: 366, endPoint x: 198, endPoint y: 418, distance: 52.0
click at [197, 369] on div at bounding box center [192, 378] width 50 height 49
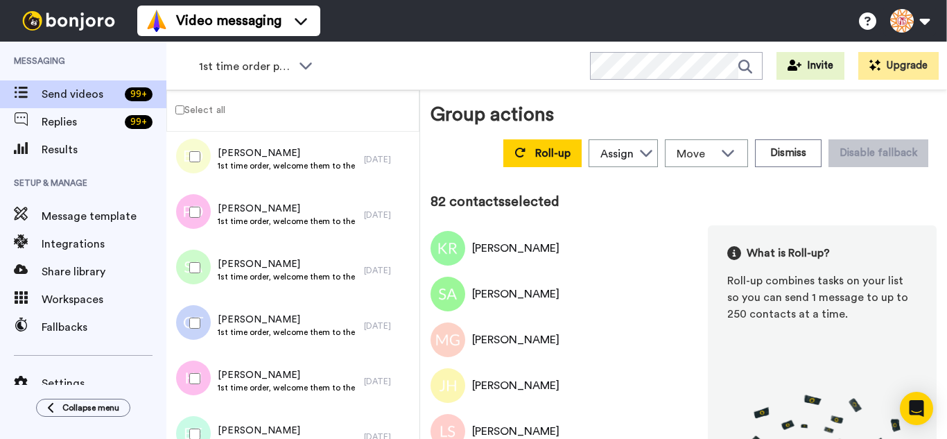
click at [198, 418] on div at bounding box center [192, 434] width 50 height 49
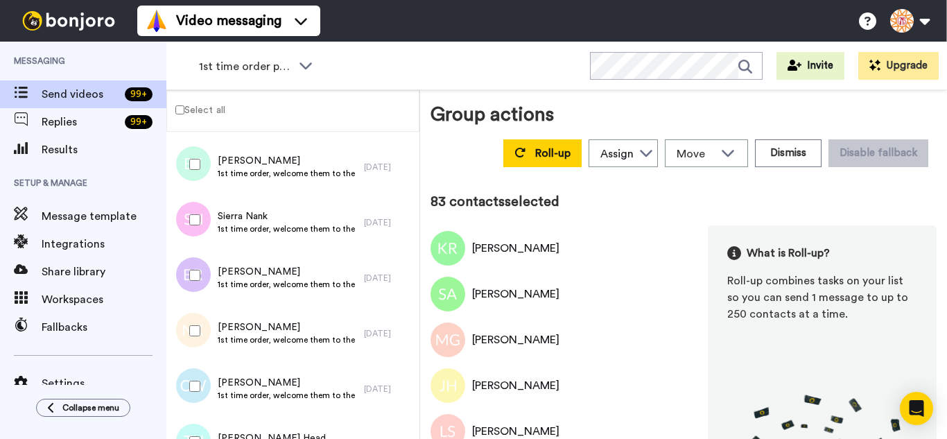
scroll to position [4574, 0]
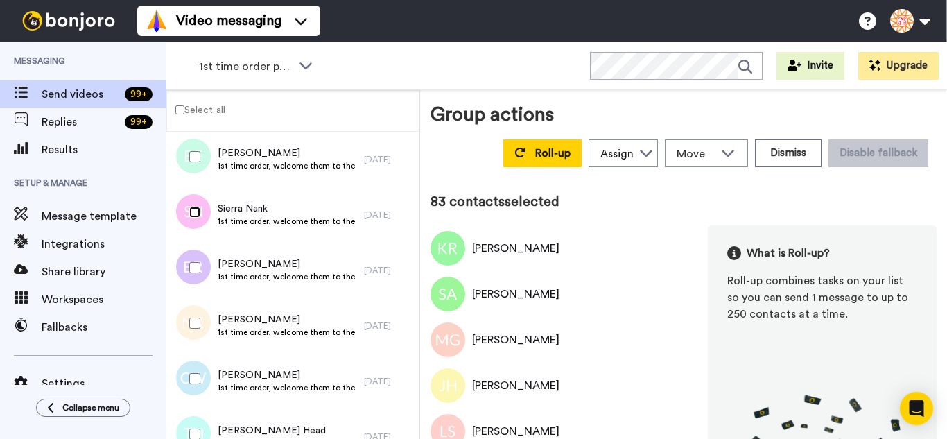
click at [189, 218] on div at bounding box center [192, 212] width 50 height 49
click at [193, 258] on div at bounding box center [192, 267] width 50 height 49
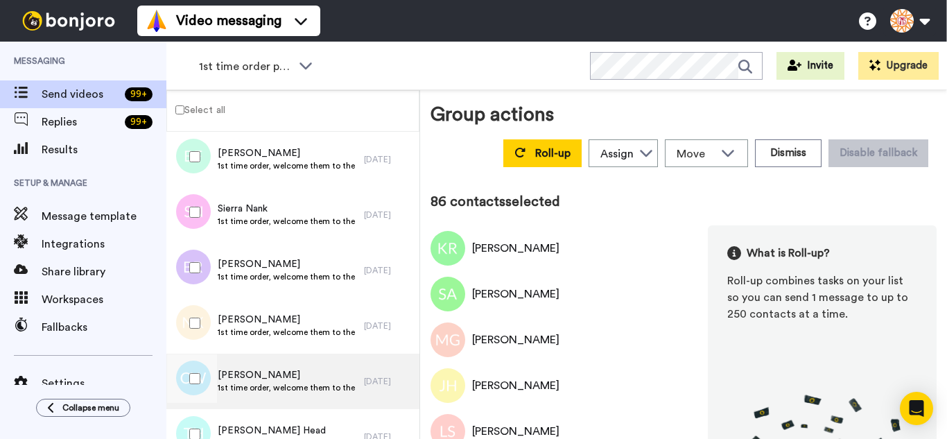
click at [194, 374] on div at bounding box center [192, 378] width 50 height 49
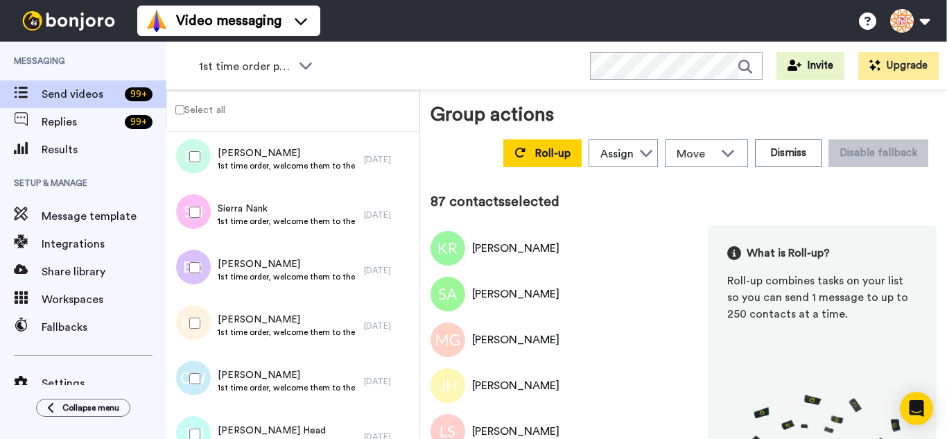
click at [198, 412] on div at bounding box center [192, 434] width 50 height 49
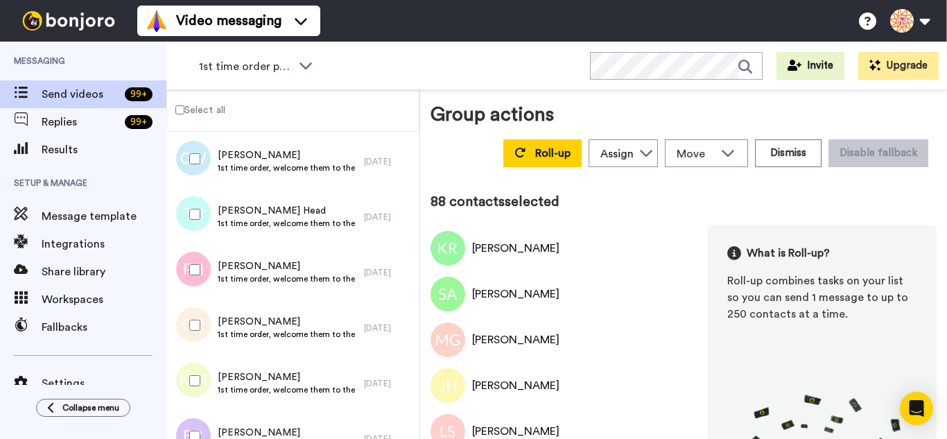
scroll to position [4851, 0]
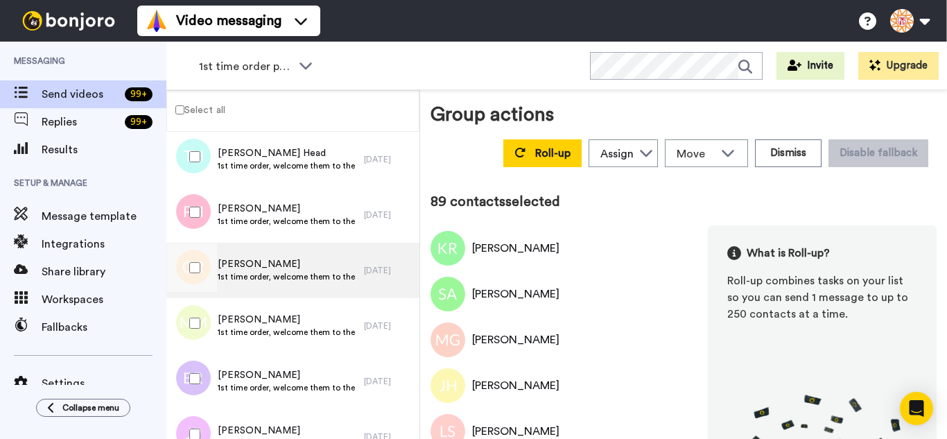
drag, startPoint x: 200, startPoint y: 274, endPoint x: 197, endPoint y: 296, distance: 22.3
click at [200, 274] on div at bounding box center [192, 267] width 50 height 49
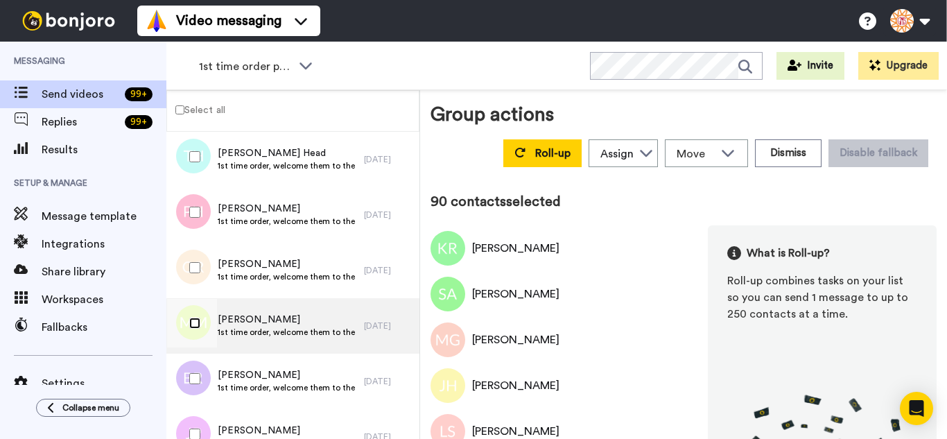
click at [197, 328] on div at bounding box center [192, 323] width 50 height 49
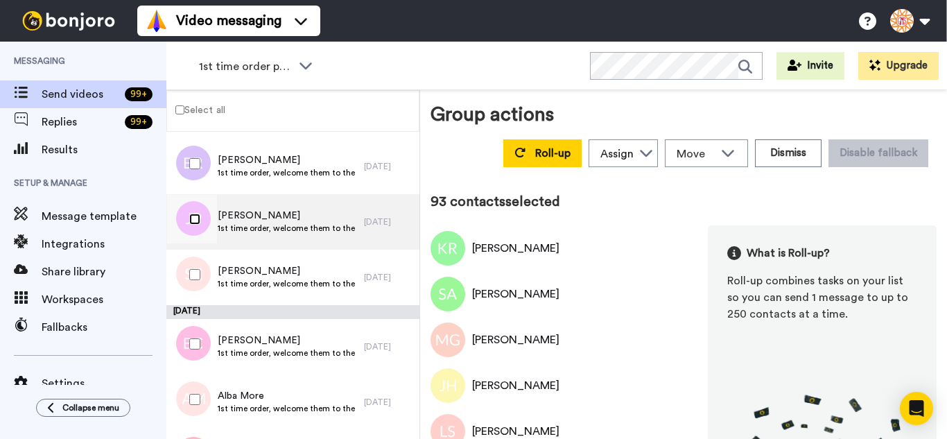
scroll to position [5128, 0]
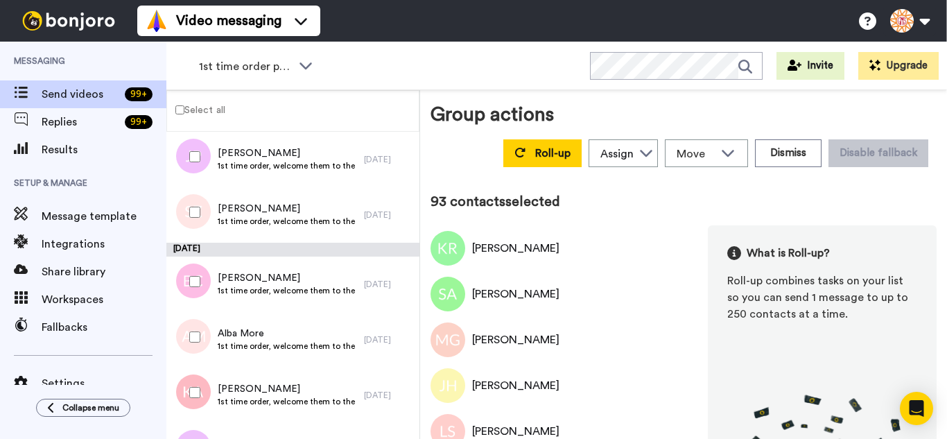
drag, startPoint x: 215, startPoint y: 209, endPoint x: 208, endPoint y: 245, distance: 36.7
click at [214, 209] on div at bounding box center [192, 212] width 50 height 49
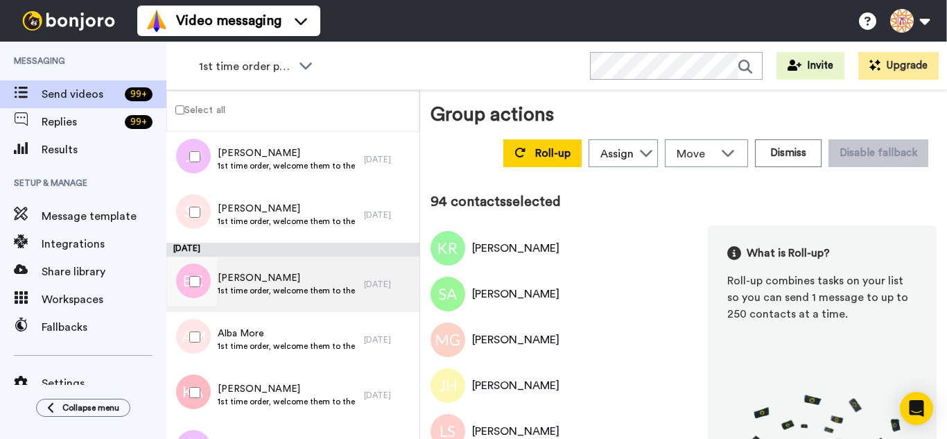
drag, startPoint x: 202, startPoint y: 261, endPoint x: 203, endPoint y: 311, distance: 49.9
click at [202, 262] on div at bounding box center [192, 281] width 50 height 49
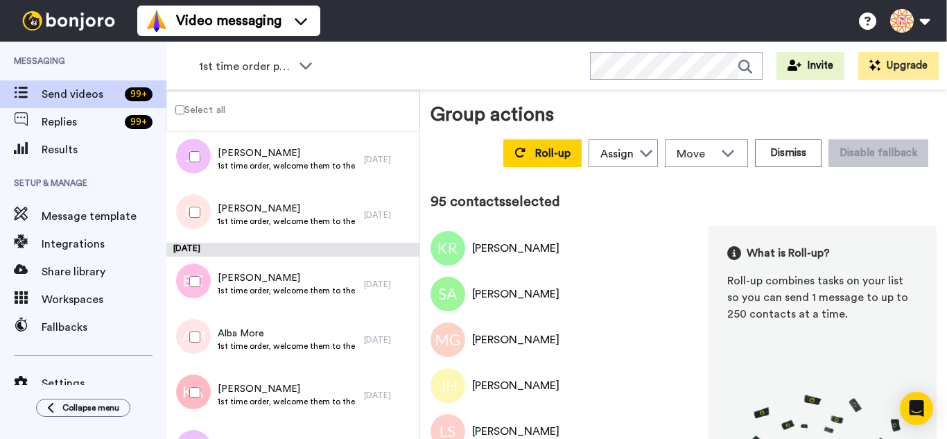
click at [204, 346] on div at bounding box center [192, 337] width 50 height 49
drag, startPoint x: 204, startPoint y: 385, endPoint x: 203, endPoint y: 396, distance: 10.4
click at [204, 387] on div at bounding box center [192, 392] width 50 height 49
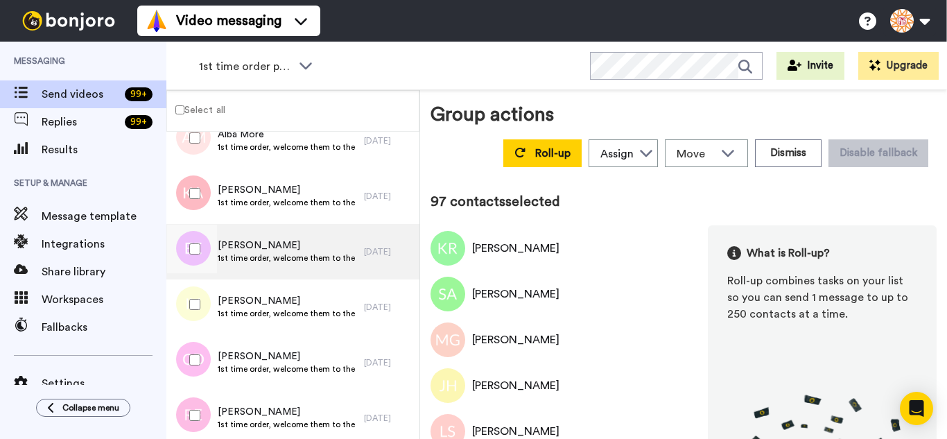
scroll to position [5336, 0]
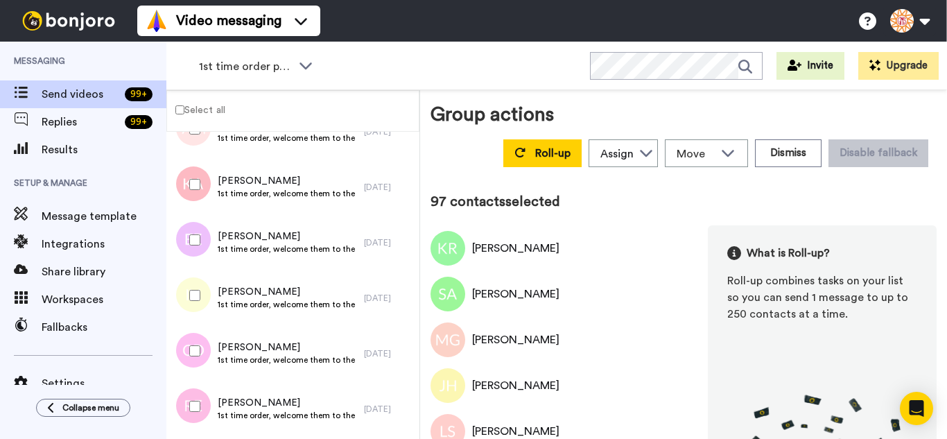
drag, startPoint x: 194, startPoint y: 233, endPoint x: 189, endPoint y: 287, distance: 54.3
click at [193, 233] on div at bounding box center [192, 240] width 50 height 49
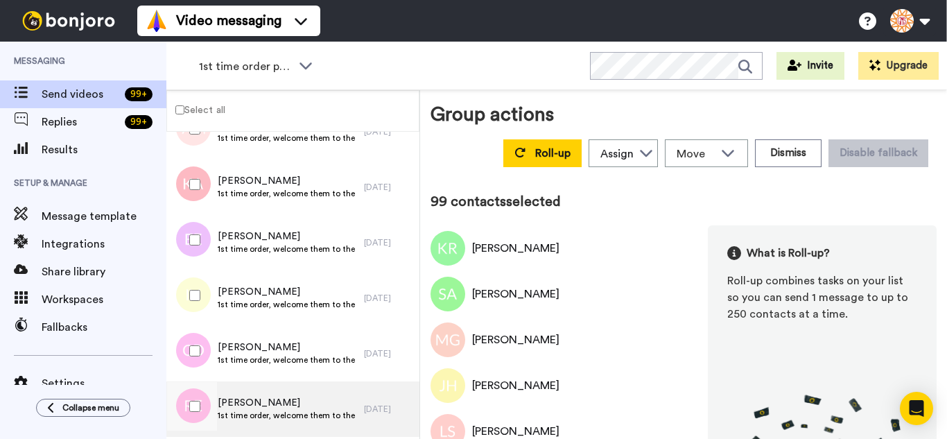
drag, startPoint x: 185, startPoint y: 337, endPoint x: 189, endPoint y: 381, distance: 43.9
click at [185, 347] on div at bounding box center [192, 350] width 50 height 49
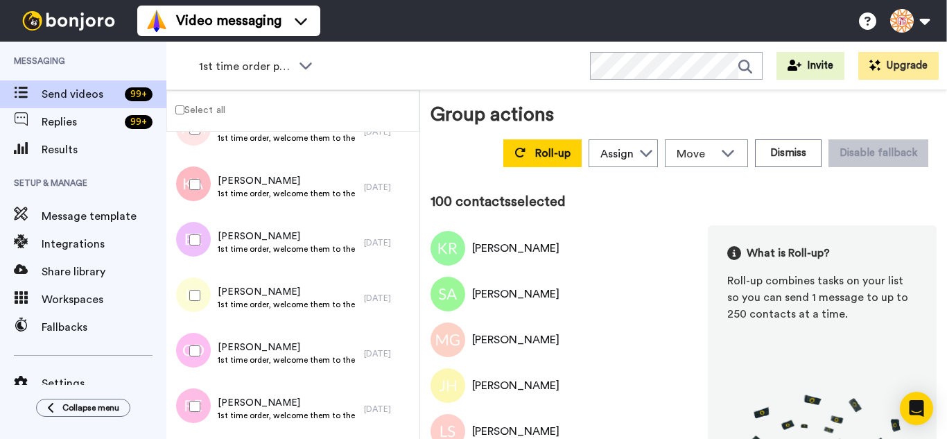
click at [189, 386] on div at bounding box center [192, 406] width 50 height 49
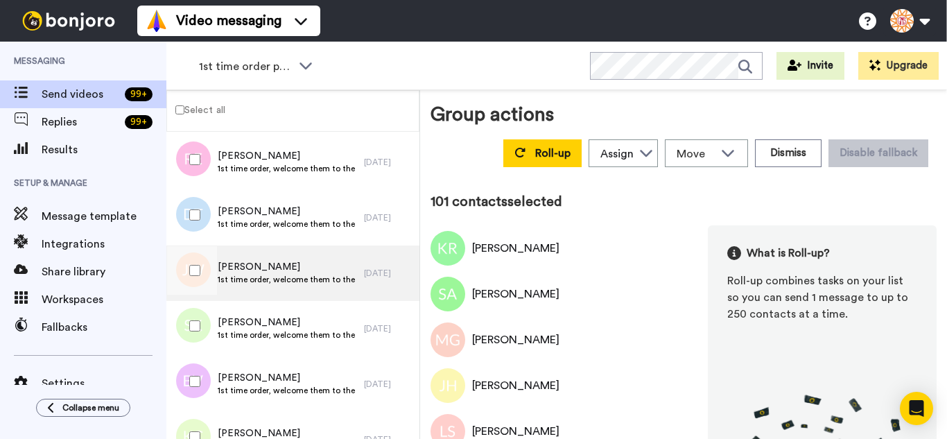
scroll to position [5613, 0]
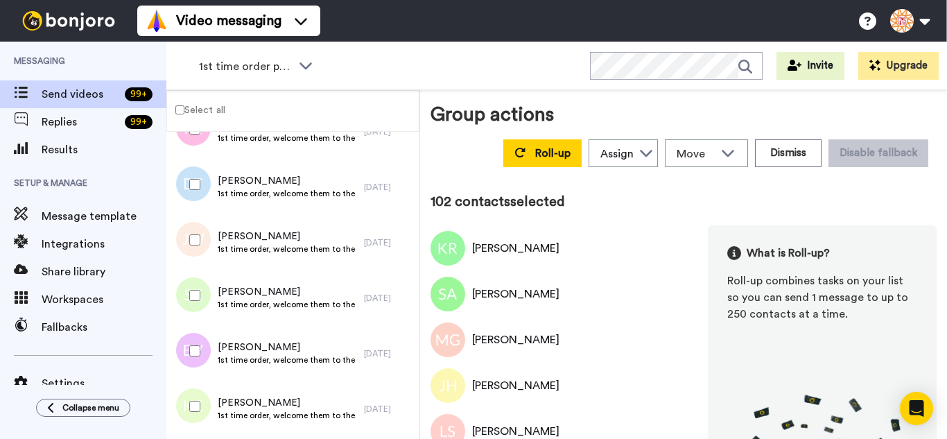
click at [190, 228] on div at bounding box center [192, 240] width 50 height 49
click at [188, 291] on div at bounding box center [192, 295] width 50 height 49
click at [197, 390] on div at bounding box center [192, 406] width 50 height 49
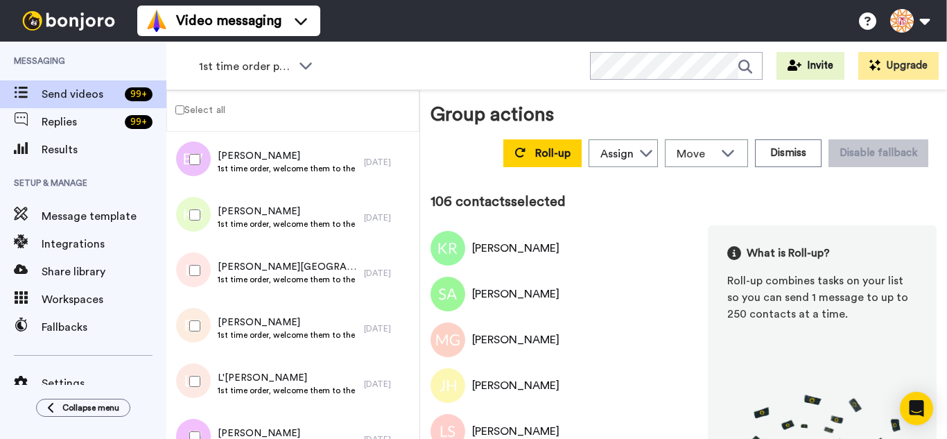
scroll to position [5821, 0]
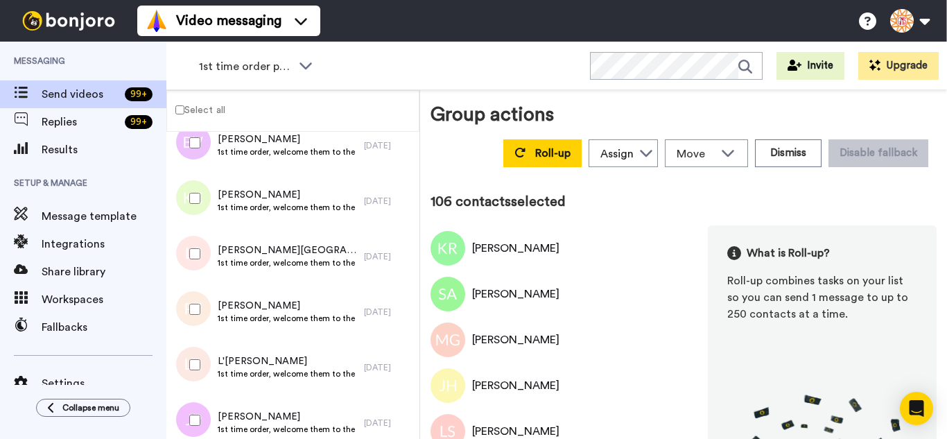
click at [197, 240] on div at bounding box center [192, 253] width 50 height 49
drag, startPoint x: 193, startPoint y: 353, endPoint x: 193, endPoint y: 398, distance: 45.7
click at [193, 353] on div at bounding box center [192, 364] width 50 height 49
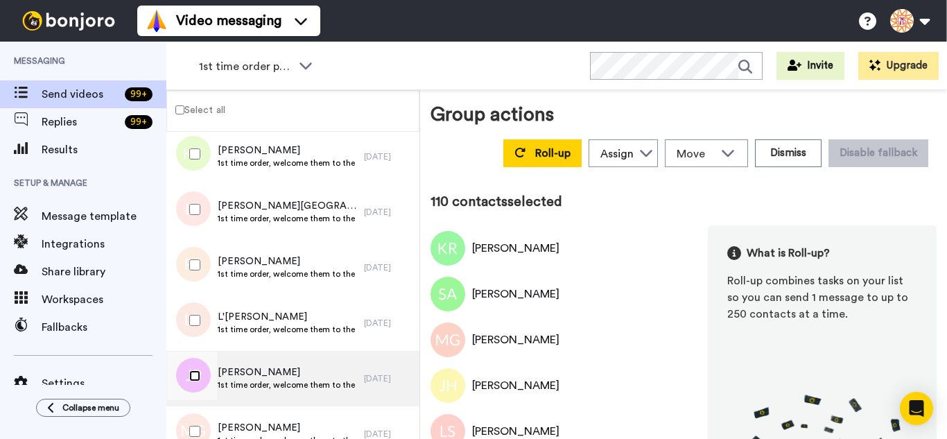
scroll to position [6029, 0]
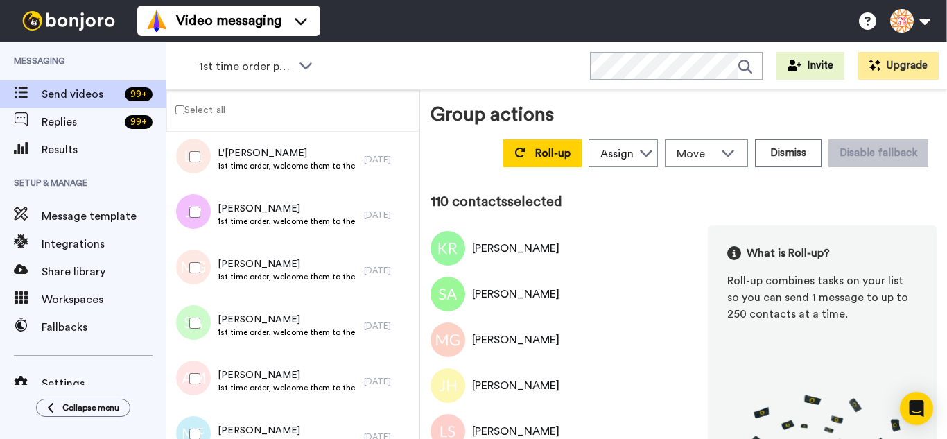
click at [200, 269] on div at bounding box center [192, 267] width 50 height 49
click at [200, 324] on div at bounding box center [192, 323] width 50 height 49
click at [197, 412] on div at bounding box center [192, 434] width 50 height 49
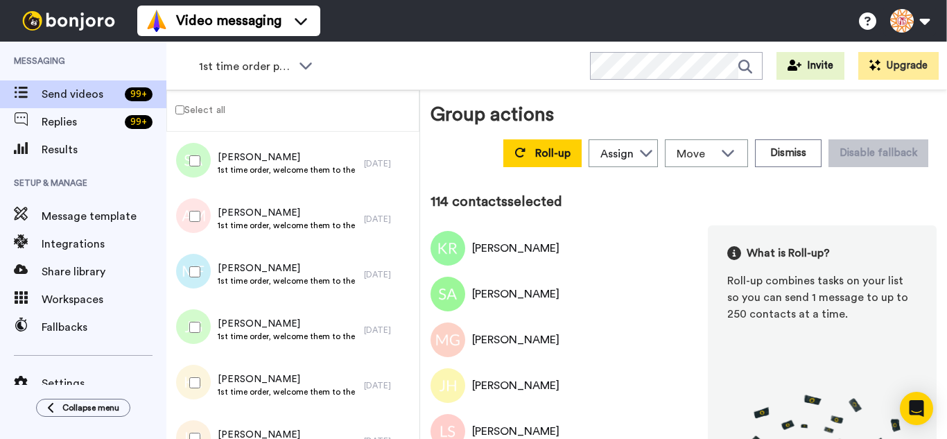
scroll to position [6306, 0]
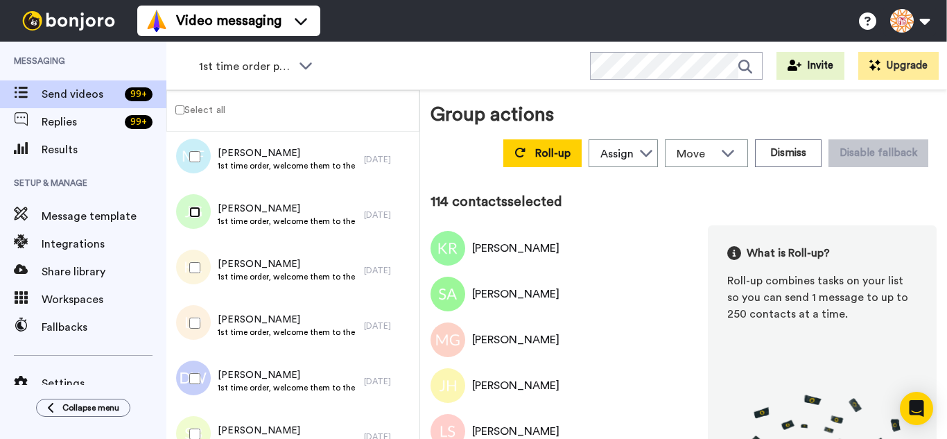
click at [189, 218] on div at bounding box center [192, 212] width 50 height 49
drag
click at [196, 313] on div at bounding box center [192, 323] width 50 height 49
click at [204, 377] on div at bounding box center [192, 378] width 50 height 49
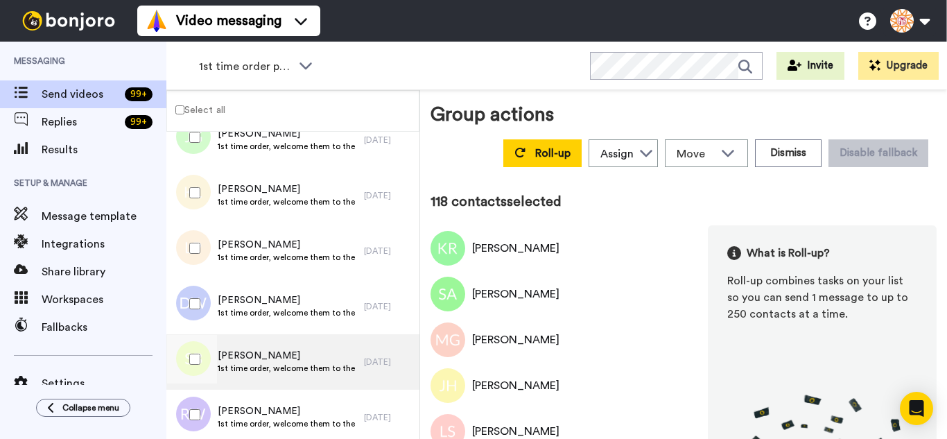
scroll to position [6514, 0]
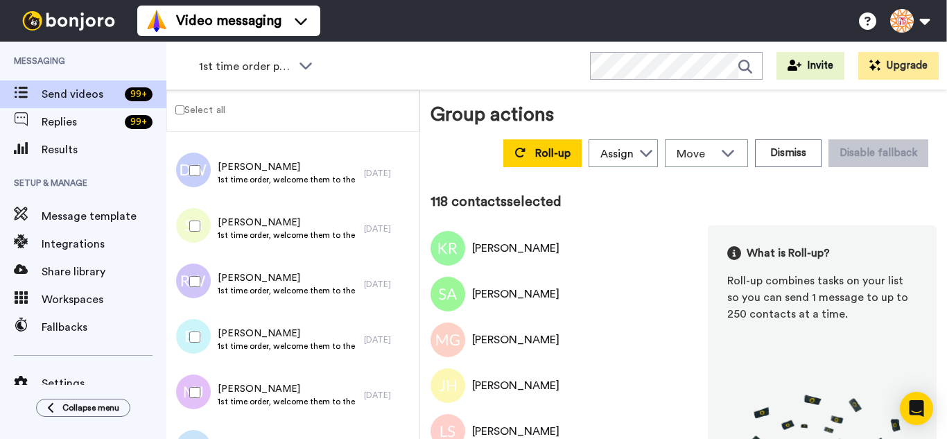
click at [196, 237] on div at bounding box center [192, 226] width 50 height 49
click at [198, 326] on div at bounding box center [192, 337] width 50 height 49
click at [205, 383] on div at bounding box center [192, 392] width 50 height 49
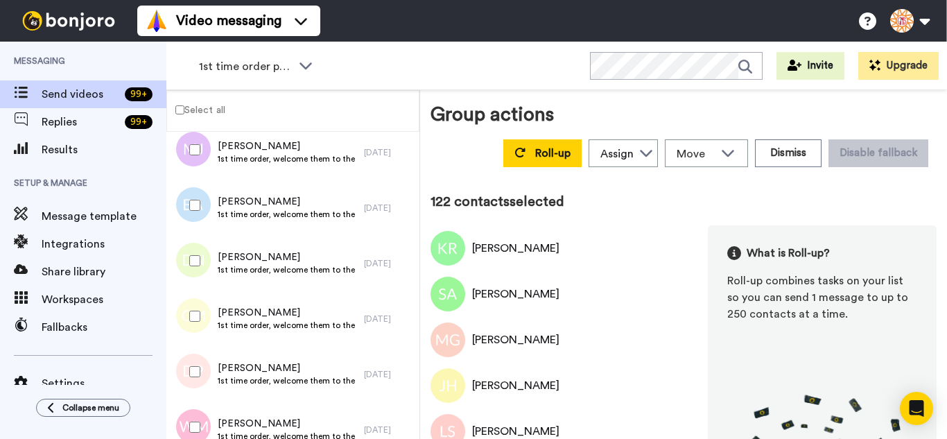
scroll to position [6791, 0]
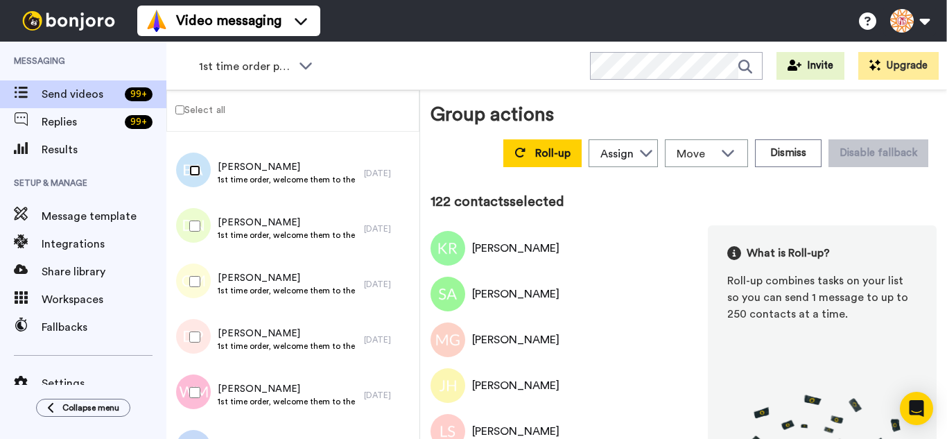
click at [193, 177] on div at bounding box center [192, 170] width 50 height 49
click at [196, 270] on div at bounding box center [192, 281] width 50 height 49
click at [202, 335] on div at bounding box center [192, 337] width 50 height 49
click at [200, 382] on div at bounding box center [192, 392] width 50 height 49
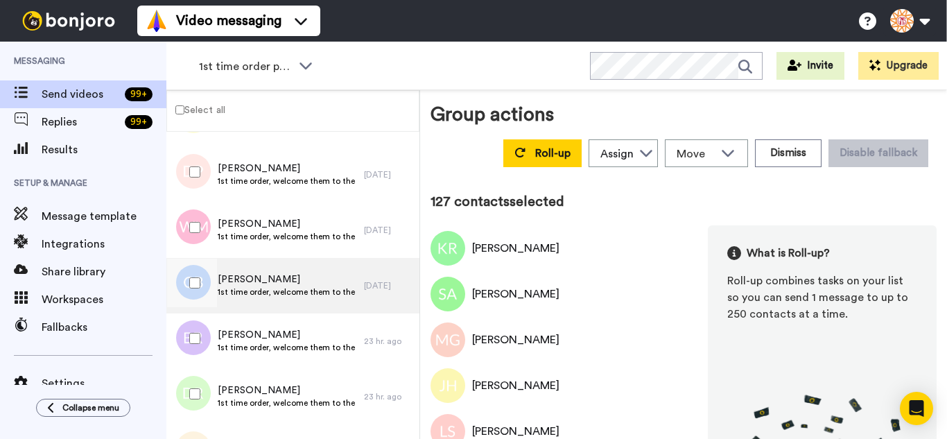
scroll to position [6999, 0]
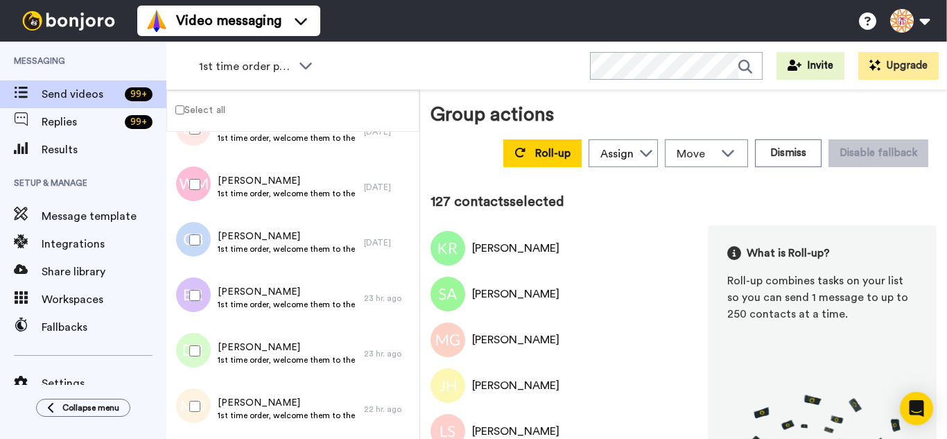
click at [204, 230] on div at bounding box center [192, 240] width 50 height 49
click at [201, 297] on div at bounding box center [192, 295] width 50 height 49
click at [204, 335] on div at bounding box center [192, 350] width 50 height 49
click at [203, 389] on div at bounding box center [192, 406] width 50 height 49
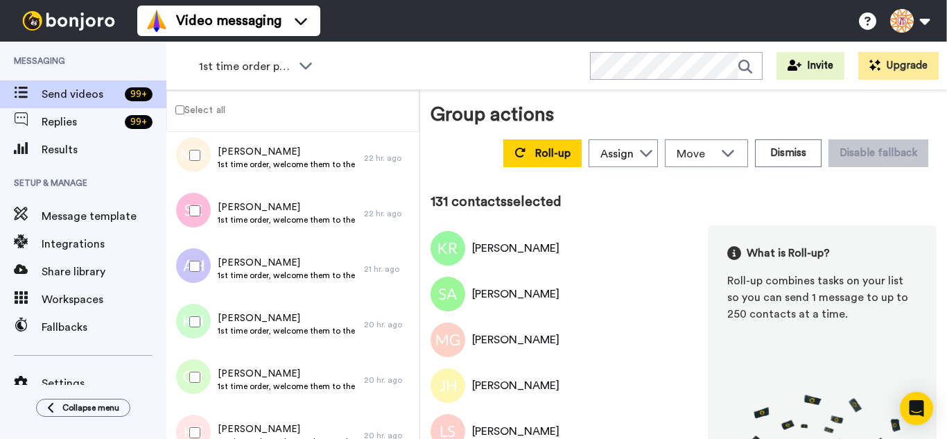
scroll to position [7276, 0]
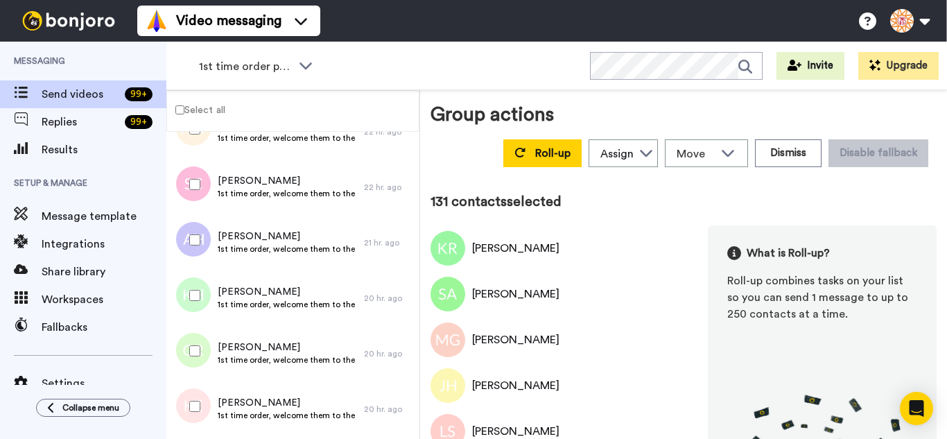
click at [189, 198] on div at bounding box center [192, 184] width 50 height 49
click at [188, 238] on div at bounding box center [192, 240] width 50 height 49
click at [188, 284] on div at bounding box center [192, 295] width 50 height 49
click at [193, 346] on div at bounding box center [192, 350] width 50 height 49
click at [202, 410] on div at bounding box center [192, 406] width 50 height 49
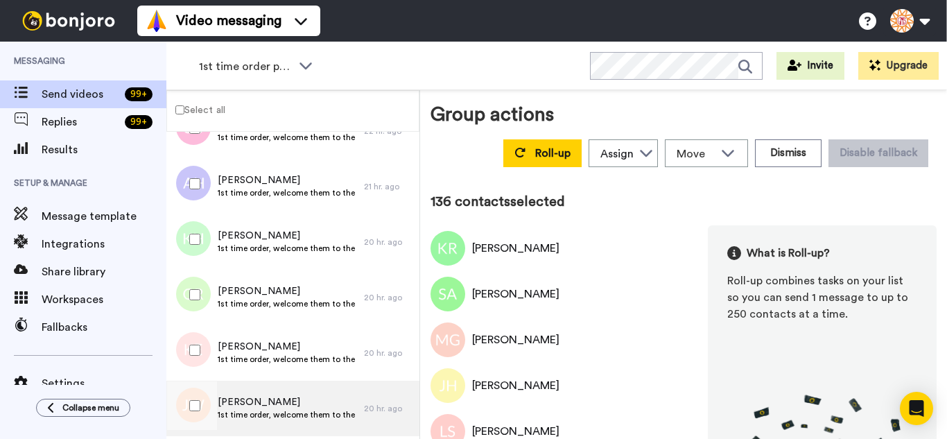
scroll to position [7484, 0]
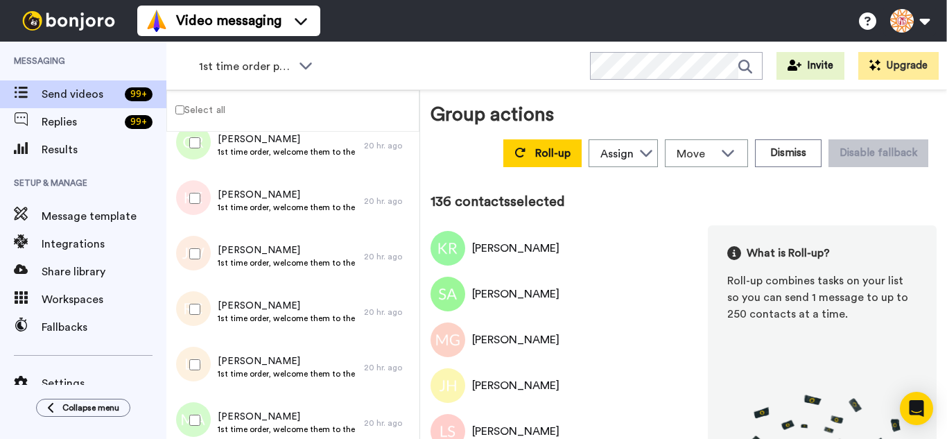
click at [185, 265] on div at bounding box center [192, 253] width 50 height 49
click at [197, 315] on div at bounding box center [192, 309] width 50 height 49
click at [200, 348] on div at bounding box center [192, 364] width 50 height 49
click at [206, 412] on div at bounding box center [192, 420] width 50 height 49
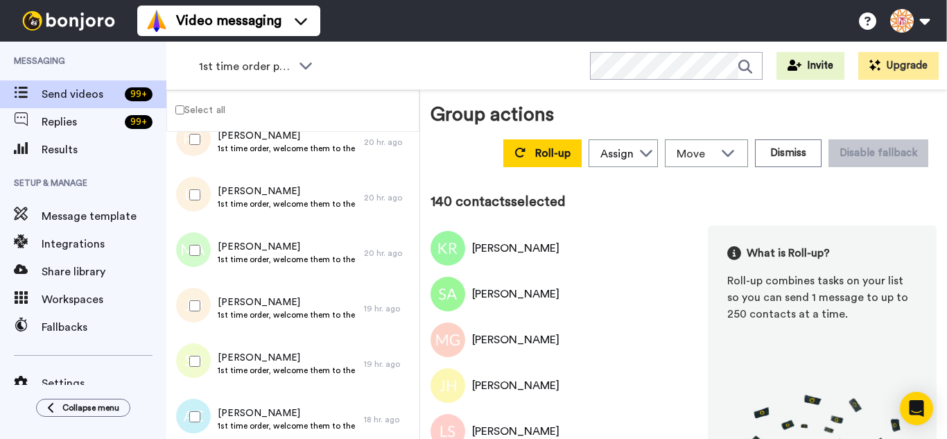
scroll to position [7692, 0]
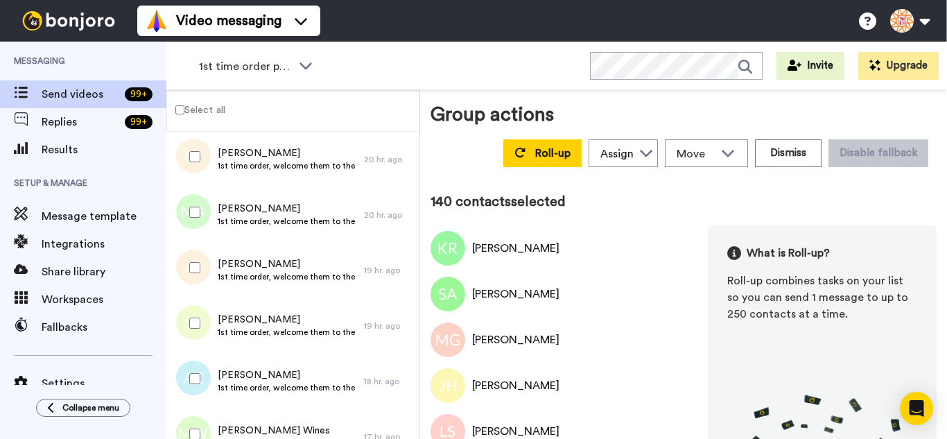
click at [203, 270] on div at bounding box center [192, 267] width 50 height 49
click at [204, 319] on div at bounding box center [192, 323] width 50 height 49
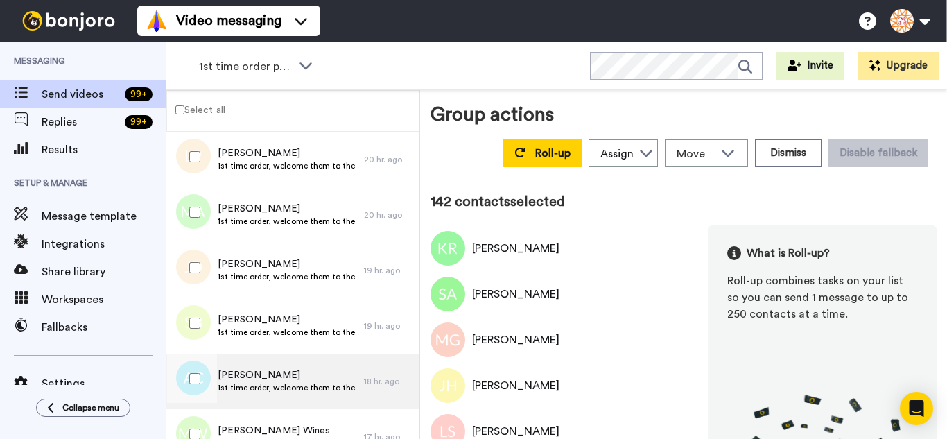
click at [199, 370] on div at bounding box center [192, 378] width 50 height 49
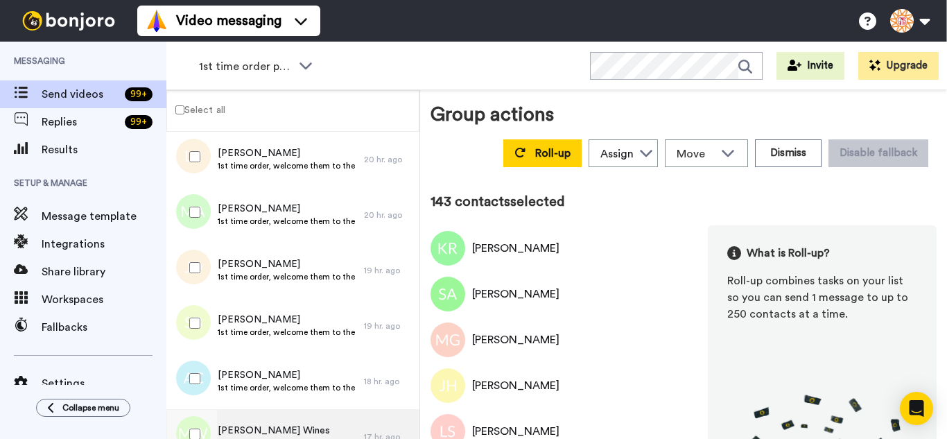
click at [198, 410] on div at bounding box center [192, 434] width 50 height 49
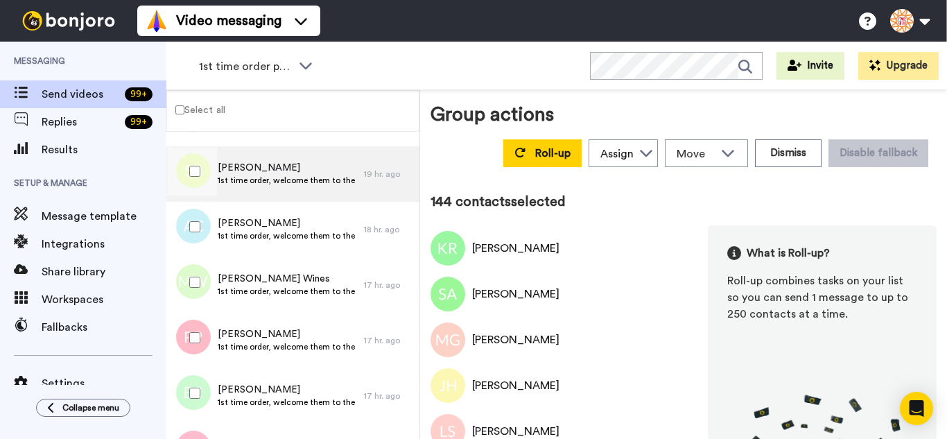
scroll to position [7900, 0]
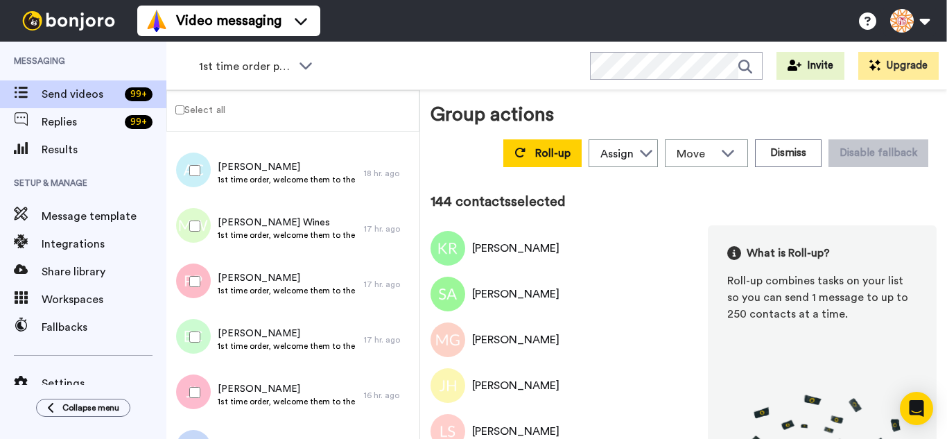
click at [204, 276] on div at bounding box center [192, 281] width 50 height 49
click at [194, 330] on div at bounding box center [192, 337] width 50 height 49
click at [203, 385] on div at bounding box center [192, 392] width 50 height 49
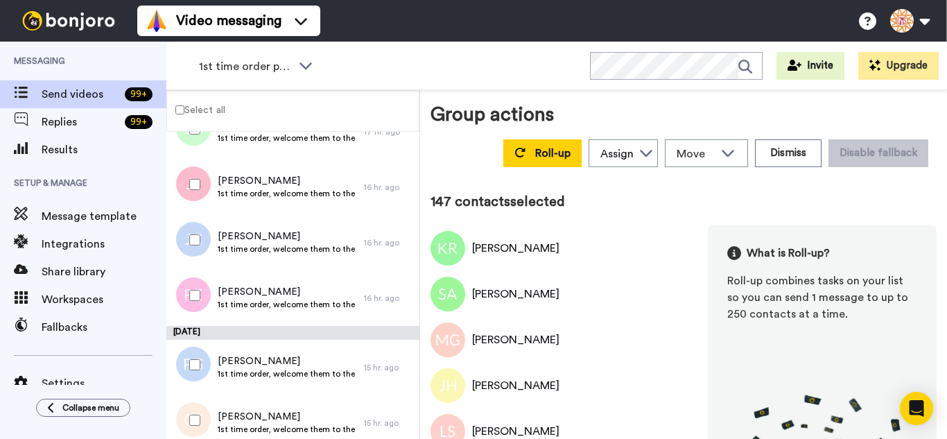
click at [197, 233] on div at bounding box center [192, 240] width 50 height 49
click at [191, 278] on div at bounding box center [192, 295] width 50 height 49
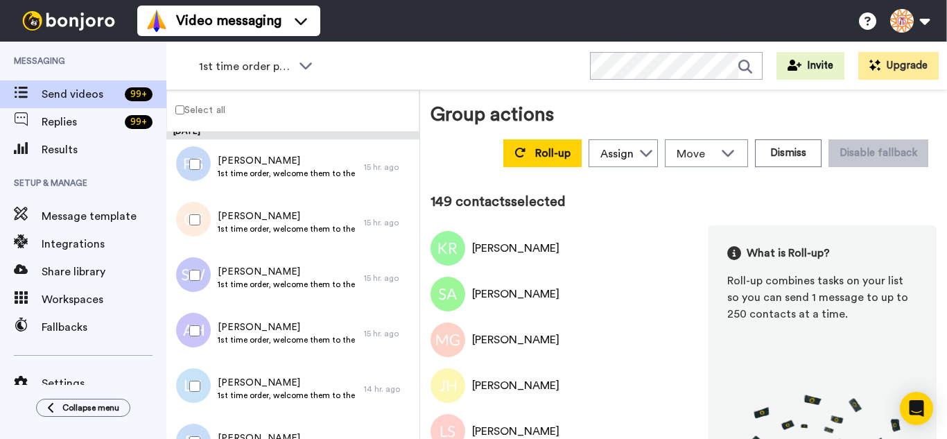
scroll to position [8315, 0]
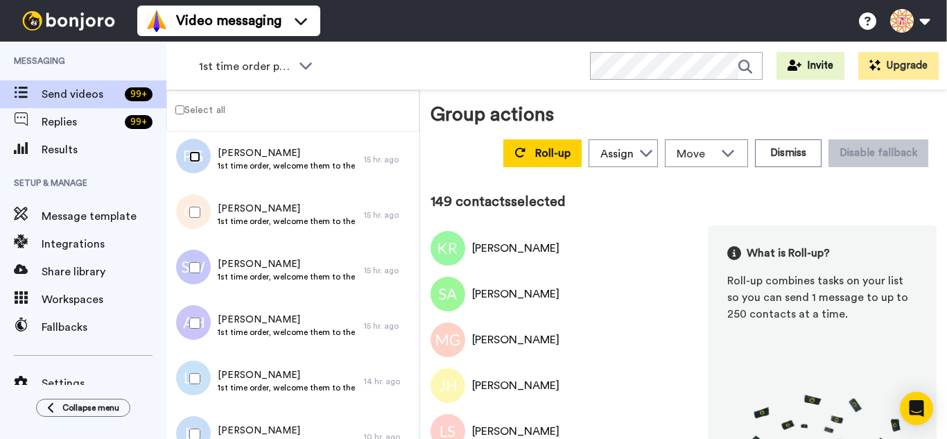
click at [193, 171] on div at bounding box center [192, 156] width 50 height 49
click at [200, 213] on div at bounding box center [192, 212] width 50 height 49
click at [195, 314] on div at bounding box center [192, 323] width 50 height 49
click at [206, 387] on div at bounding box center [192, 378] width 50 height 49
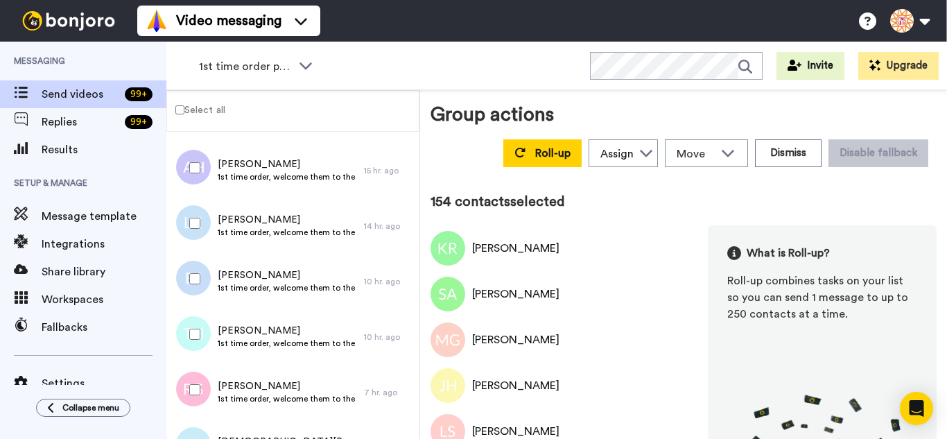
scroll to position [8523, 0]
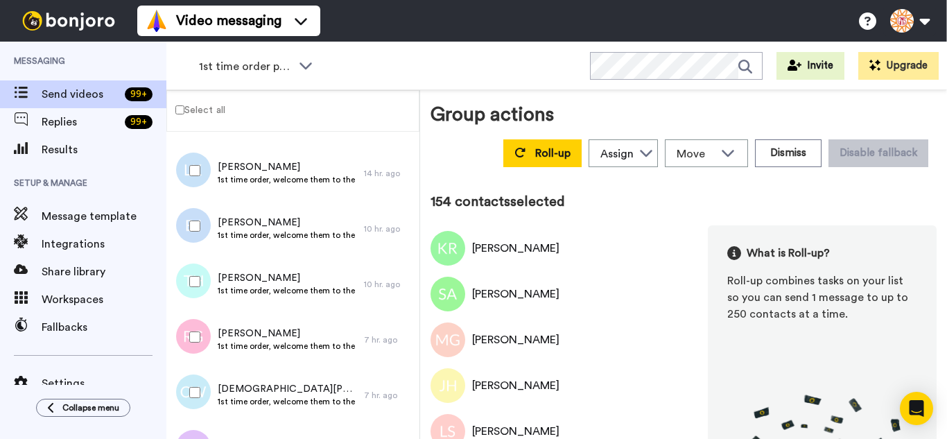
click at [202, 221] on div at bounding box center [192, 226] width 50 height 49
click at [202, 282] on div at bounding box center [192, 281] width 50 height 49
click at [196, 332] on div at bounding box center [192, 337] width 50 height 49
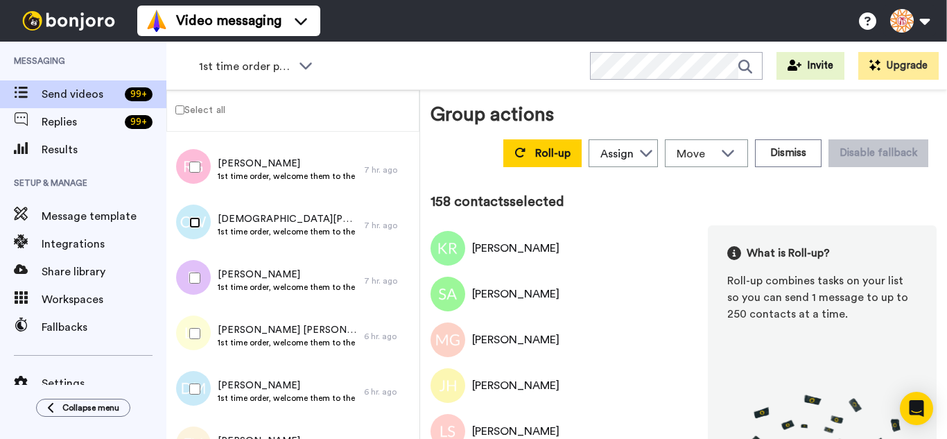
scroll to position [8731, 0]
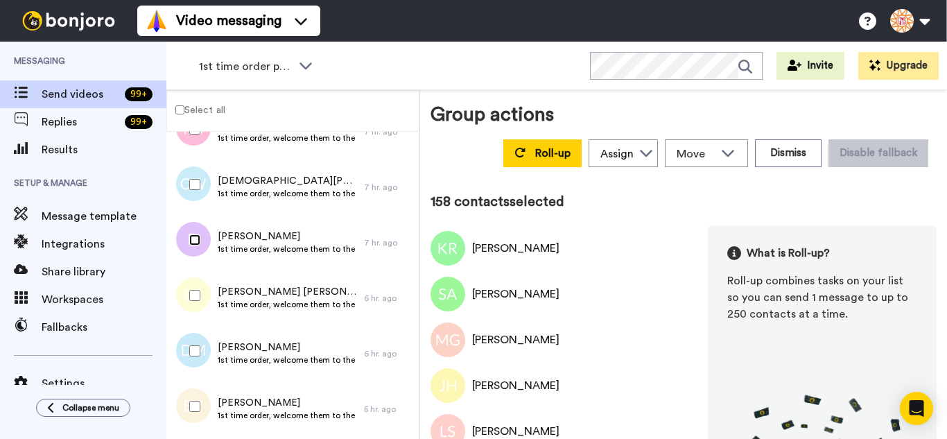
click at [195, 247] on div at bounding box center [192, 240] width 50 height 49
click at [198, 306] on div at bounding box center [192, 295] width 50 height 49
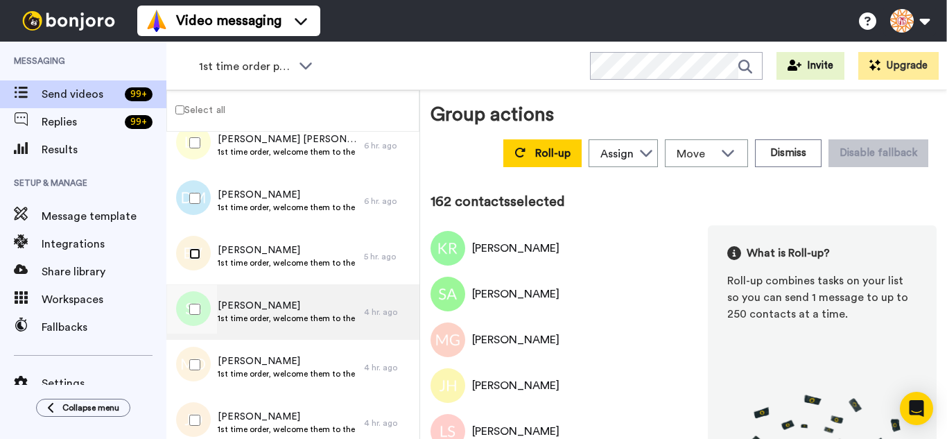
scroll to position [8939, 0]
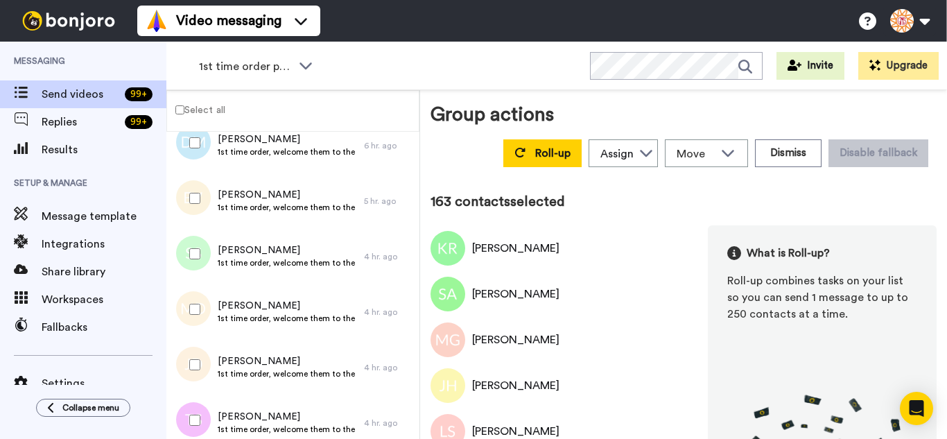
click at [204, 319] on div at bounding box center [192, 309] width 50 height 49
click at [200, 362] on div at bounding box center [192, 364] width 50 height 49
click at [197, 402] on div at bounding box center [192, 420] width 50 height 49
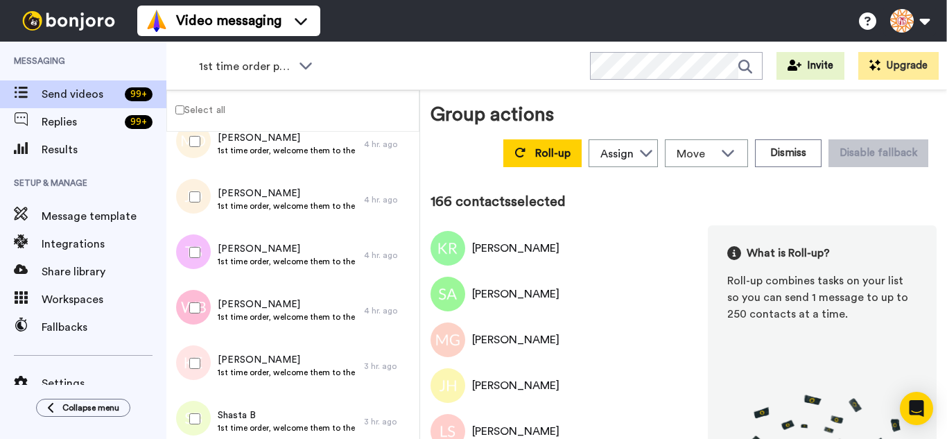
scroll to position [9147, 0]
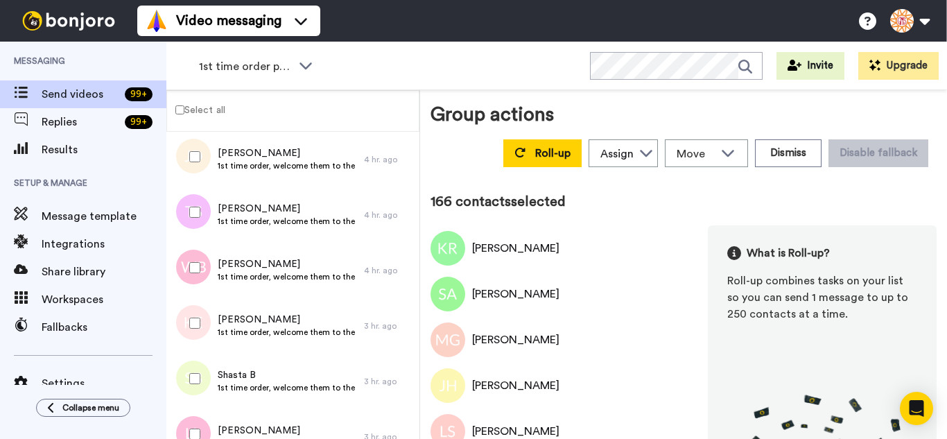
click at [200, 254] on div at bounding box center [192, 267] width 50 height 49
click at [202, 324] on div at bounding box center [192, 323] width 50 height 49
click at [198, 380] on div at bounding box center [192, 378] width 50 height 49
click at [194, 418] on div at bounding box center [192, 434] width 50 height 49
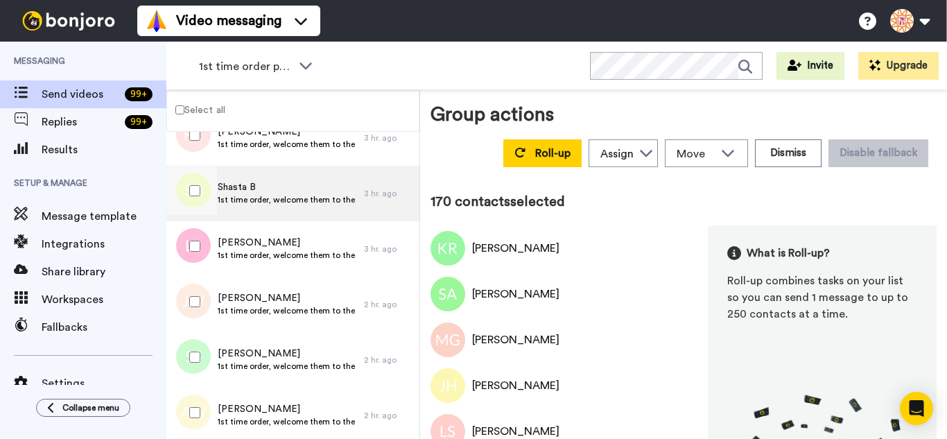
scroll to position [9355, 0]
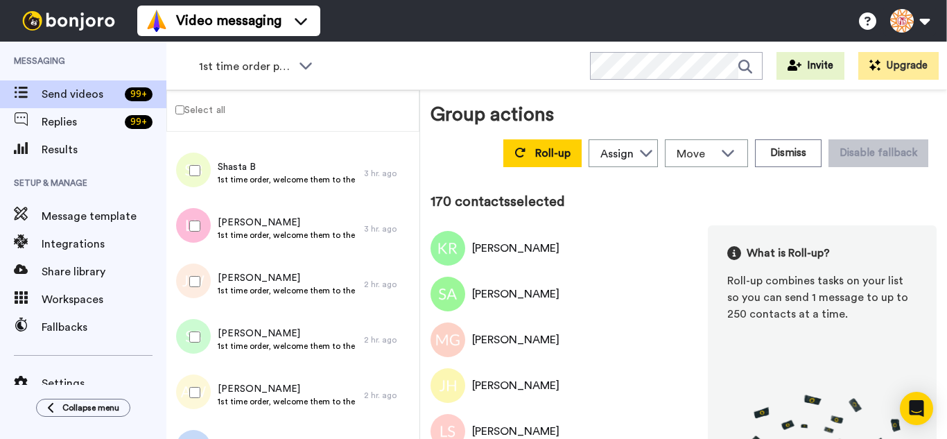
click at [200, 283] on div at bounding box center [192, 281] width 50 height 49
click at [200, 353] on div at bounding box center [192, 337] width 50 height 49
click at [207, 392] on div at bounding box center [192, 392] width 50 height 49
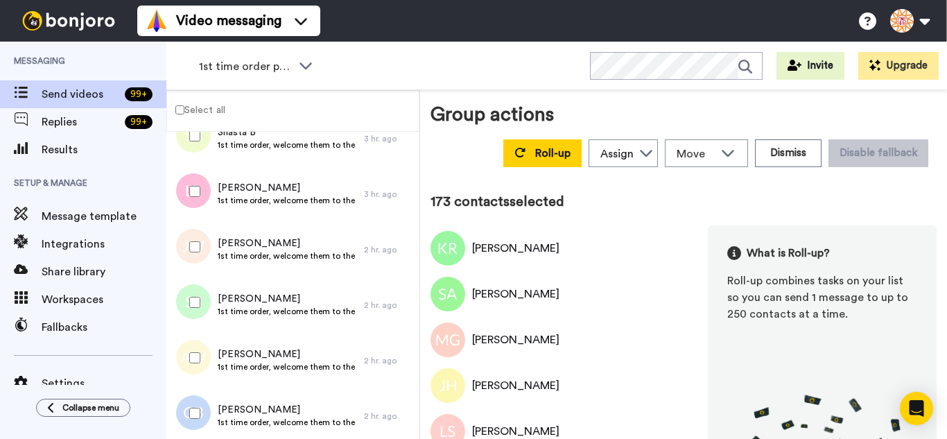
scroll to position [9424, 0]
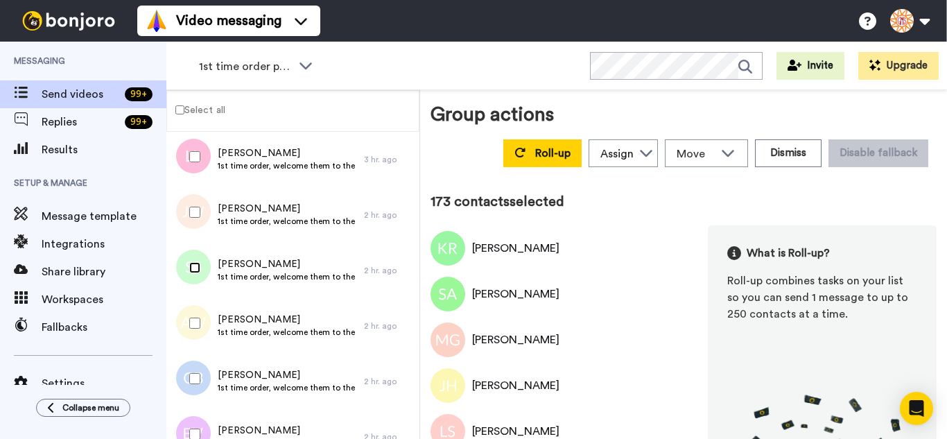
click at [194, 331] on div at bounding box center [192, 323] width 50 height 49
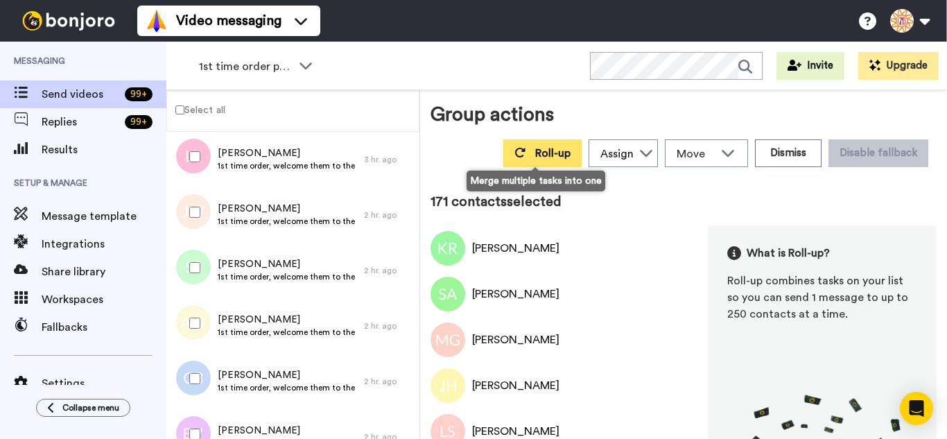
click at [509, 159] on button "Roll-up" at bounding box center [542, 153] width 78 height 28
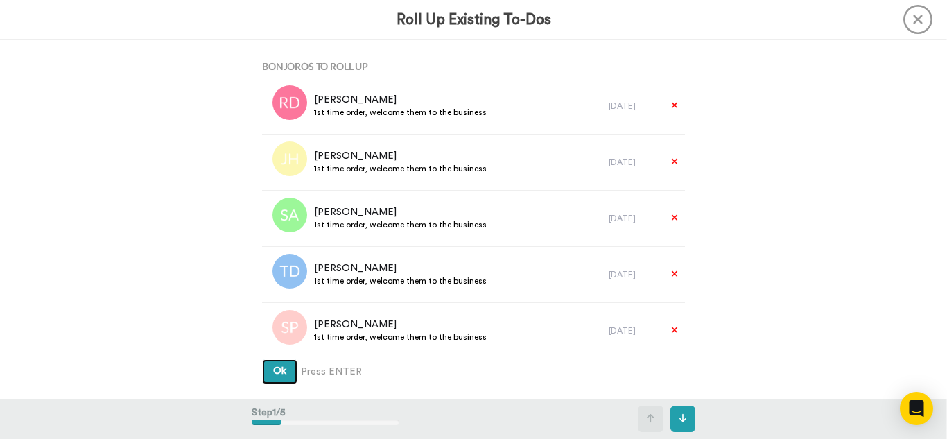
click at [262, 359] on button "Ok" at bounding box center [279, 371] width 35 height 25
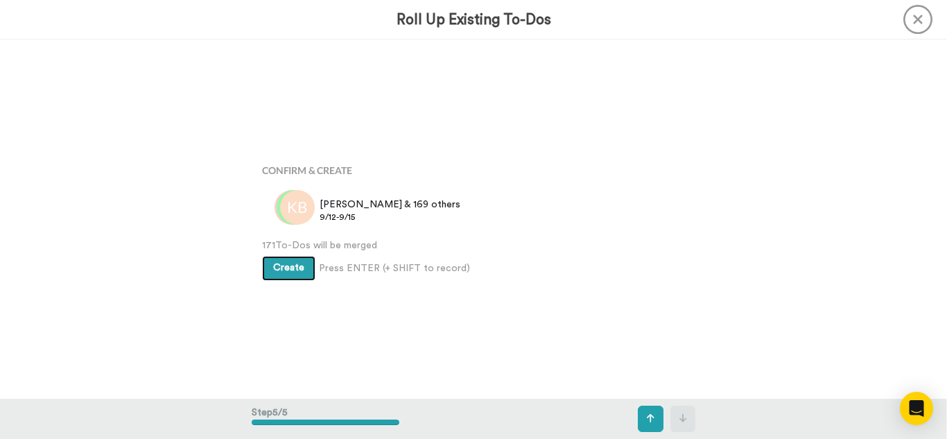
scroll to position [1434, 0]
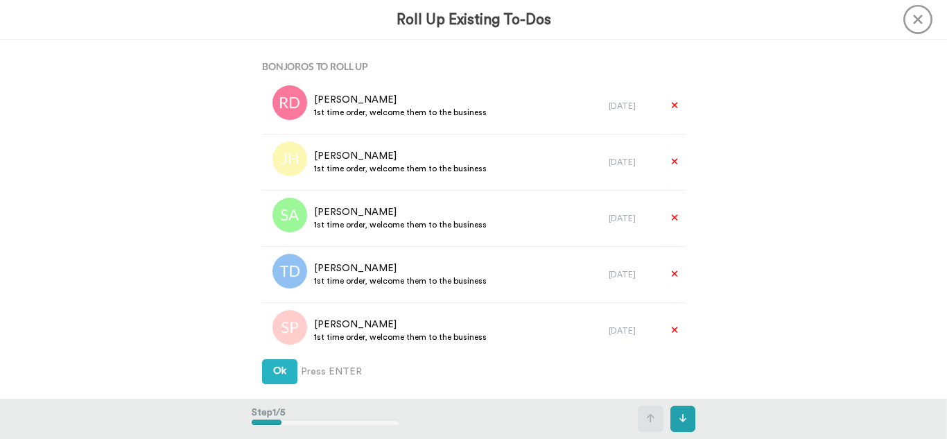
click at [262, 359] on button "Ok" at bounding box center [279, 371] width 35 height 25
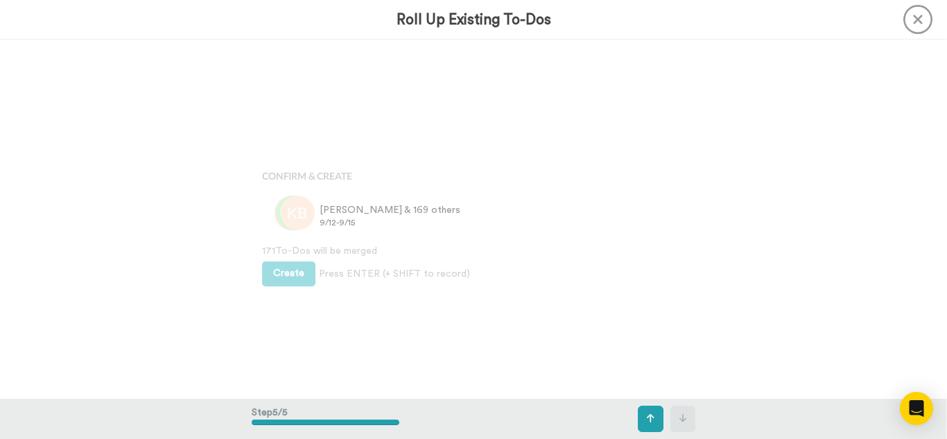
scroll to position [1434, 0]
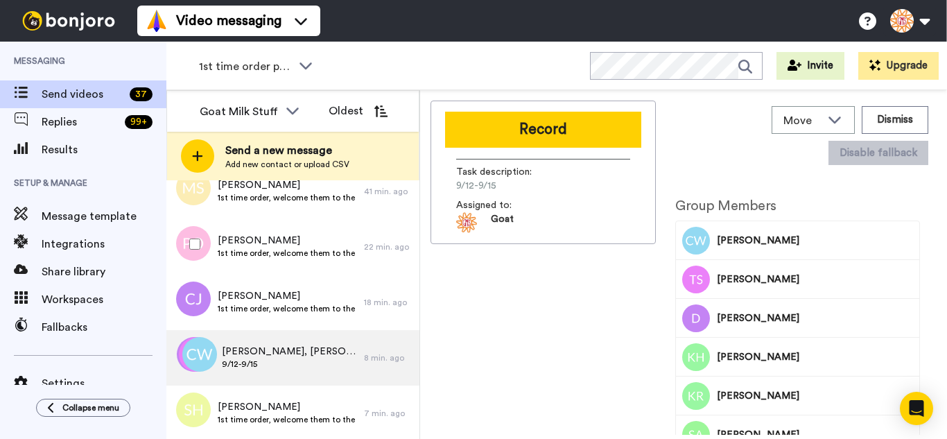
scroll to position [809, 0]
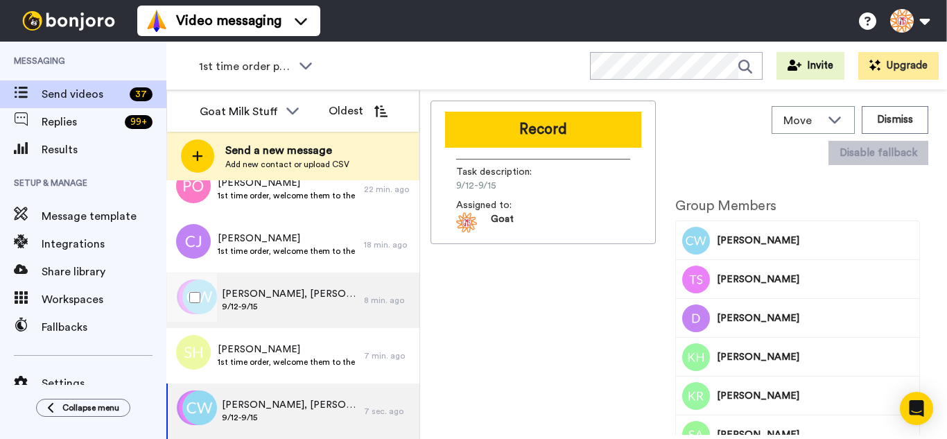
click at [295, 296] on span "[PERSON_NAME], [PERSON_NAME], [PERSON_NAME] & 168 others" at bounding box center [289, 294] width 135 height 14
click at [313, 403] on span "[PERSON_NAME], [PERSON_NAME], [PERSON_NAME] & 168 others" at bounding box center [289, 405] width 135 height 14
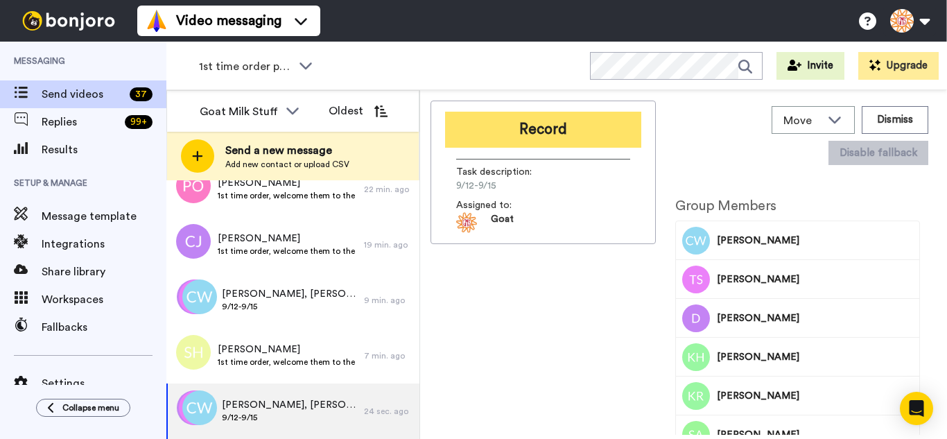
click at [550, 134] on button "Record" at bounding box center [543, 130] width 196 height 36
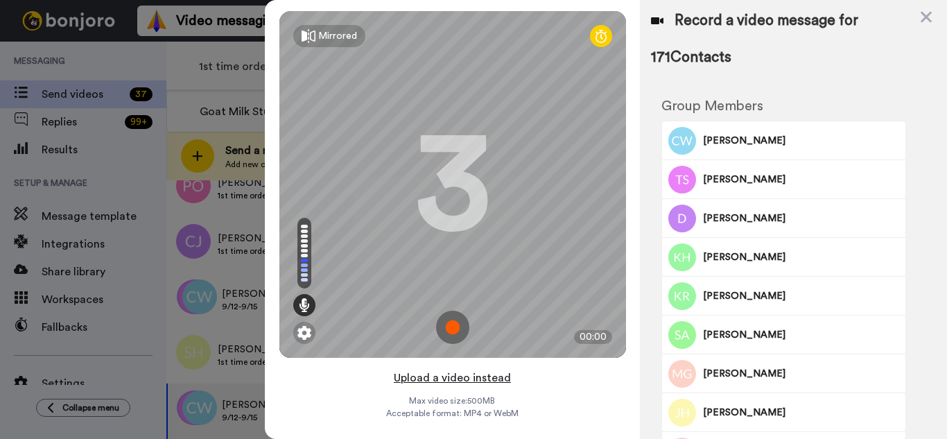
click at [492, 378] on button "Upload a video instead" at bounding box center [451, 378] width 125 height 18
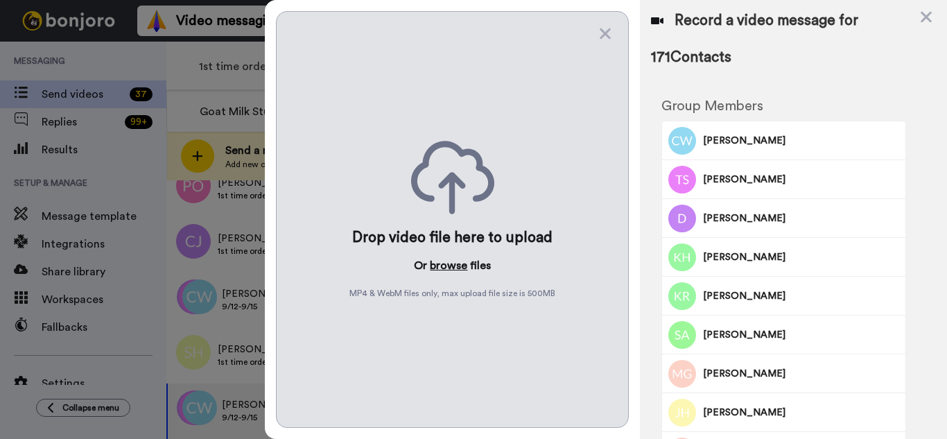
click at [461, 265] on button "browse" at bounding box center [448, 265] width 37 height 17
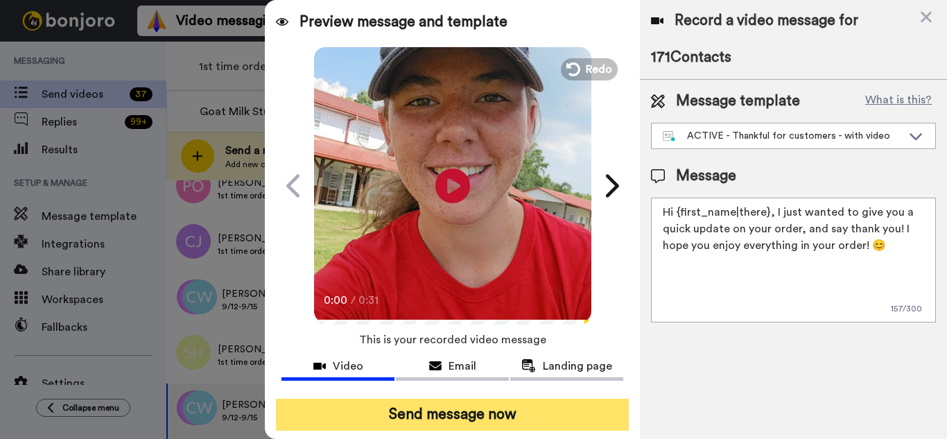
click at [542, 414] on button "Send message now" at bounding box center [452, 414] width 353 height 32
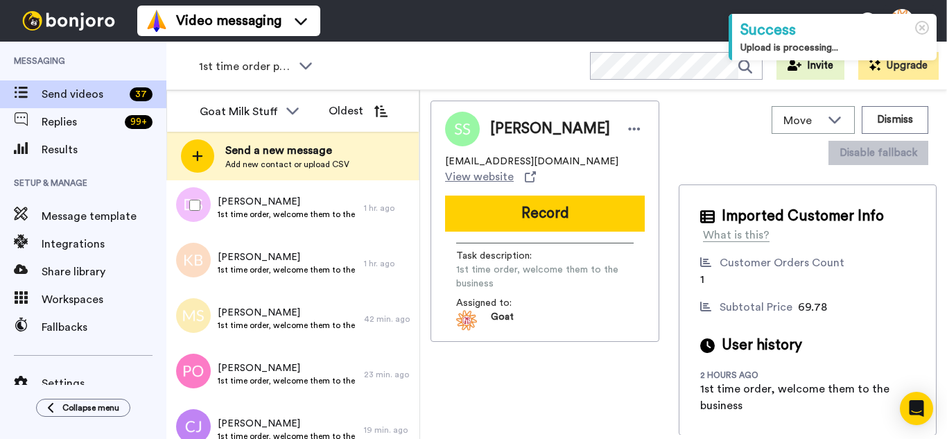
scroll to position [753, 0]
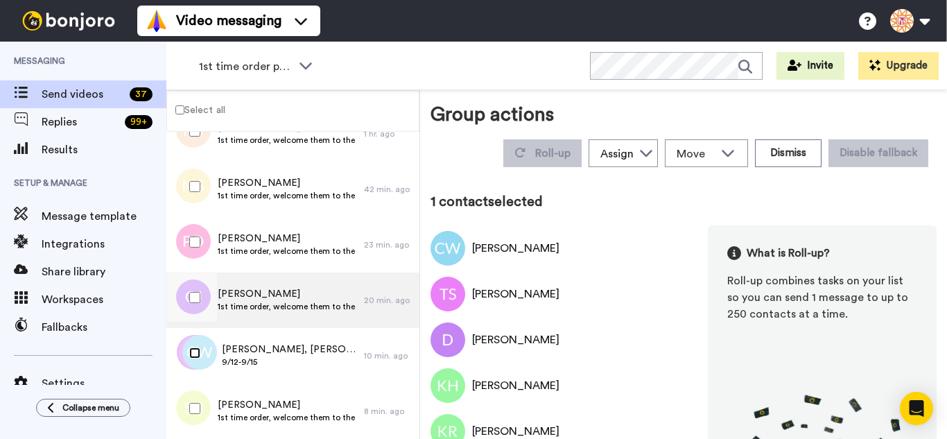
scroll to position [705, 0]
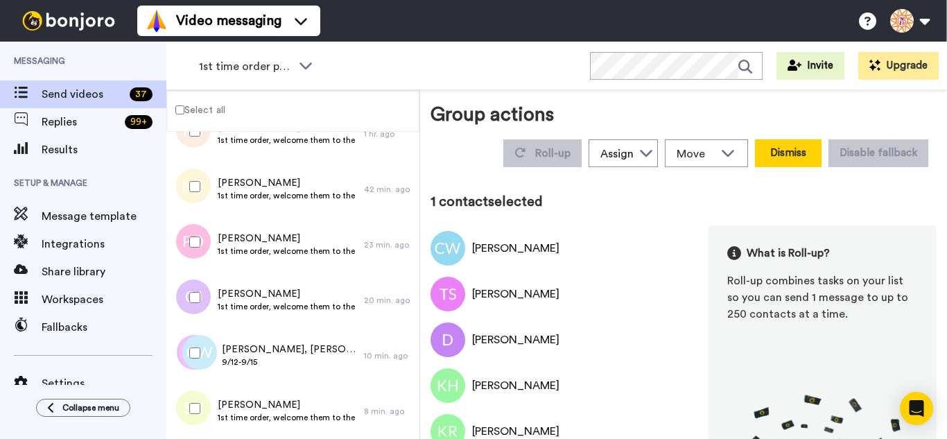
click at [779, 157] on button "Dismiss" at bounding box center [788, 153] width 67 height 28
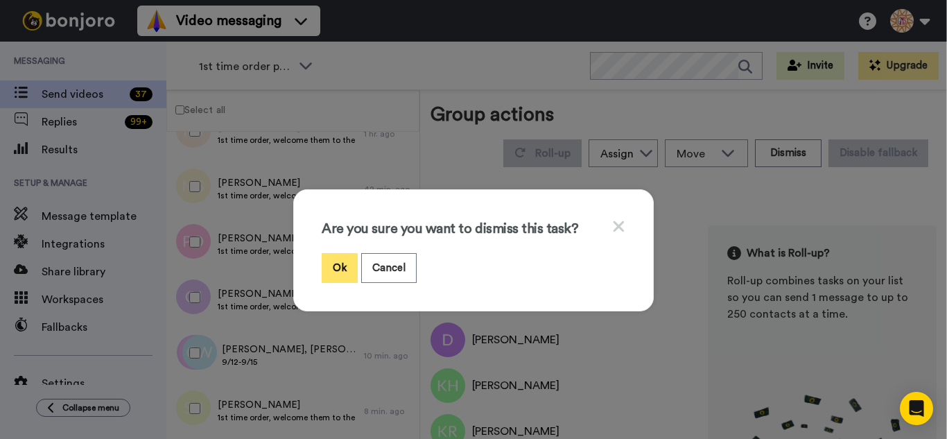
click at [331, 267] on button "Ok" at bounding box center [340, 268] width 36 height 30
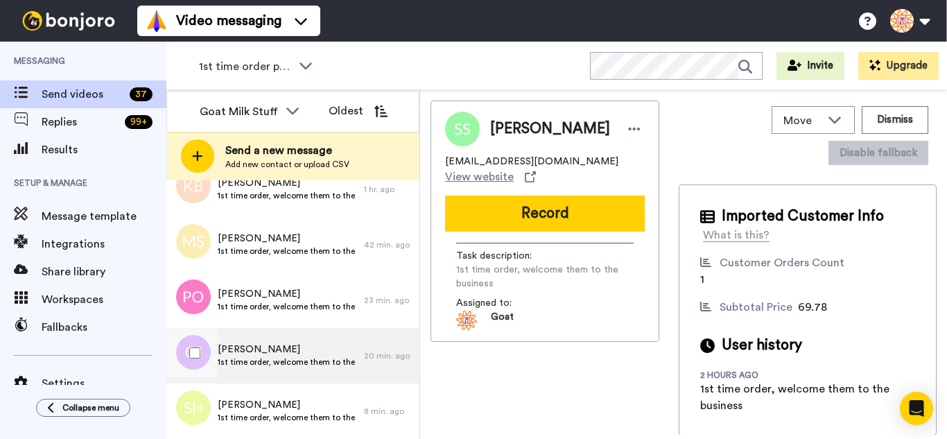
scroll to position [698, 0]
